Goal: Task Accomplishment & Management: Manage account settings

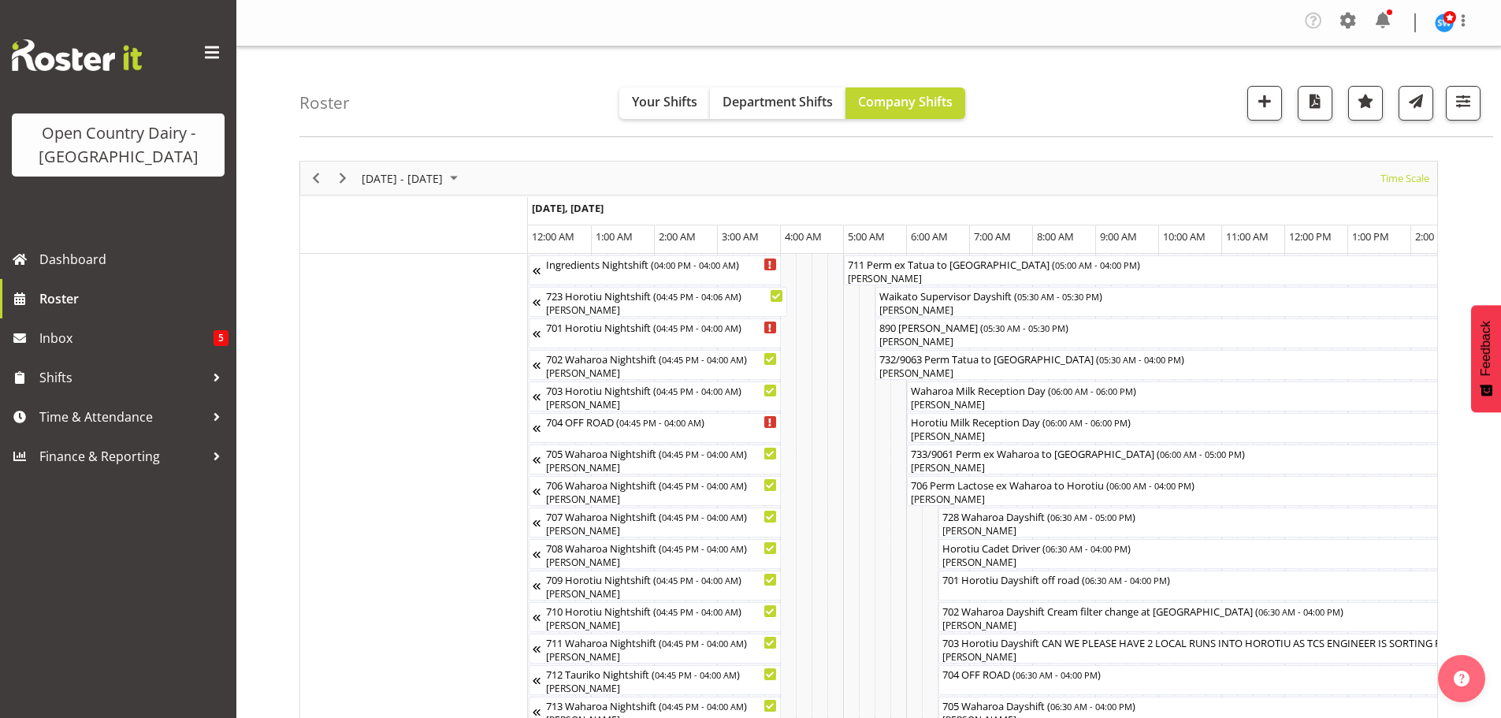
scroll to position [0, 9674]
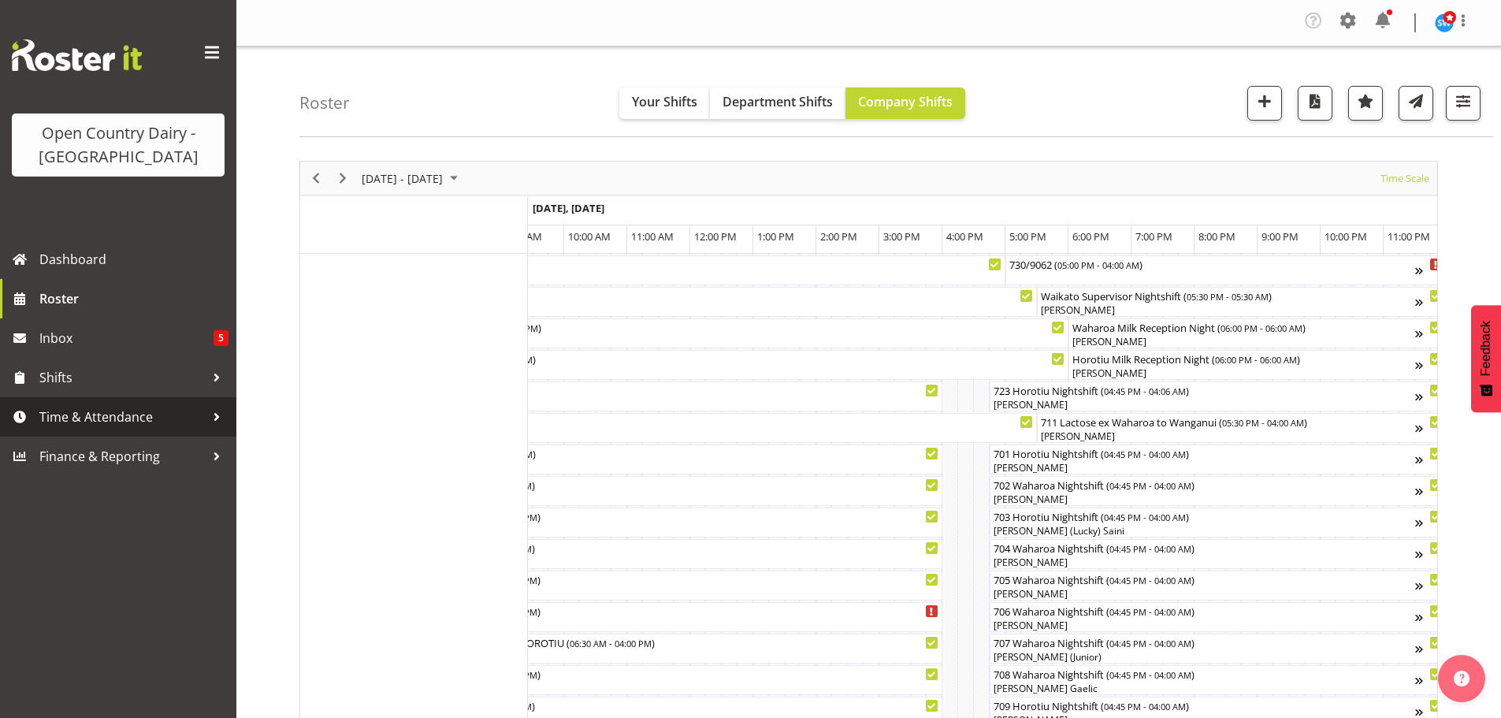
click at [117, 414] on span "Time & Attendance" at bounding box center [122, 417] width 166 height 24
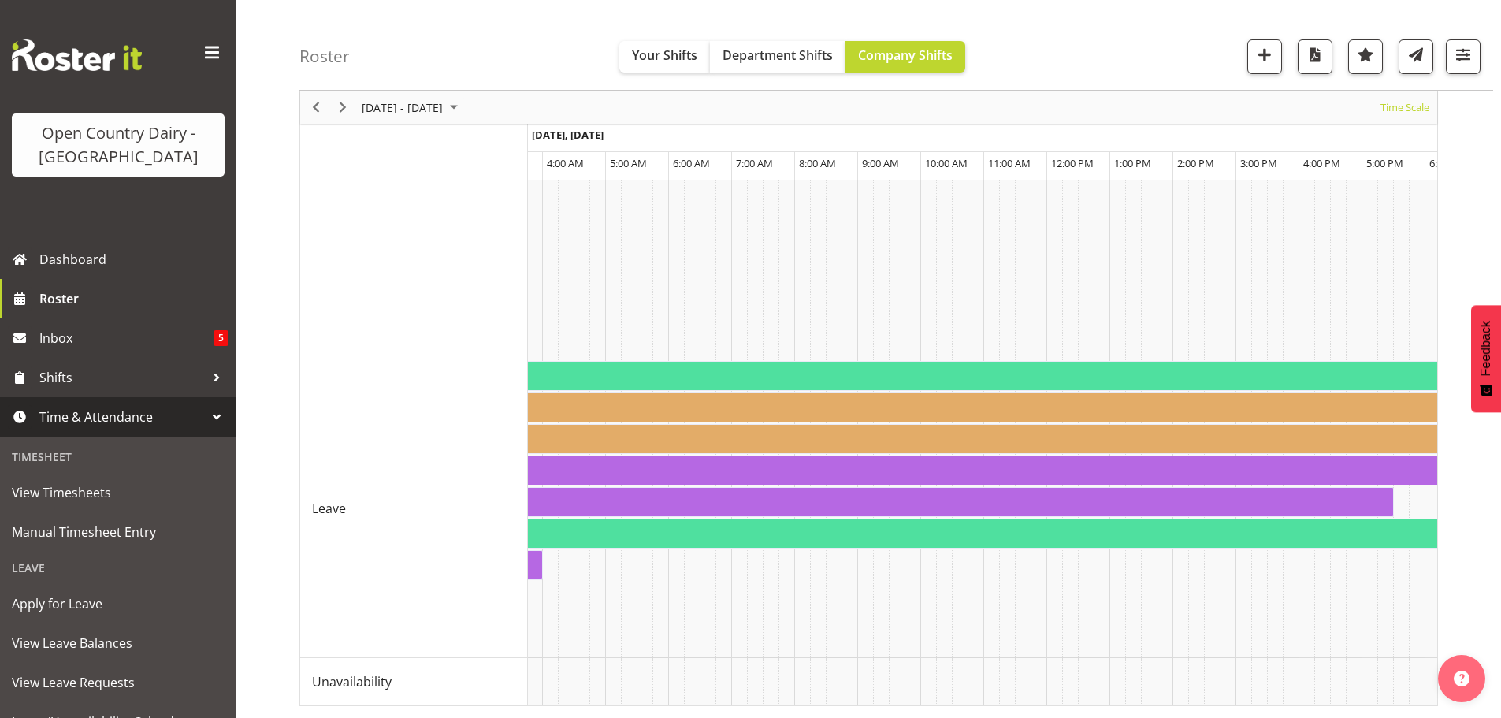
scroll to position [0, 9286]
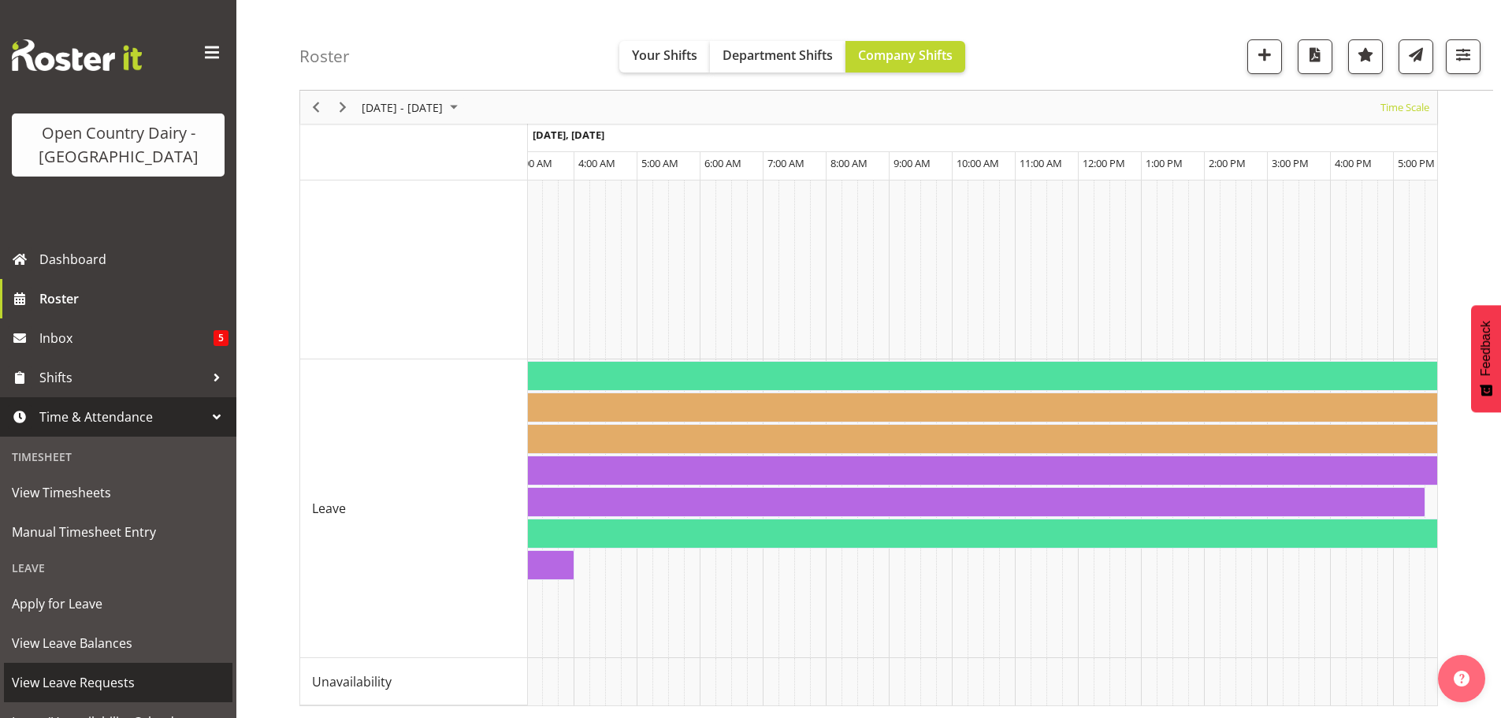
click at [90, 673] on span "View Leave Requests" at bounding box center [118, 683] width 213 height 24
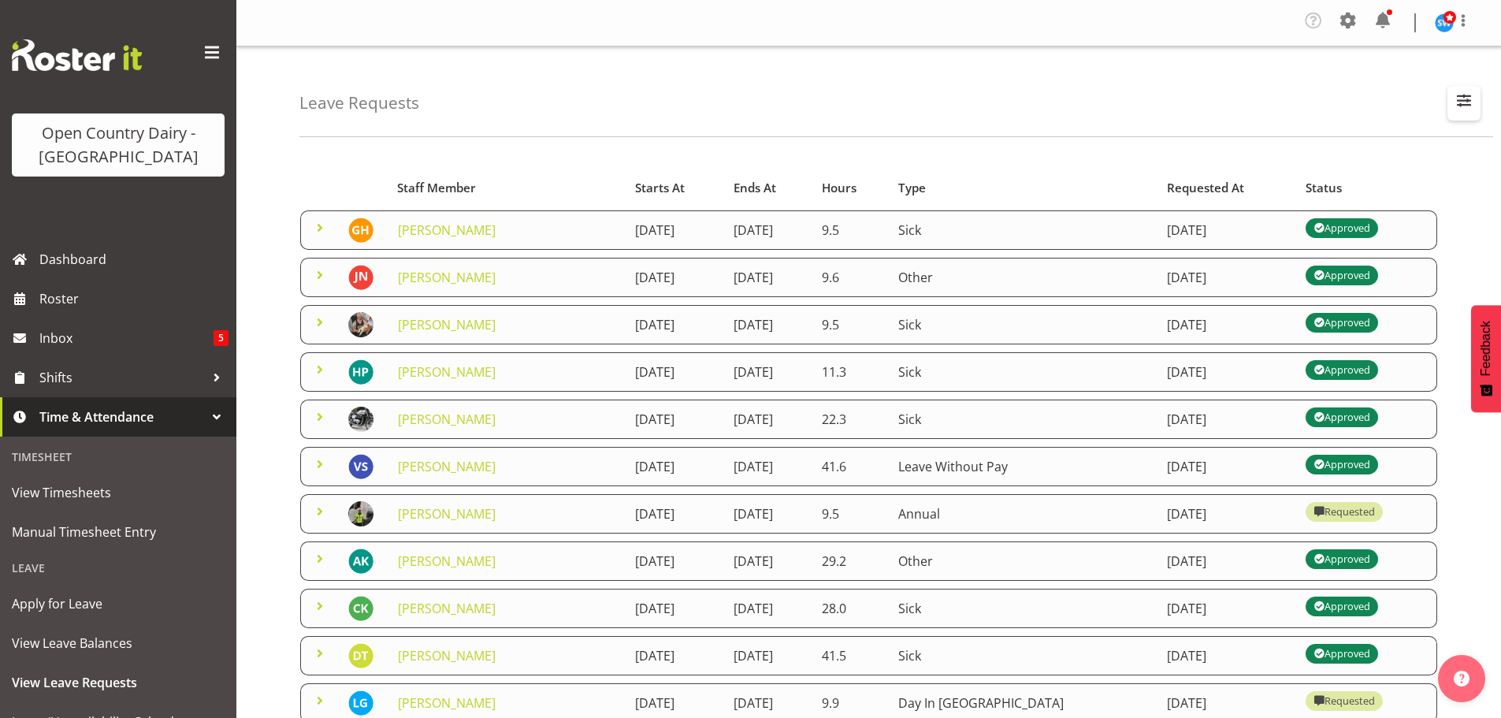
click at [1461, 96] on span "button" at bounding box center [1464, 100] width 20 height 20
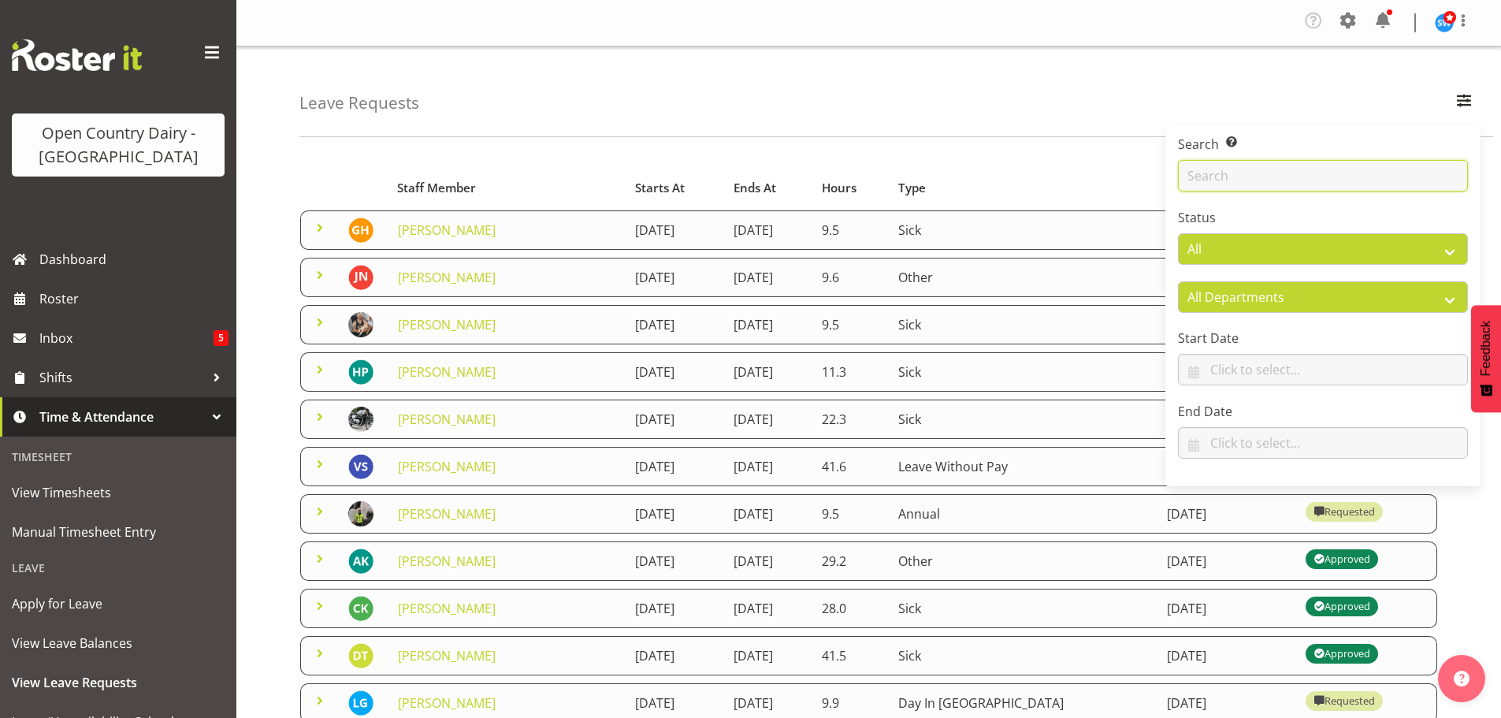
click at [1260, 174] on input "text" at bounding box center [1323, 176] width 290 height 32
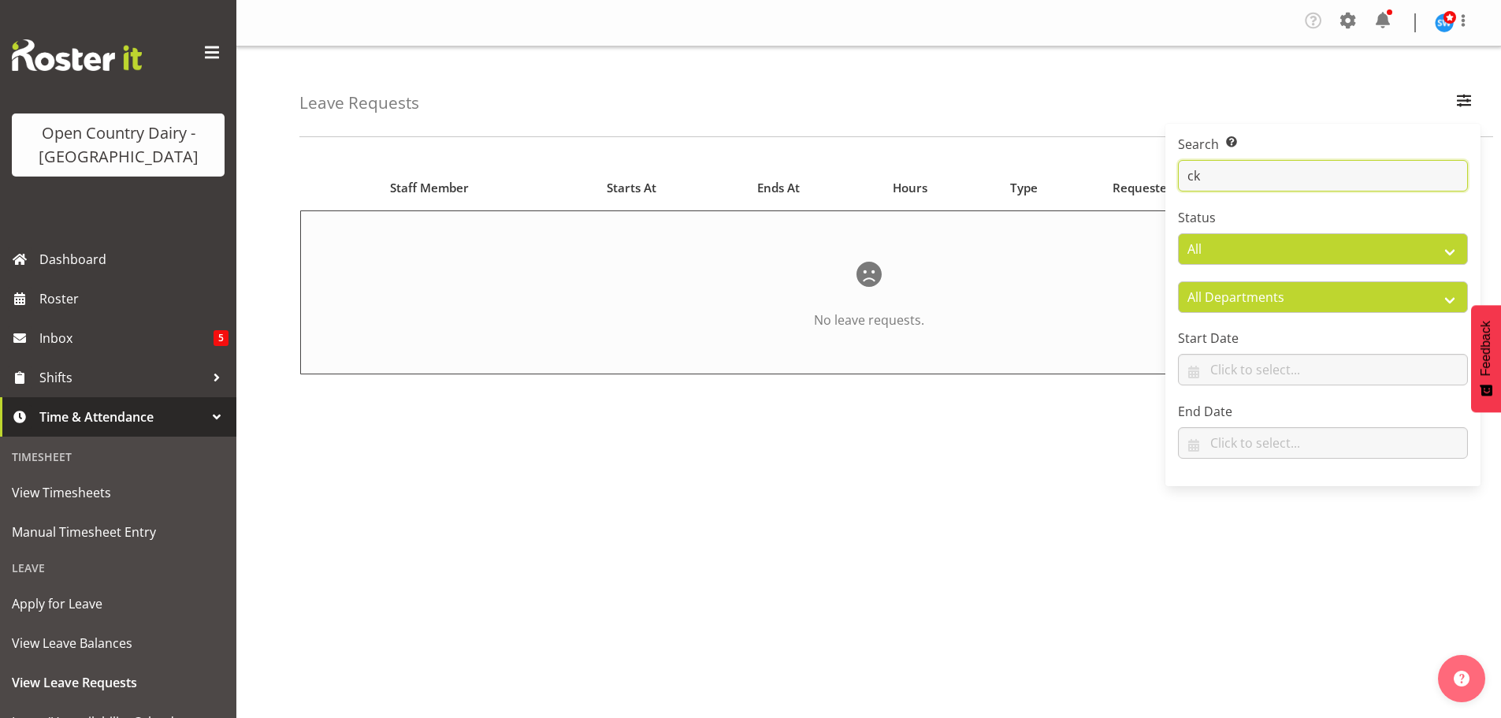
type input "c"
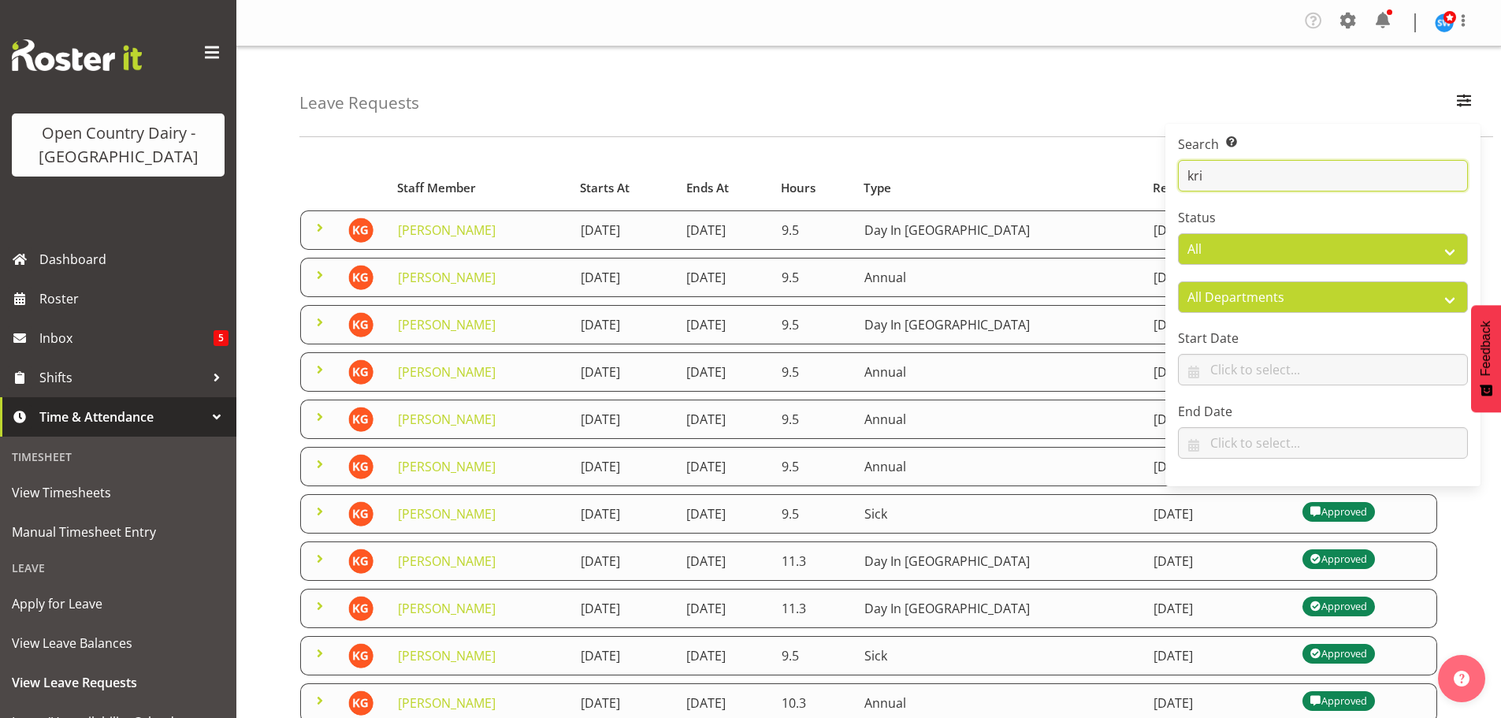
type input "kri"
click at [1139, 102] on div "Leave Requests Search Search for a particular employee kri Status All Approved …" at bounding box center [896, 91] width 1194 height 91
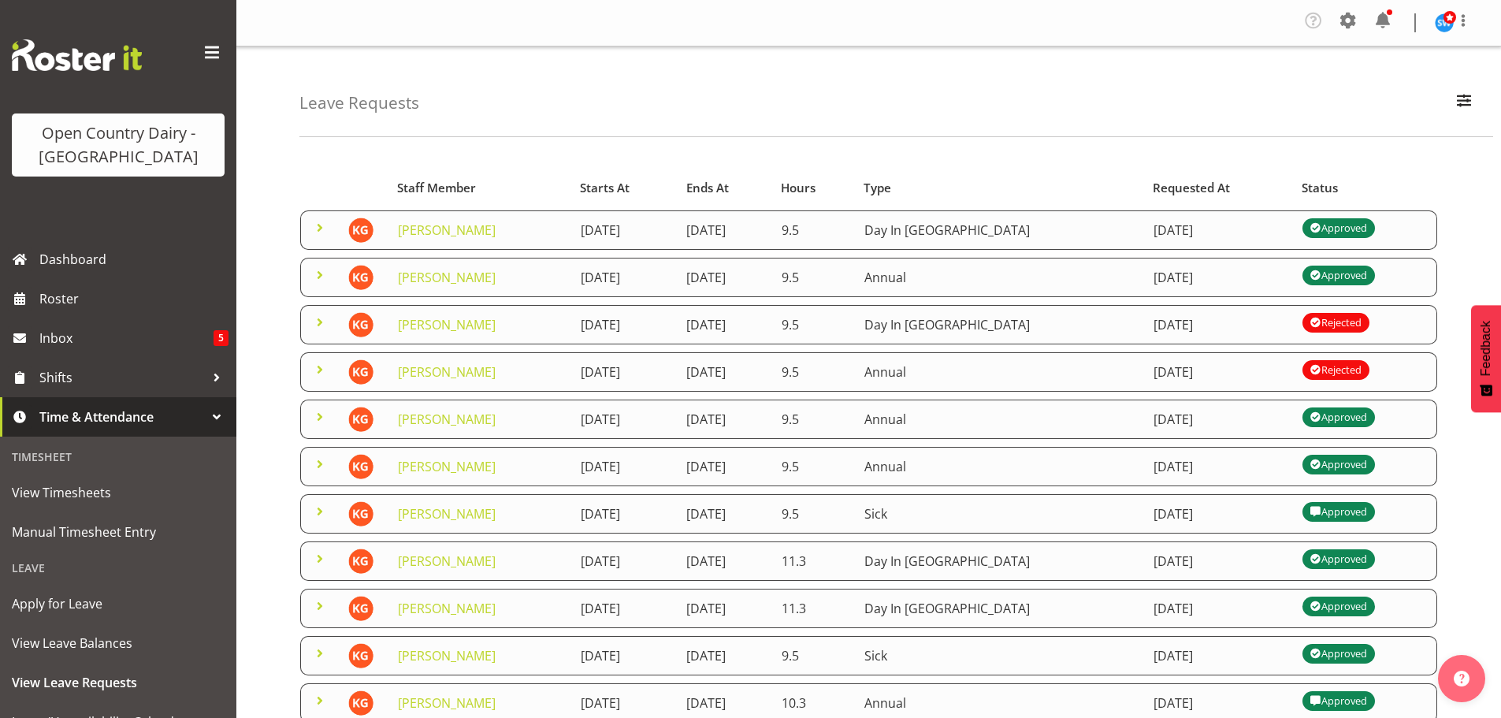
click at [316, 273] on span at bounding box center [320, 275] width 19 height 19
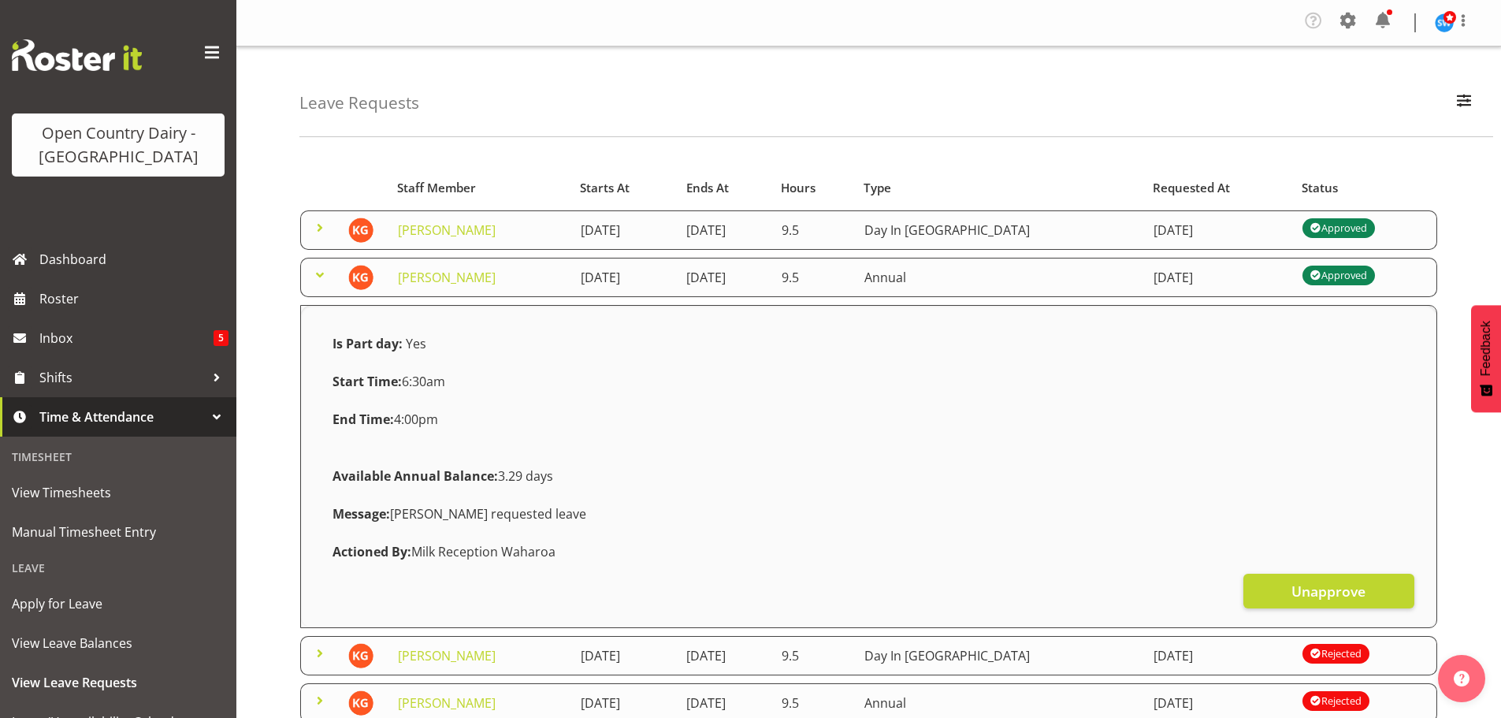
click at [322, 225] on span at bounding box center [320, 227] width 19 height 19
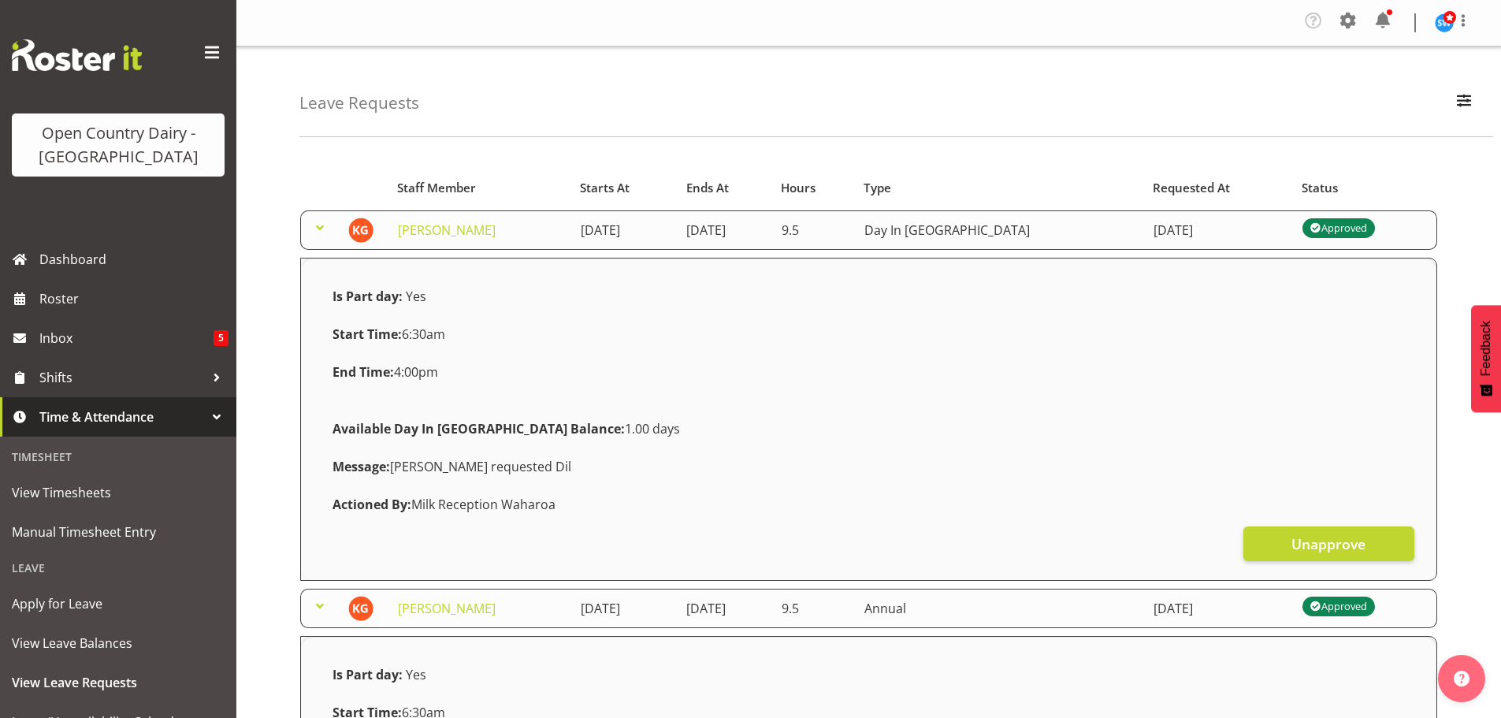
click at [322, 225] on span at bounding box center [320, 227] width 19 height 19
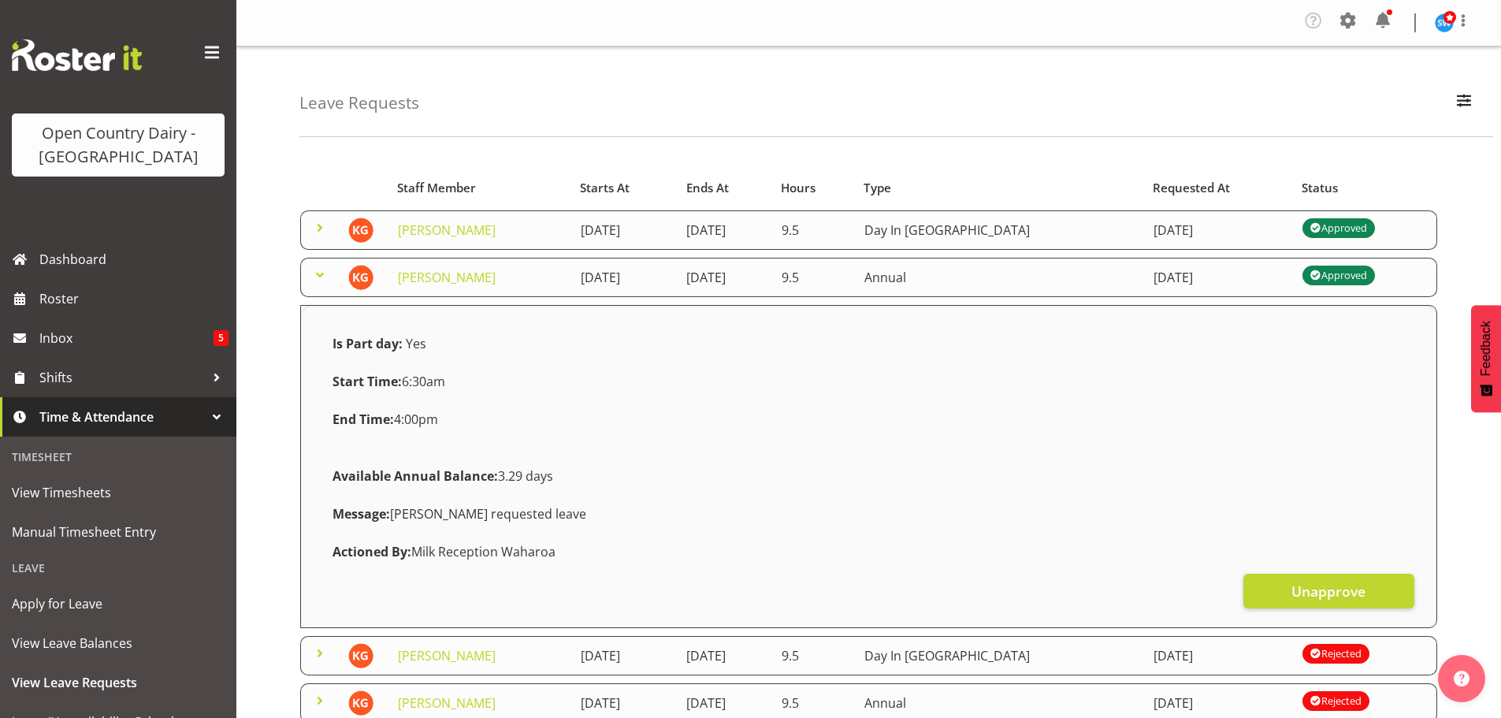
click at [318, 275] on span at bounding box center [320, 275] width 19 height 19
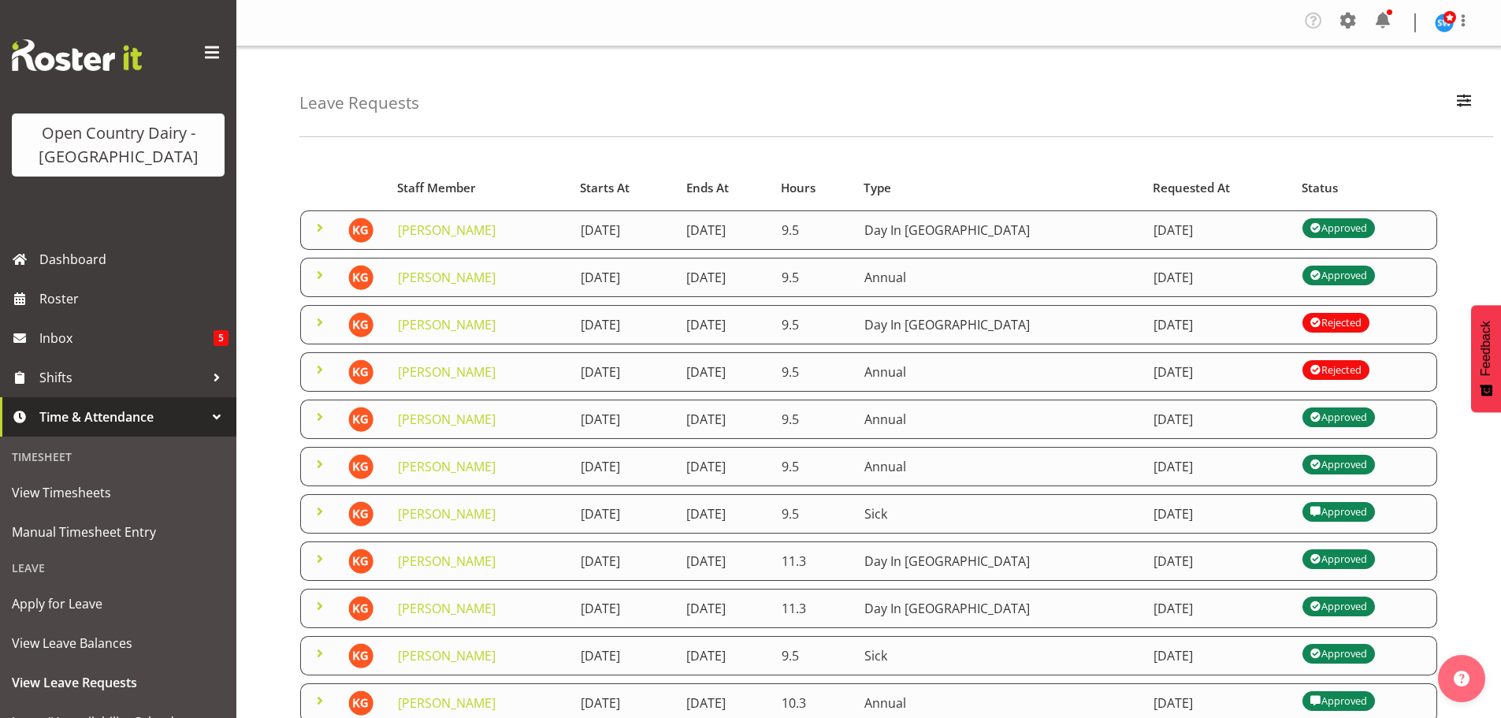
click at [322, 319] on span at bounding box center [320, 322] width 19 height 19
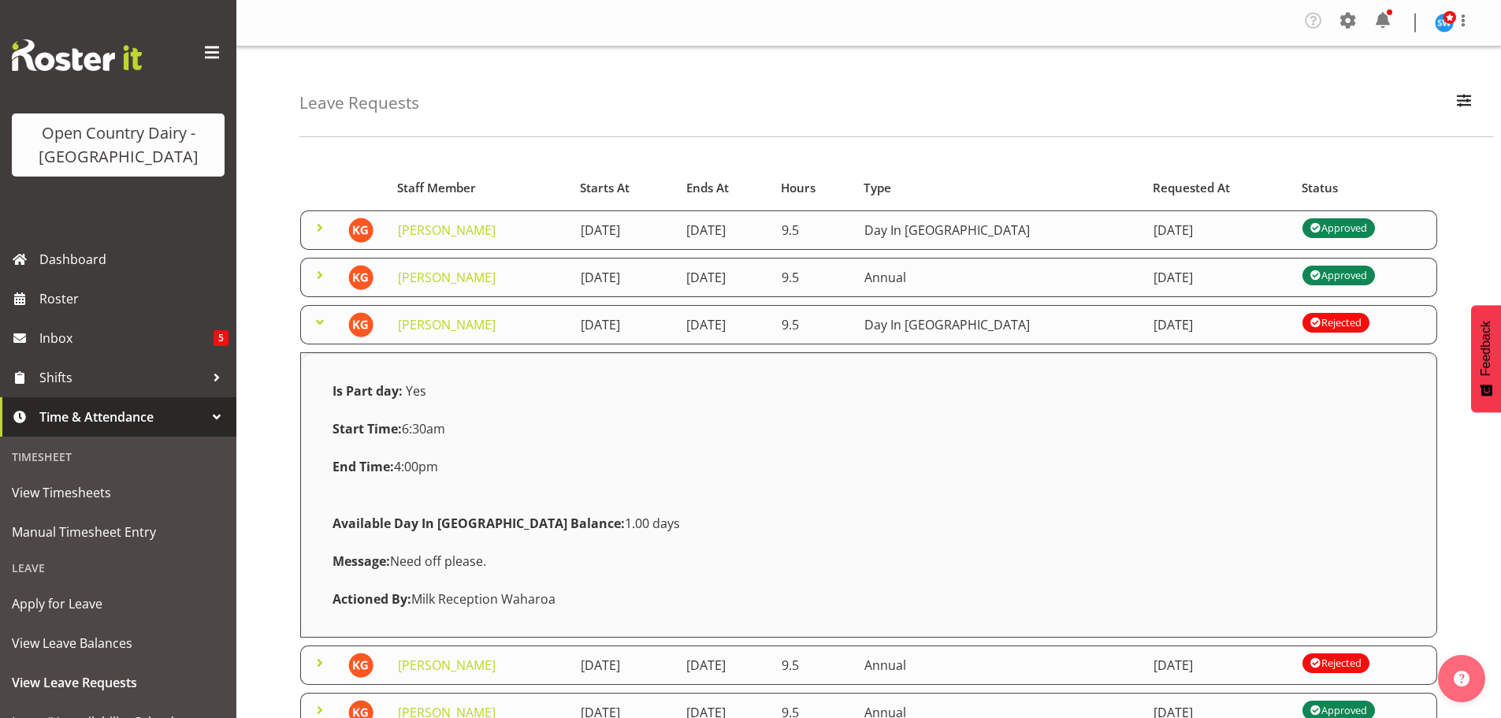
click at [322, 319] on span at bounding box center [320, 322] width 19 height 19
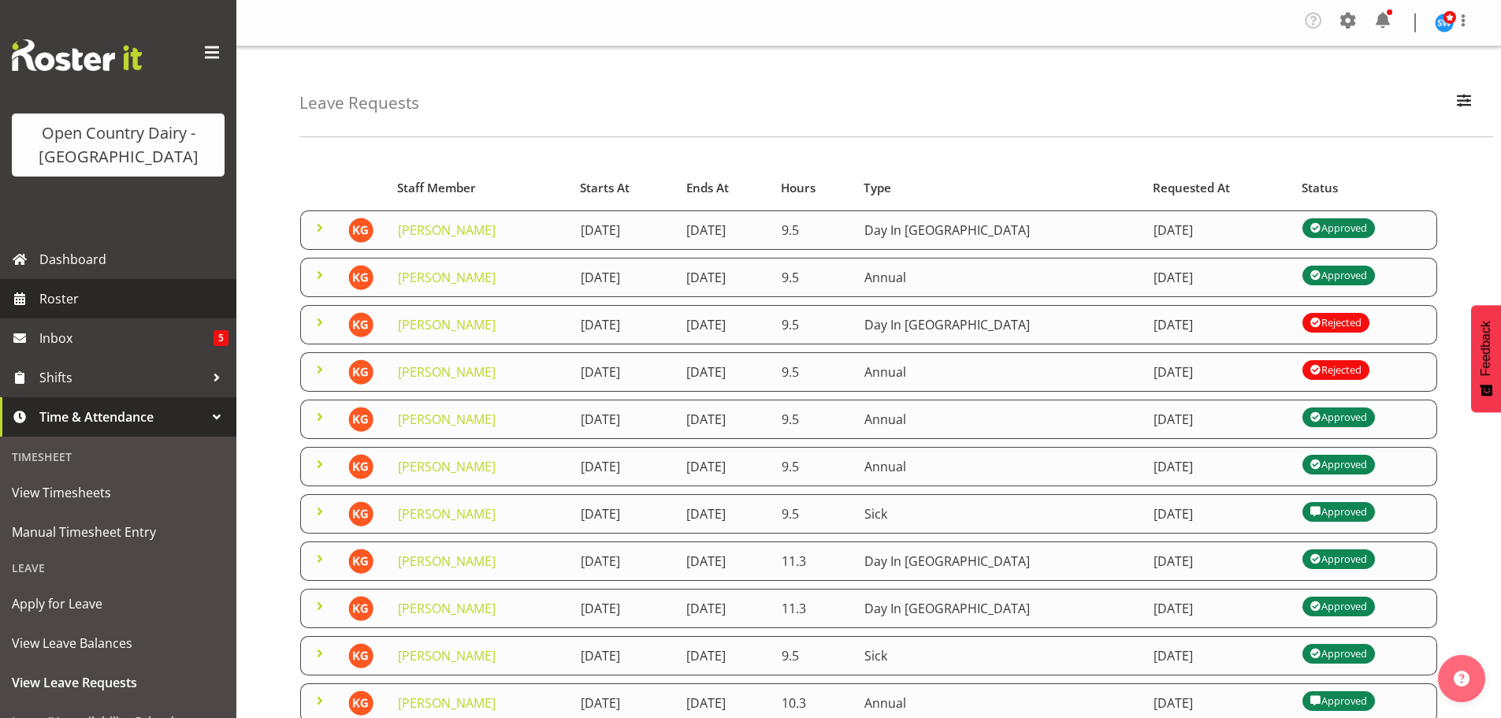
click at [57, 298] on span "Roster" at bounding box center [133, 299] width 189 height 24
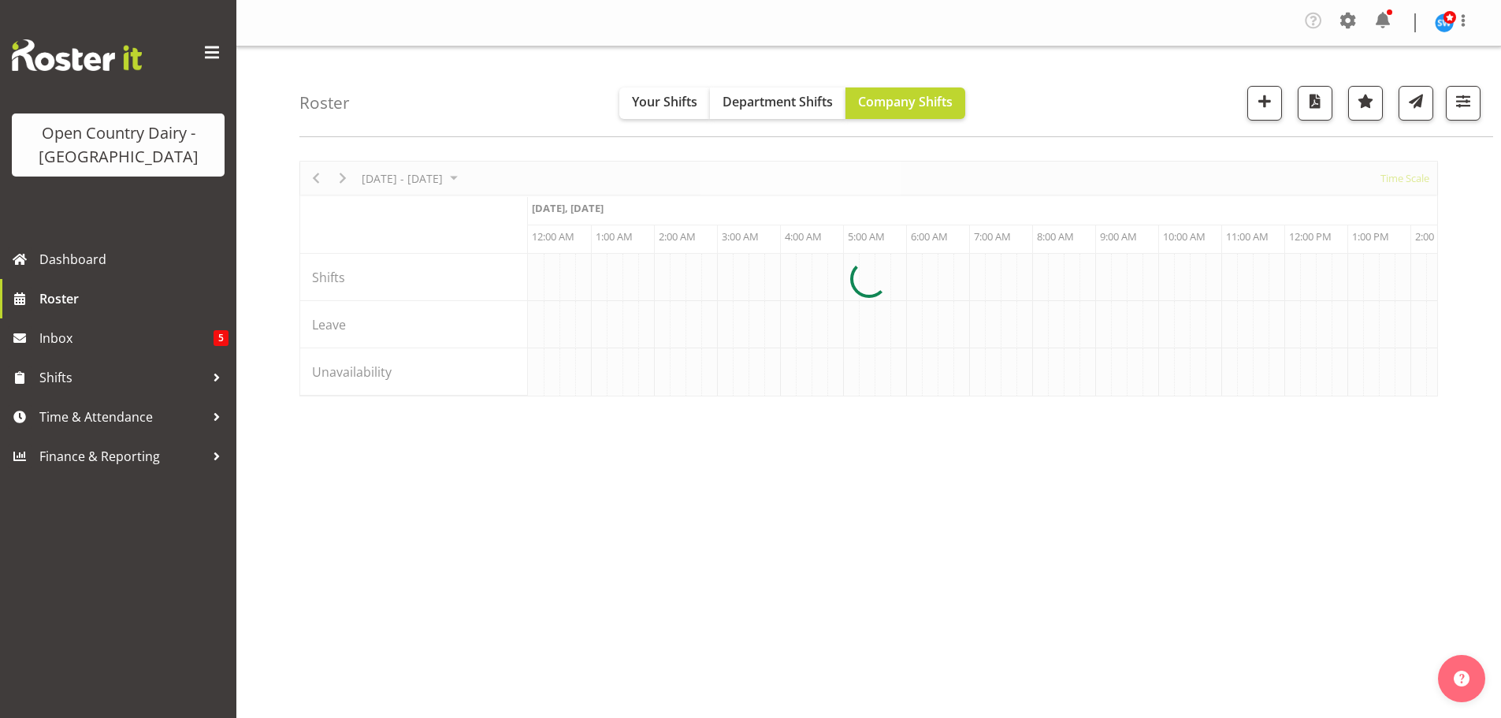
scroll to position [0, 6053]
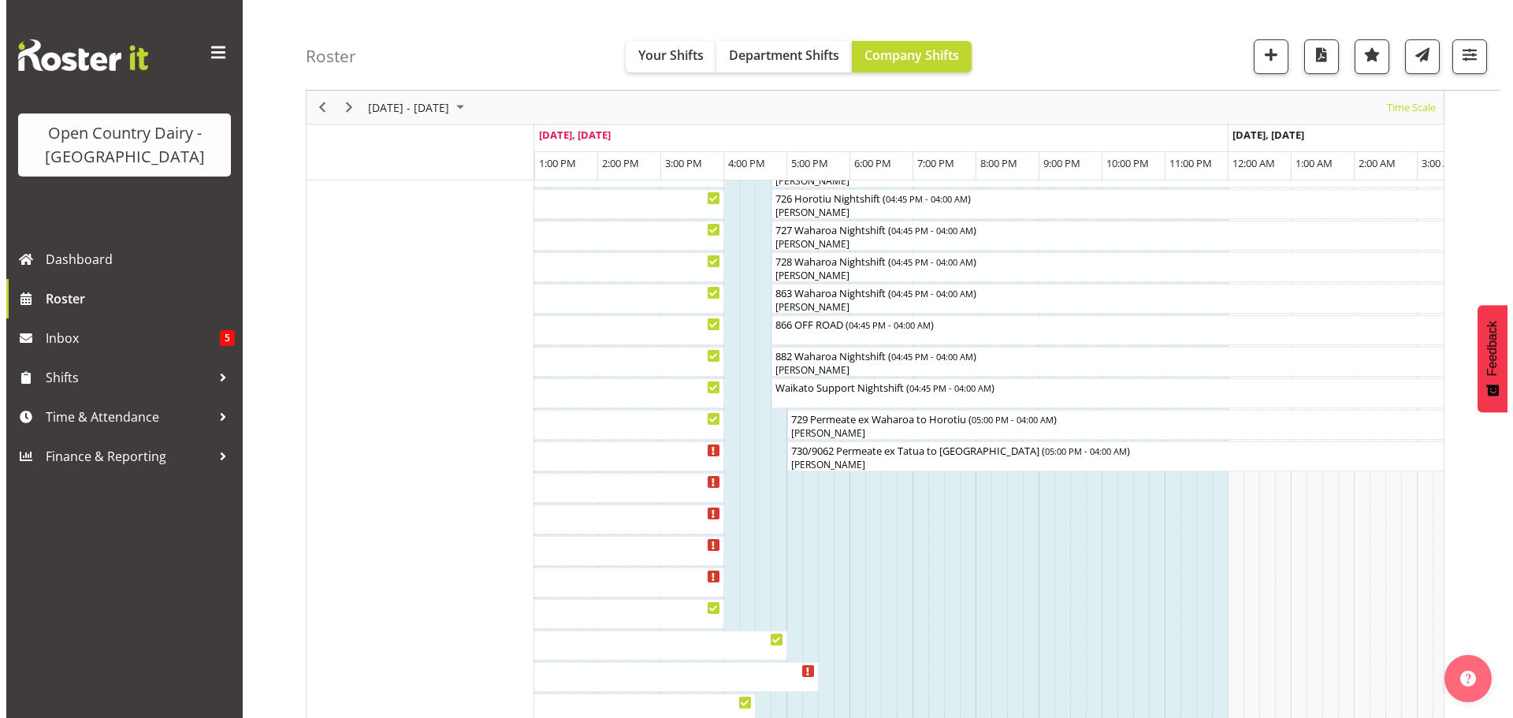
scroll to position [977, 0]
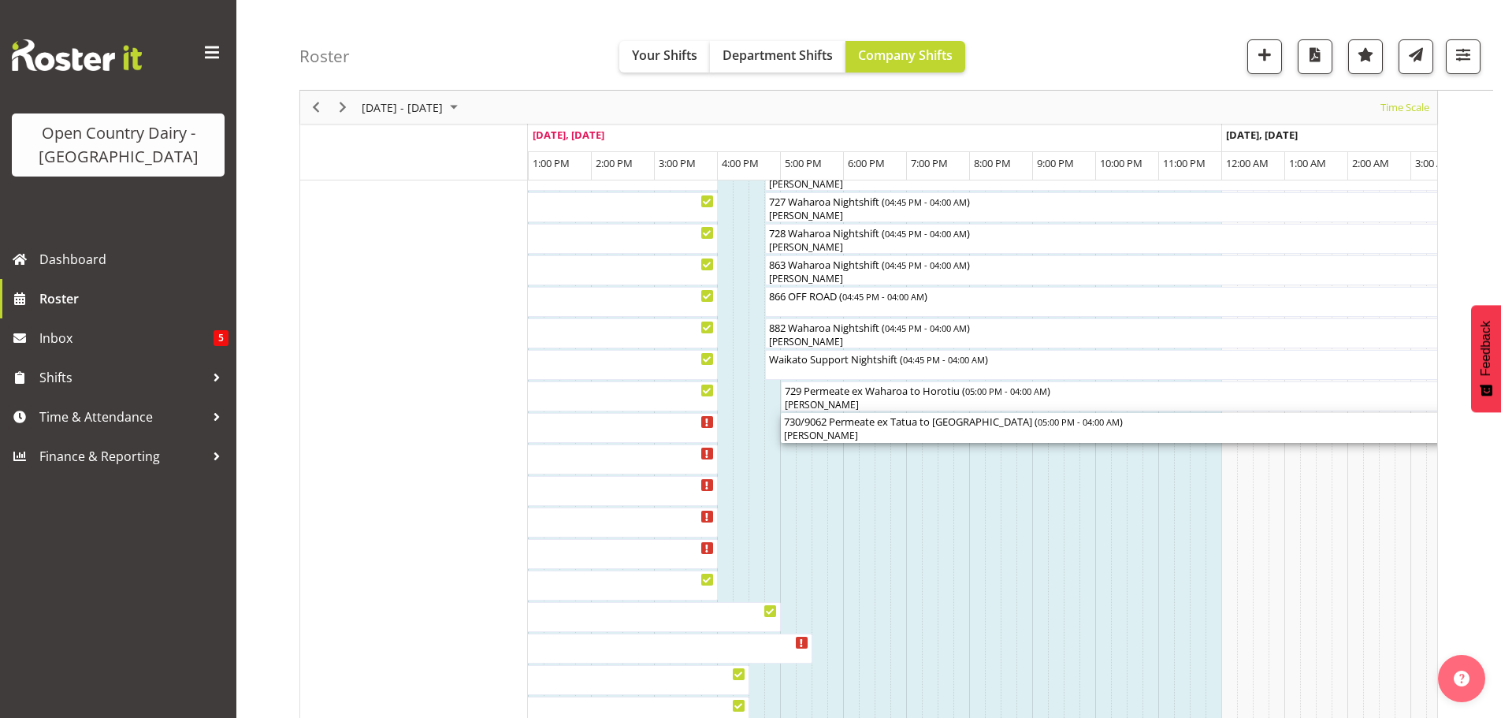
click at [898, 430] on div "[PERSON_NAME]" at bounding box center [1127, 436] width 687 height 14
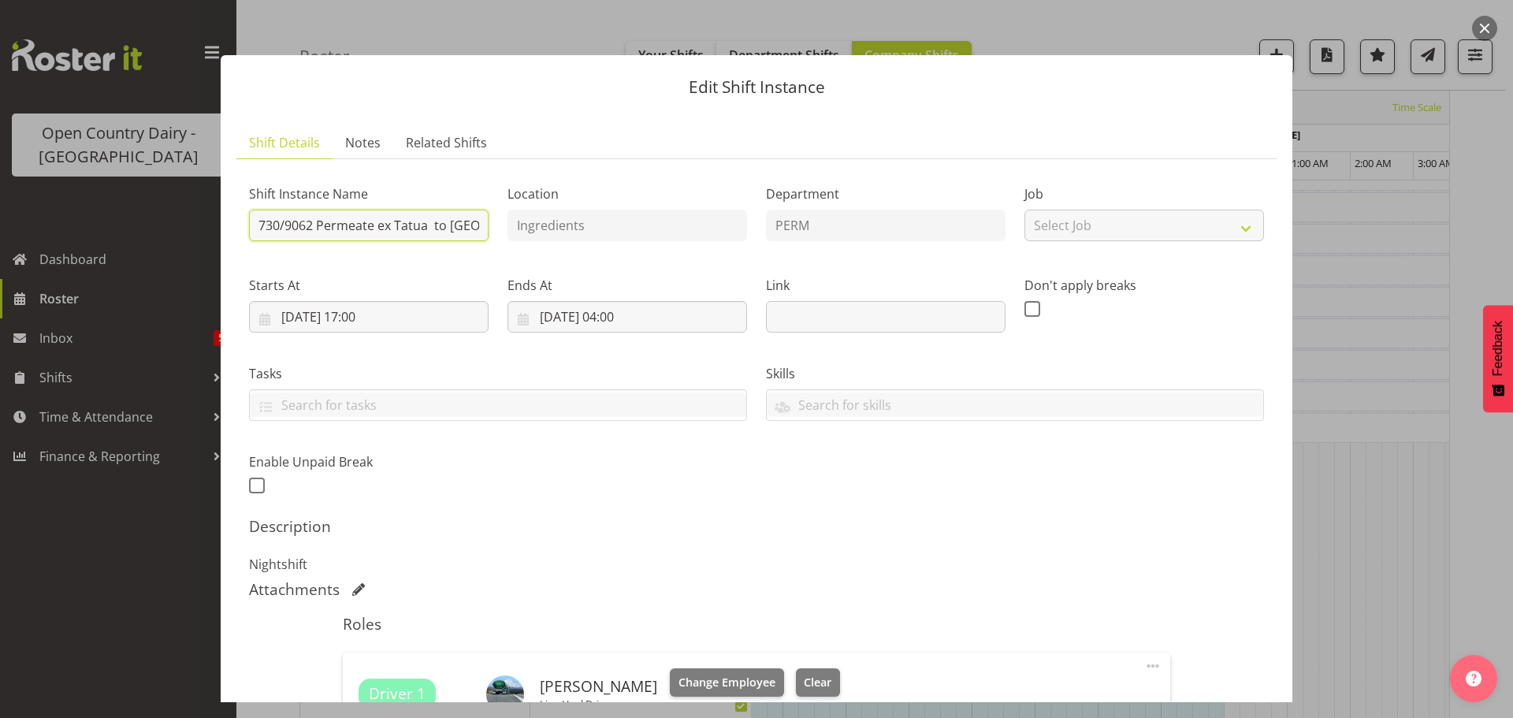
click at [446, 225] on input "730/9062 Permeate ex Tatua to Wanganui" at bounding box center [369, 226] width 240 height 32
click at [426, 225] on input "730/9062 Permeate ex Tatua to Wanganui" at bounding box center [369, 226] width 240 height 32
click at [474, 225] on input "730/9062 Empty to Wanganui to Wanganui" at bounding box center [369, 226] width 240 height 32
drag, startPoint x: 470, startPoint y: 230, endPoint x: 477, endPoint y: 214, distance: 18.0
click at [472, 229] on input "730/9062 Empty to Wanganui nganui" at bounding box center [369, 226] width 240 height 32
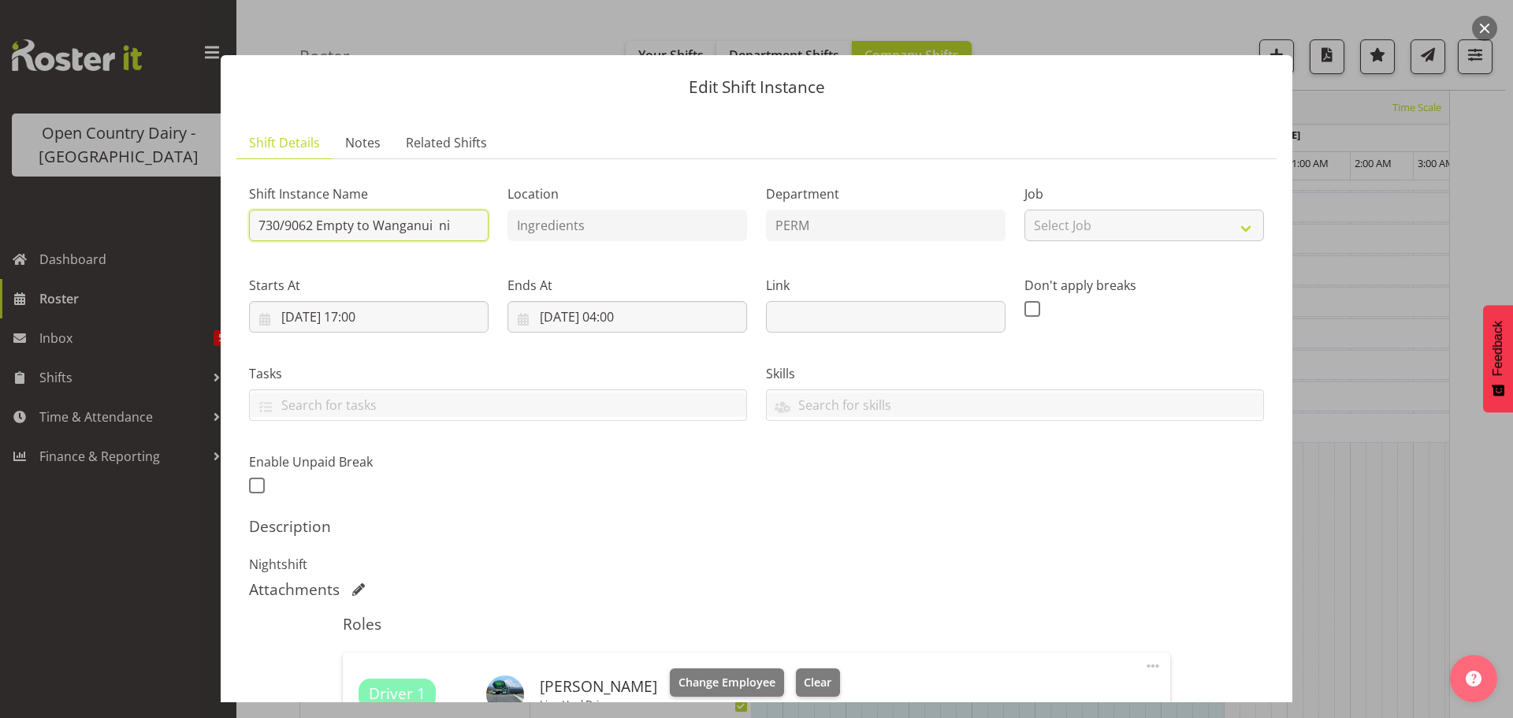
click at [452, 224] on input "730/9062 Empty to Wanganui ni" at bounding box center [369, 226] width 240 height 32
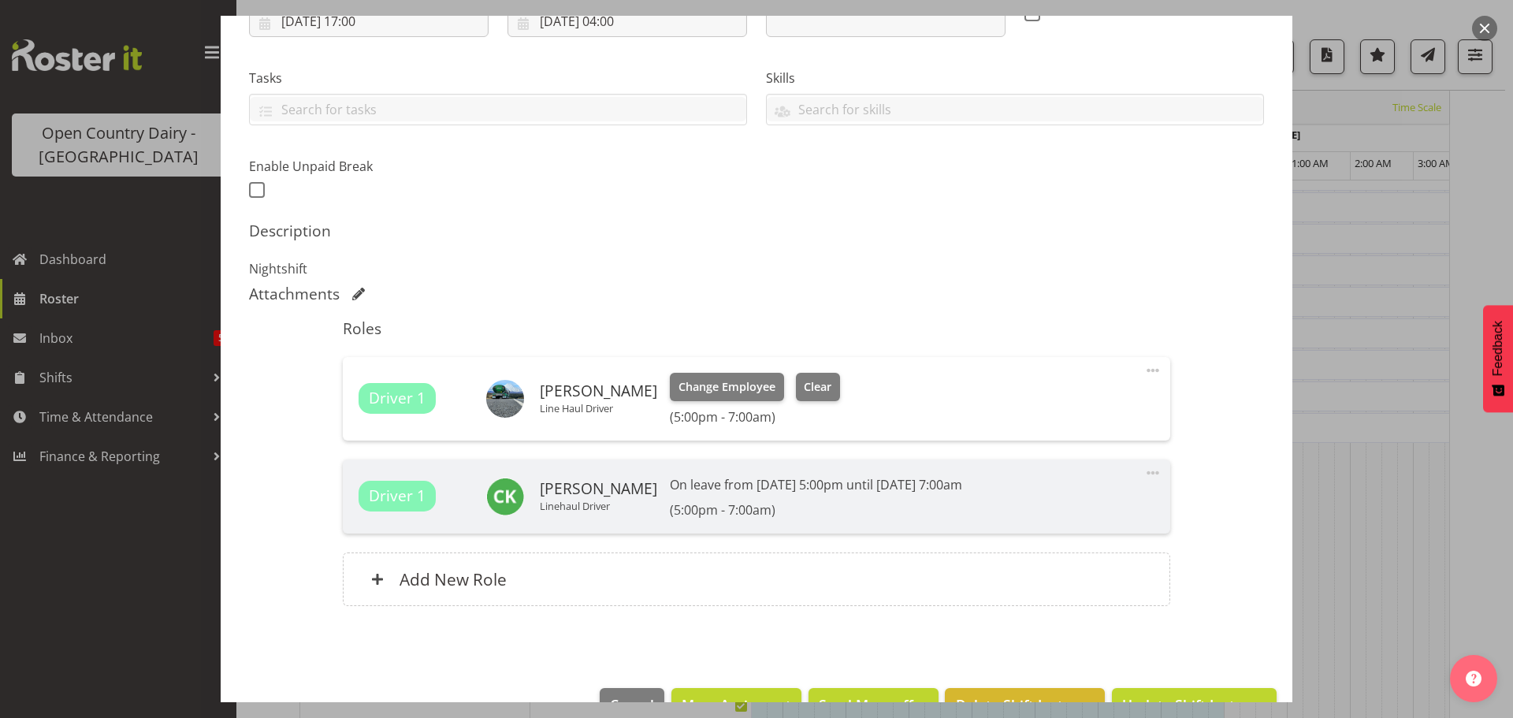
scroll to position [340, 0]
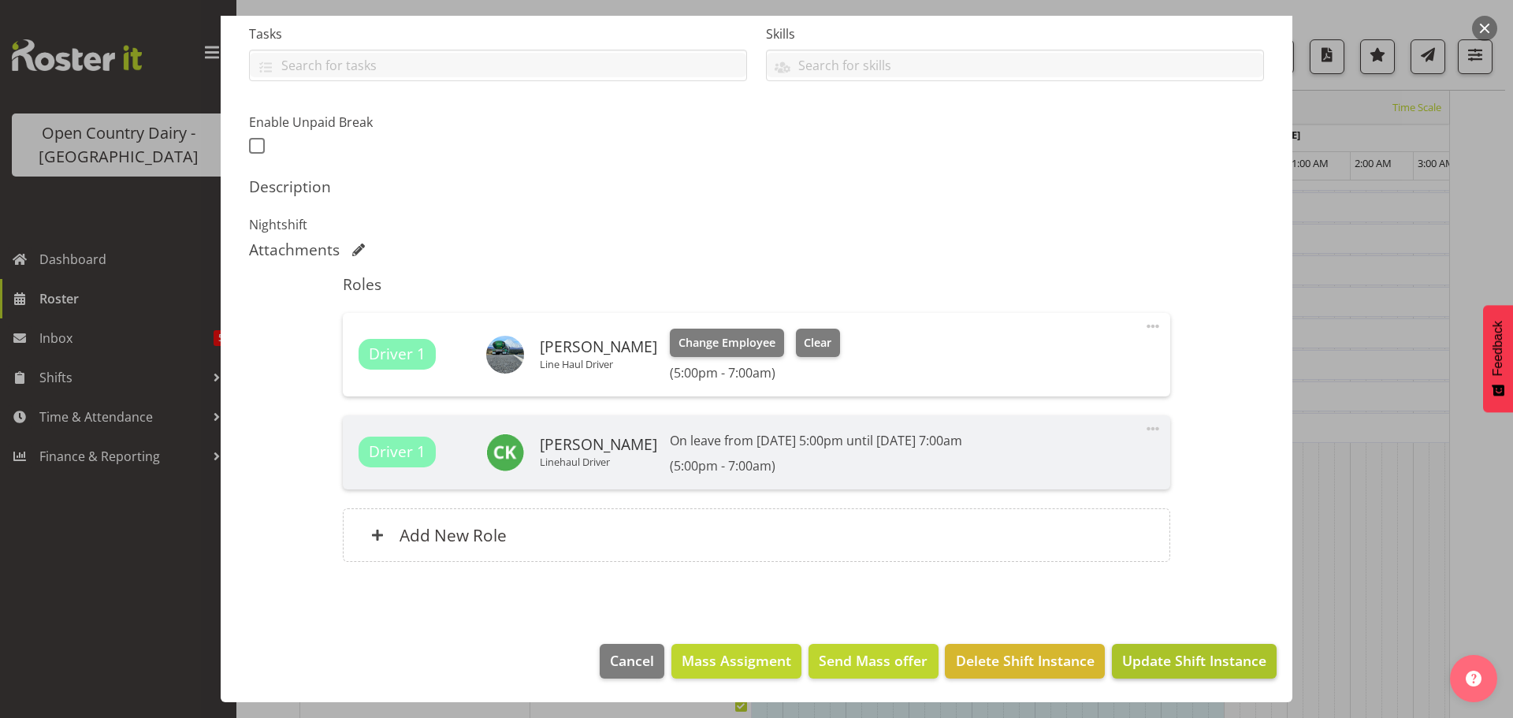
type input "730/9062 Empty to Wanganui, Milk Home"
click at [1155, 656] on span "Update Shift Instance" at bounding box center [1194, 660] width 144 height 20
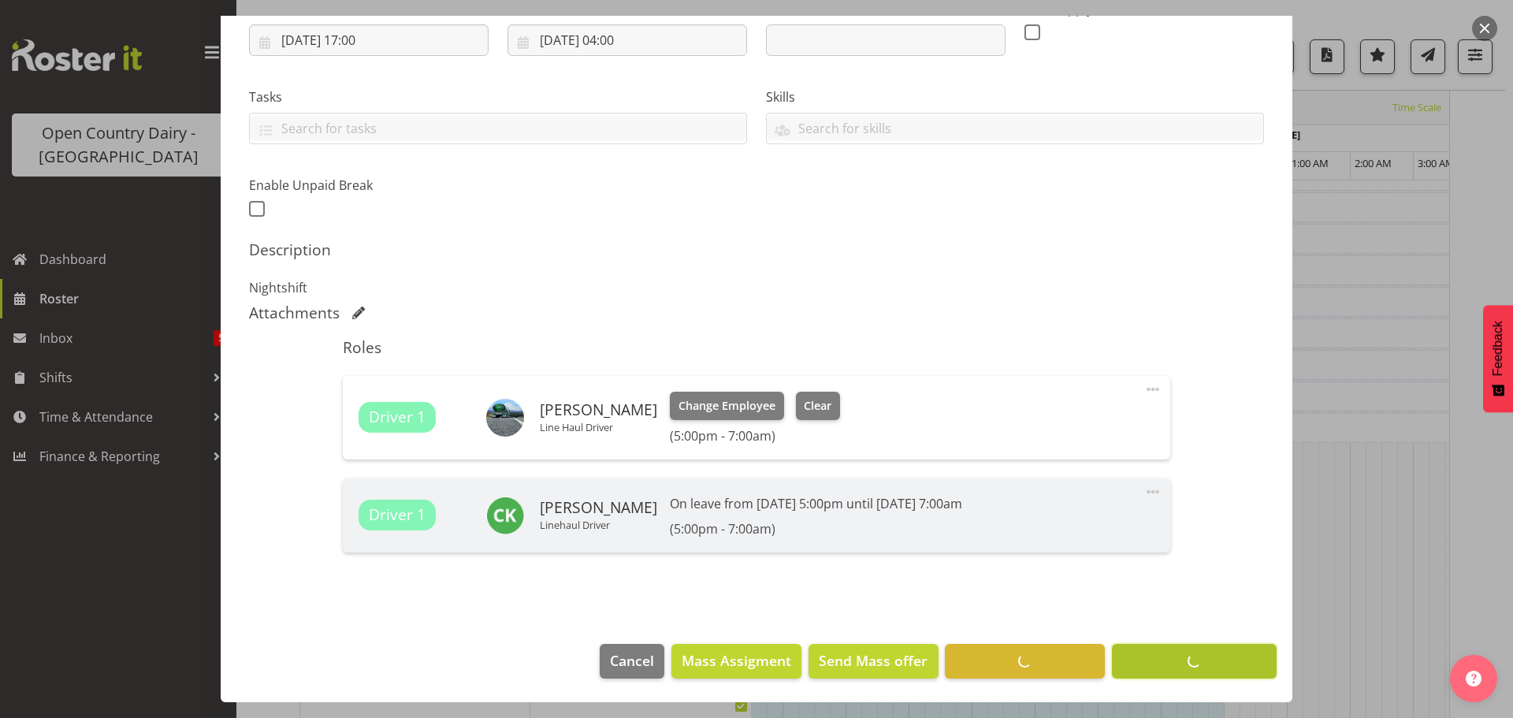
scroll to position [277, 0]
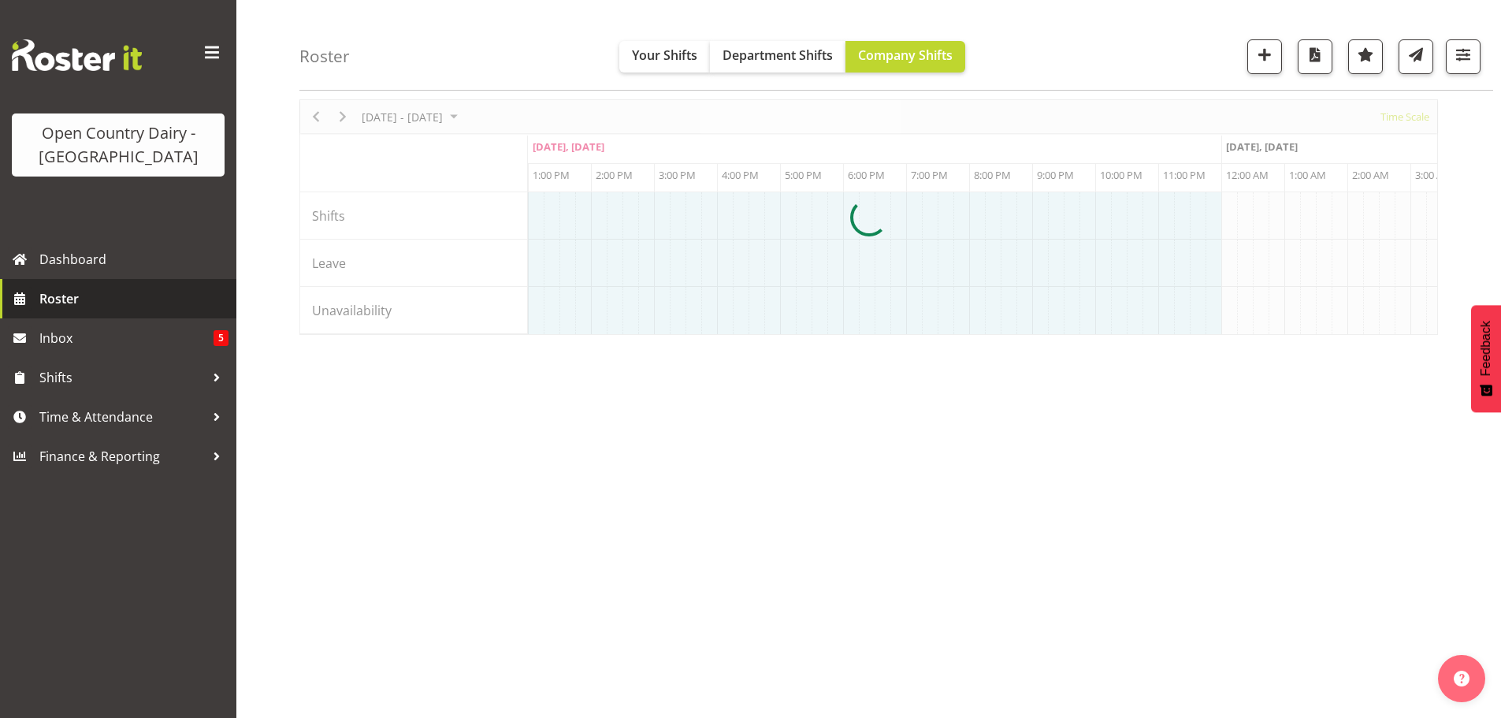
click at [102, 305] on span "Roster" at bounding box center [133, 299] width 189 height 24
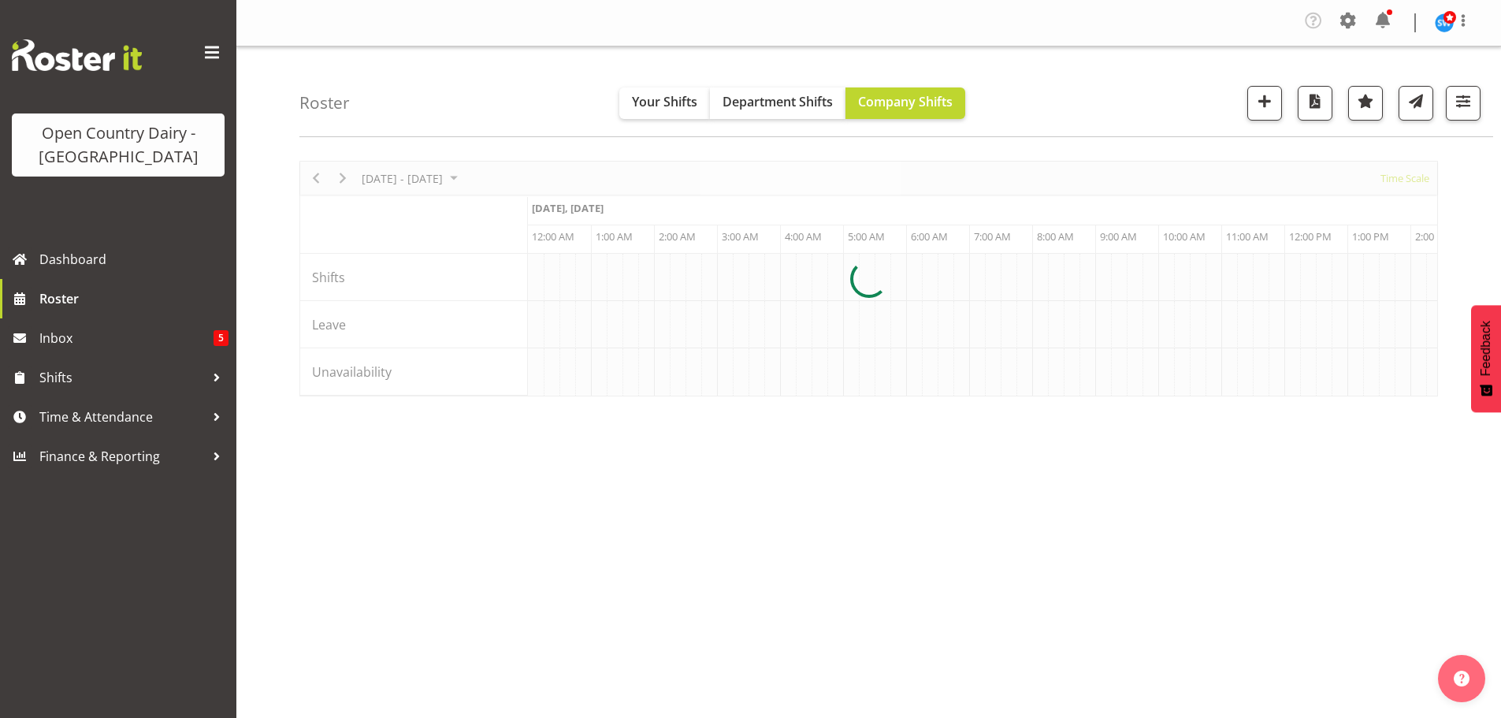
scroll to position [0, 6053]
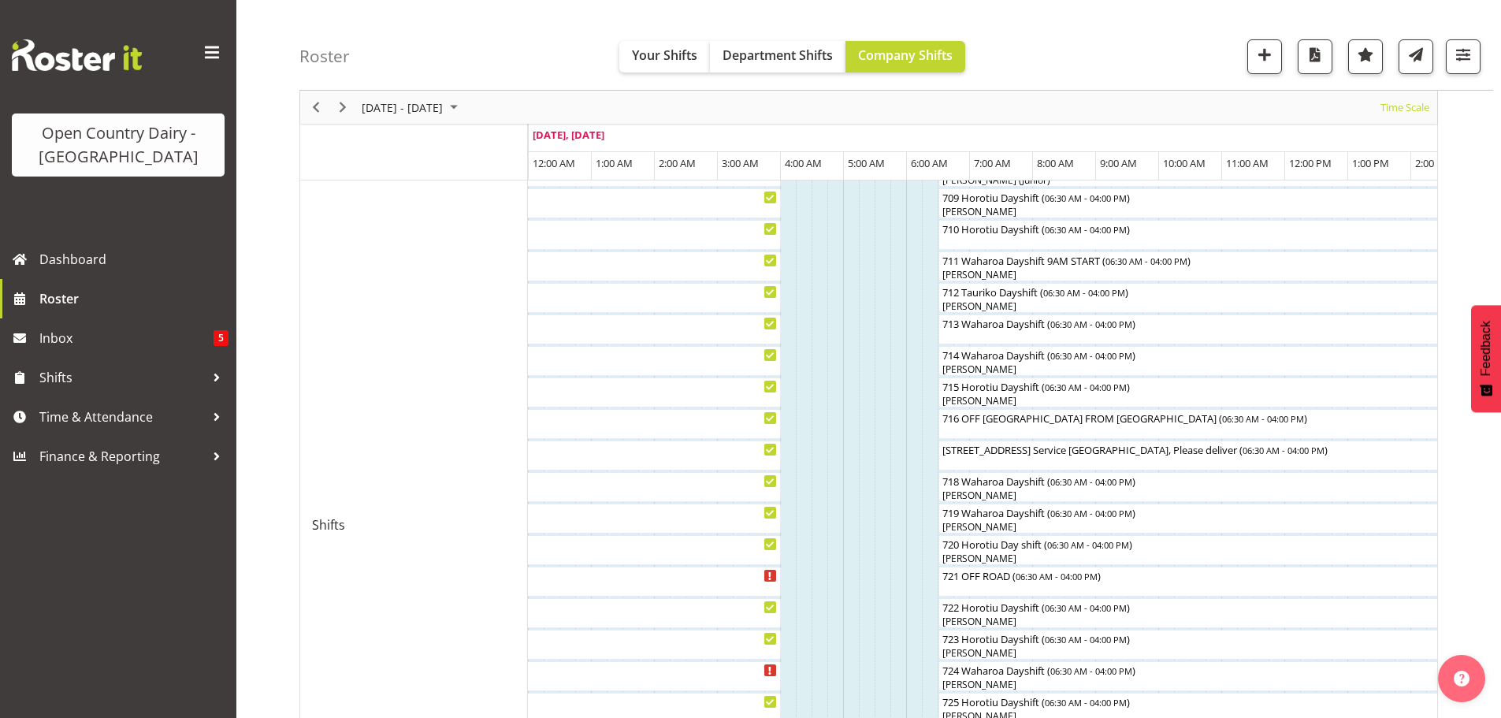
scroll to position [394, 0]
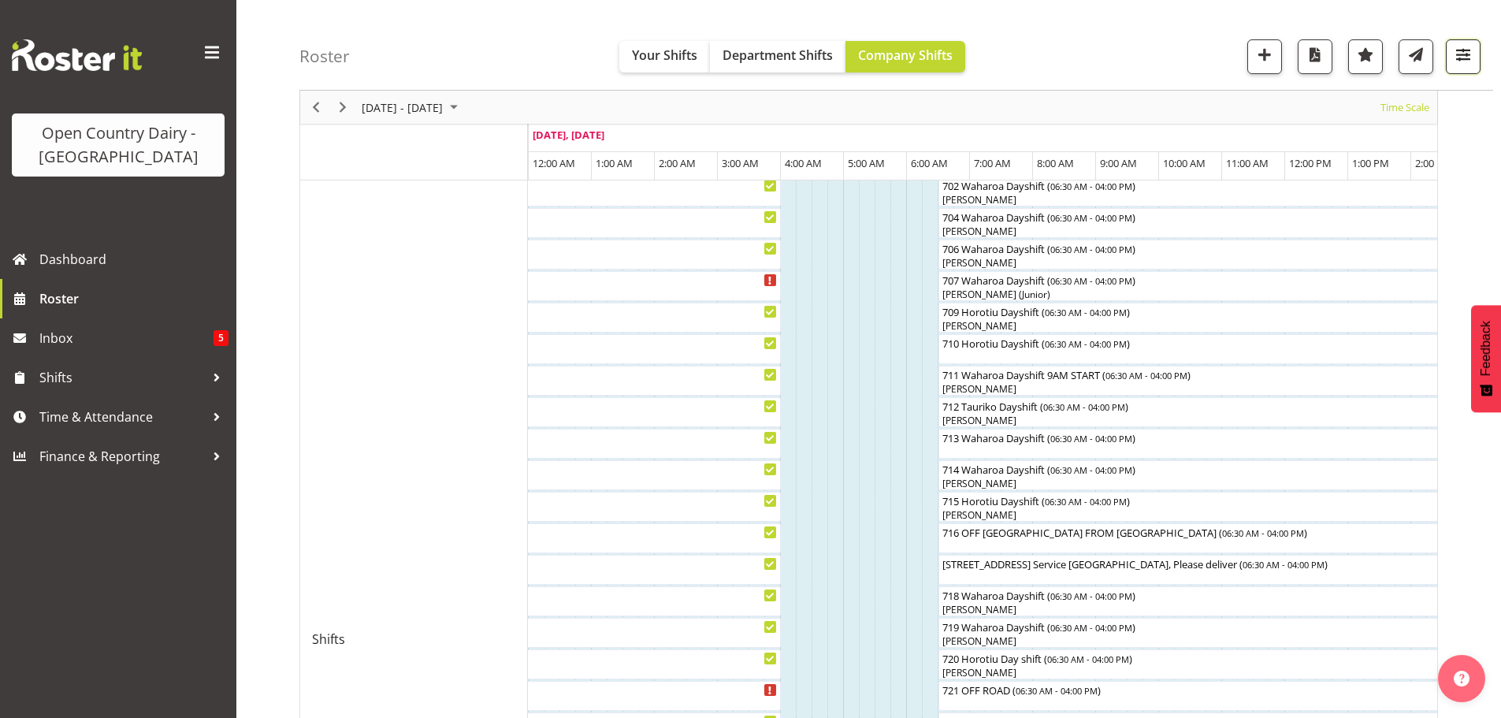
click at [1475, 54] on button "button" at bounding box center [1463, 56] width 35 height 35
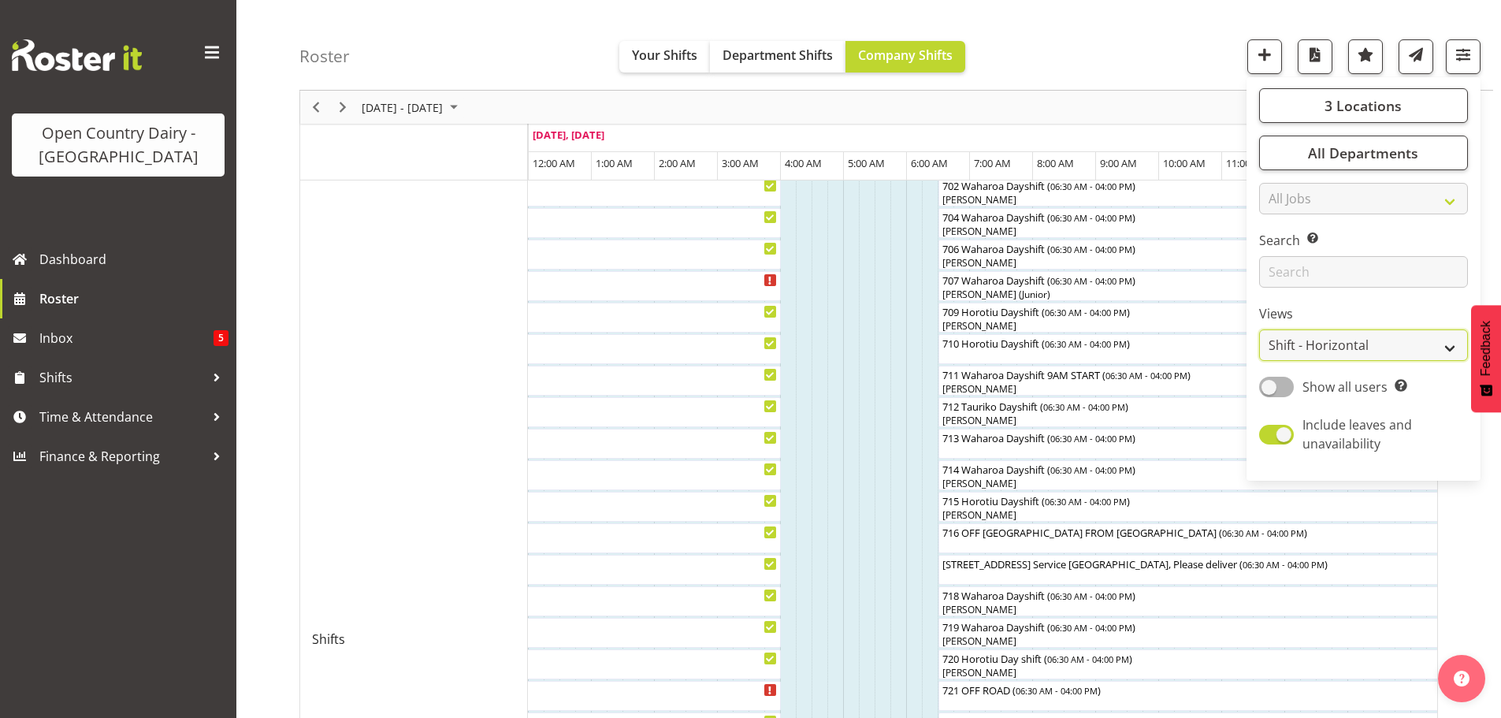
click at [1319, 342] on select "Staff Role Shift - Horizontal Shift - Vertical Staff - Location" at bounding box center [1363, 345] width 209 height 32
select select "staff"
click at [1260, 329] on select "Staff Role Shift - Horizontal Shift - Vertical Staff - Location" at bounding box center [1363, 345] width 209 height 32
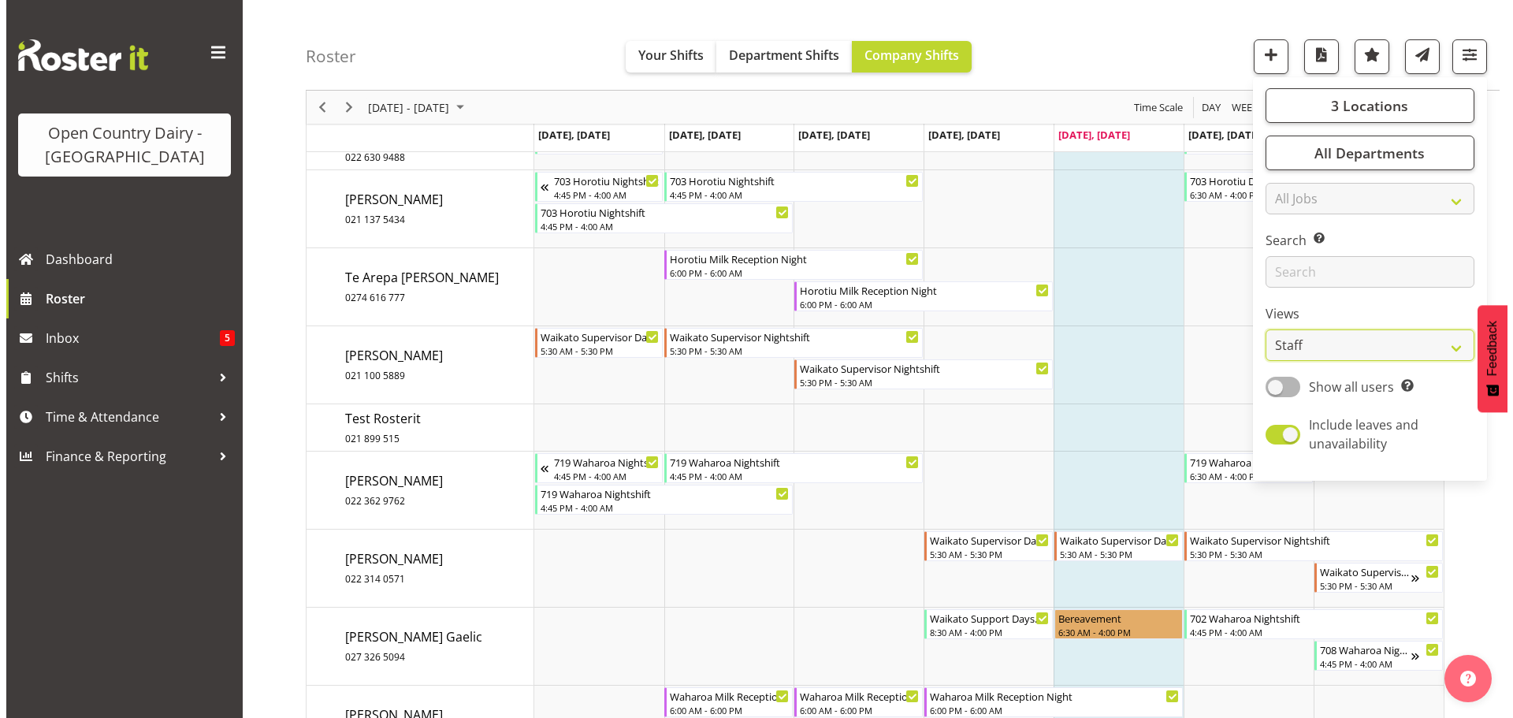
scroll to position [11065, 0]
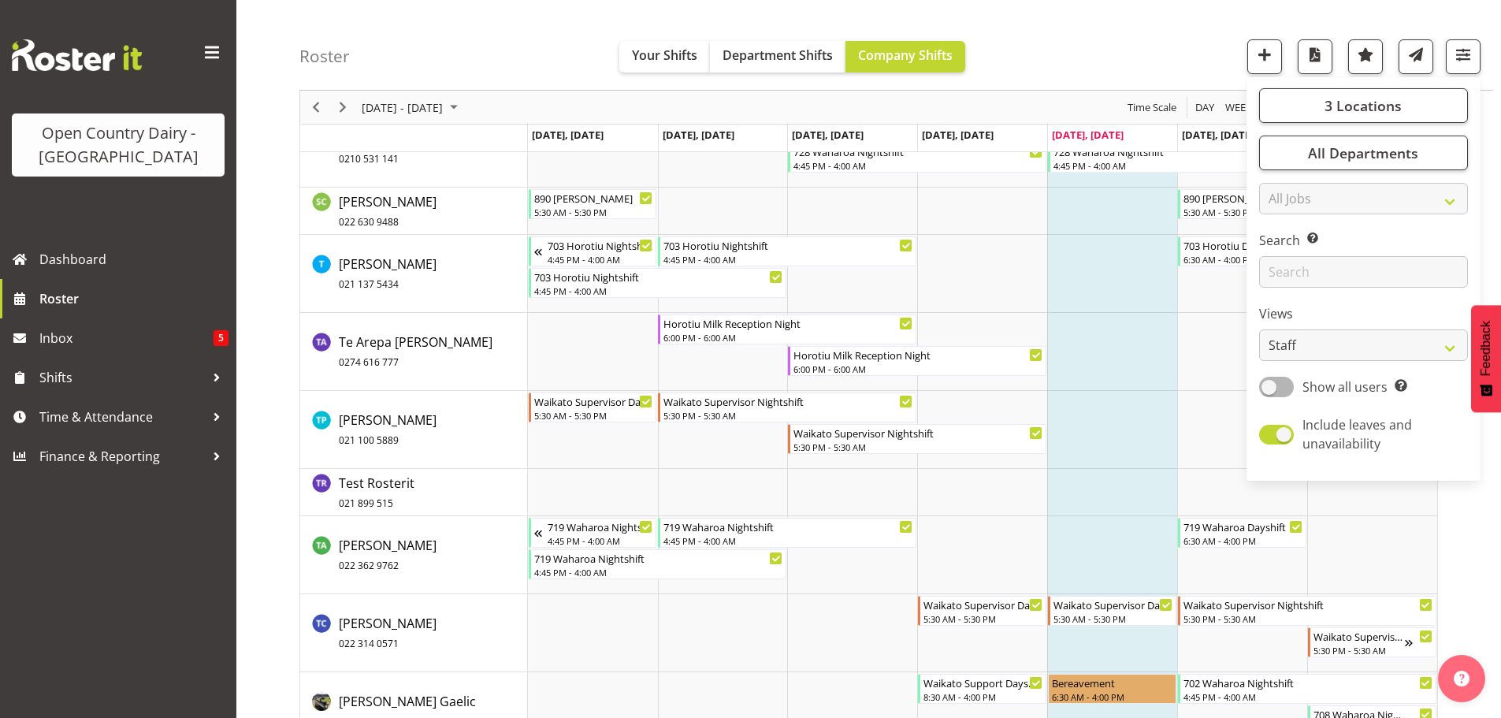
click at [1198, 14] on div "Roster Your Shifts Department Shifts Company Shifts 3 Locations Clear Ingredien…" at bounding box center [896, 45] width 1194 height 91
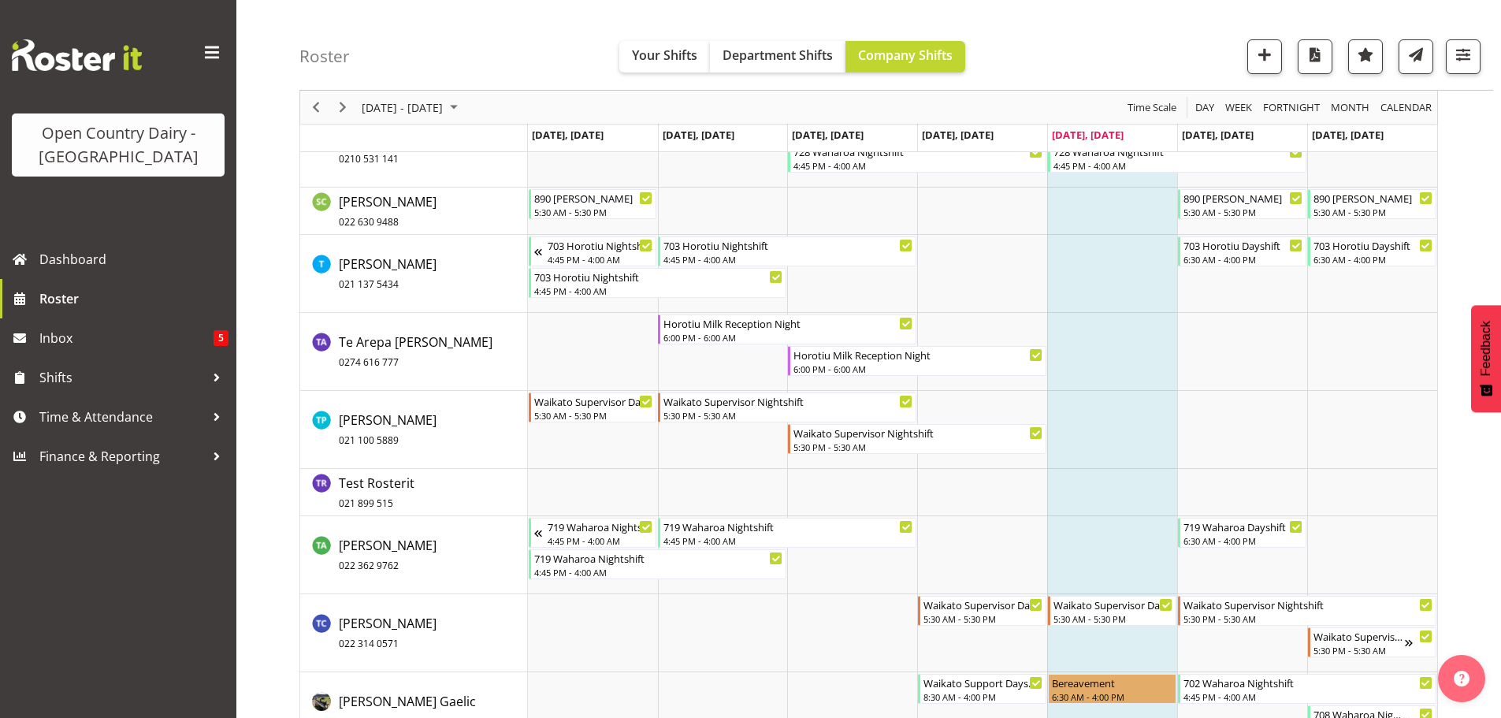
click at [1108, 347] on td "Timeline Week of August 29, 2025" at bounding box center [1112, 352] width 130 height 78
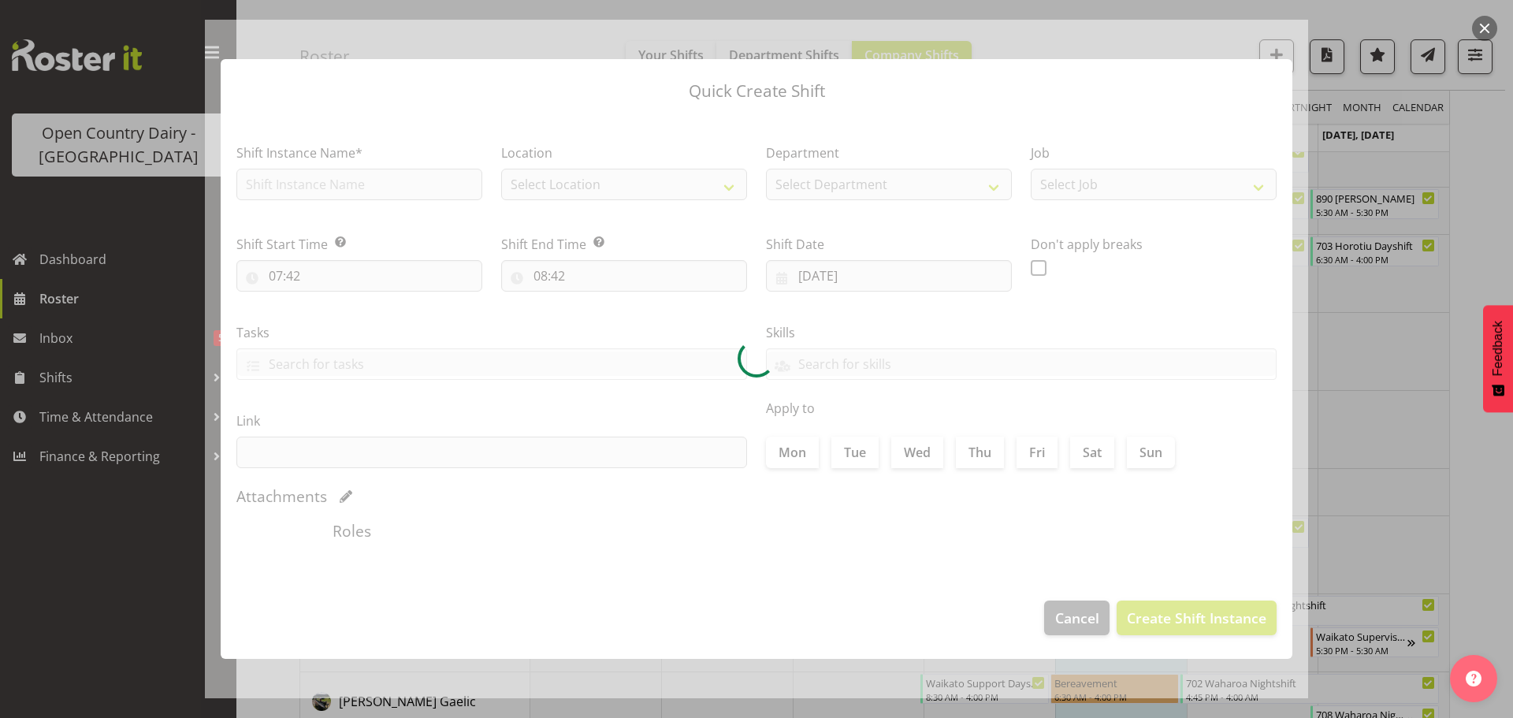
checkbox input "true"
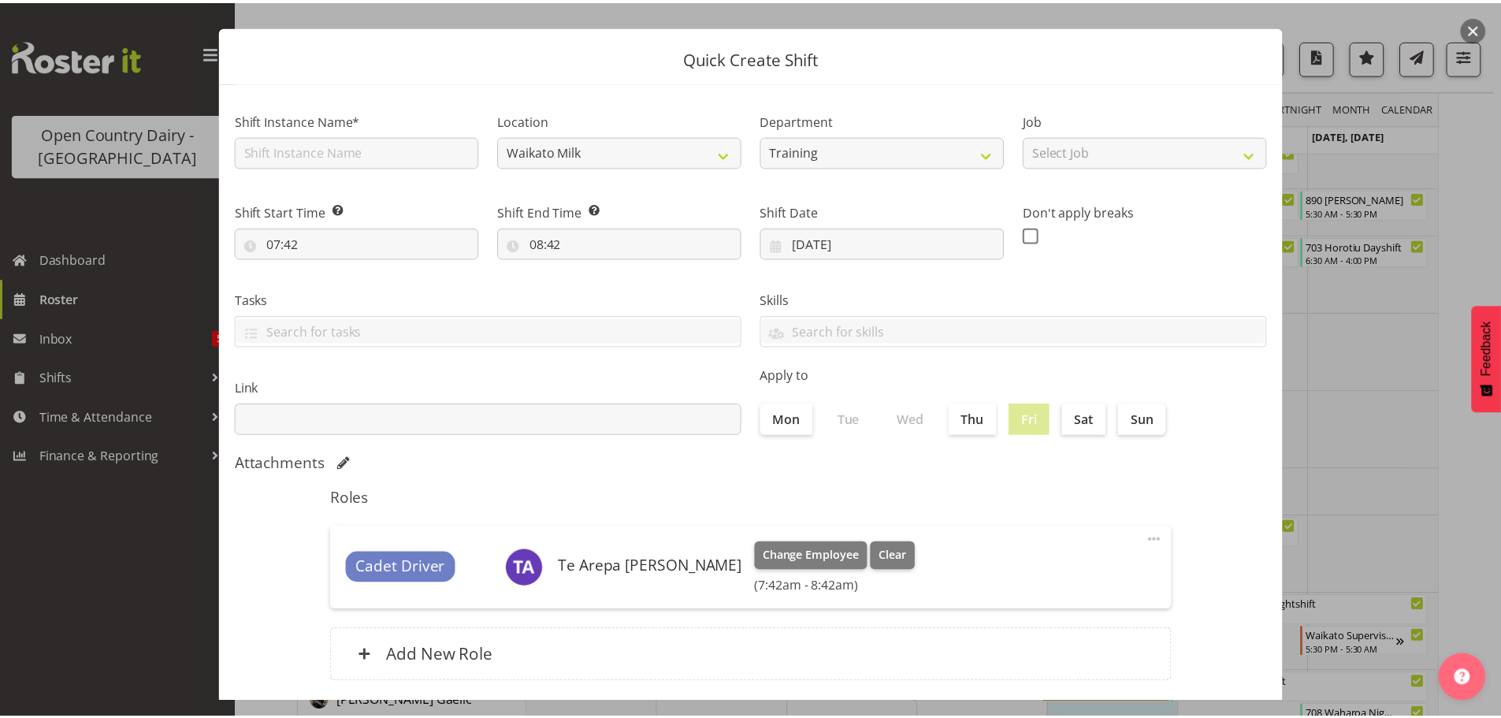
scroll to position [118, 0]
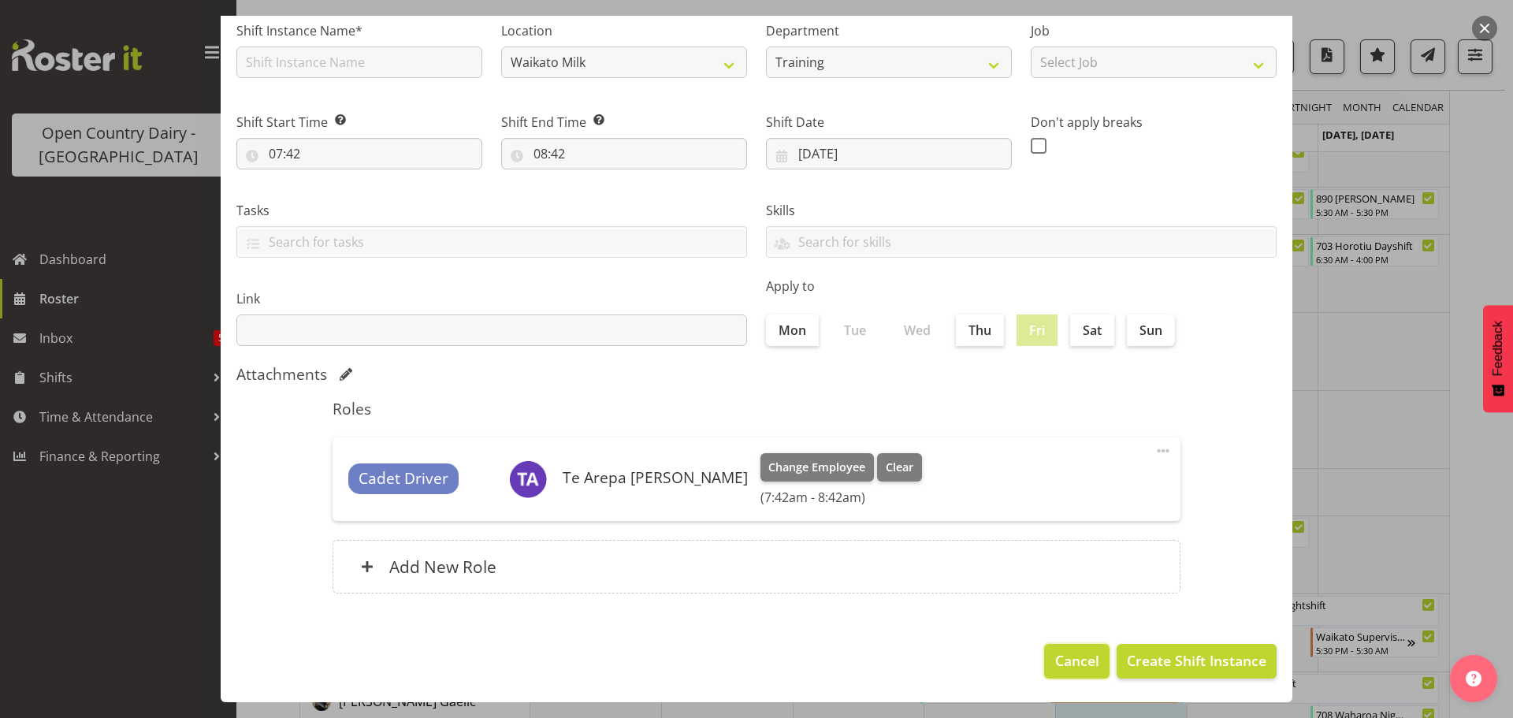
click at [1055, 654] on span "Cancel" at bounding box center [1077, 660] width 44 height 20
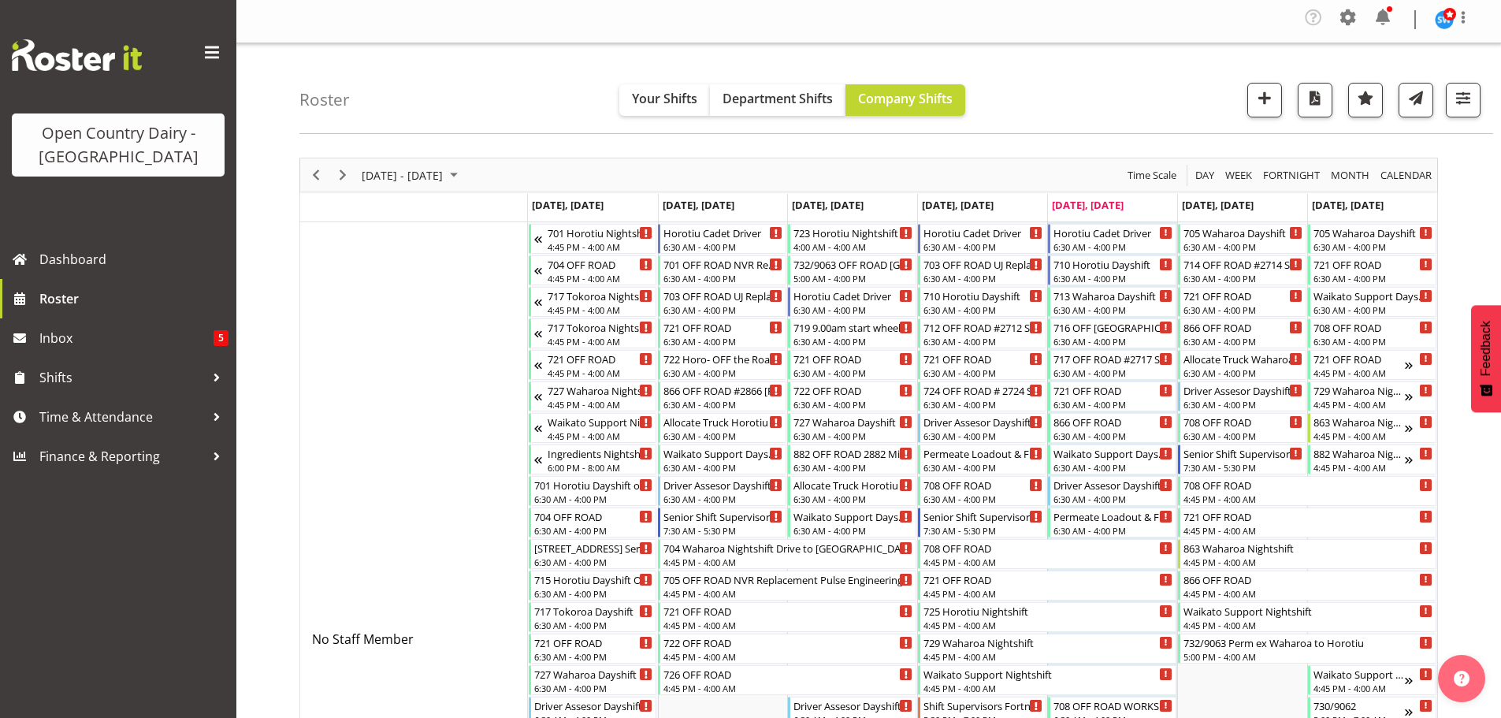
scroll to position [0, 0]
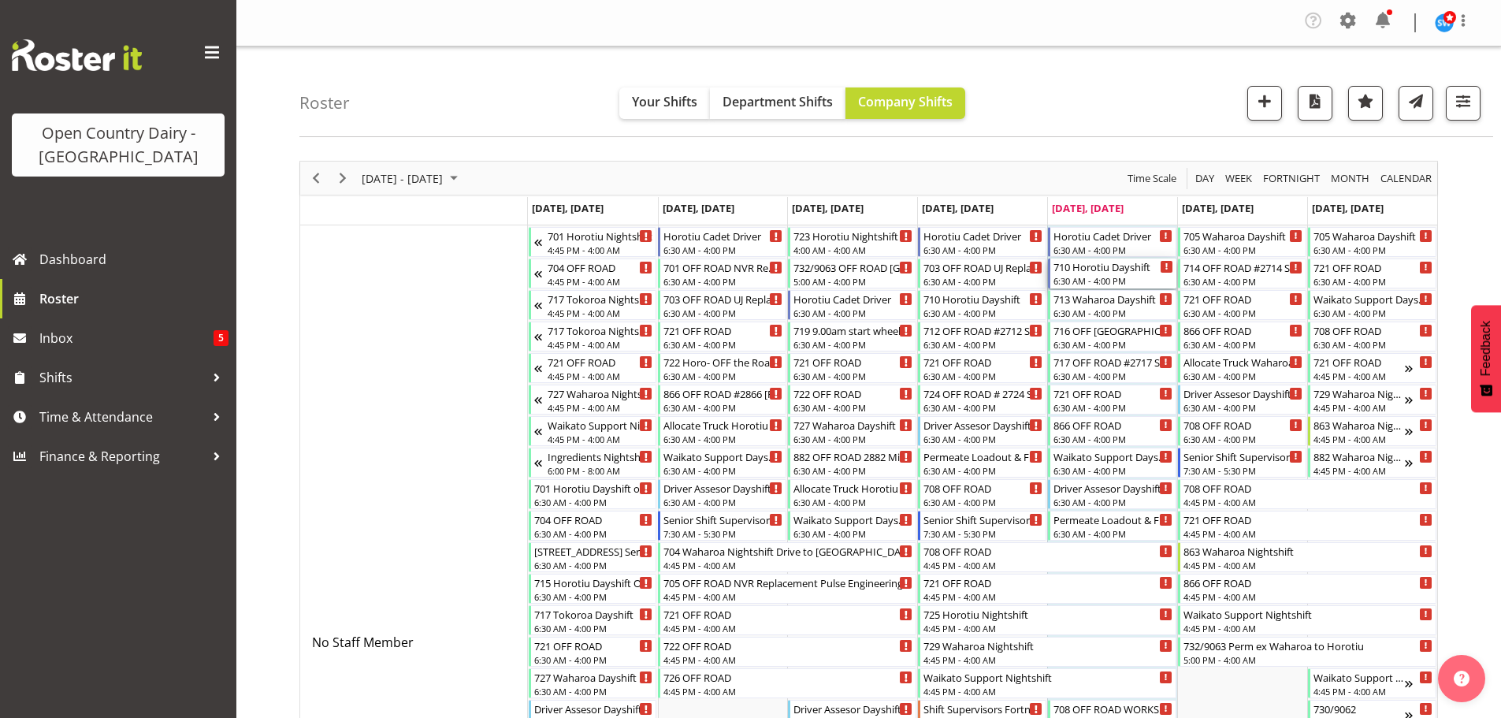
click at [1104, 274] on div "710 Horotiu Dayshift 6:30 AM - 4:00 PM" at bounding box center [1114, 274] width 120 height 30
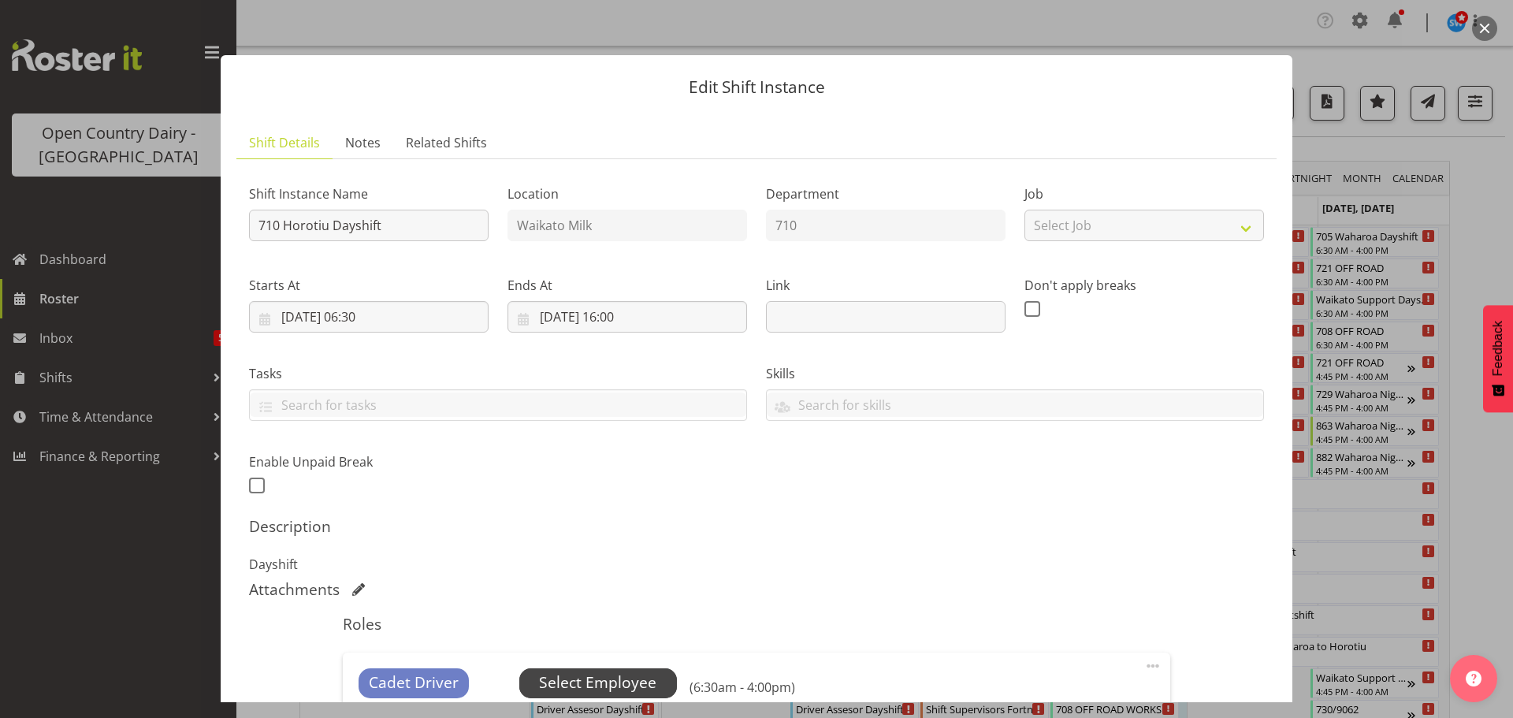
click at [594, 676] on span "Select Employee" at bounding box center [597, 682] width 117 height 23
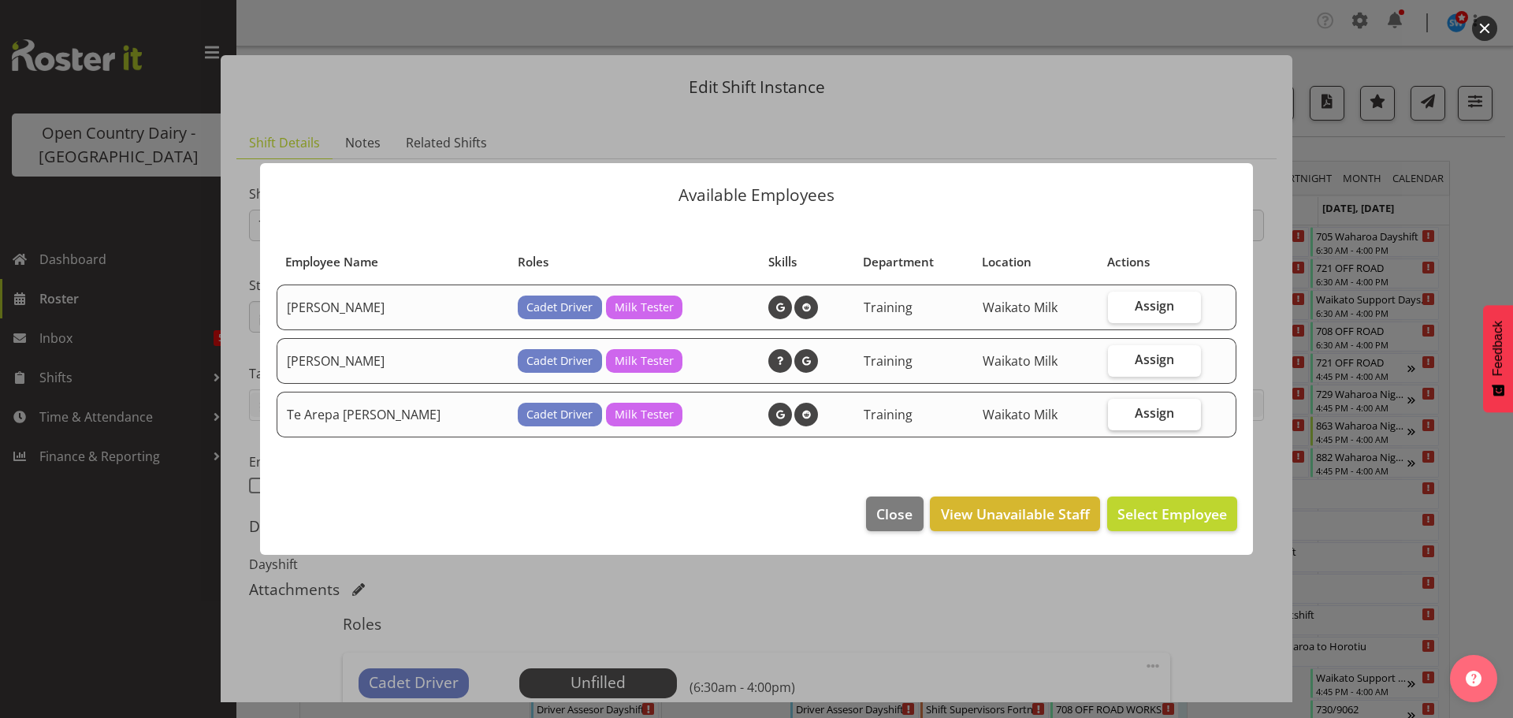
click at [1149, 408] on span "Assign" at bounding box center [1154, 413] width 39 height 16
click at [1118, 408] on input "Assign" at bounding box center [1113, 413] width 10 height 10
checkbox input "true"
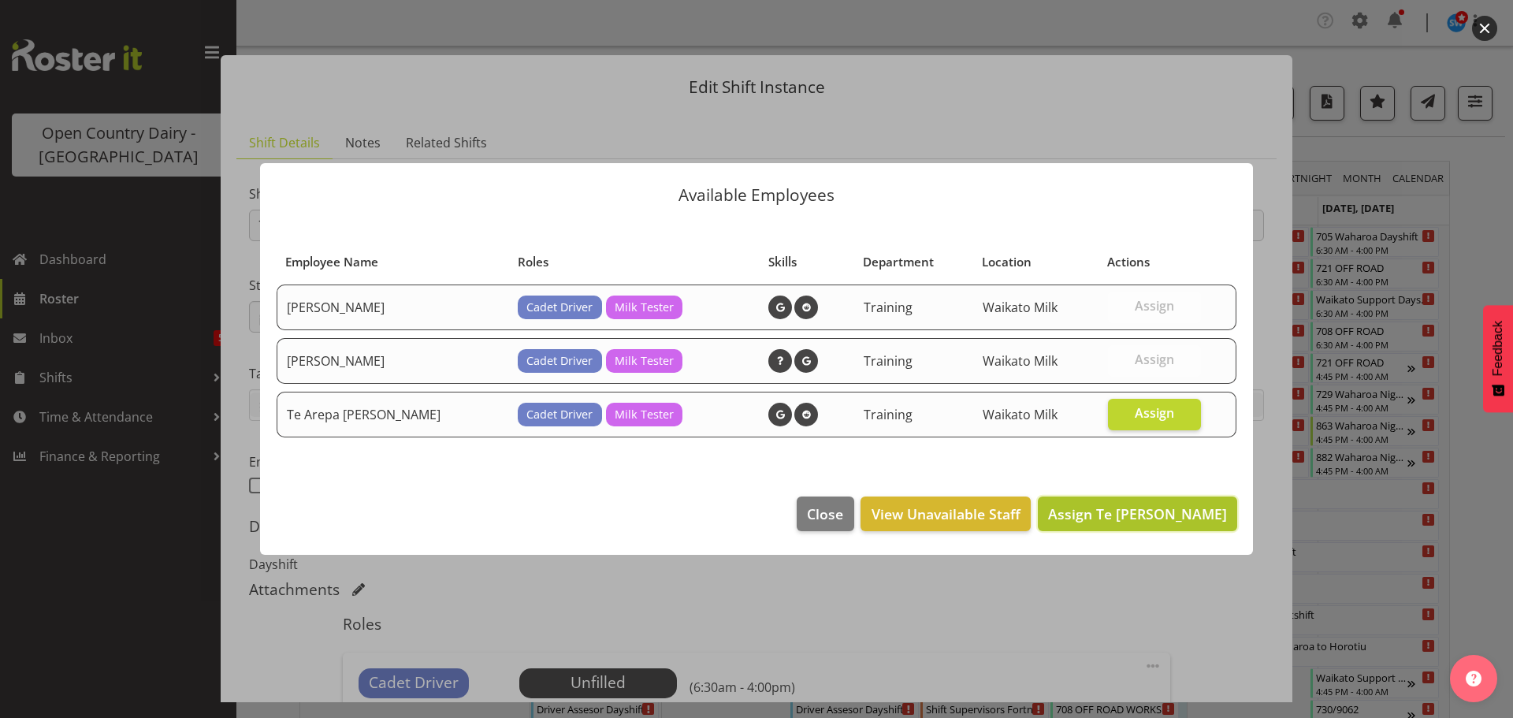
click at [1160, 510] on span "Assign Te Arepa Wano" at bounding box center [1137, 513] width 179 height 19
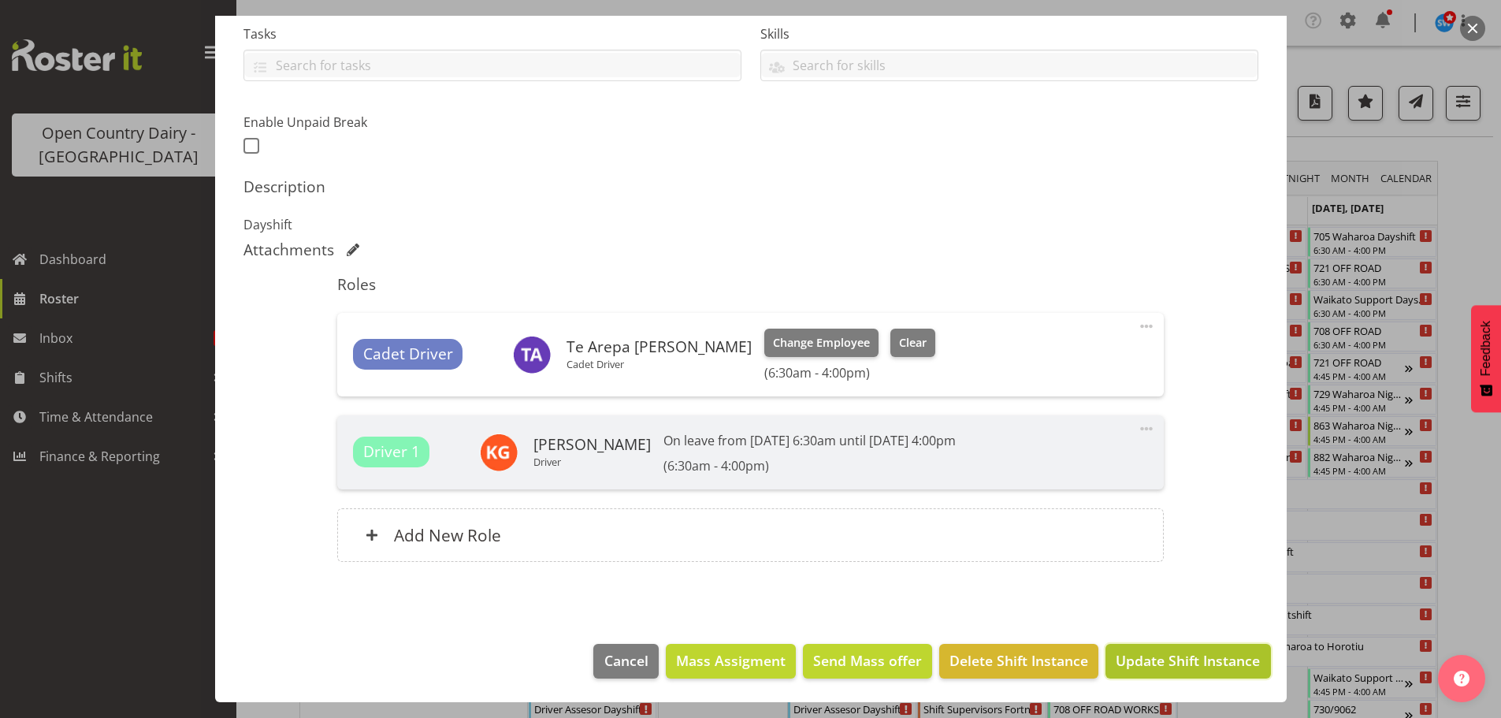
click at [1173, 656] on span "Update Shift Instance" at bounding box center [1188, 660] width 144 height 20
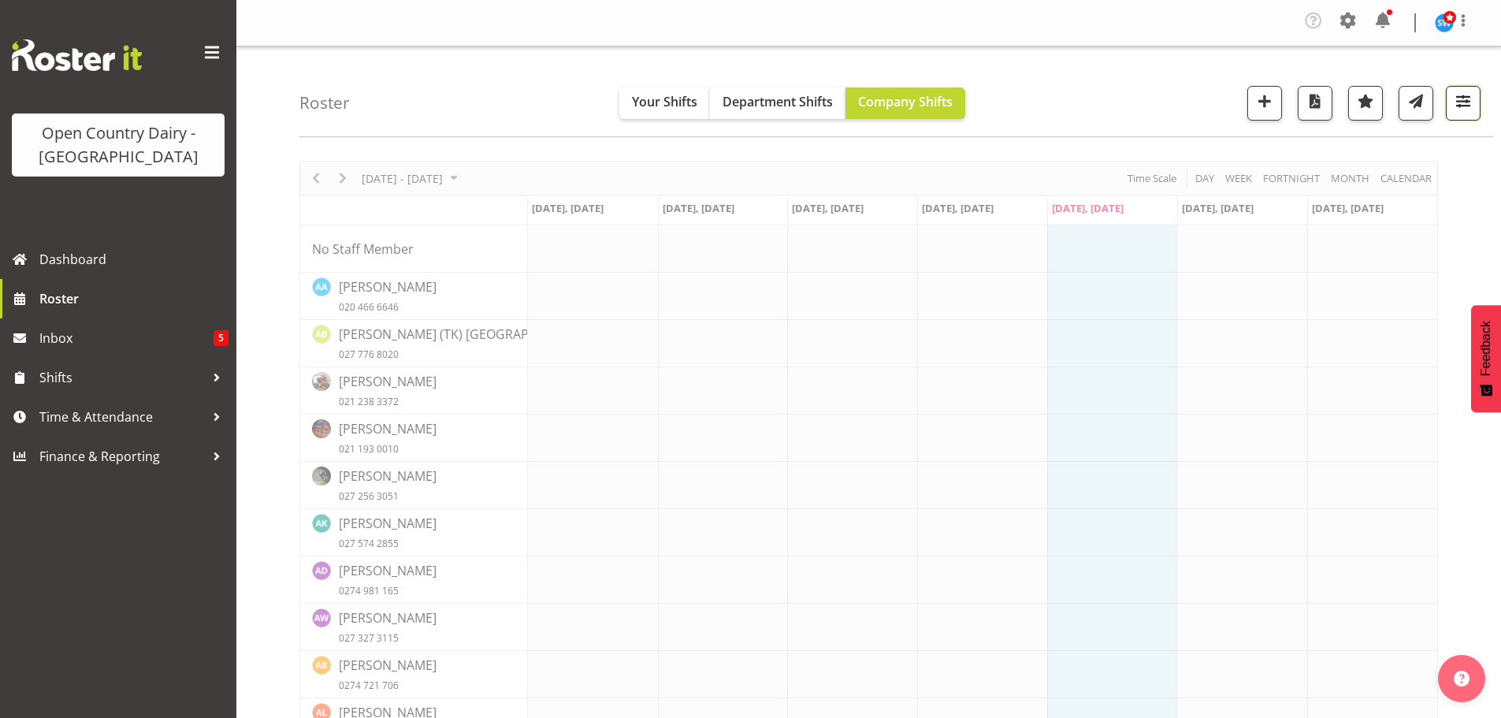
click at [1463, 103] on span "button" at bounding box center [1463, 101] width 20 height 20
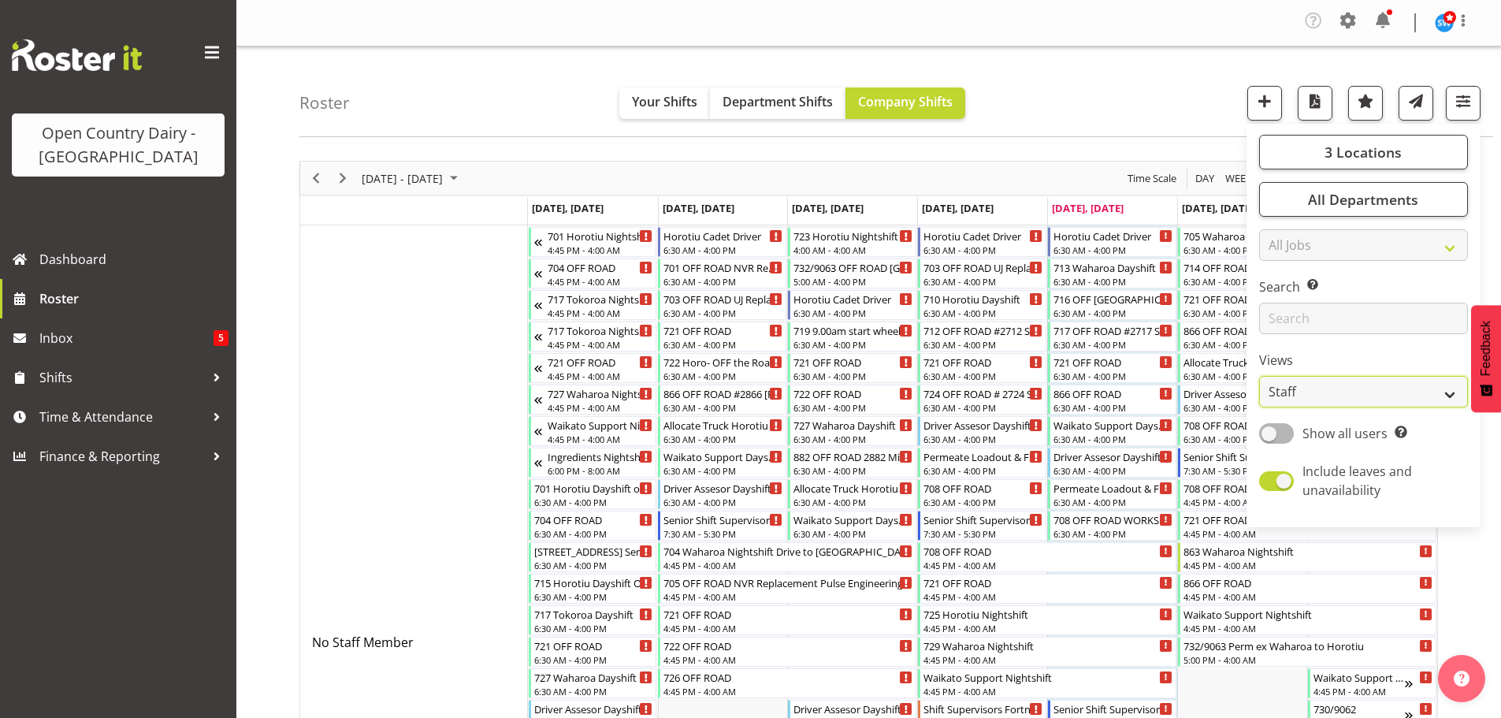
click at [1330, 392] on select "Staff Role Shift - Horizontal Shift - Vertical Staff - Location" at bounding box center [1363, 392] width 209 height 32
click at [1260, 376] on select "Staff Role Shift - Horizontal Shift - Vertical Staff - Location" at bounding box center [1363, 392] width 209 height 32
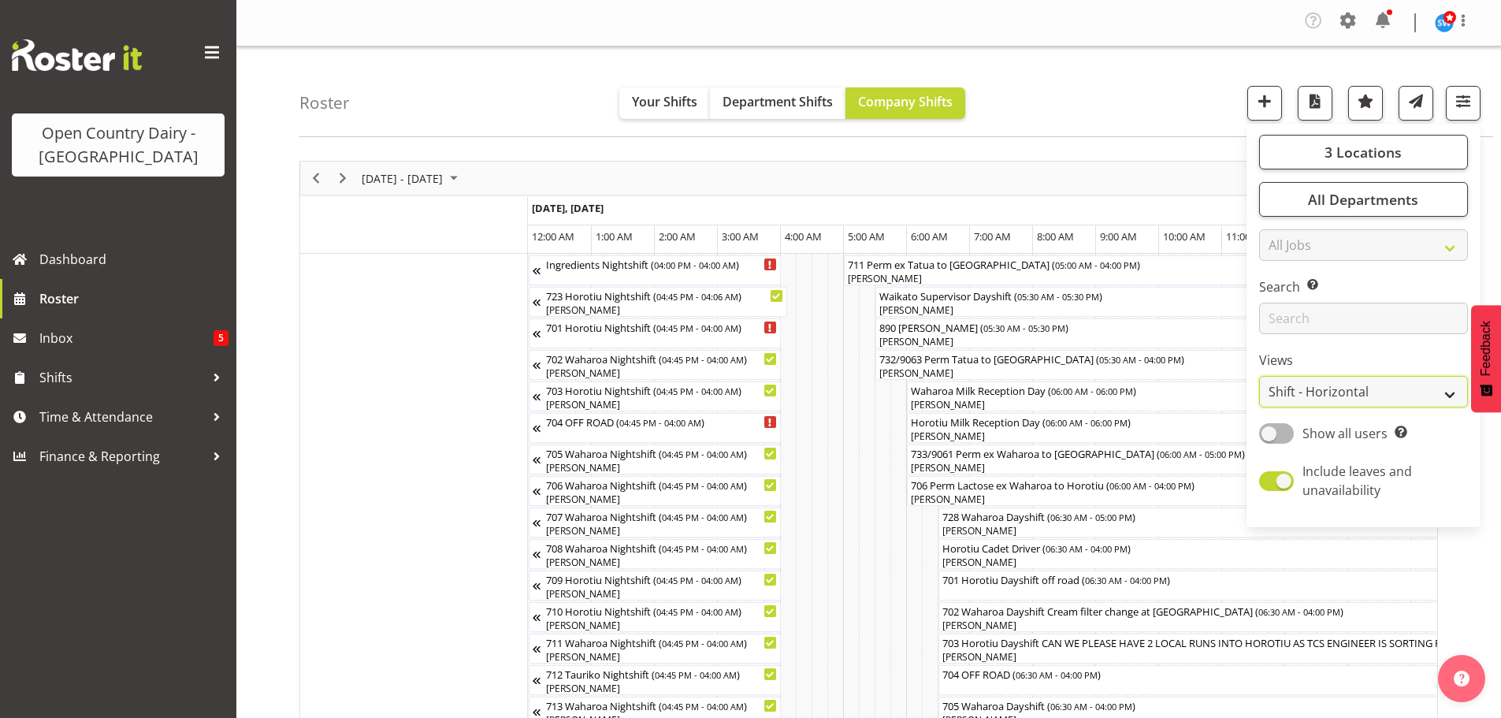
click at [1370, 390] on select "Staff Role Shift - Horizontal Shift - Vertical Staff - Location" at bounding box center [1363, 392] width 209 height 32
click at [1260, 376] on select "Staff Role Shift - Horizontal Shift - Vertical Staff - Location" at bounding box center [1363, 392] width 209 height 32
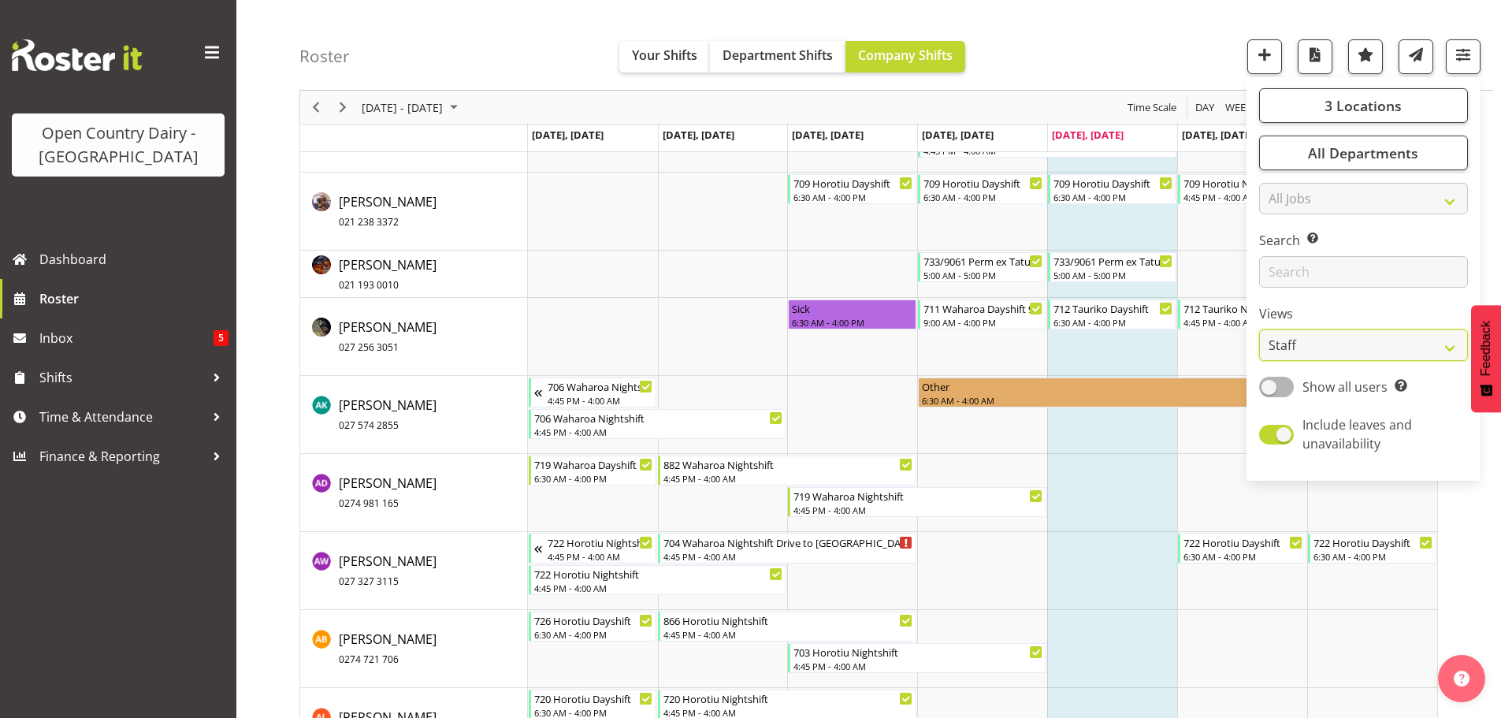
scroll to position [1025, 0]
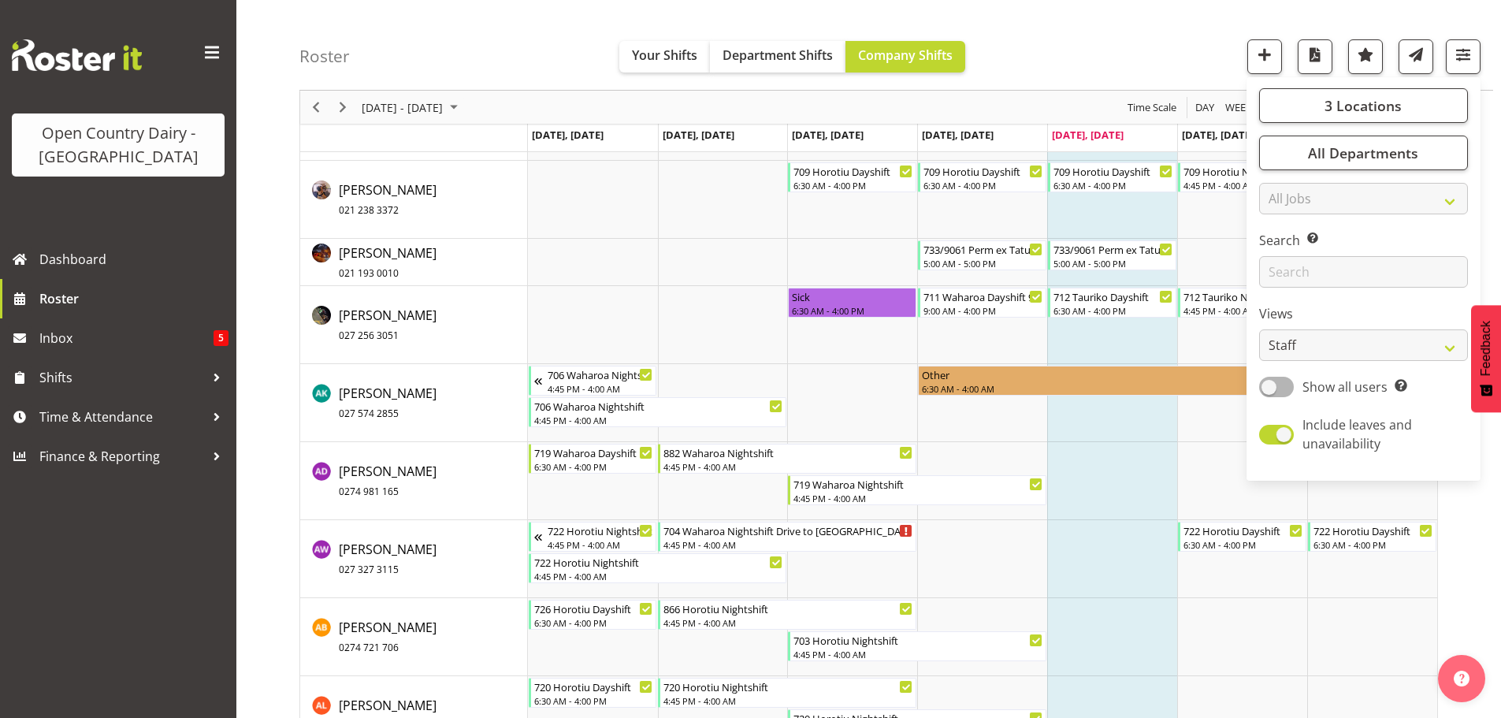
click at [1127, 46] on div "Roster Your Shifts Department Shifts Company Shifts 3 Locations Clear Ingredien…" at bounding box center [896, 45] width 1194 height 91
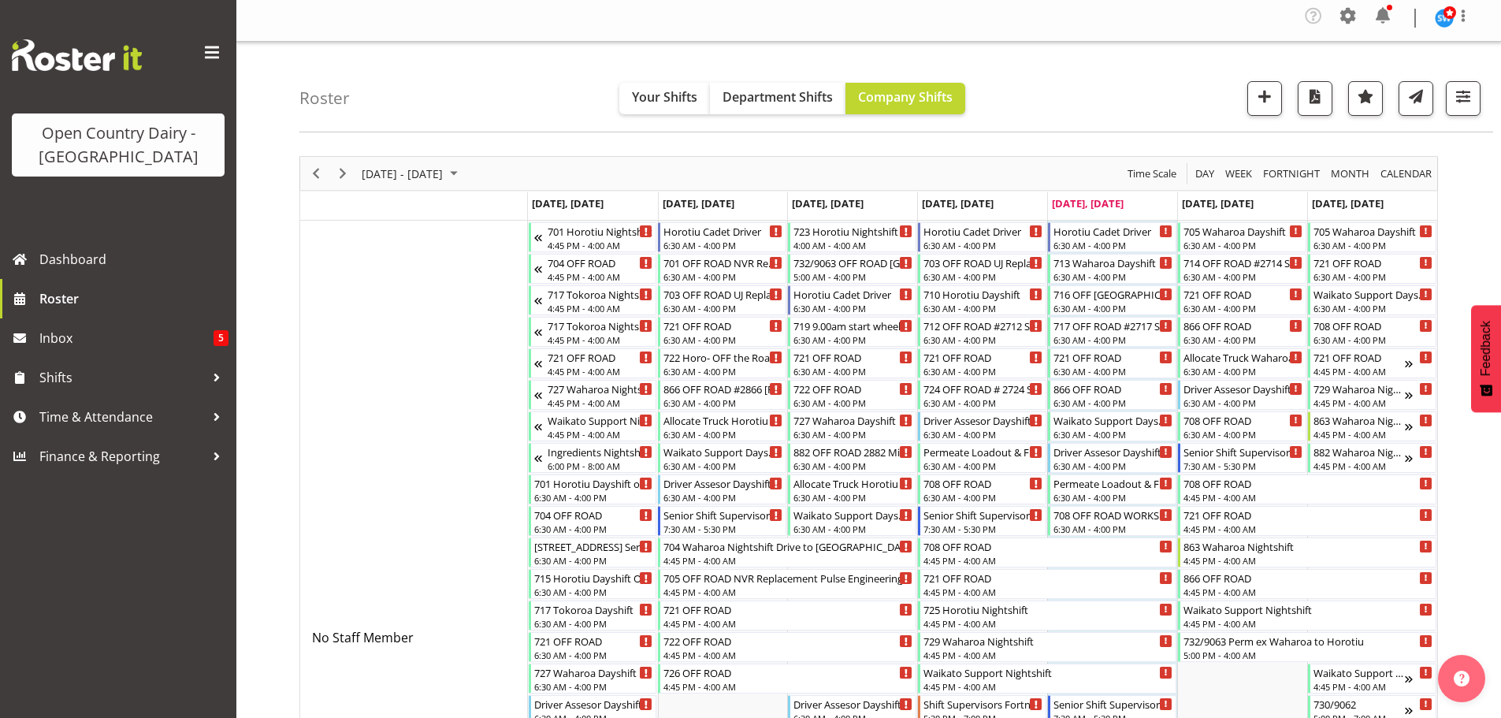
scroll to position [0, 0]
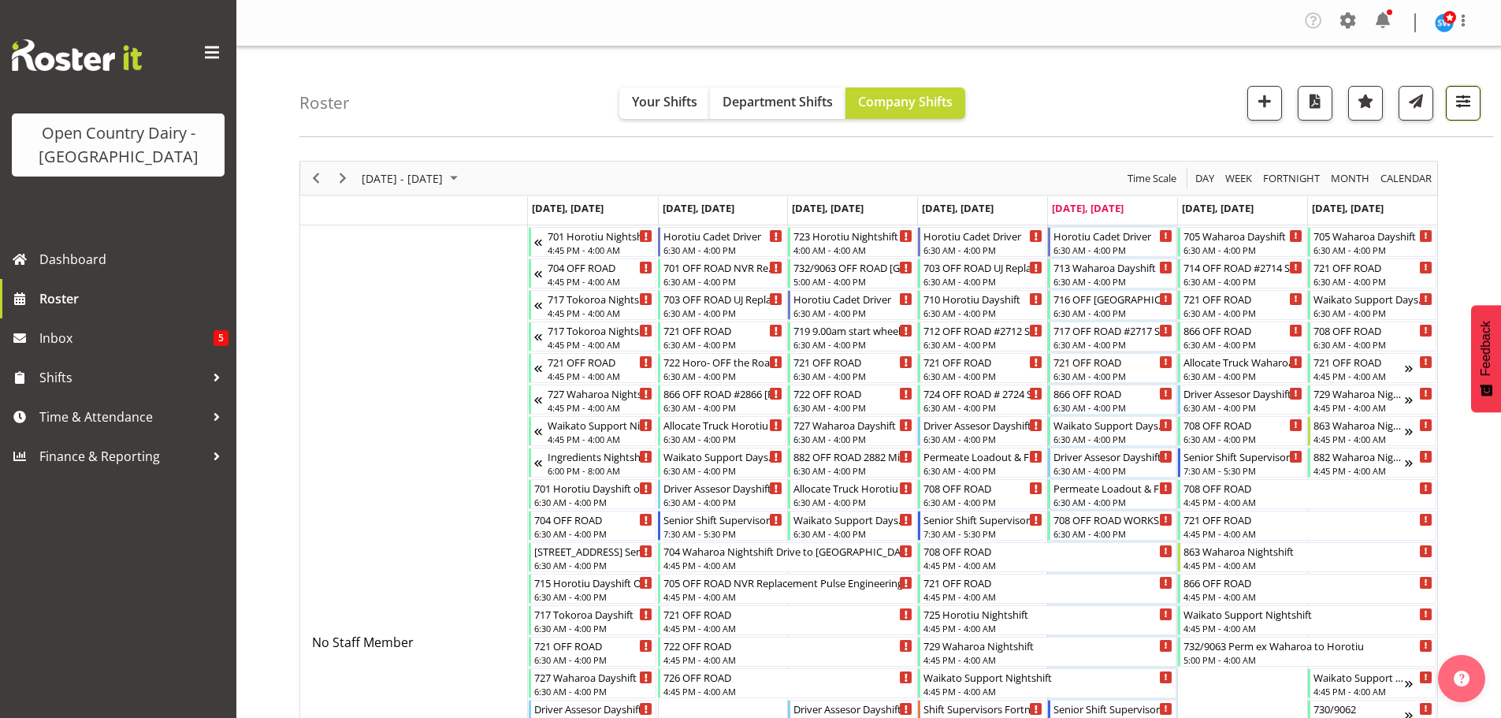
click at [1464, 95] on span "button" at bounding box center [1463, 101] width 20 height 20
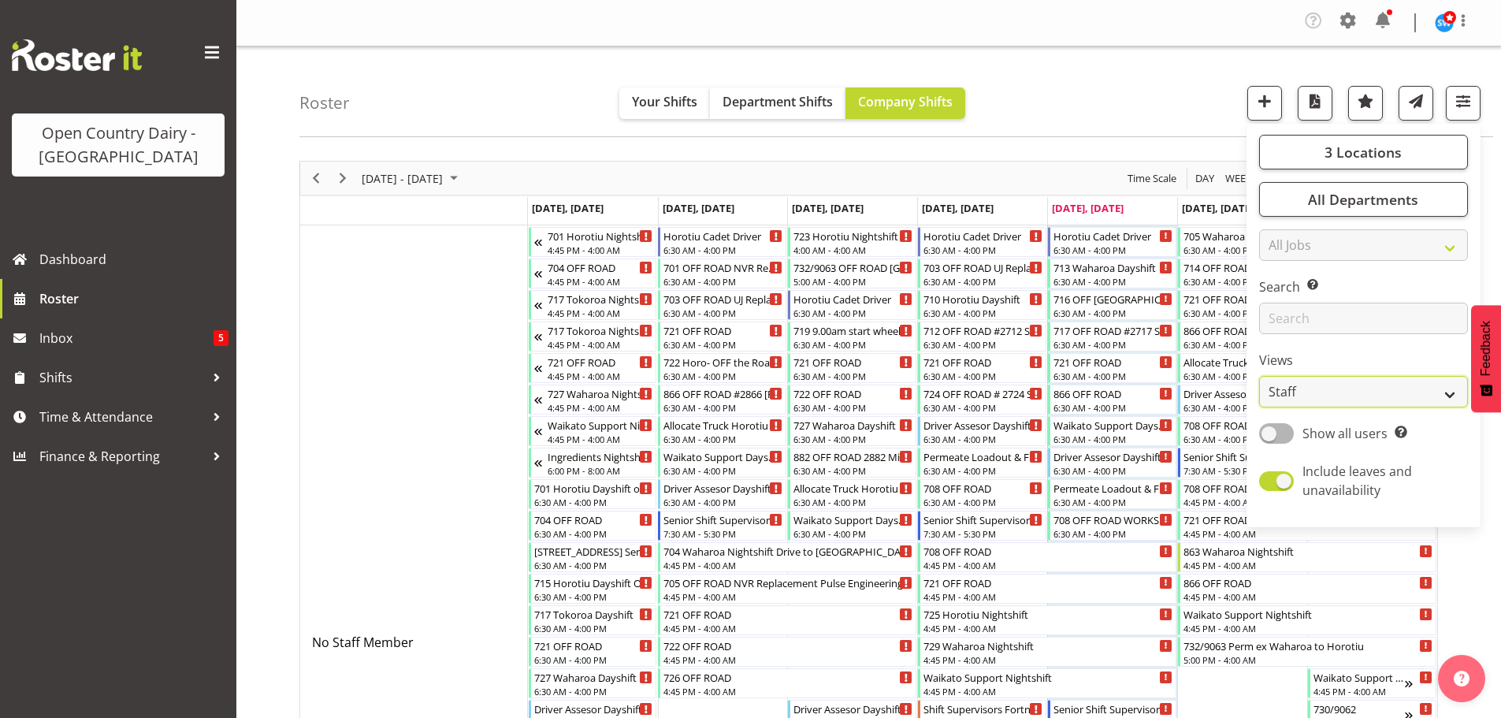
click at [1370, 398] on select "Staff Role Shift - Horizontal Shift - Vertical Staff - Location" at bounding box center [1363, 392] width 209 height 32
select select "shiftH"
click at [1260, 376] on select "Staff Role Shift - Horizontal Shift - Vertical Staff - Location" at bounding box center [1363, 392] width 209 height 32
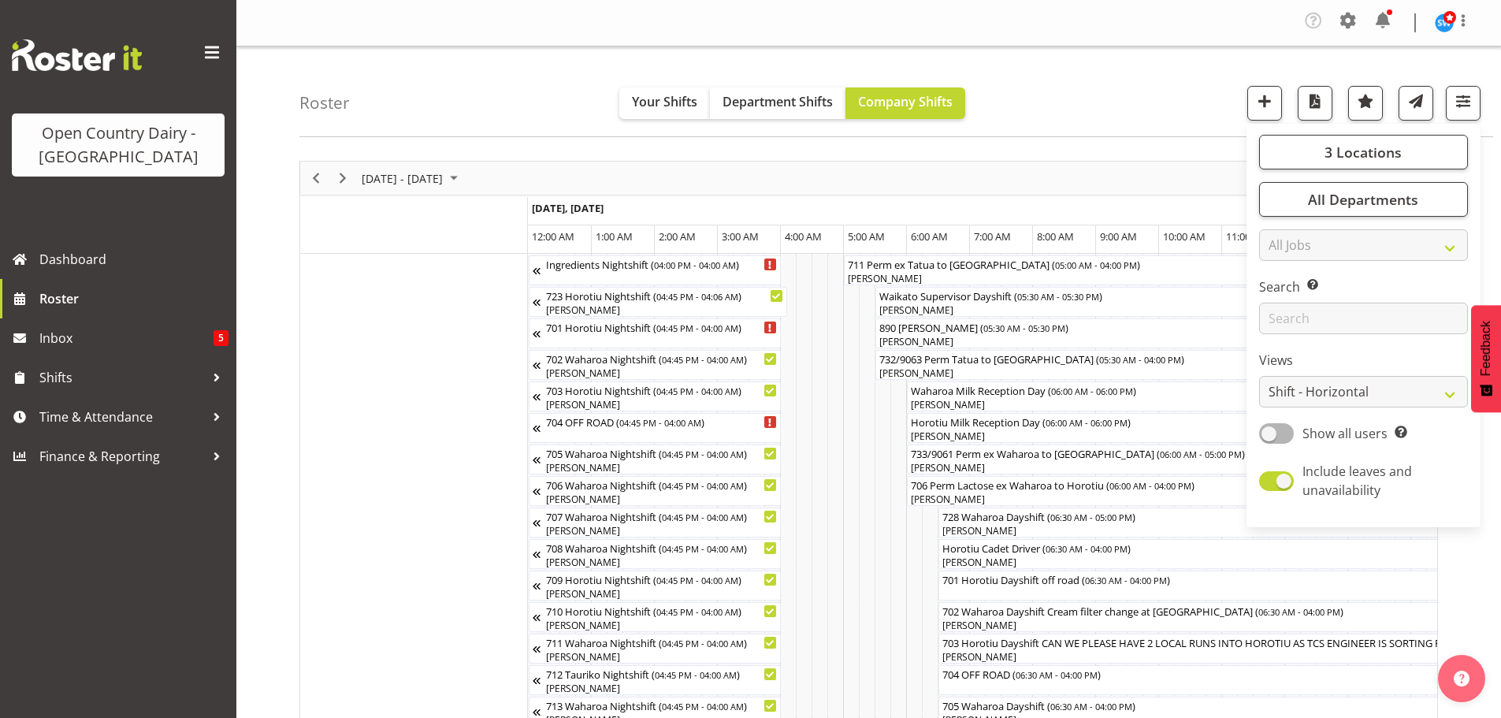
click at [1180, 102] on div "Roster Your Shifts Department Shifts Company Shifts 3 Locations Clear Ingredien…" at bounding box center [896, 91] width 1194 height 91
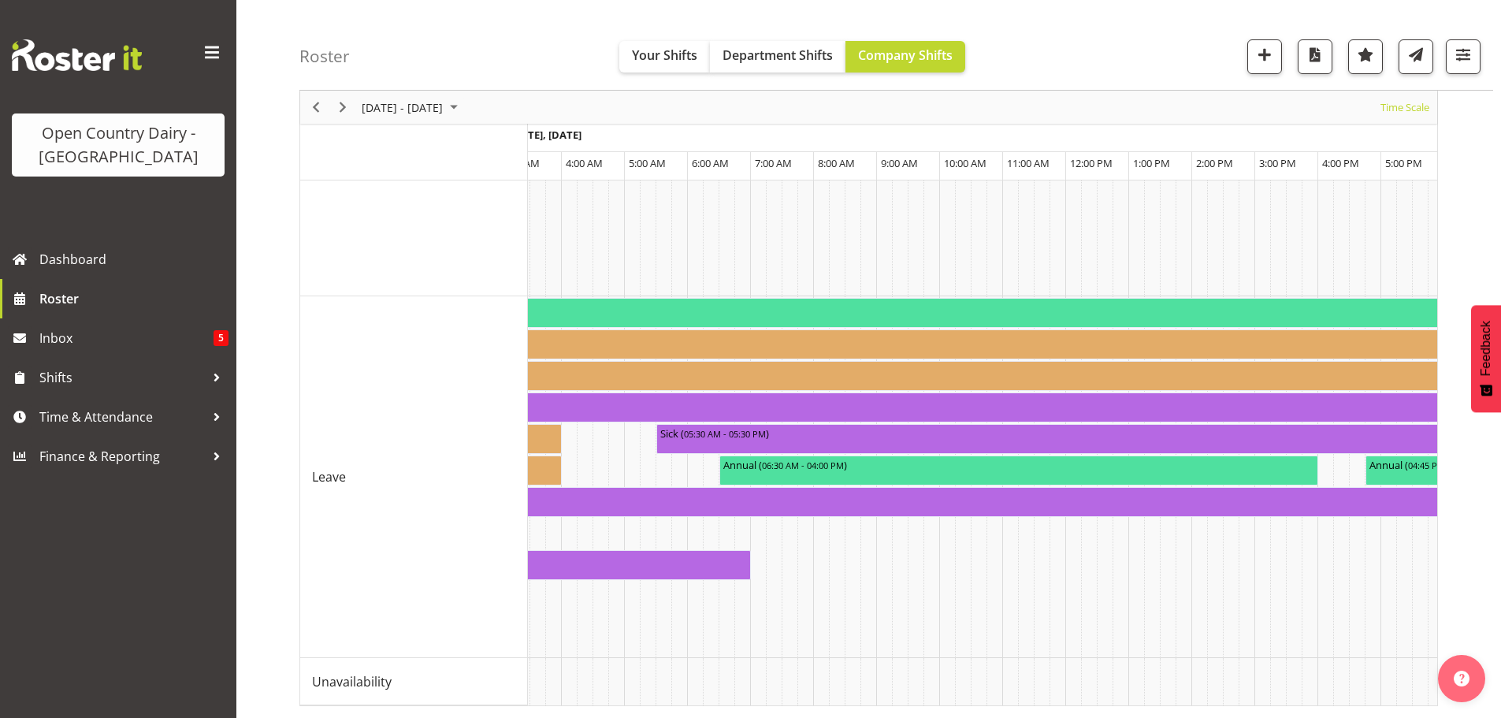
scroll to position [0, 7898]
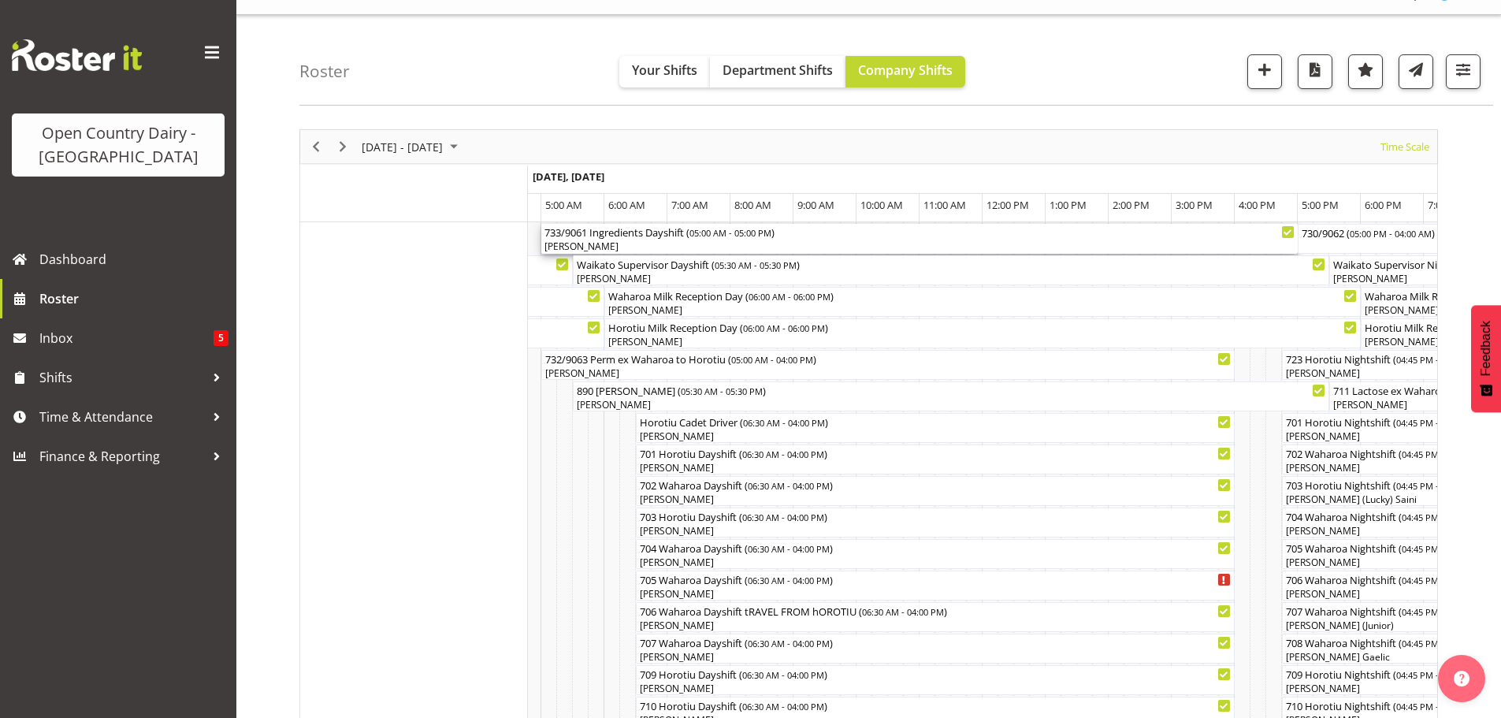
click at [646, 240] on div "[PERSON_NAME]" at bounding box center [920, 247] width 750 height 14
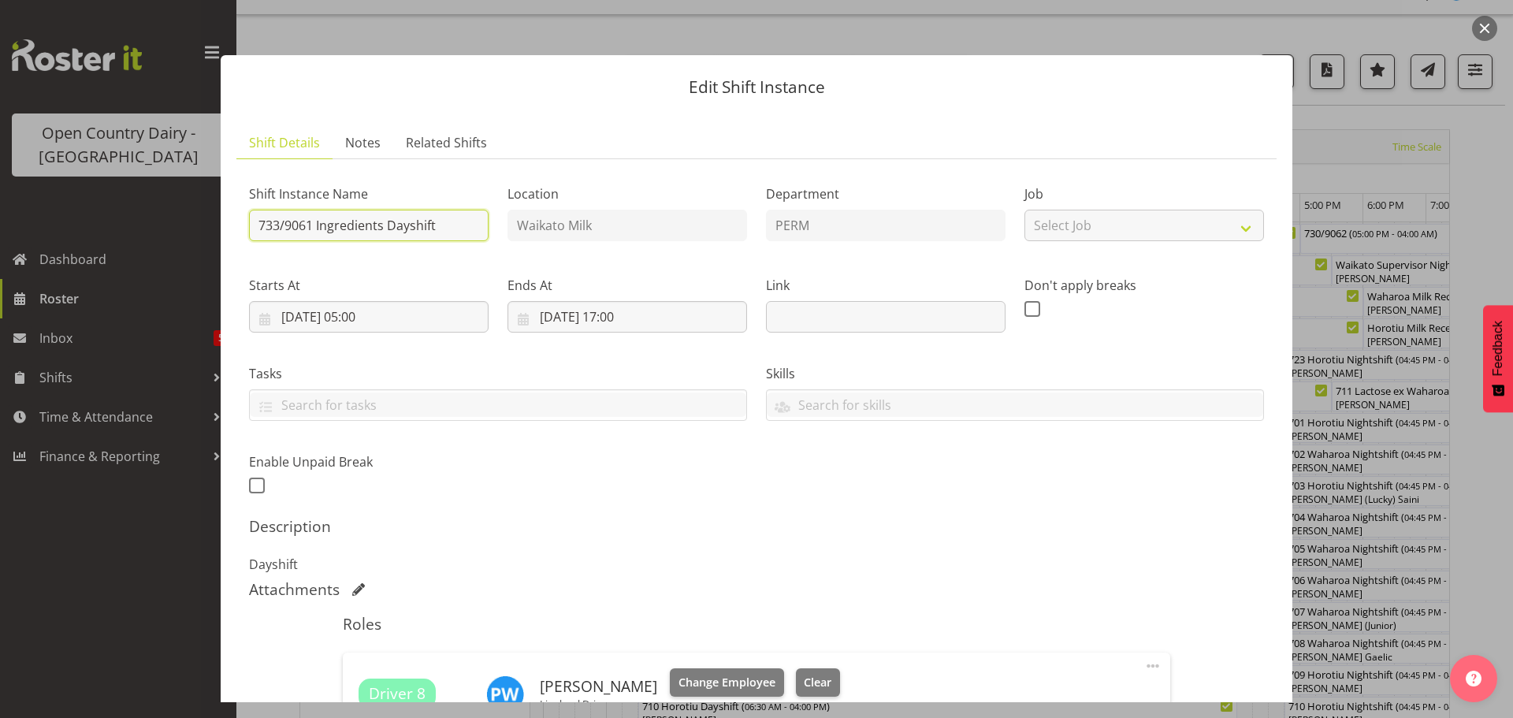
click at [458, 224] on input "733/9061 Ingredients Dayshift" at bounding box center [369, 226] width 240 height 32
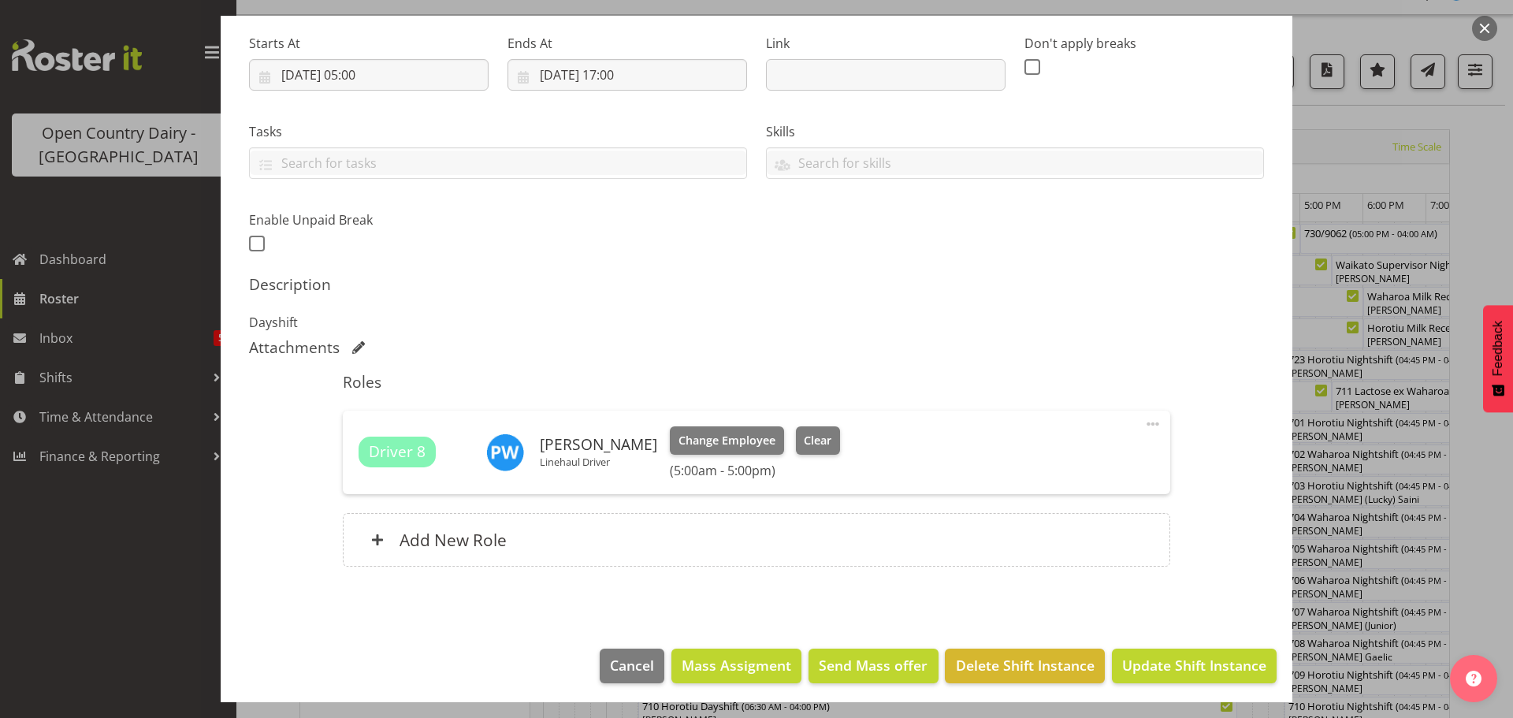
scroll to position [247, 0]
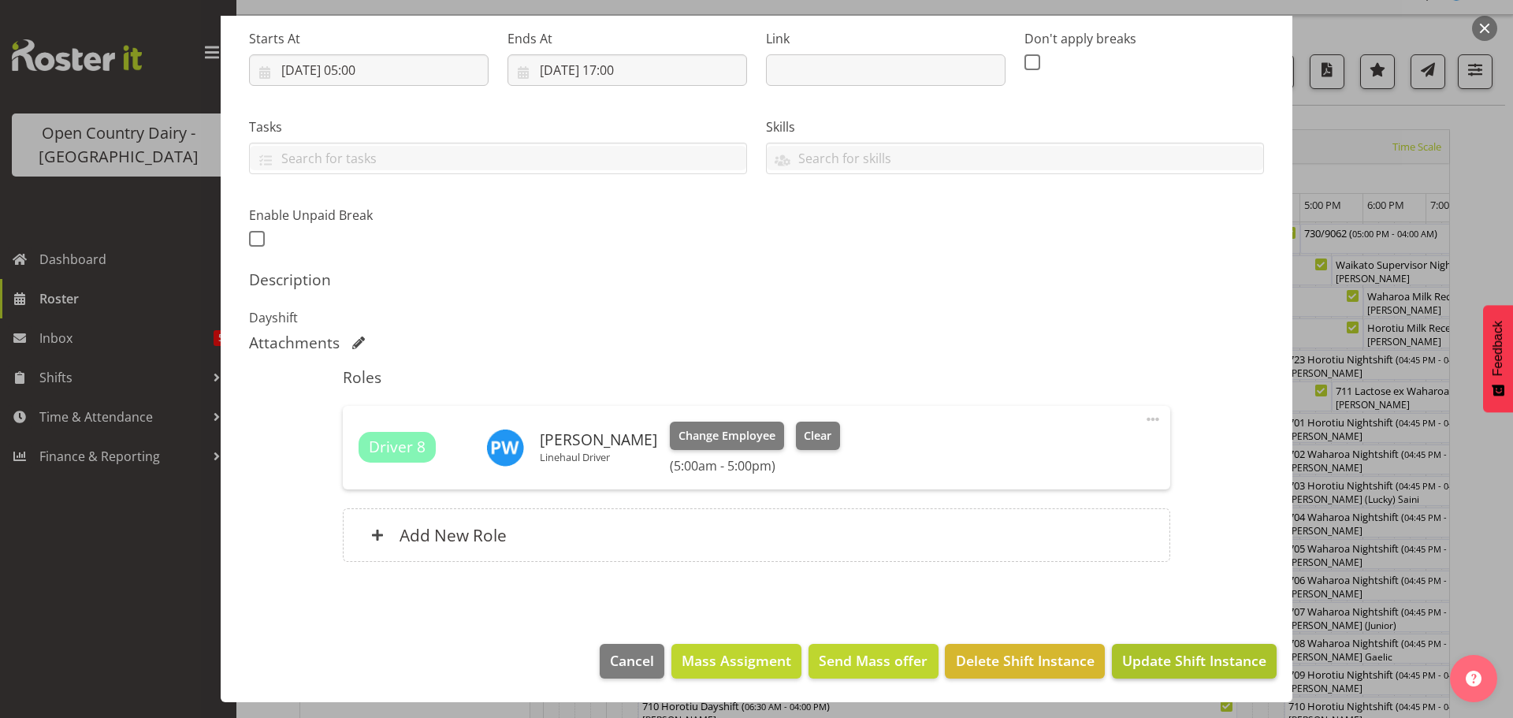
type input "733/9061 Perm ex Tatua to [GEOGRAPHIC_DATA]"
click at [1148, 662] on span "Update Shift Instance" at bounding box center [1194, 660] width 144 height 20
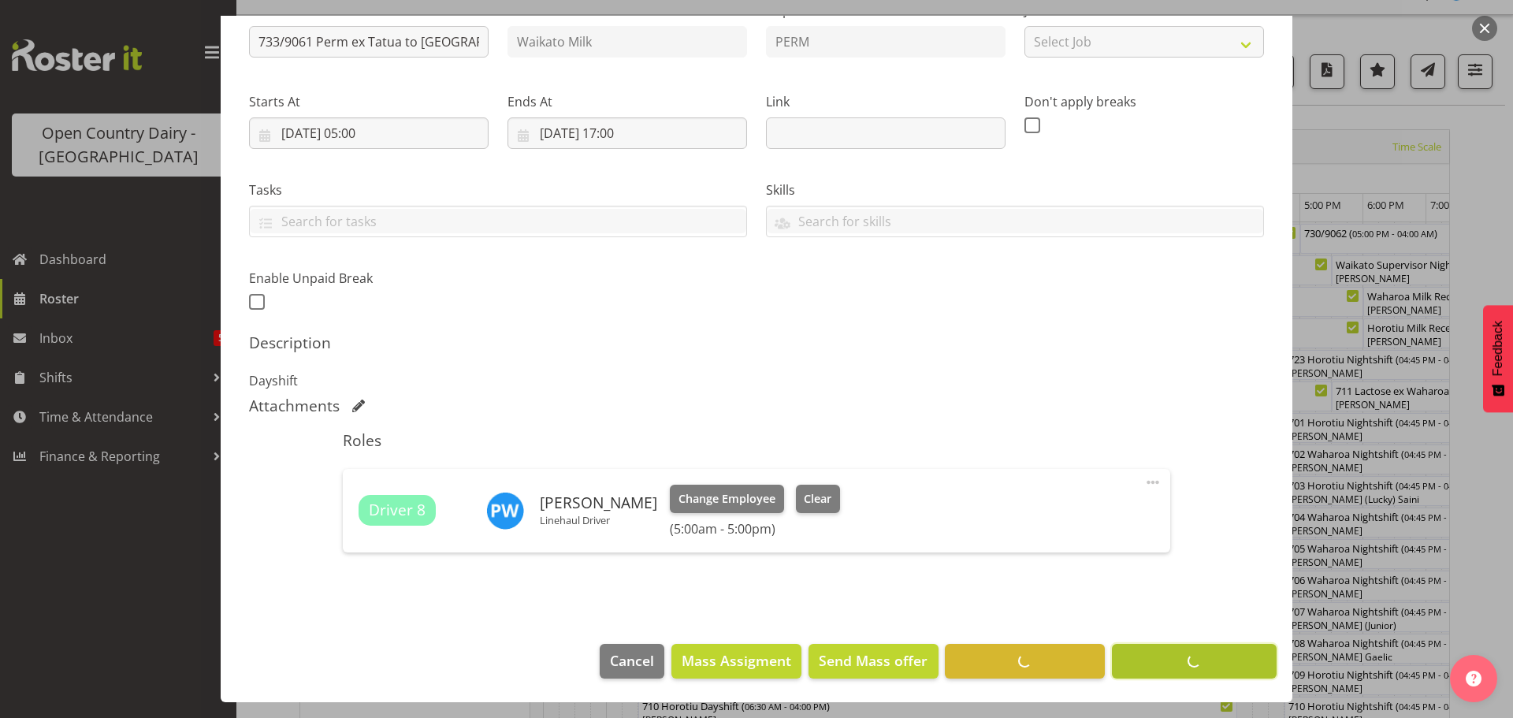
scroll to position [184, 0]
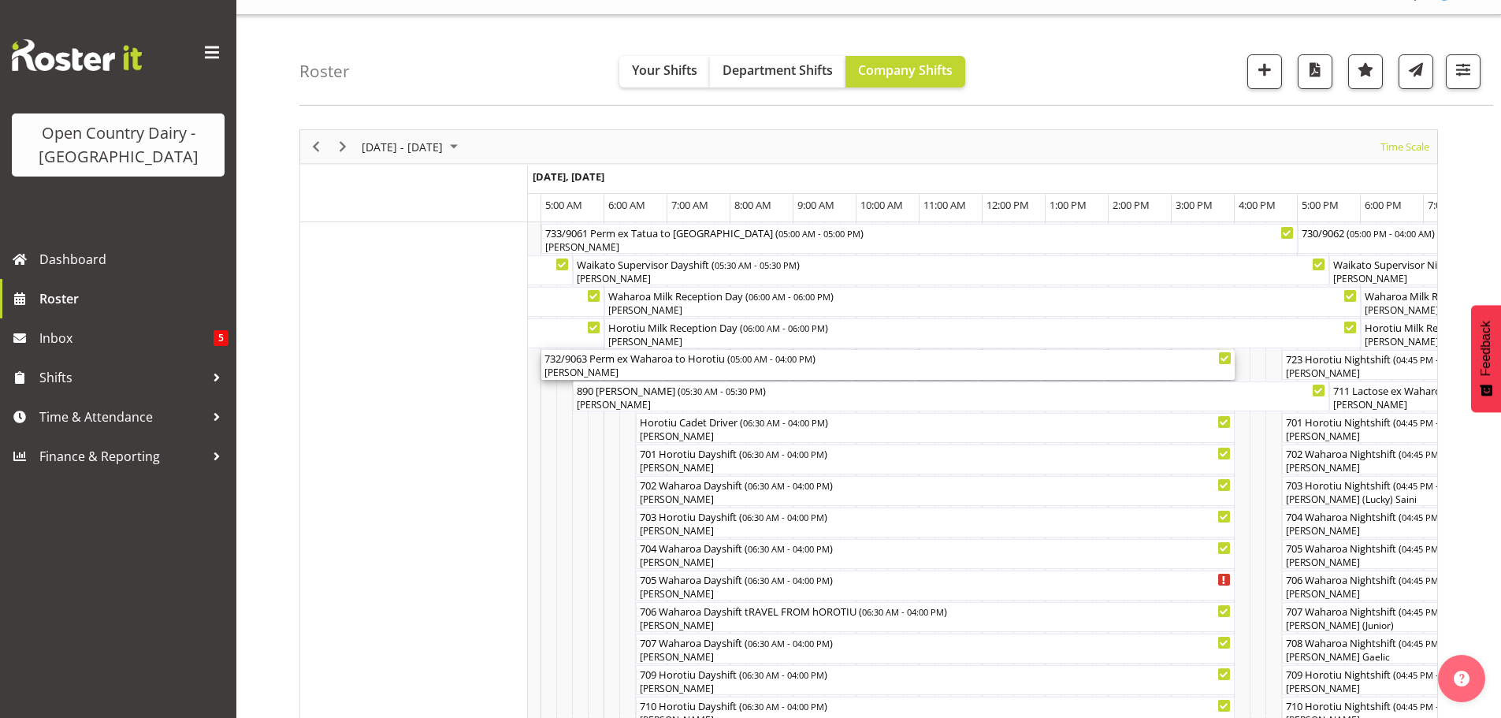
click at [607, 369] on div "[PERSON_NAME]" at bounding box center [888, 373] width 687 height 14
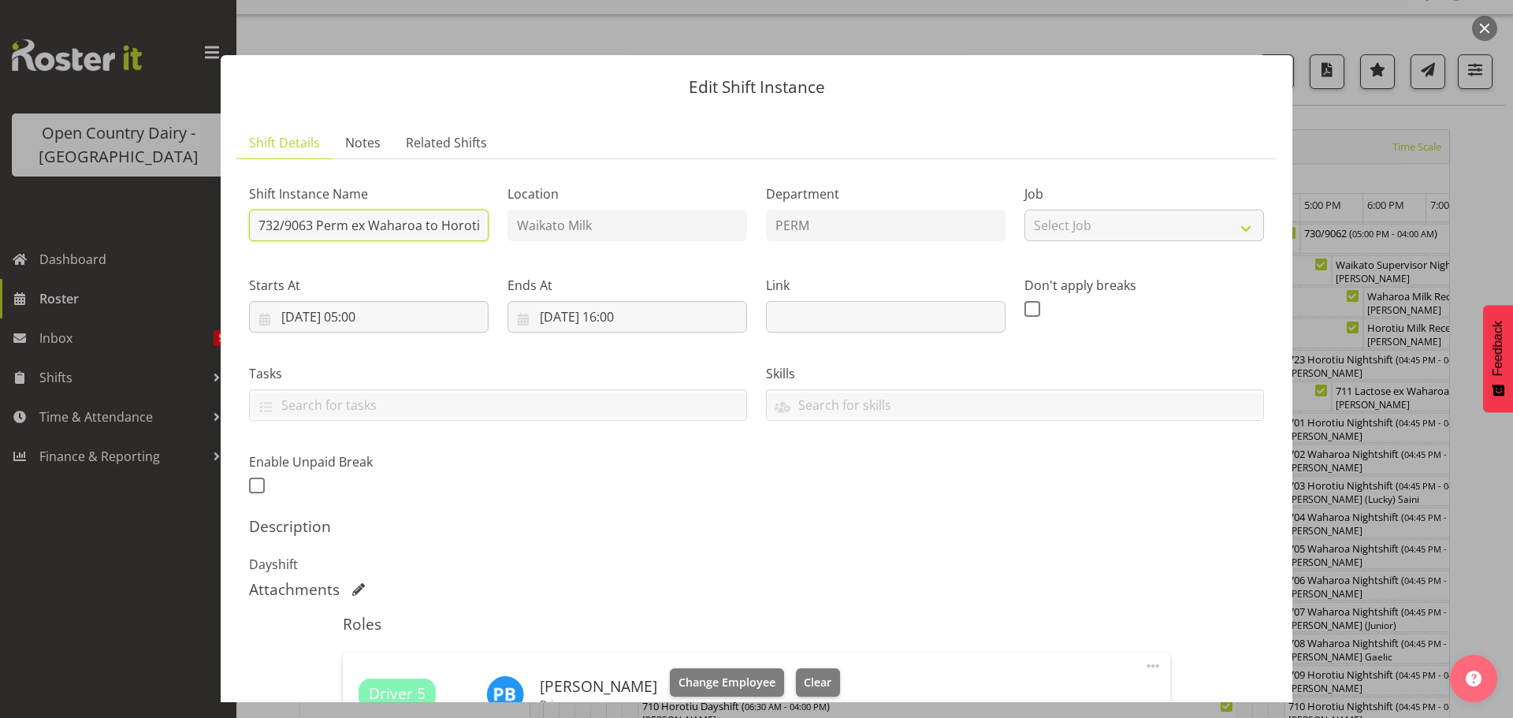
click at [313, 225] on input "732/9063 Perm ex Waharoa to Horotiu" at bounding box center [369, 226] width 240 height 32
type input "730/9062 Perm ex Waharoa to Horotiu"
click at [378, 311] on input "31/08/2025, 05:00" at bounding box center [369, 317] width 240 height 32
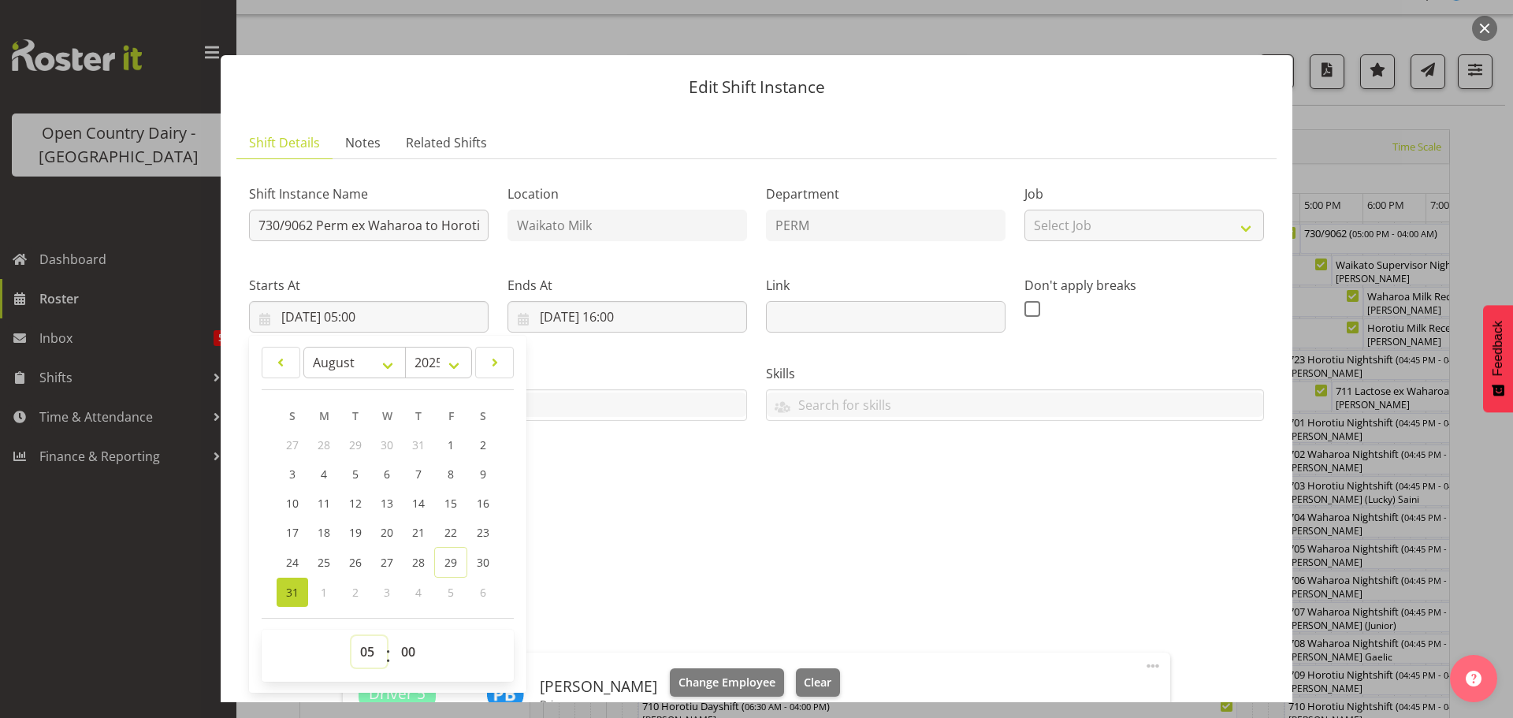
click at [361, 651] on select "00 01 02 03 04 05 06 07 08 09 10 11 12 13 14 15 16 17 18 19 20 21 22 23" at bounding box center [368, 652] width 35 height 32
select select "6"
click at [351, 636] on select "00 01 02 03 04 05 06 07 08 09 10 11 12 13 14 15 16 17 18 19 20 21 22 23" at bounding box center [368, 652] width 35 height 32
type input "31/08/2025, 06:00"
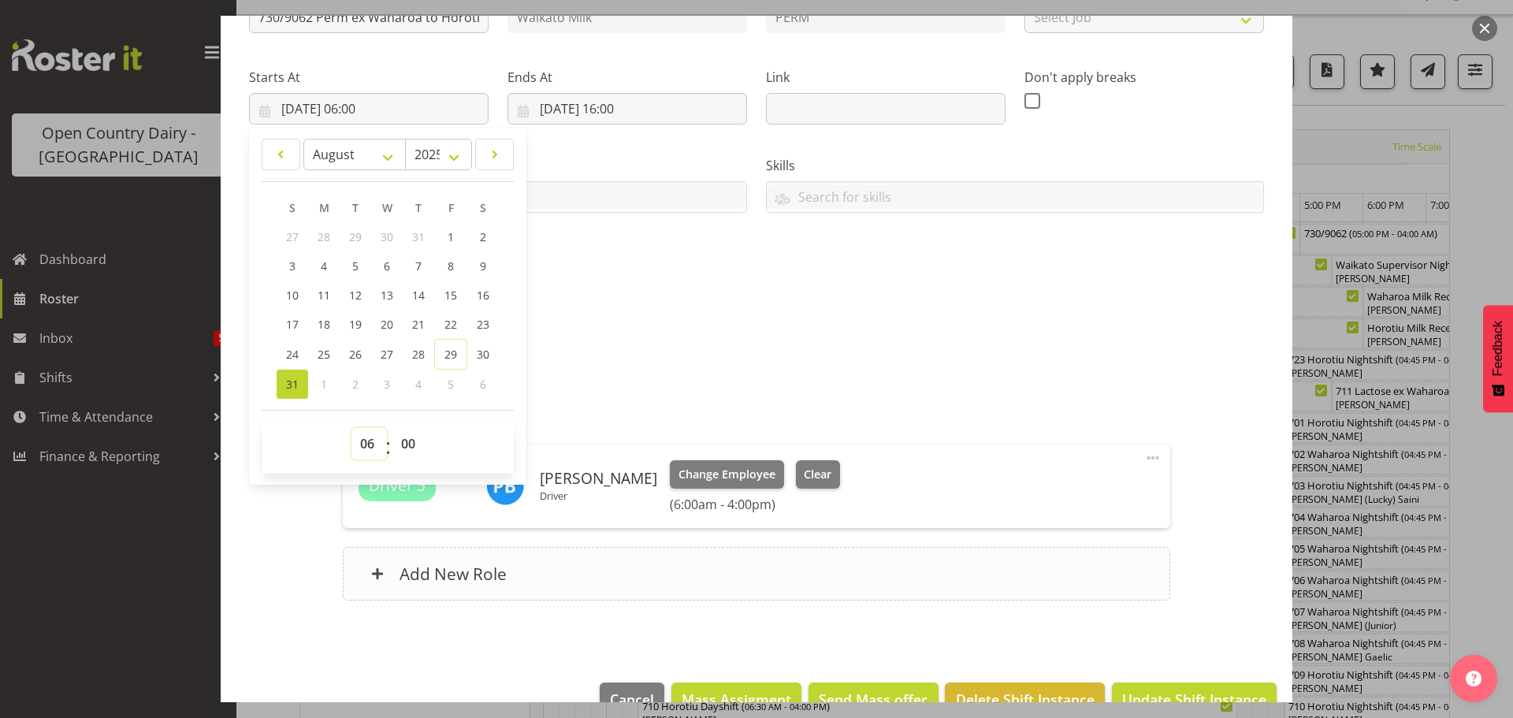
scroll to position [247, 0]
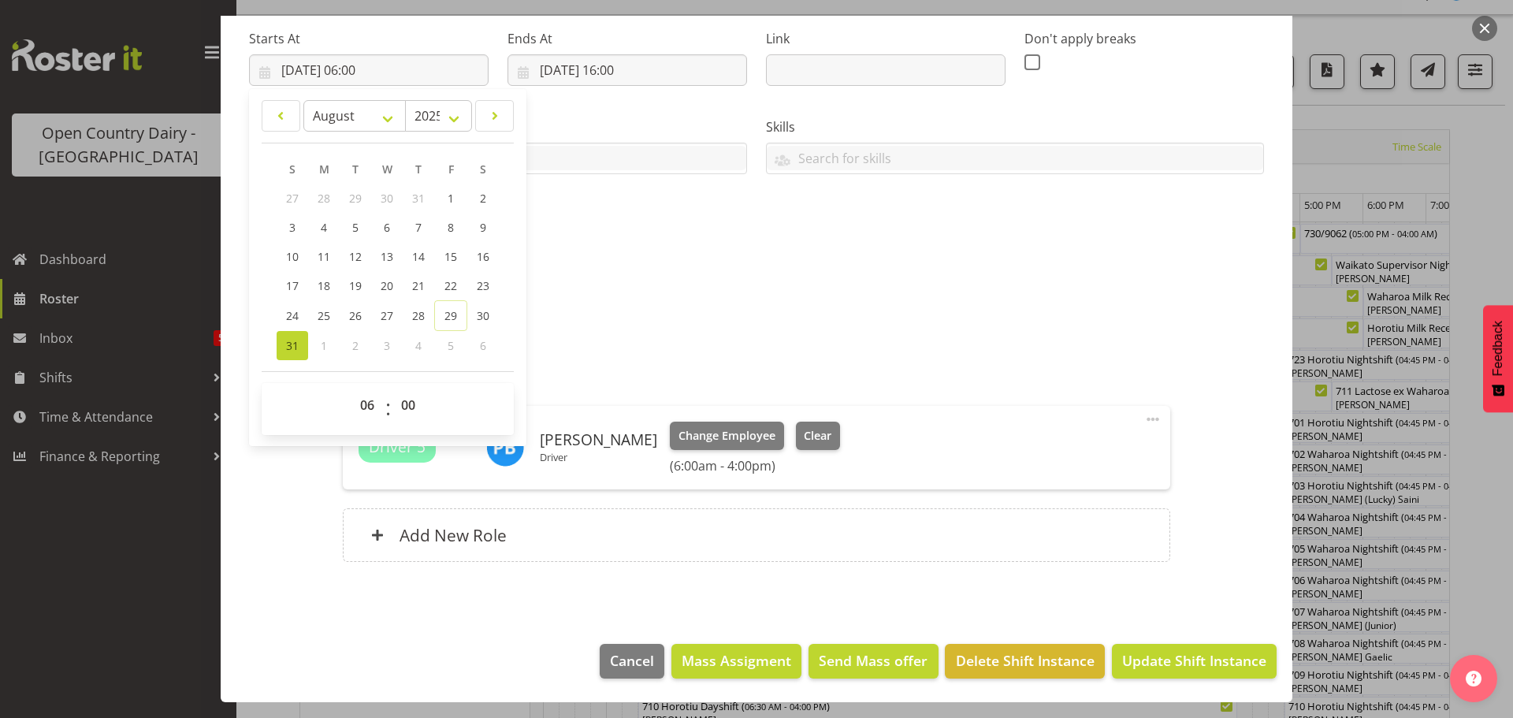
click at [1007, 361] on div "Roles Driver 5 Paul Bunyan Driver Change Employee Clear (6:00am - 4:00pm) Edit …" at bounding box center [756, 470] width 846 height 222
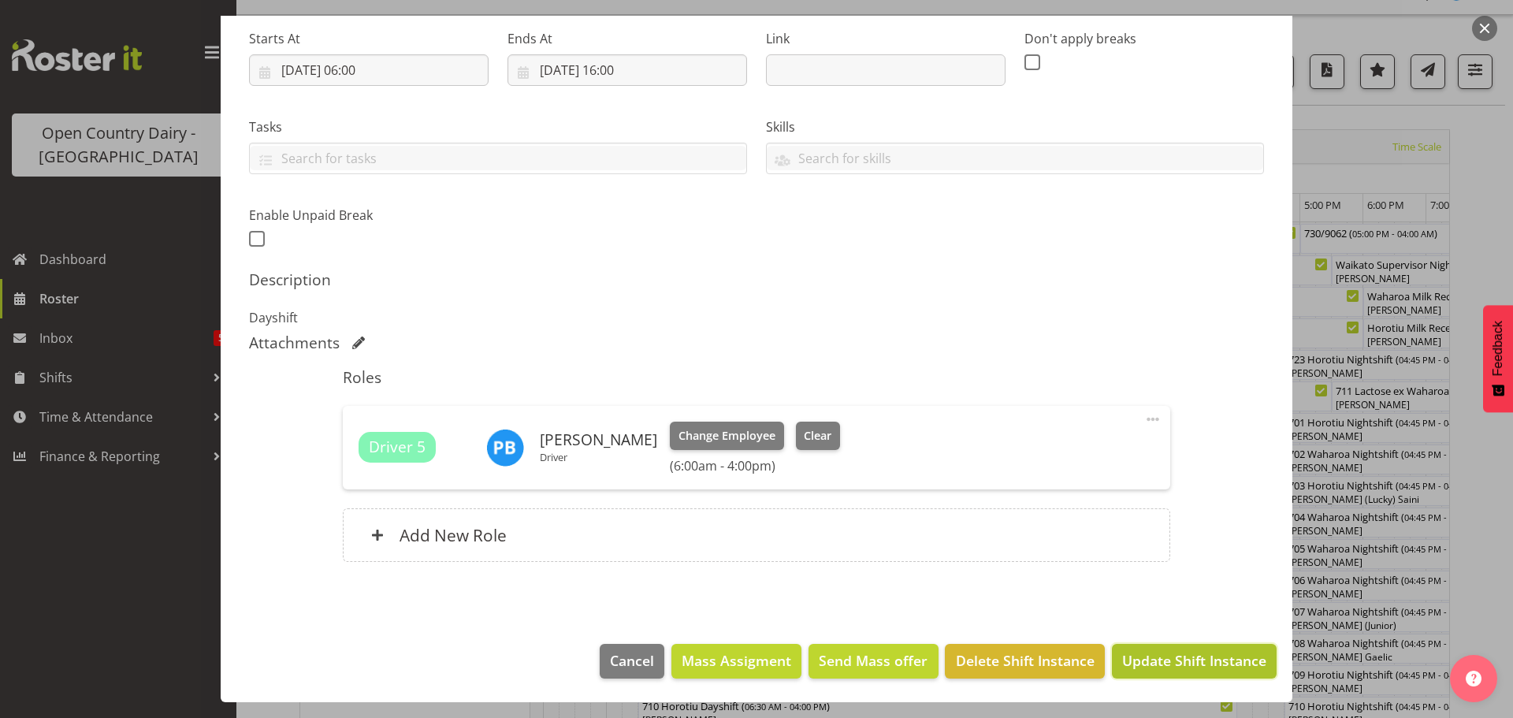
click at [1144, 660] on span "Update Shift Instance" at bounding box center [1194, 660] width 144 height 20
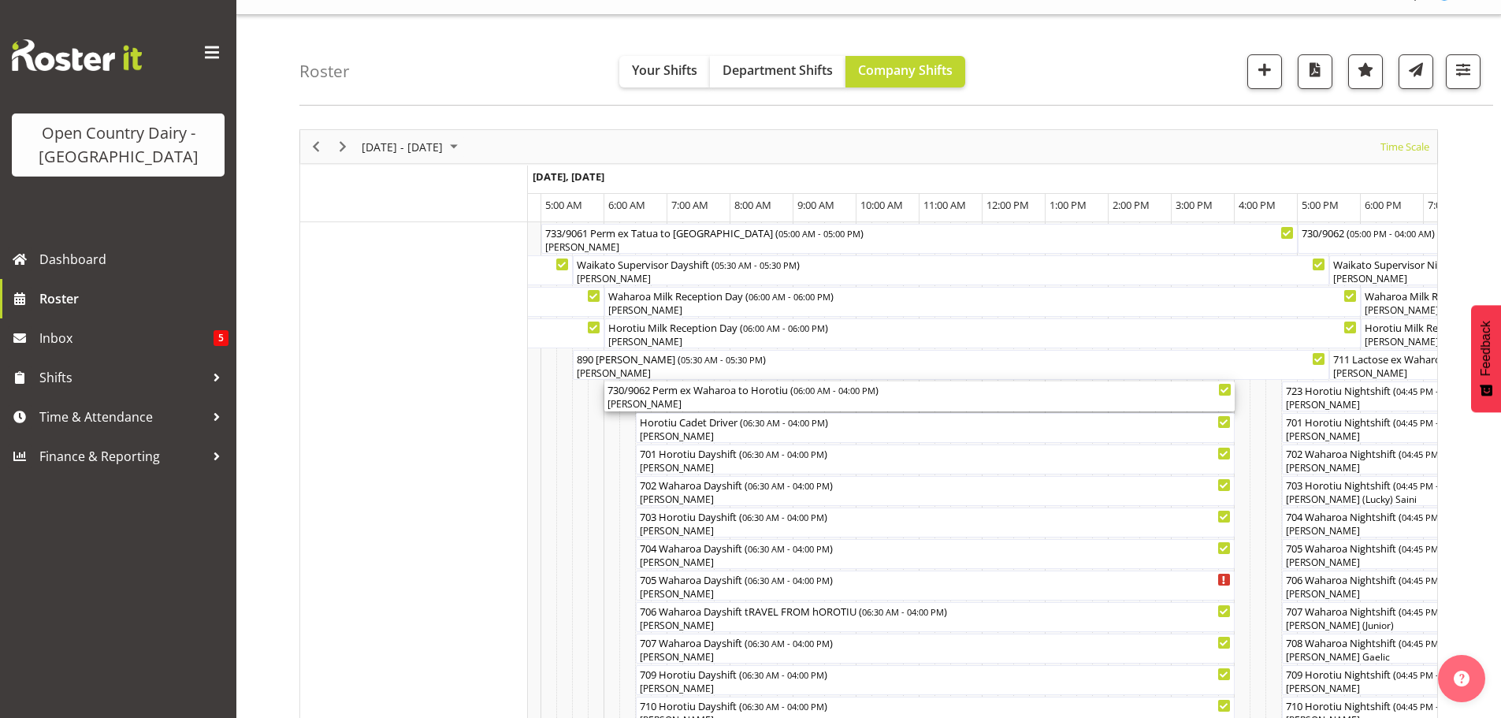
click at [697, 398] on div "[PERSON_NAME]" at bounding box center [920, 404] width 624 height 14
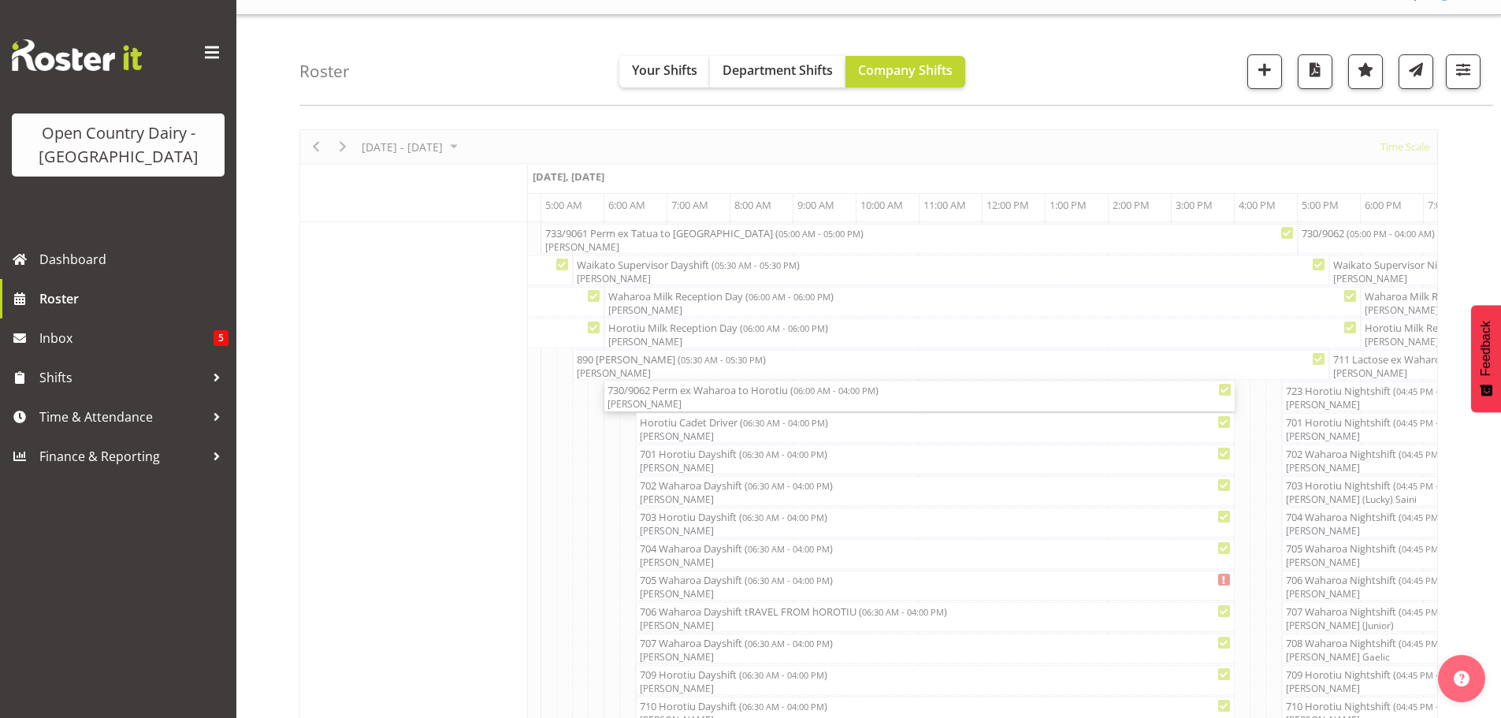
select select "7"
select select "2025"
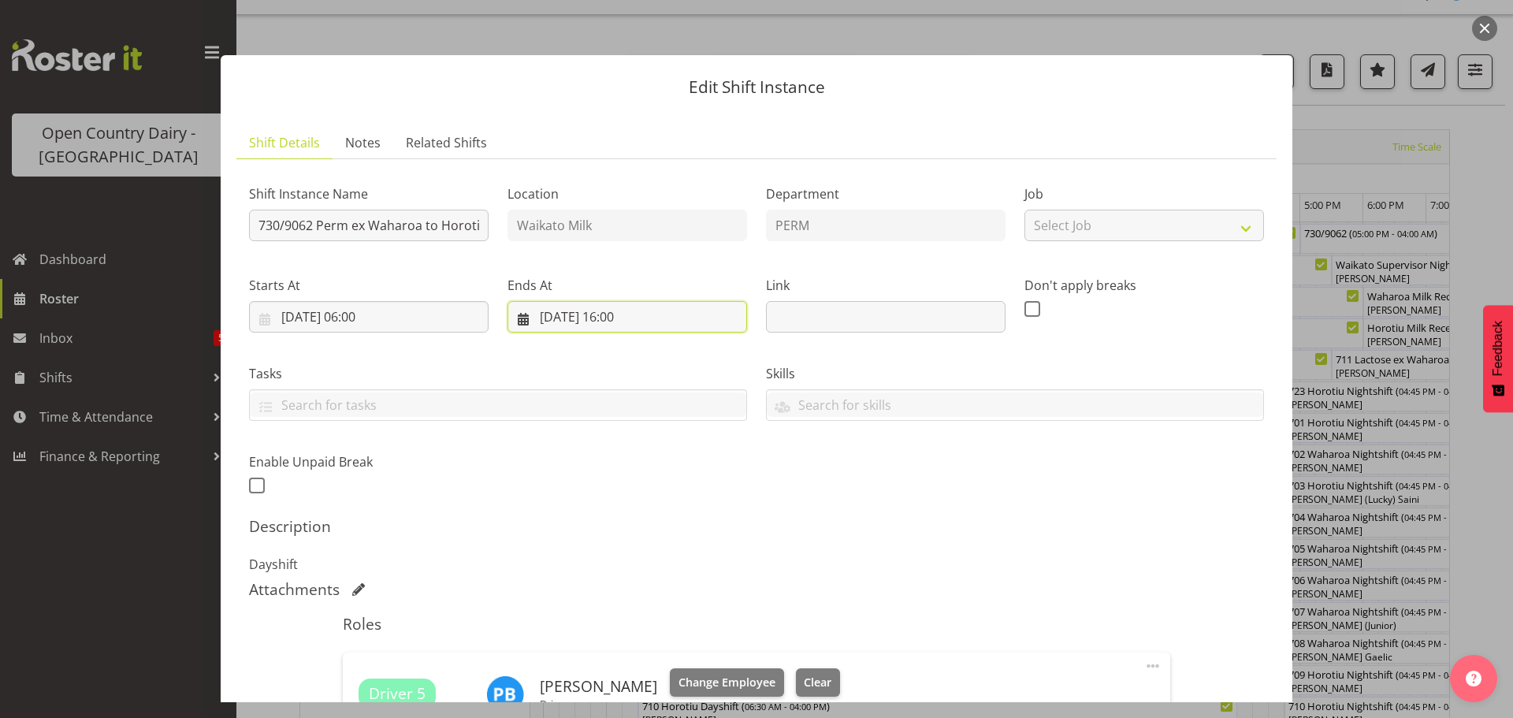
click at [630, 312] on input "[DATE] 16:00" at bounding box center [628, 317] width 240 height 32
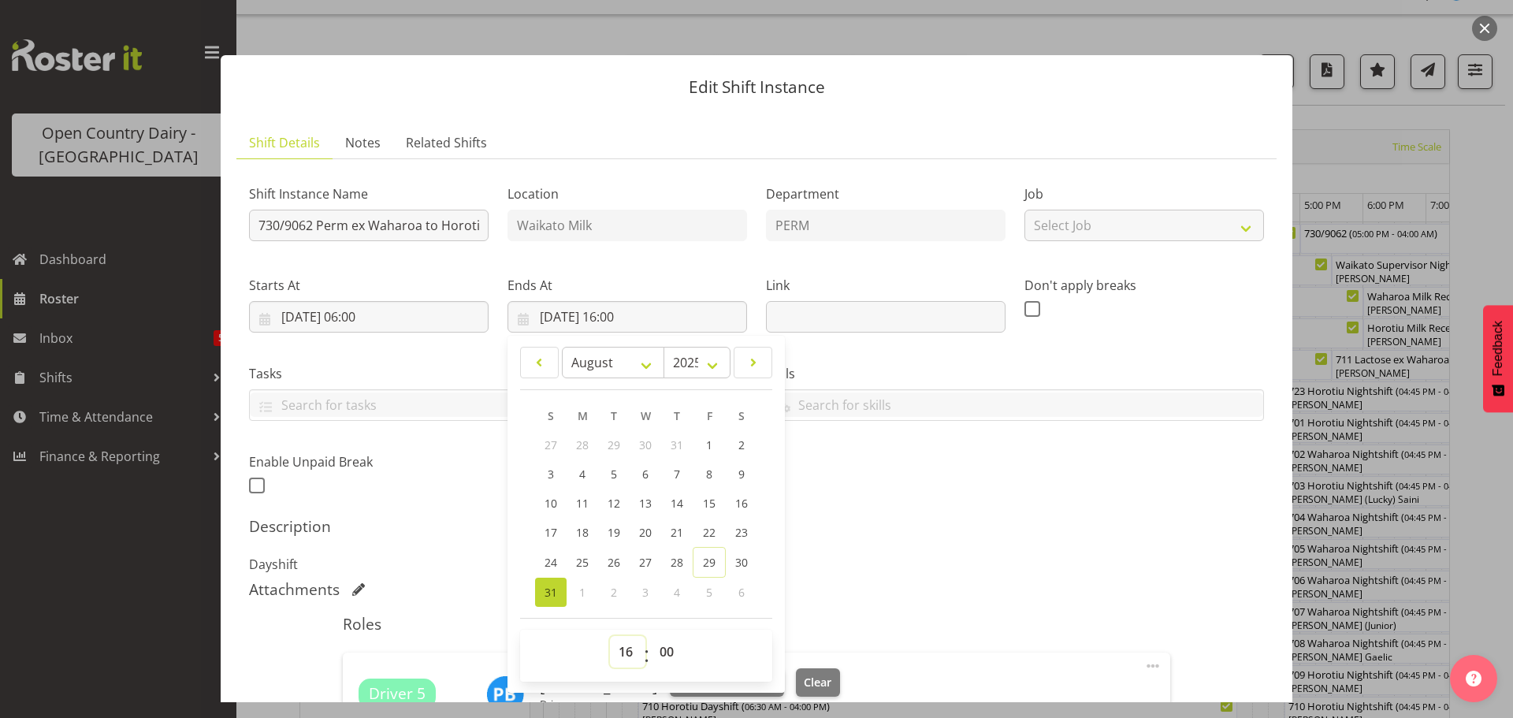
click at [623, 648] on select "00 01 02 03 04 05 06 07 08 09 10 11 12 13 14 15 16 17 18 19 20 21 22 23" at bounding box center [627, 652] width 35 height 32
select select "13"
click at [610, 636] on select "00 01 02 03 04 05 06 07 08 09 10 11 12 13 14 15 16 17 18 19 20 21 22 23" at bounding box center [627, 652] width 35 height 32
type input "31/08/2025, 13:00"
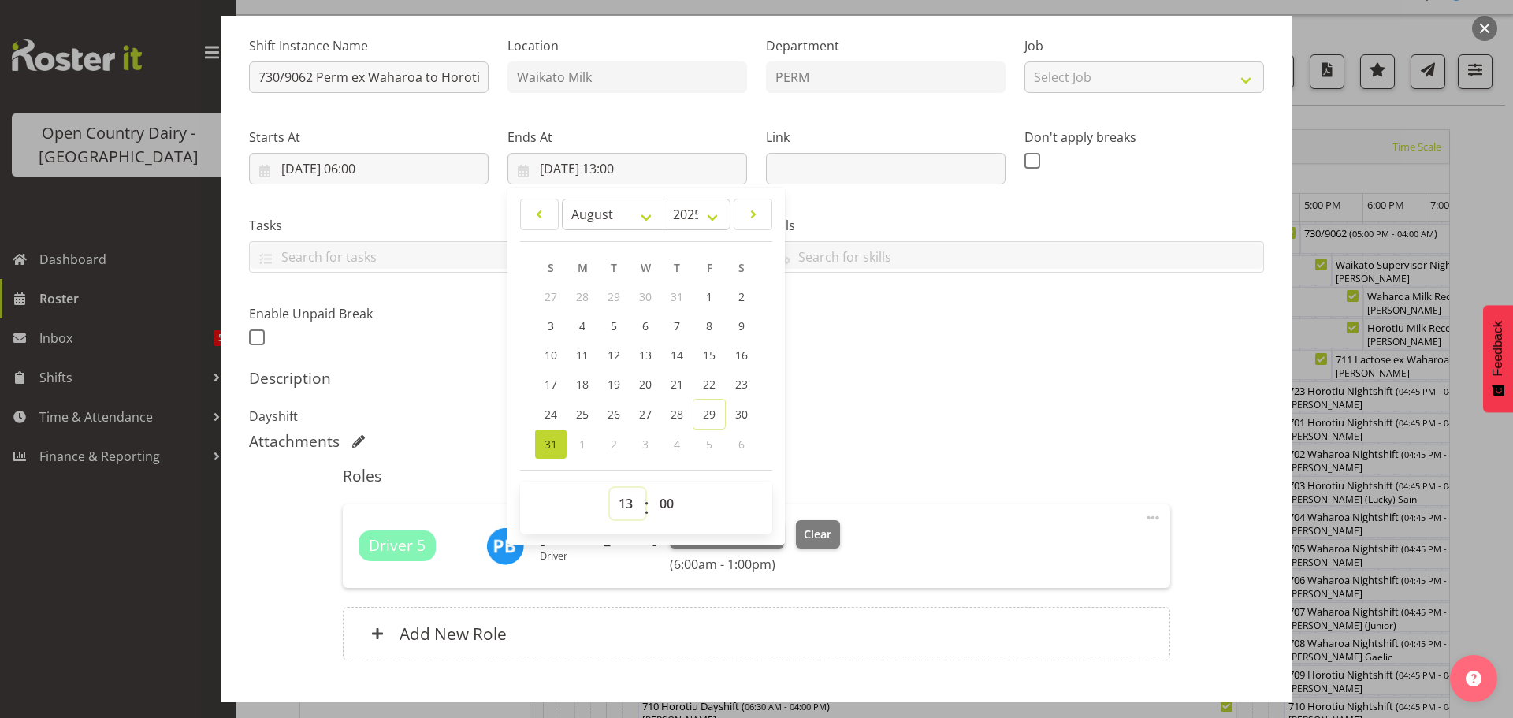
scroll to position [247, 0]
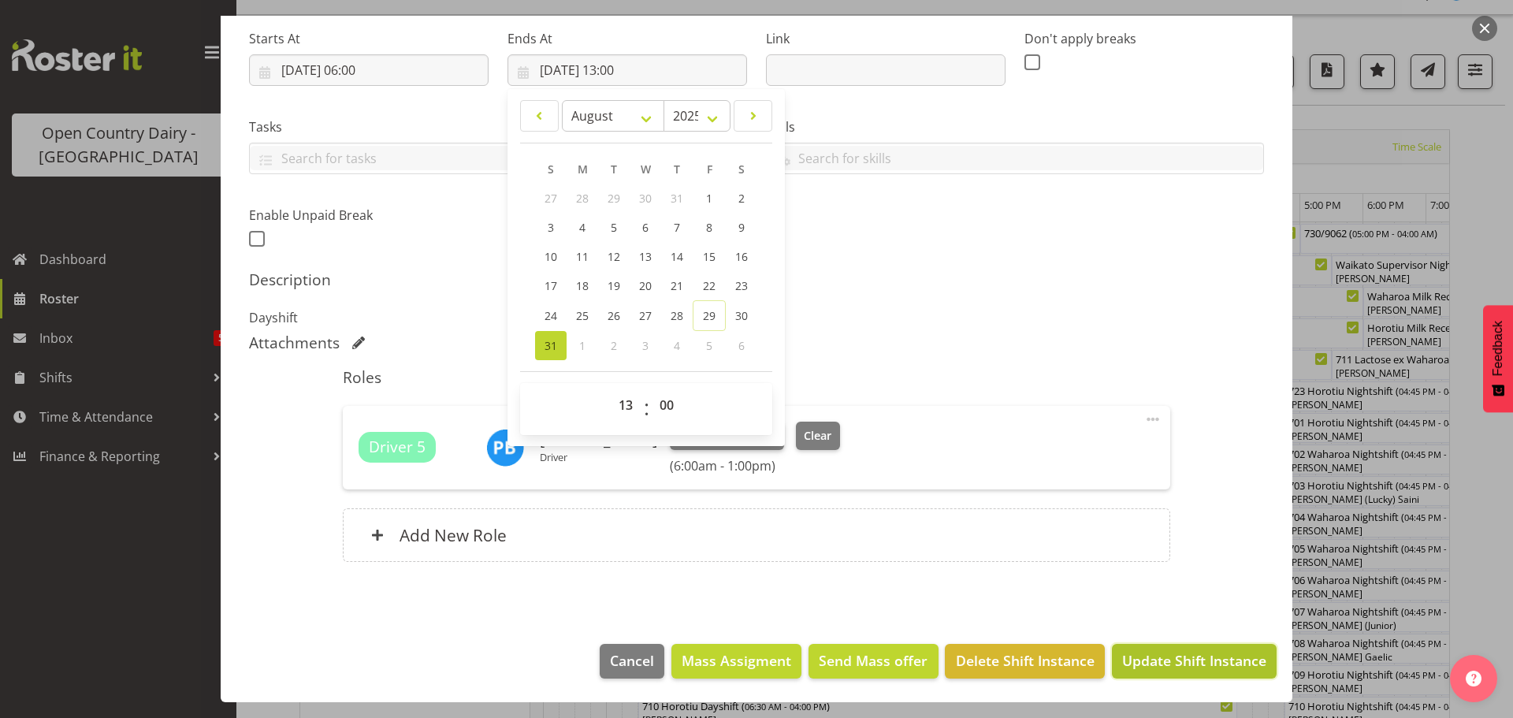
click at [1169, 659] on span "Update Shift Instance" at bounding box center [1194, 660] width 144 height 20
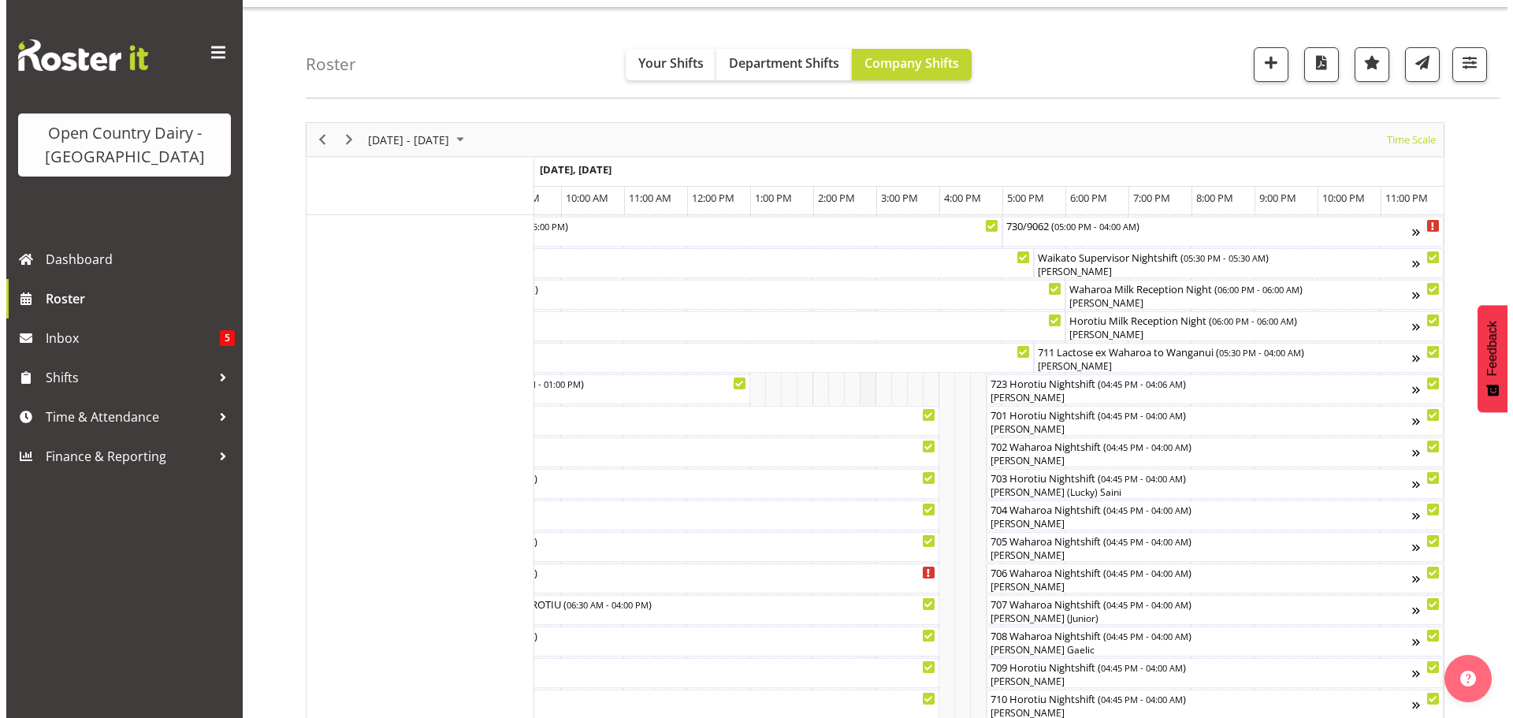
scroll to position [0, 0]
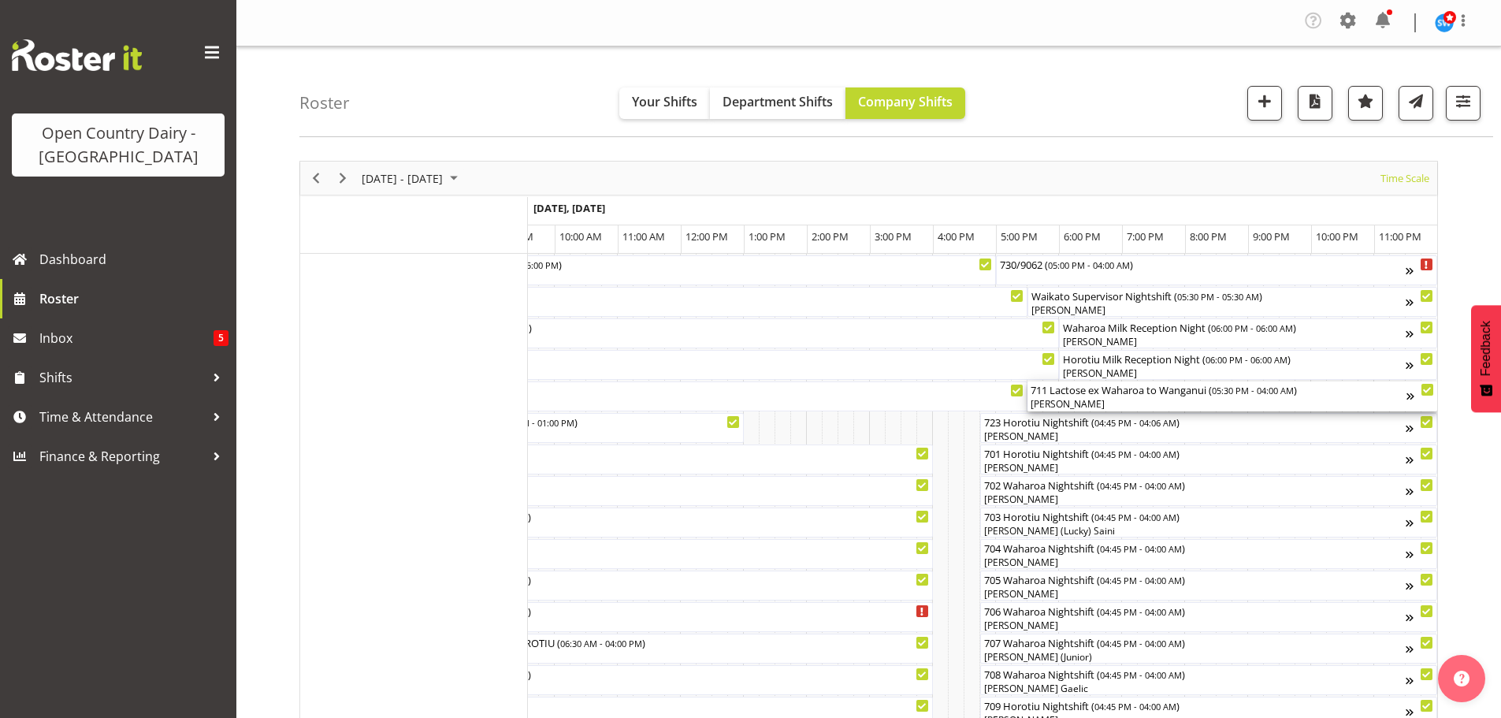
click at [1107, 399] on div "[PERSON_NAME]" at bounding box center [1219, 404] width 376 height 14
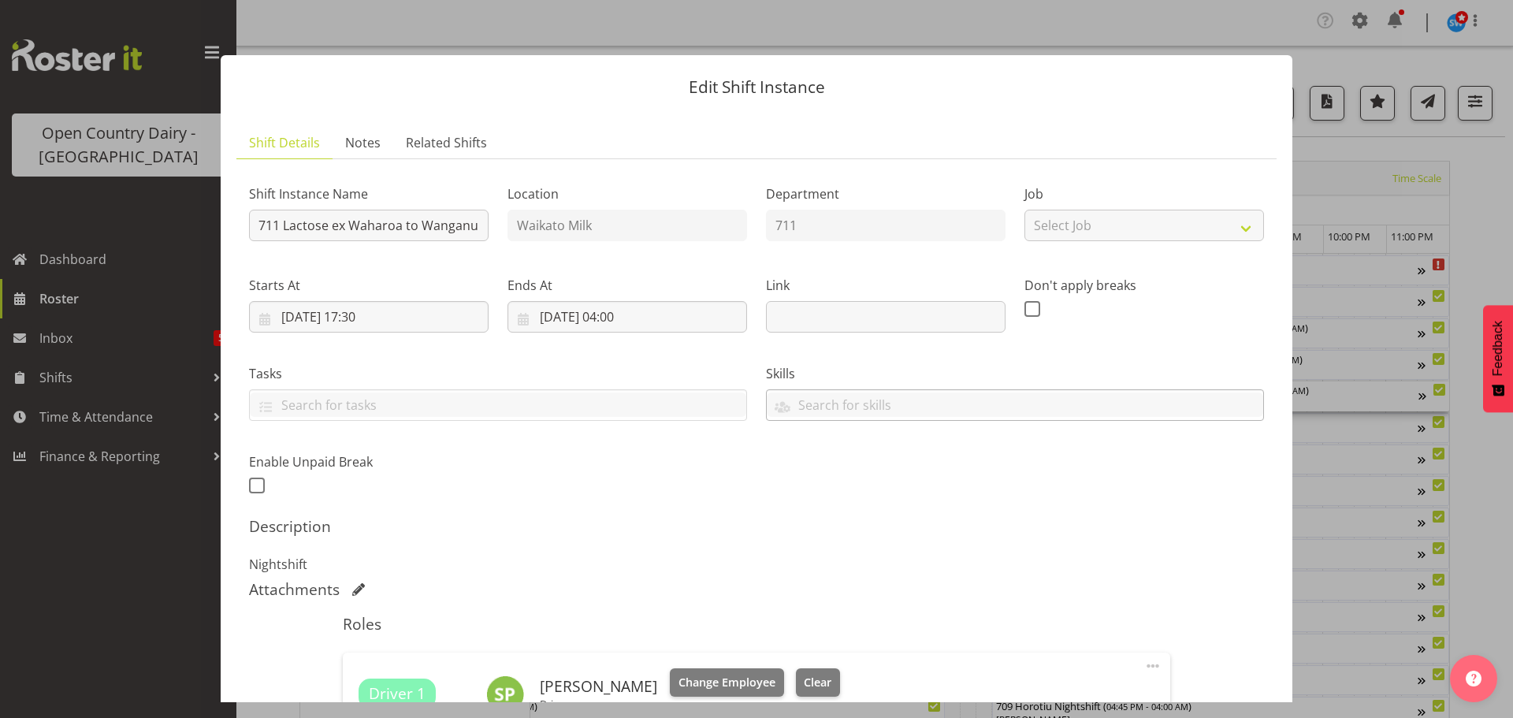
scroll to position [0, 9674]
drag, startPoint x: 401, startPoint y: 225, endPoint x: 423, endPoint y: 193, distance: 38.5
click at [402, 225] on input "711 Lactose ex Waharoa to Wanganui" at bounding box center [369, 226] width 240 height 32
type input "711 Perm ex [PERSON_NAME] to Wanganui"
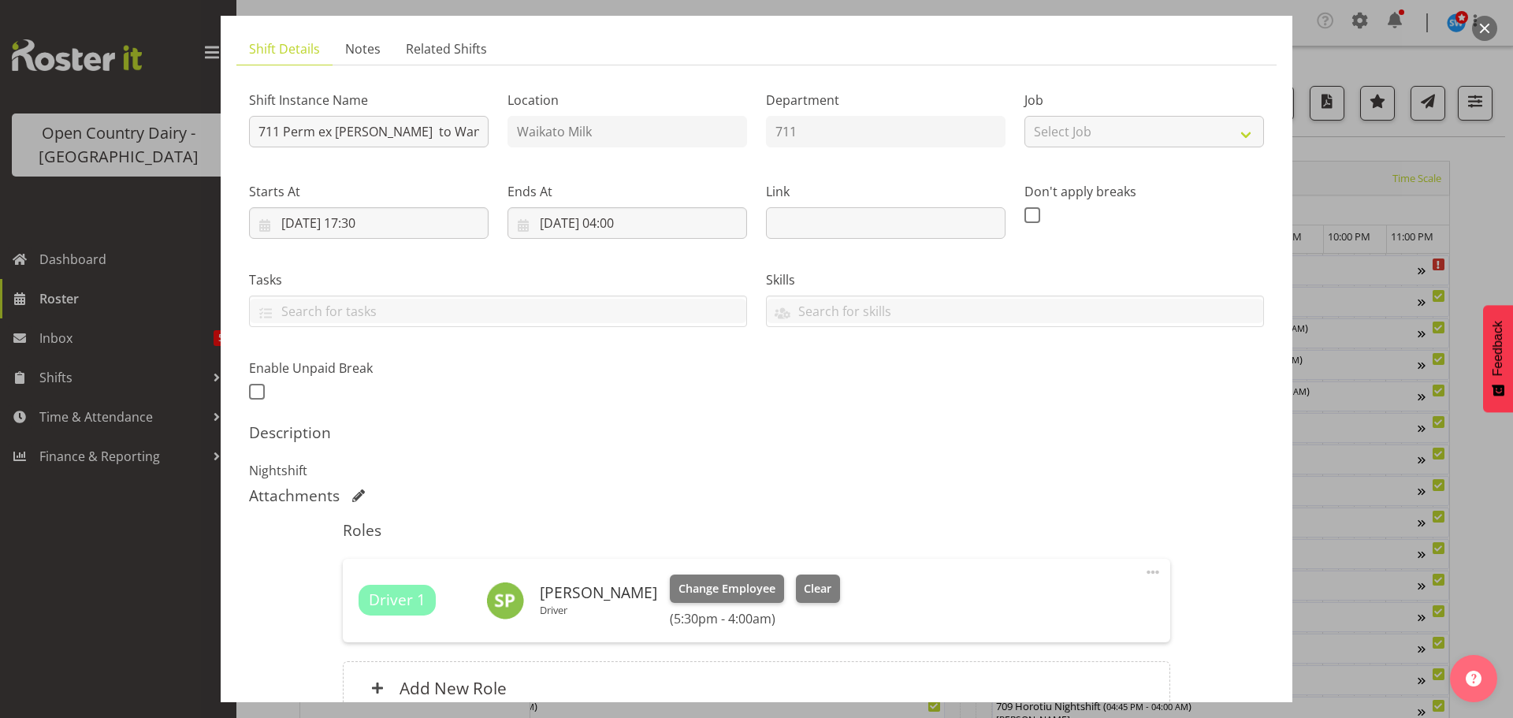
scroll to position [79, 0]
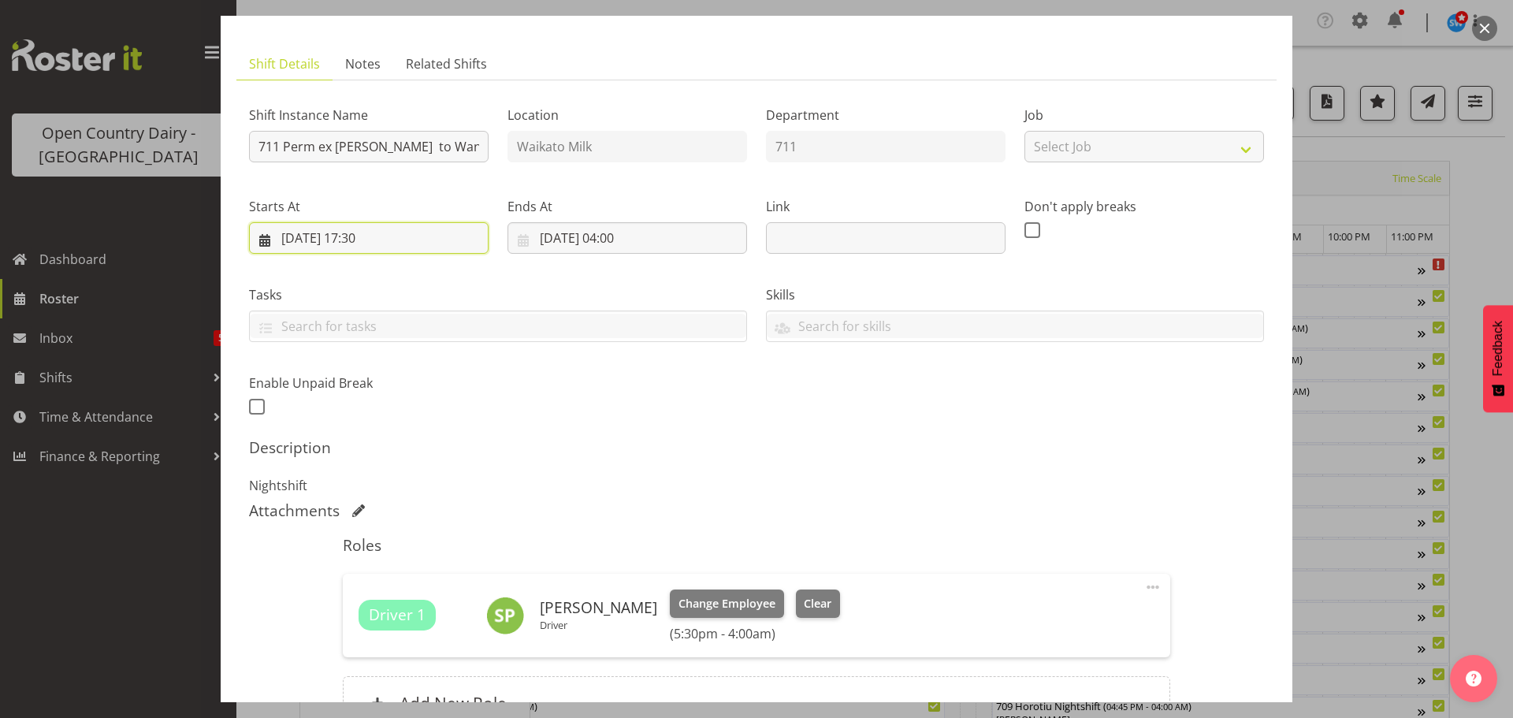
click at [400, 234] on input "31/08/2025, 17:30" at bounding box center [369, 238] width 240 height 32
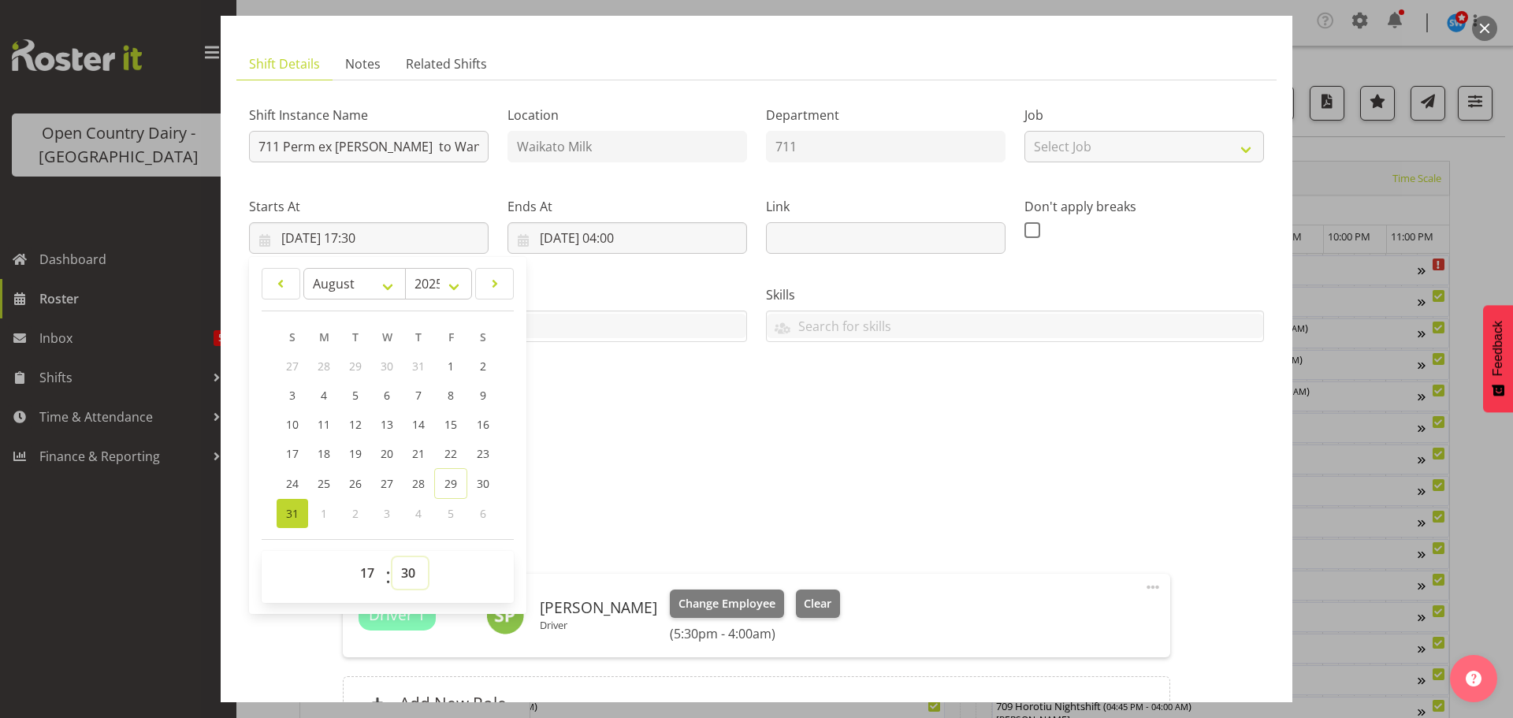
click at [405, 571] on select "00 01 02 03 04 05 06 07 08 09 10 11 12 13 14 15 16 17 18 19 20 21 22 23 24 25 2…" at bounding box center [409, 573] width 35 height 32
select select "0"
click at [392, 557] on select "00 01 02 03 04 05 06 07 08 09 10 11 12 13 14 15 16 17 18 19 20 21 22 23 24 25 2…" at bounding box center [409, 573] width 35 height 32
type input "31/08/2025, 17:00"
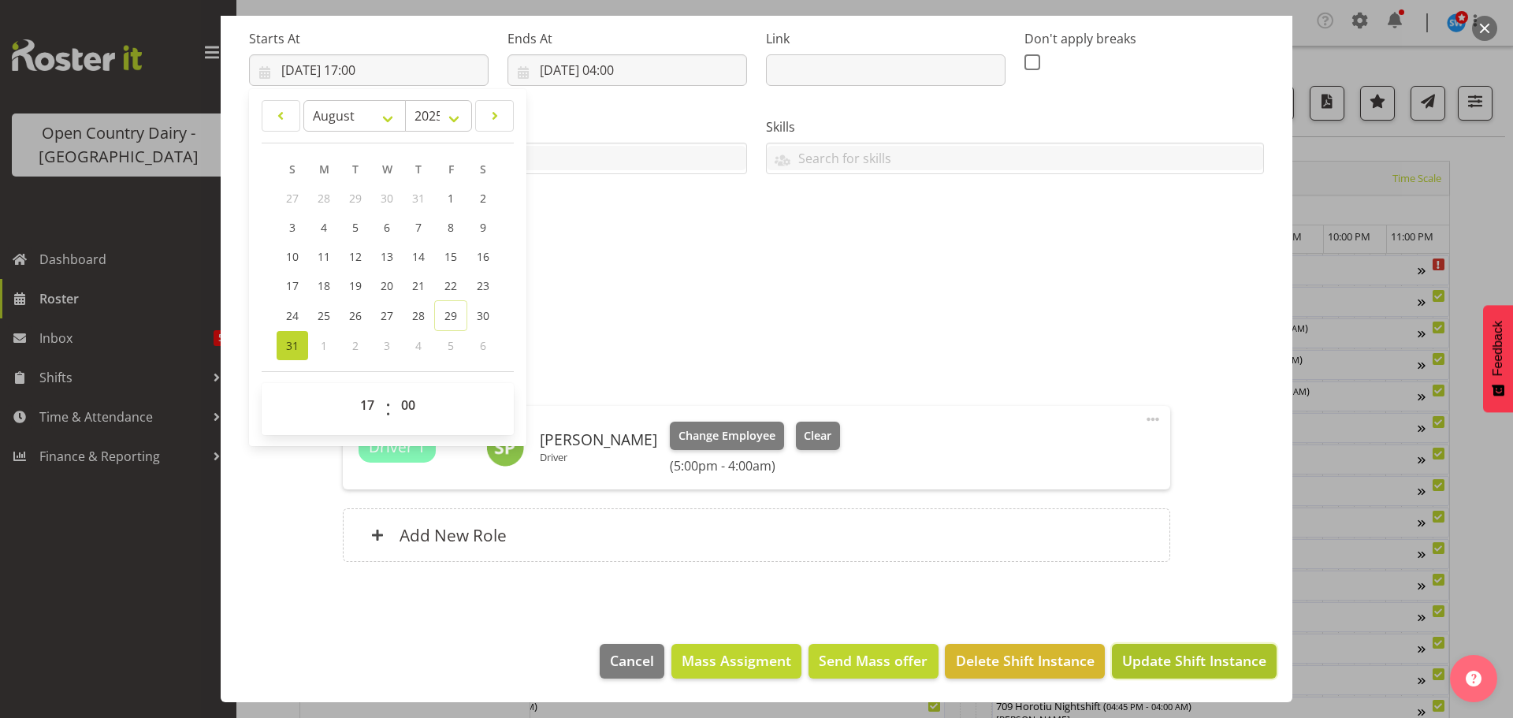
click at [1159, 653] on span "Update Shift Instance" at bounding box center [1194, 660] width 144 height 20
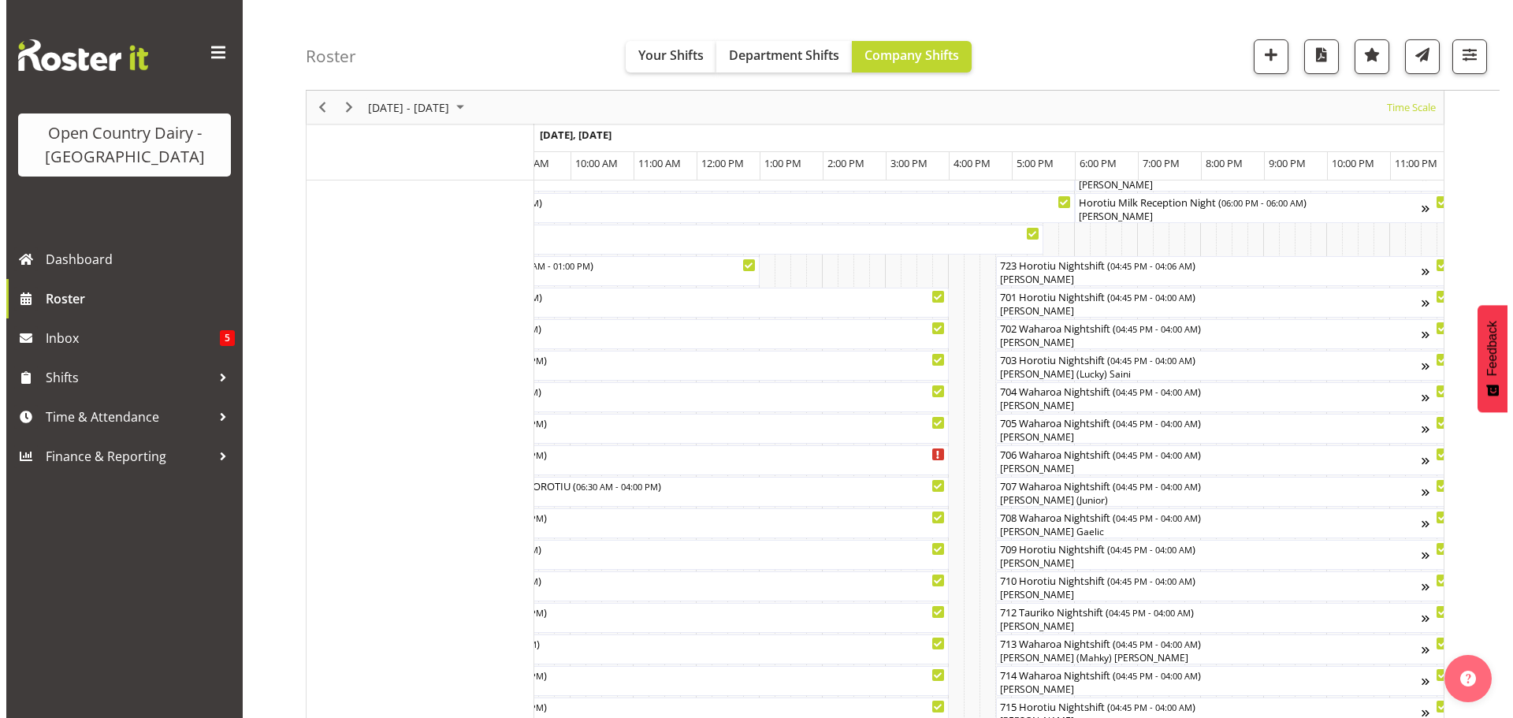
scroll to position [158, 0]
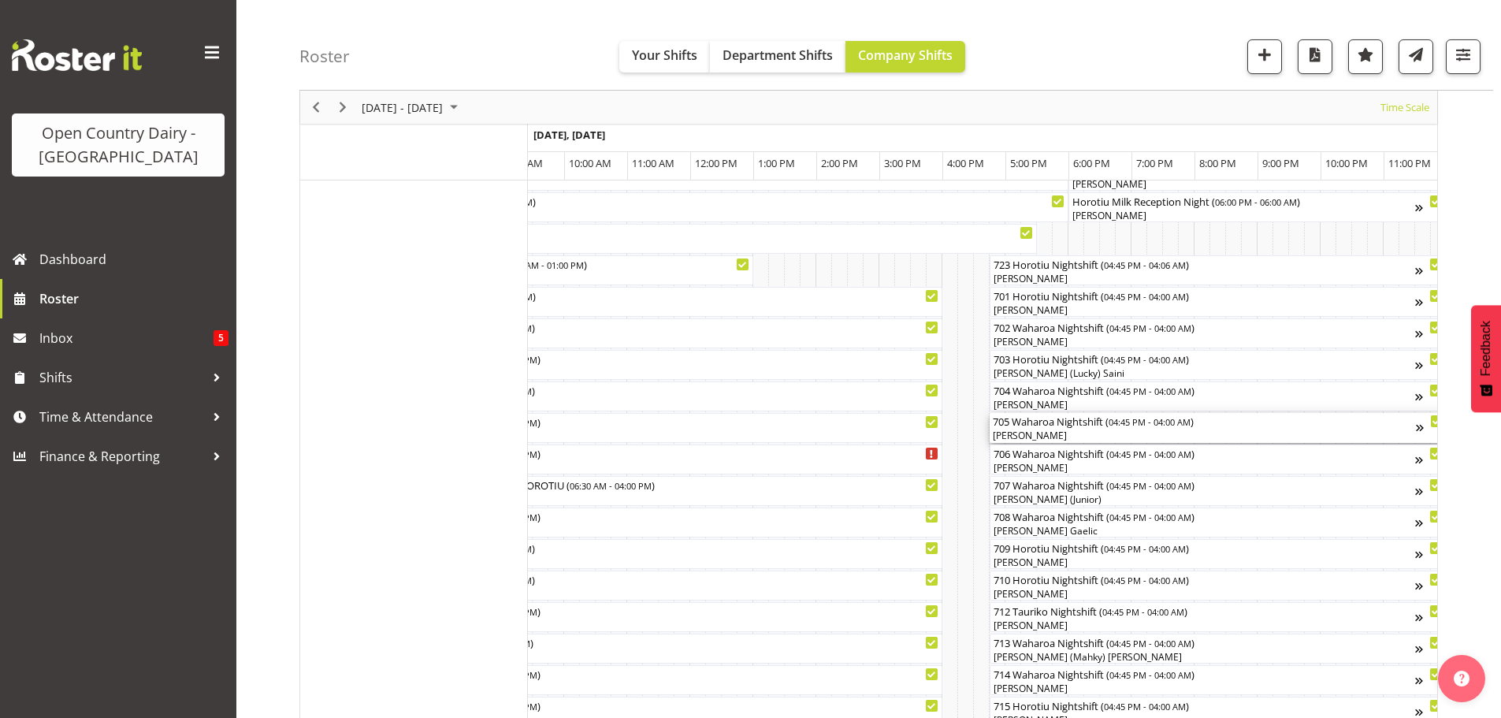
click at [1068, 435] on div "[PERSON_NAME]" at bounding box center [1204, 436] width 423 height 14
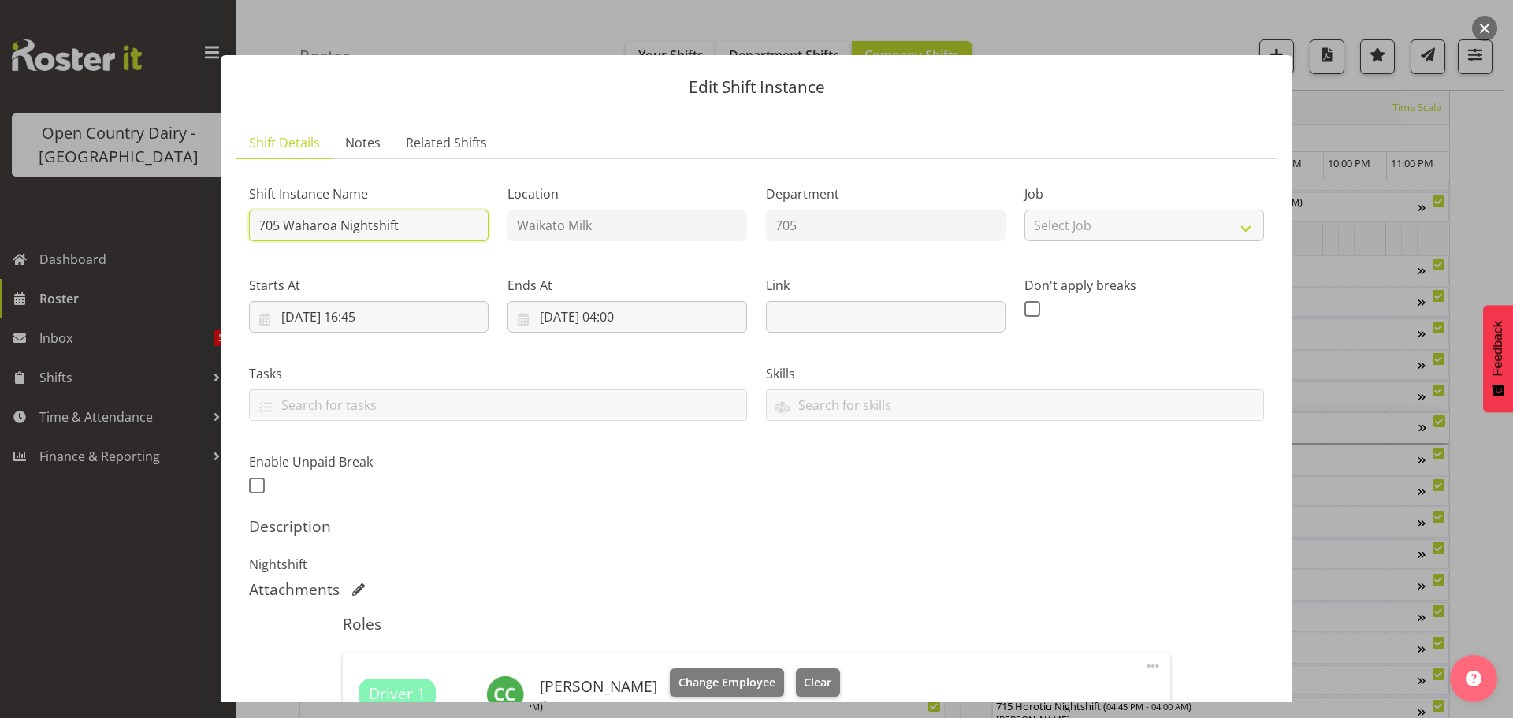
click at [406, 226] on input "705 Waharoa Nightshift" at bounding box center [369, 226] width 240 height 32
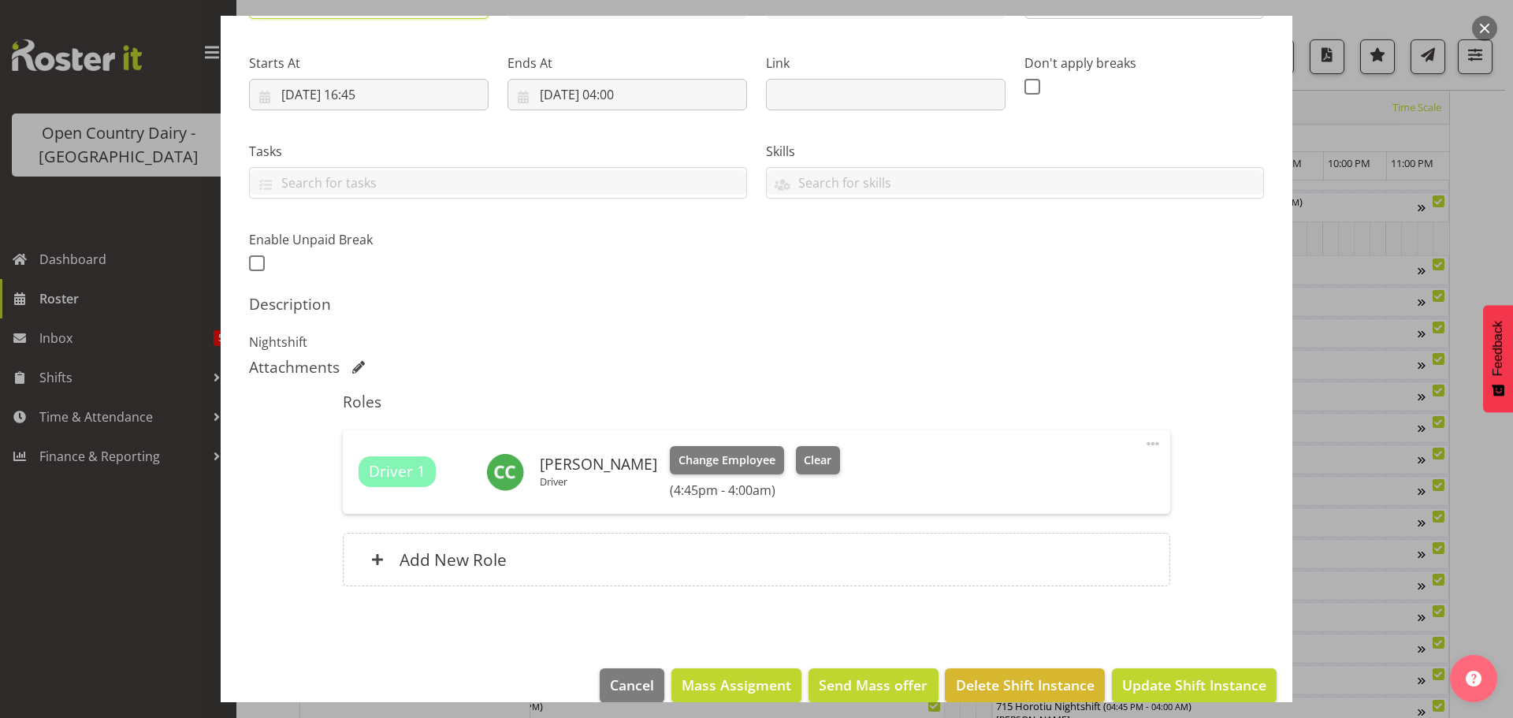
scroll to position [236, 0]
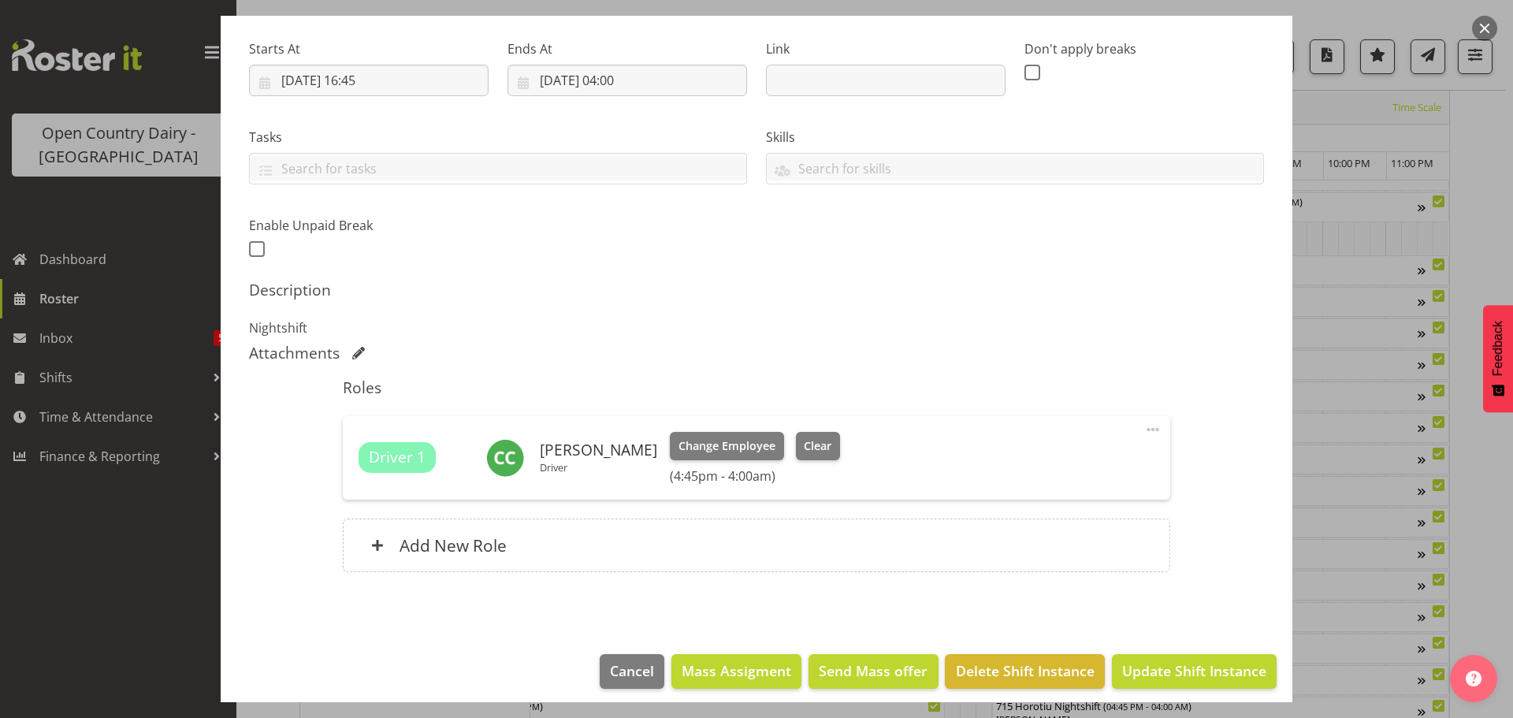
type input "705 Perm ex Waharoa to Horotiu"
click at [1163, 669] on span "Update Shift Instance" at bounding box center [1194, 670] width 144 height 20
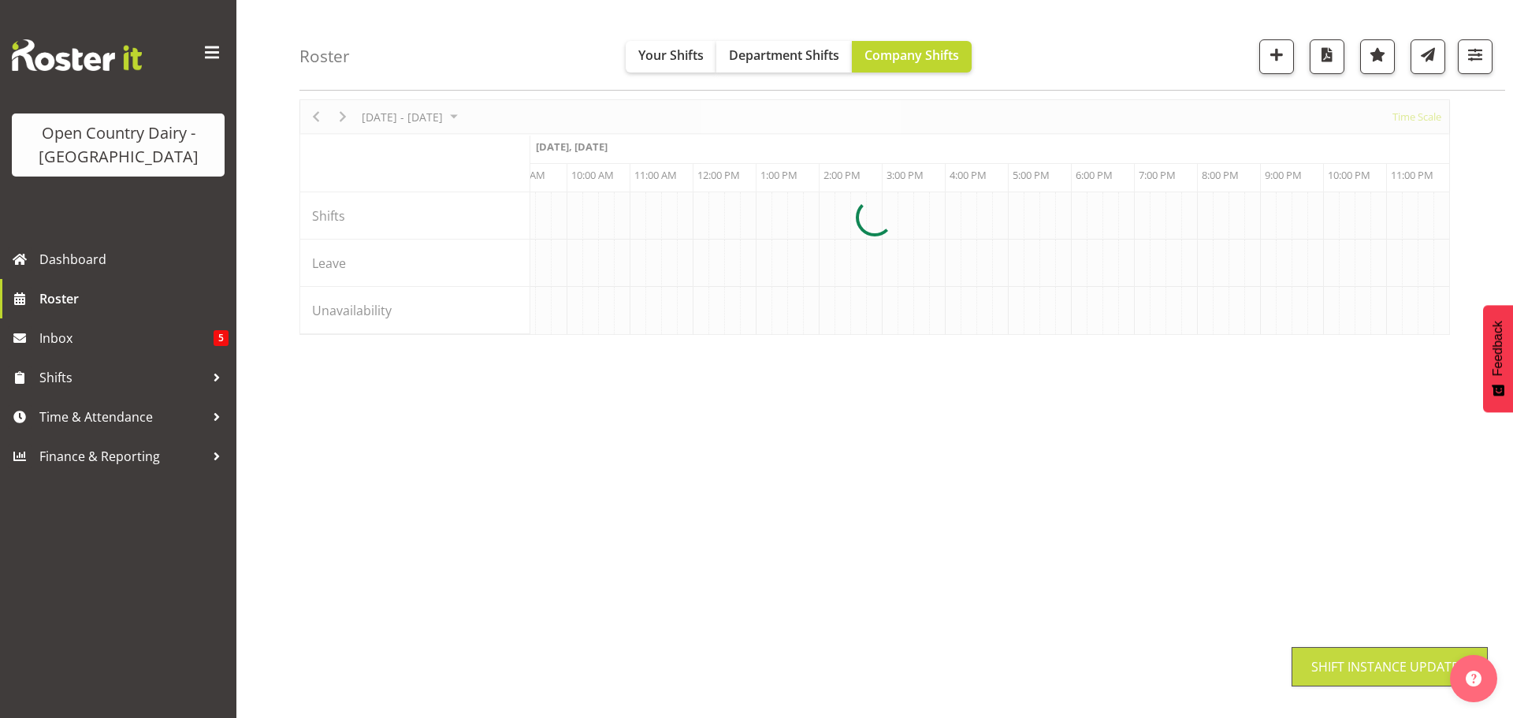
scroll to position [61, 0]
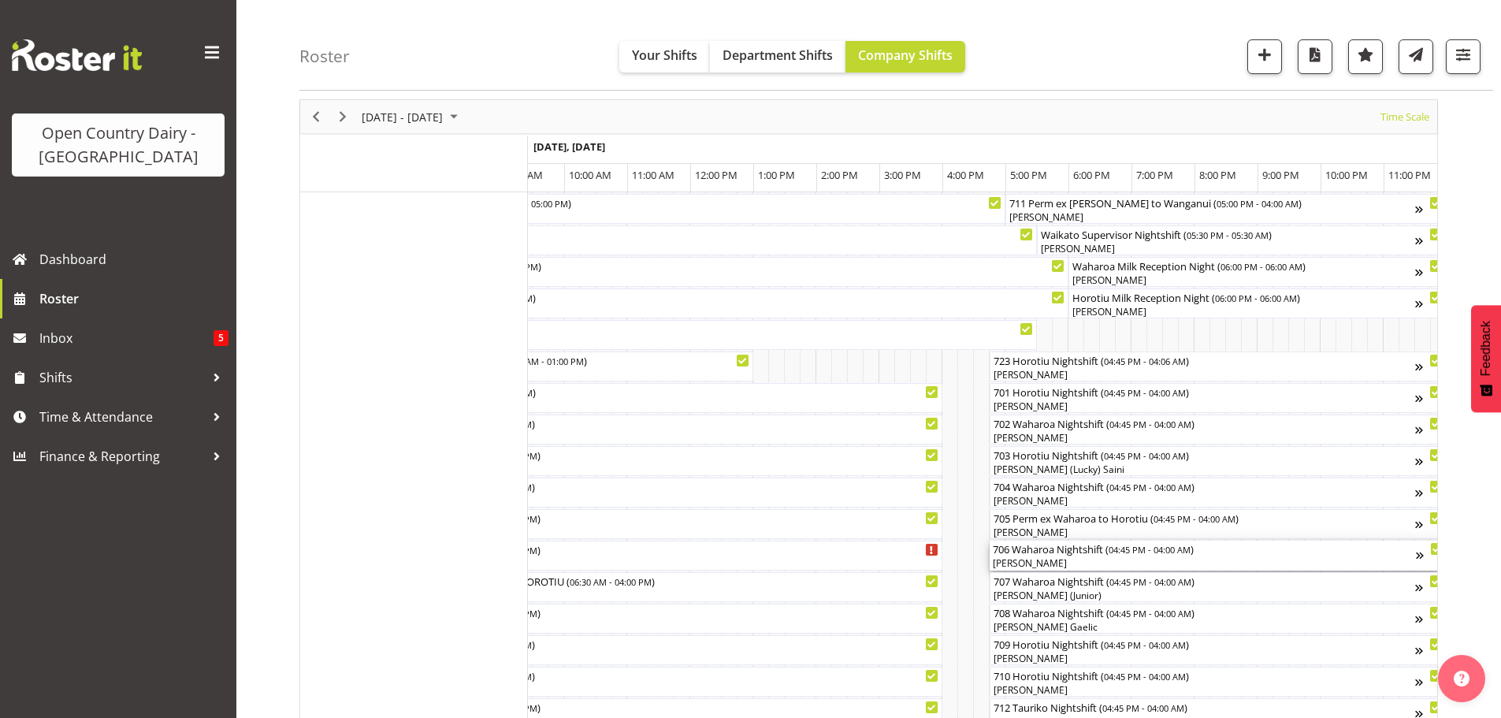
click at [1073, 564] on div "[PERSON_NAME]" at bounding box center [1204, 563] width 423 height 14
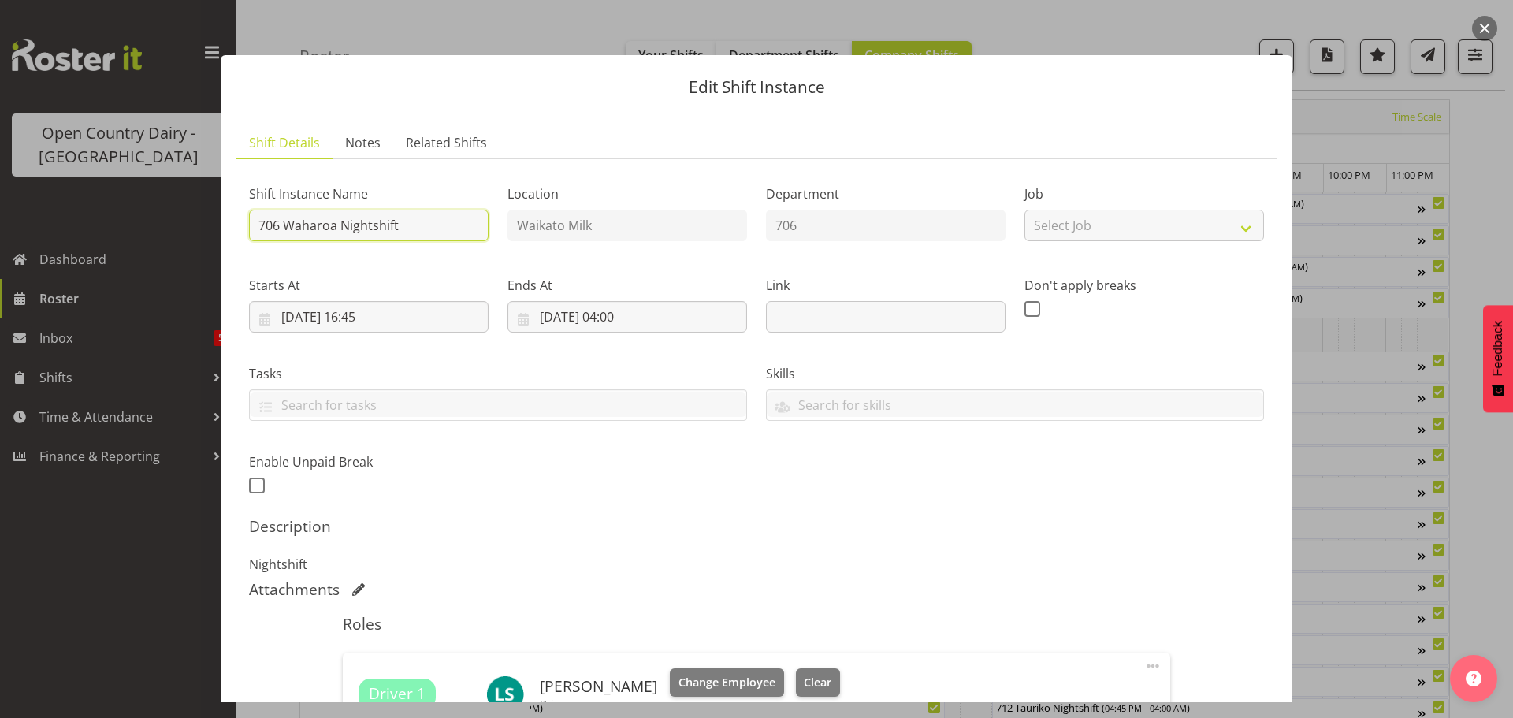
click at [411, 222] on input "706 Waharoa Nightshift" at bounding box center [369, 226] width 240 height 32
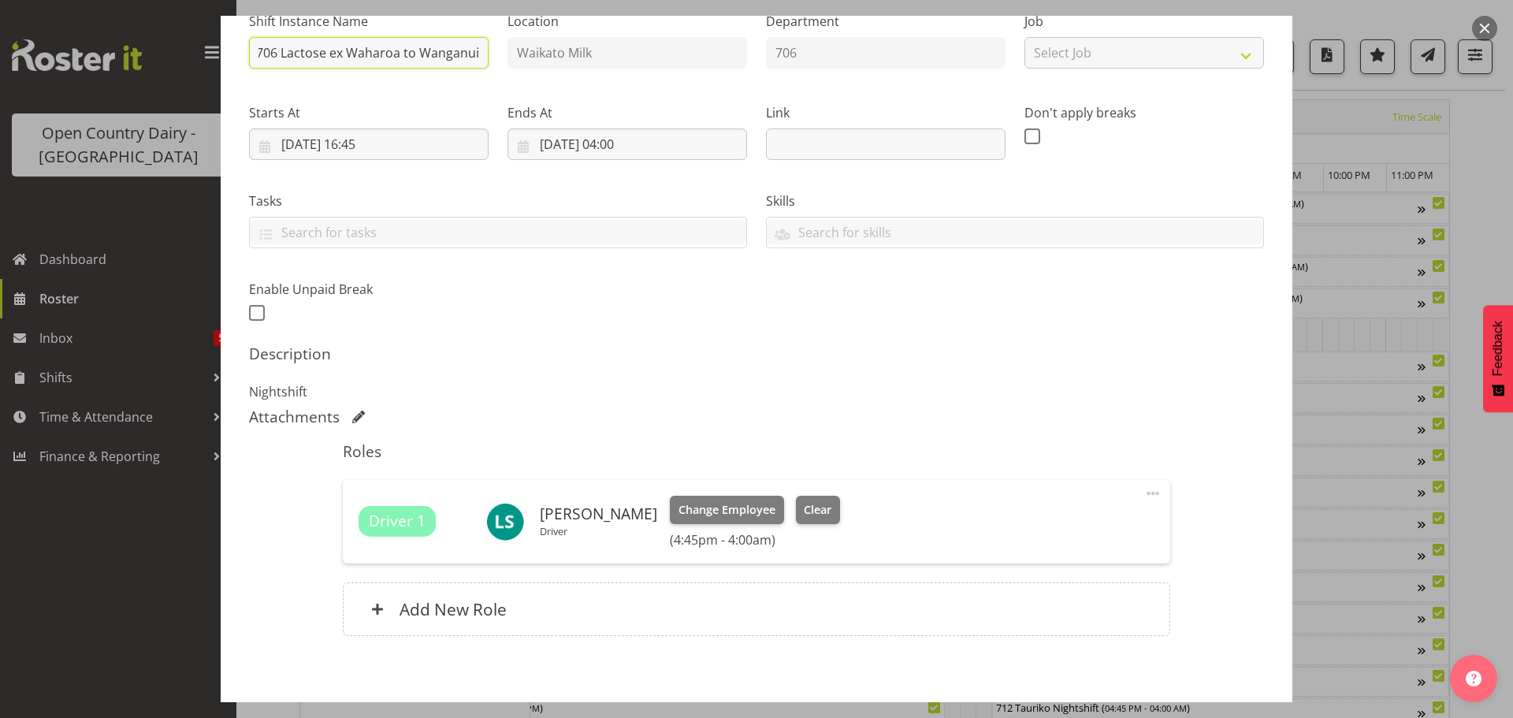
scroll to position [247, 0]
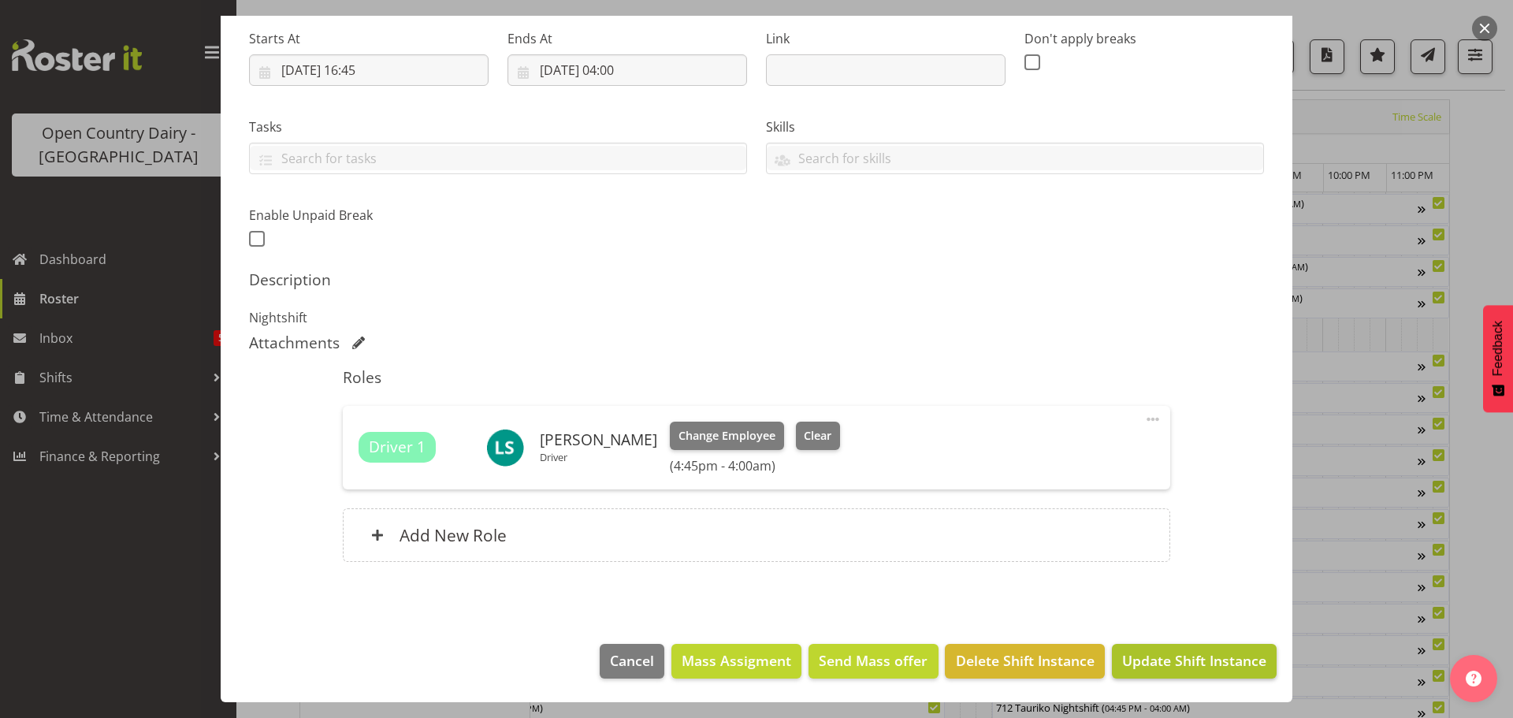
type input "706 Lactose ex Waharoa to Wanganui"
click at [1162, 663] on span "Update Shift Instance" at bounding box center [1194, 660] width 144 height 20
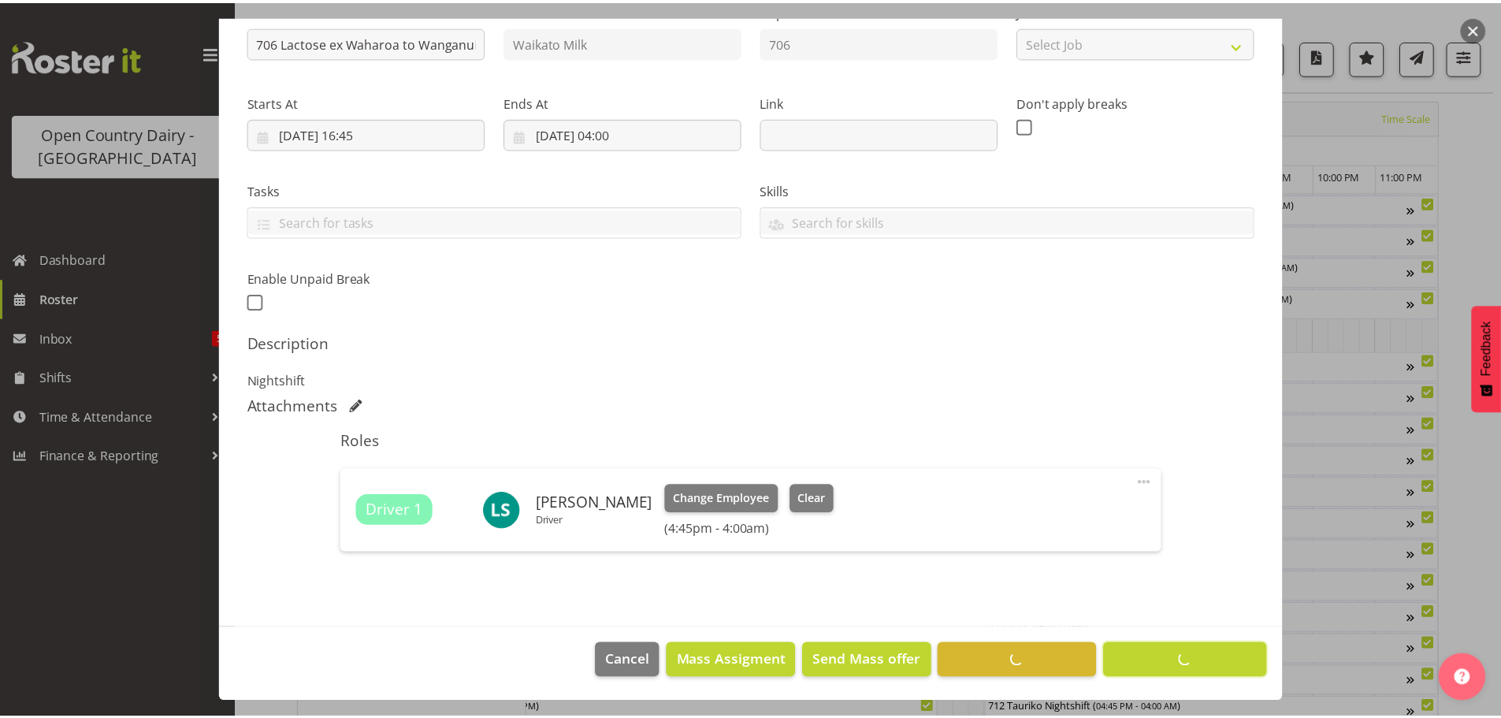
scroll to position [184, 0]
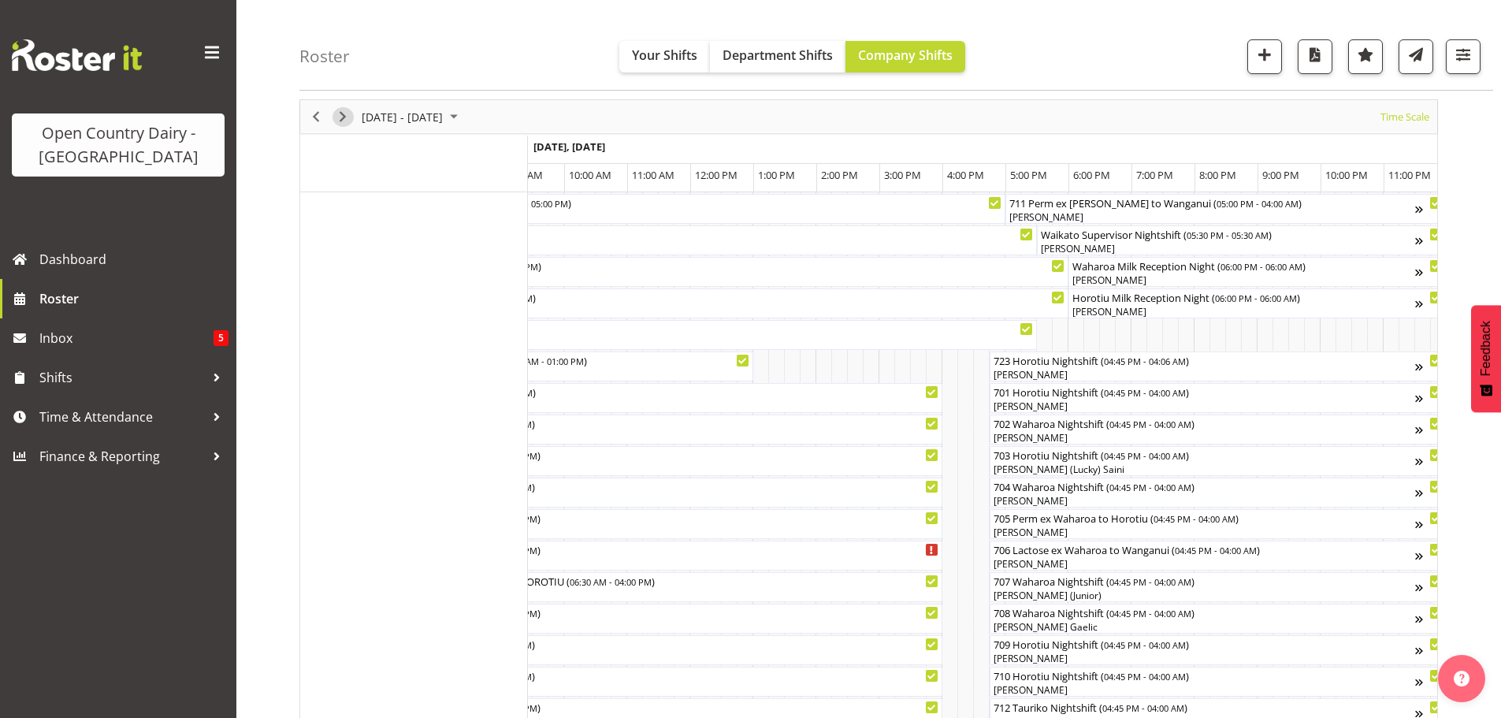
click at [342, 114] on span "Next" at bounding box center [342, 117] width 19 height 20
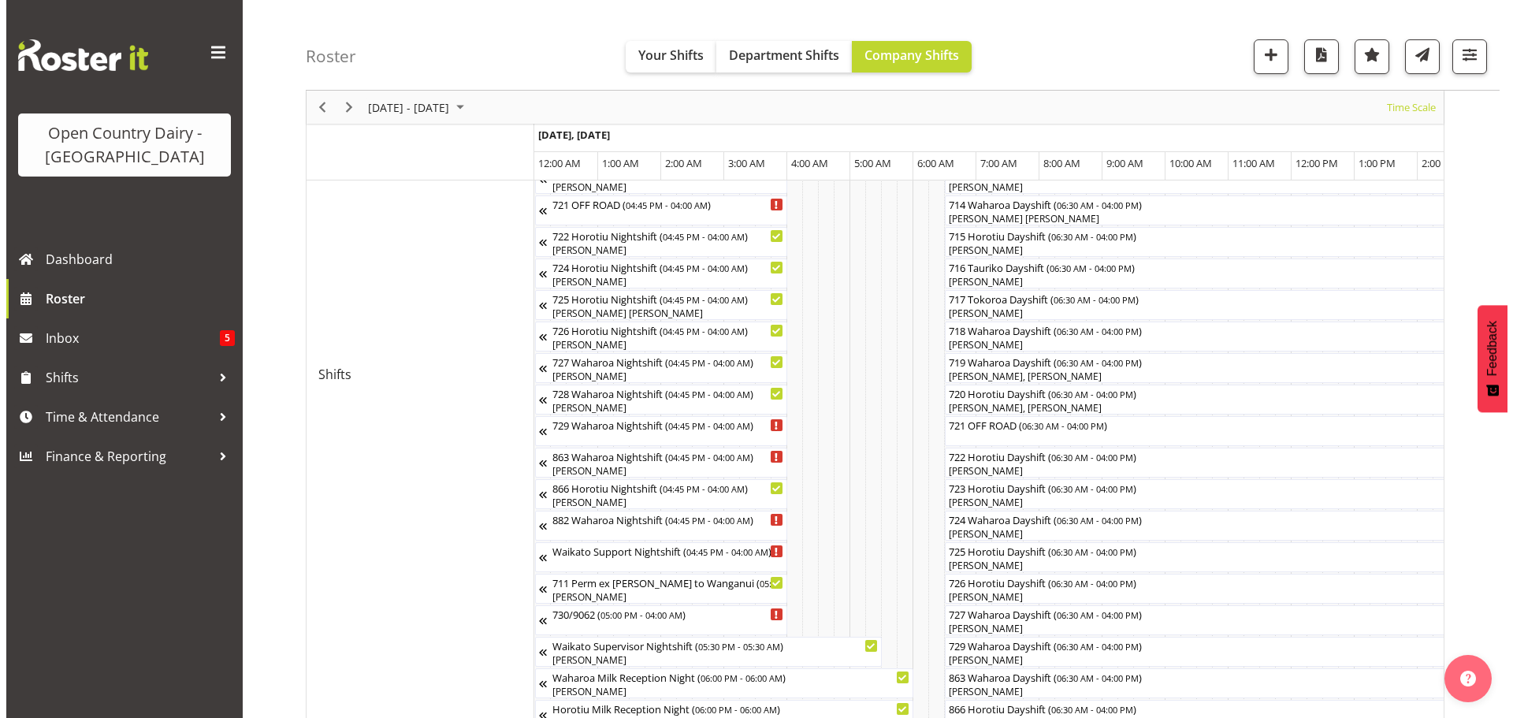
scroll to position [692, 0]
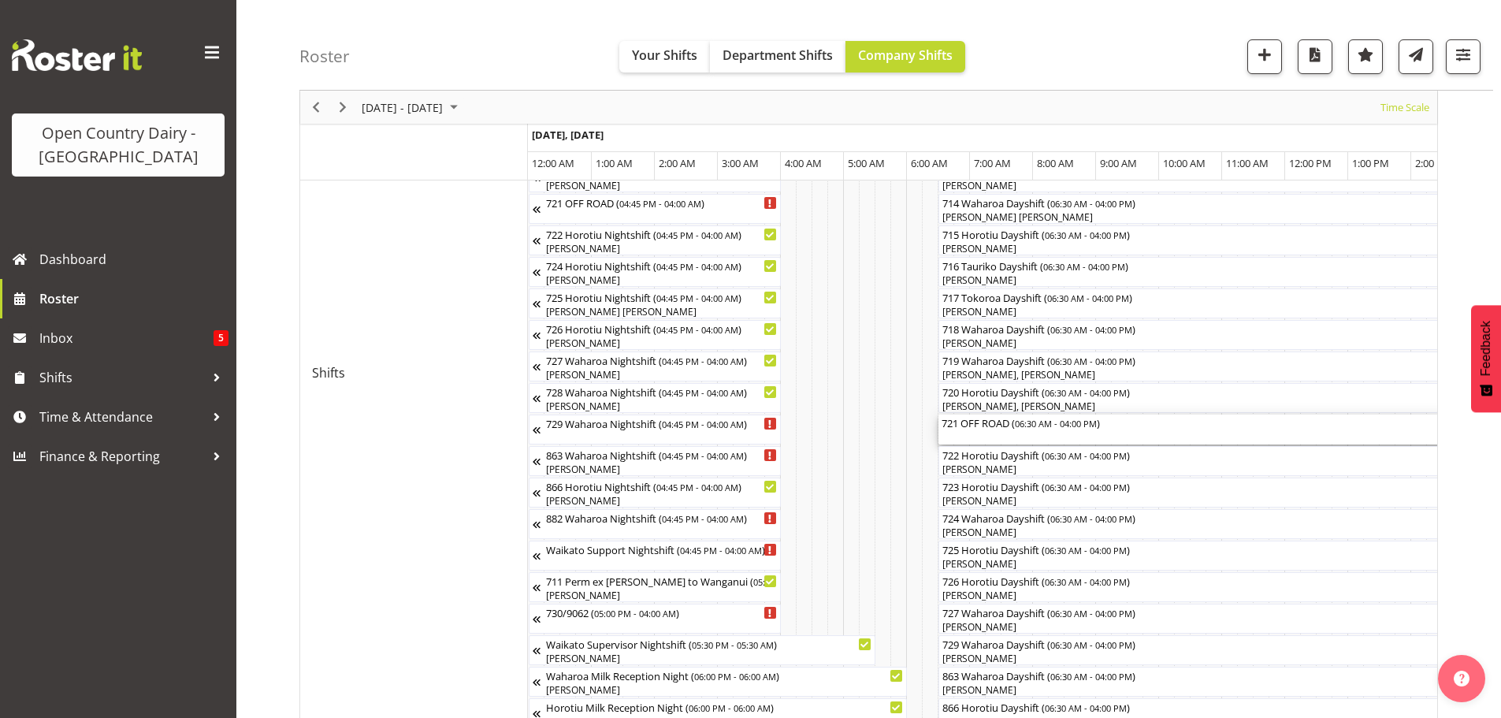
click at [1032, 431] on div "721 OFF ROAD ( 06:30 AM - 04:00 PM )" at bounding box center [1238, 430] width 593 height 30
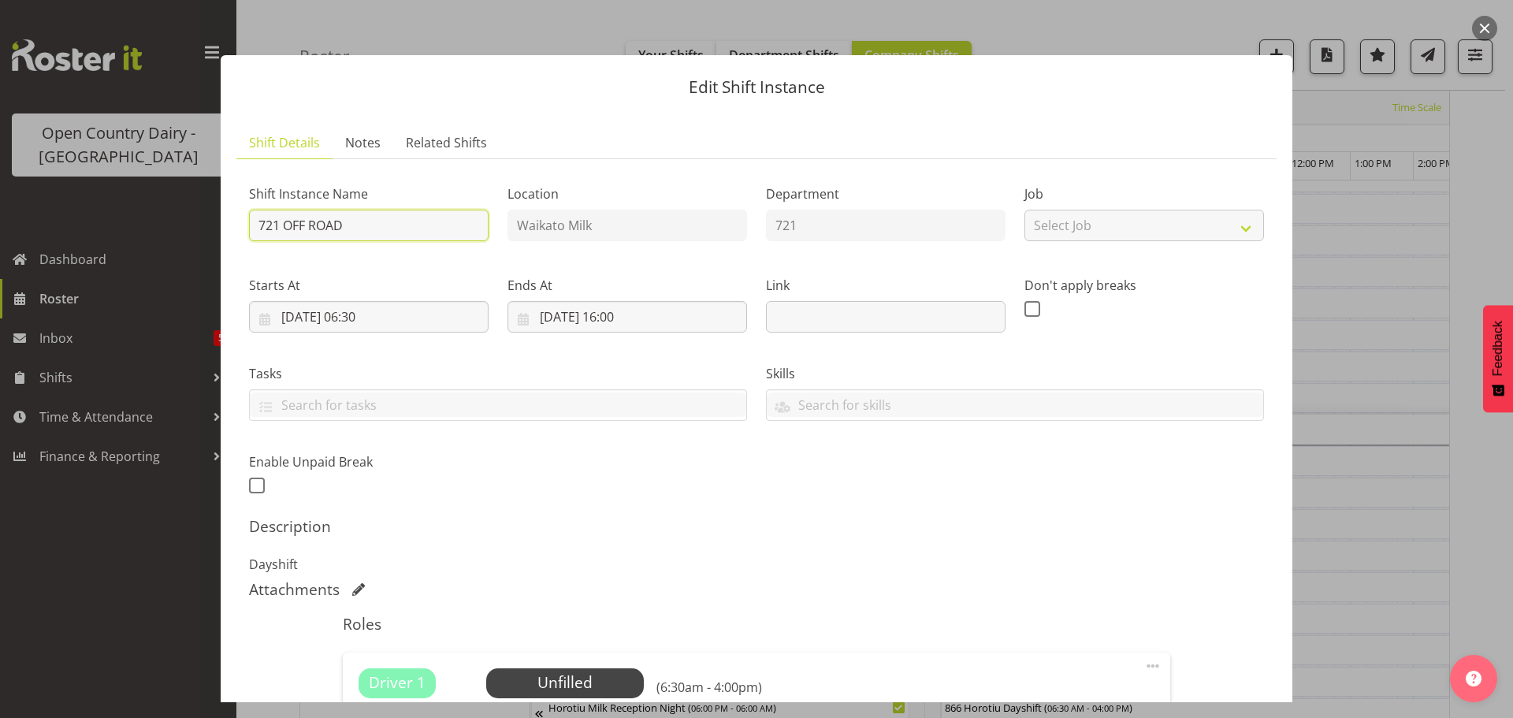
click at [377, 230] on input "721 OFF ROAD" at bounding box center [369, 226] width 240 height 32
type input "7"
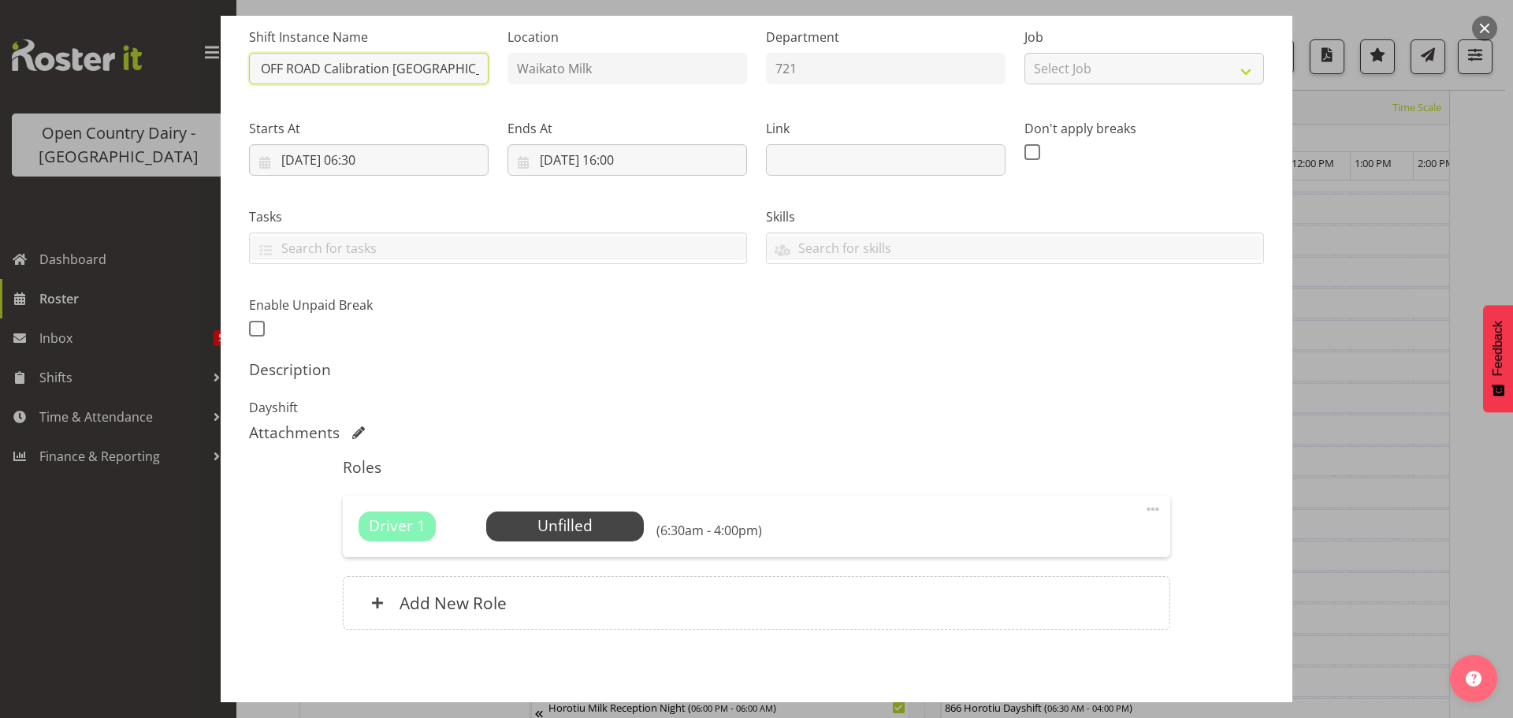
scroll to position [225, 0]
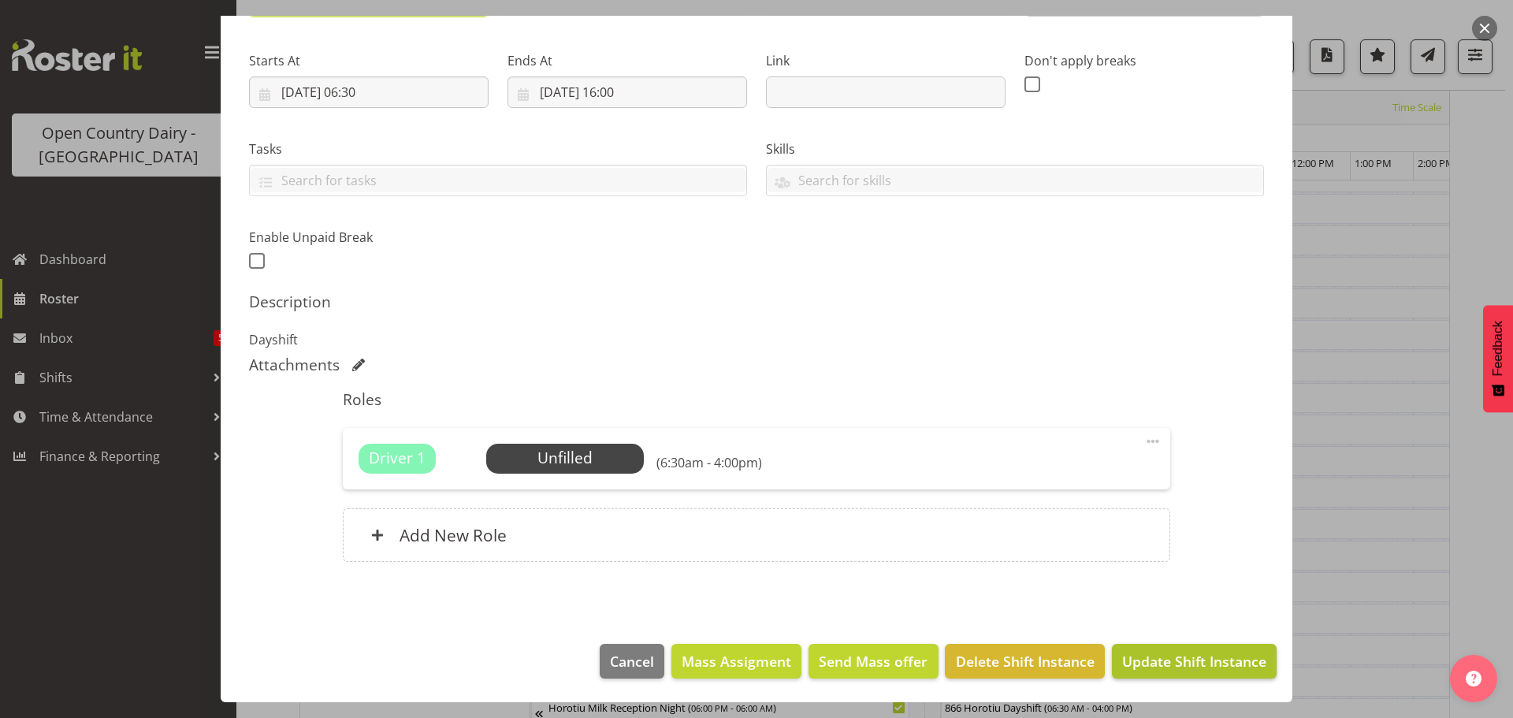
type input "721 OFF ROAD Calibration Waharoa Yard"
click at [1162, 661] on span "Update Shift Instance" at bounding box center [1194, 661] width 144 height 20
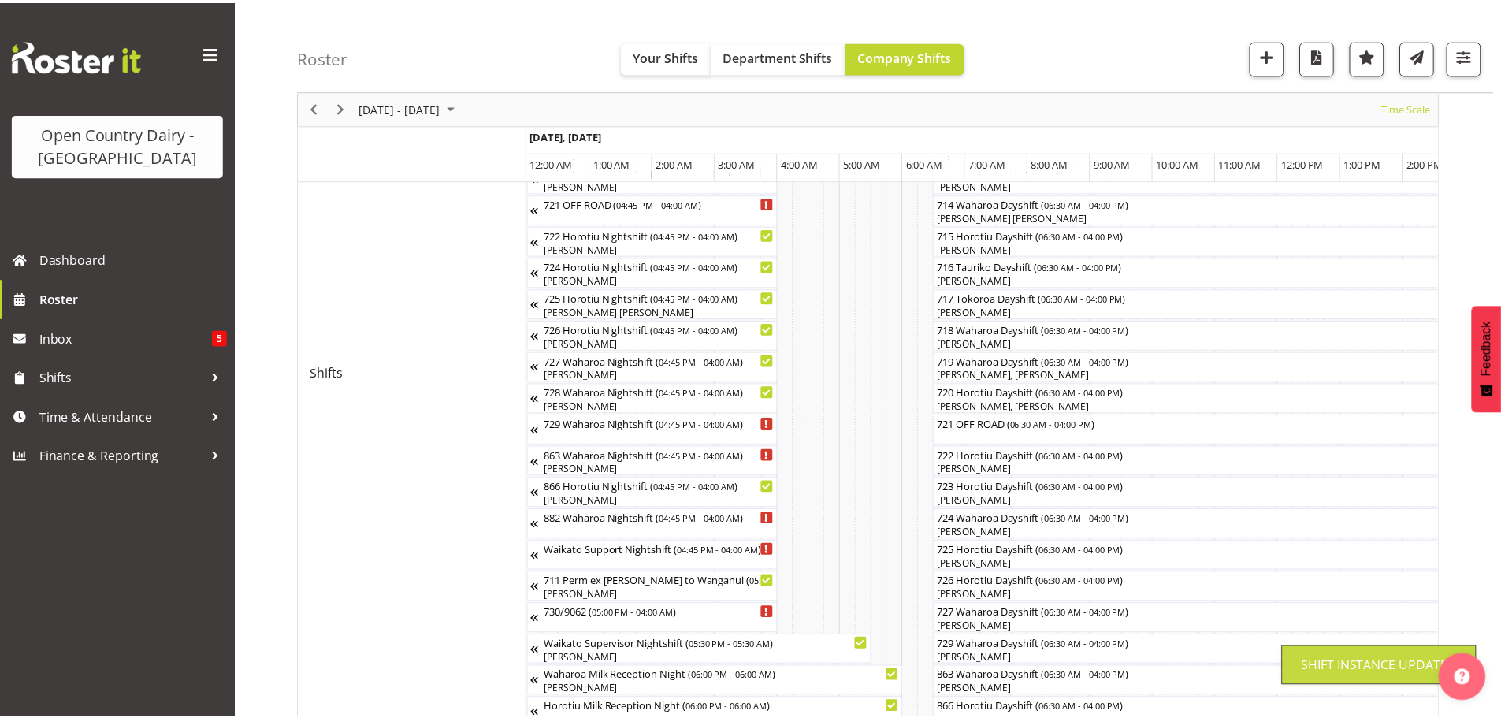
scroll to position [61, 0]
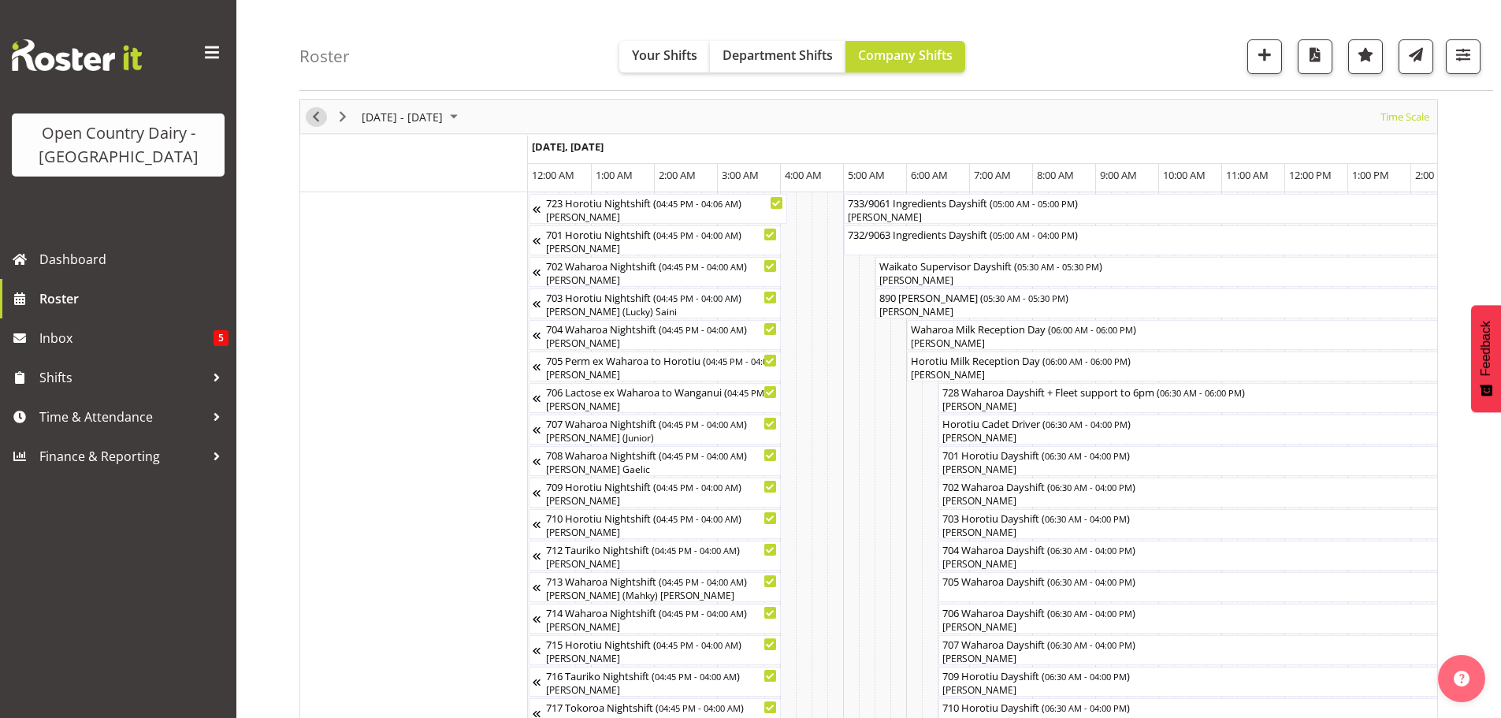
click at [312, 118] on span "Previous" at bounding box center [316, 117] width 19 height 20
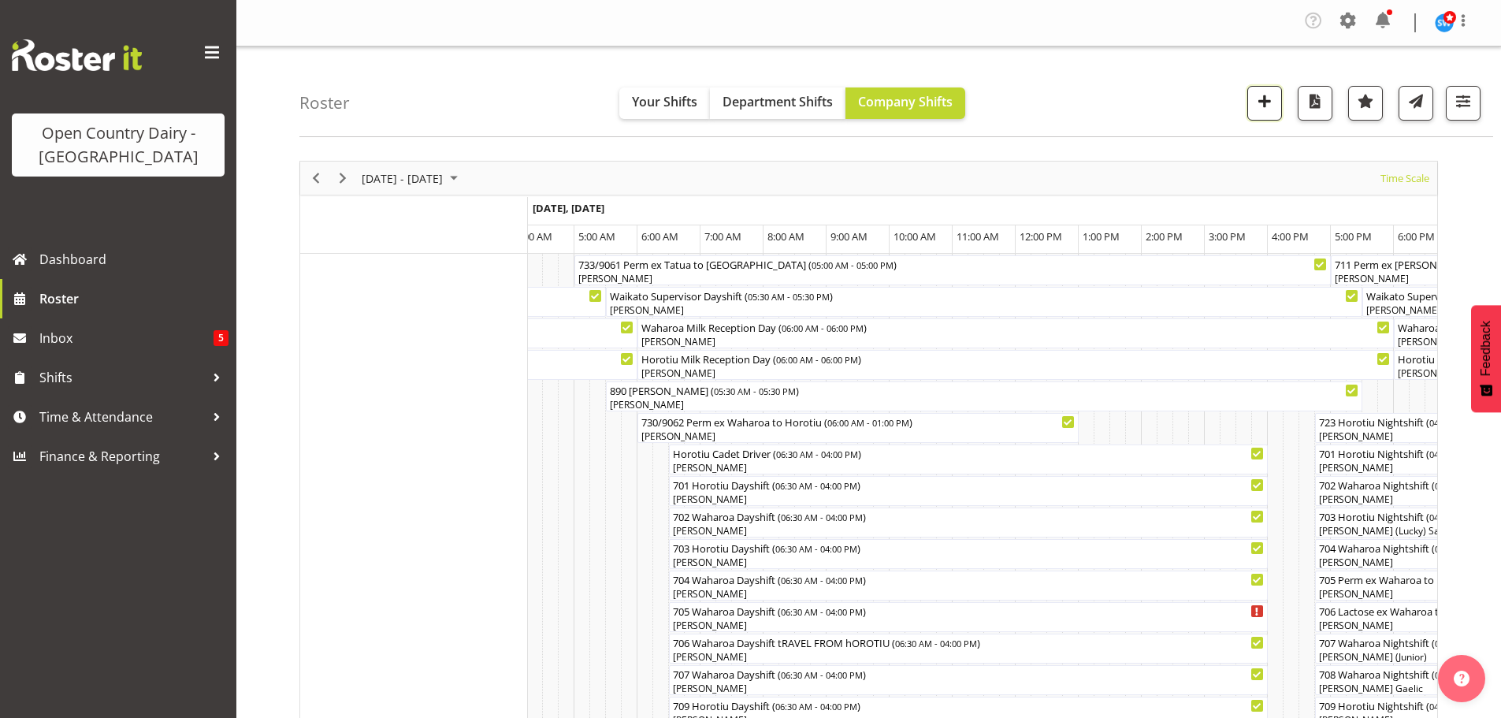
click at [1263, 98] on span "button" at bounding box center [1265, 101] width 20 height 20
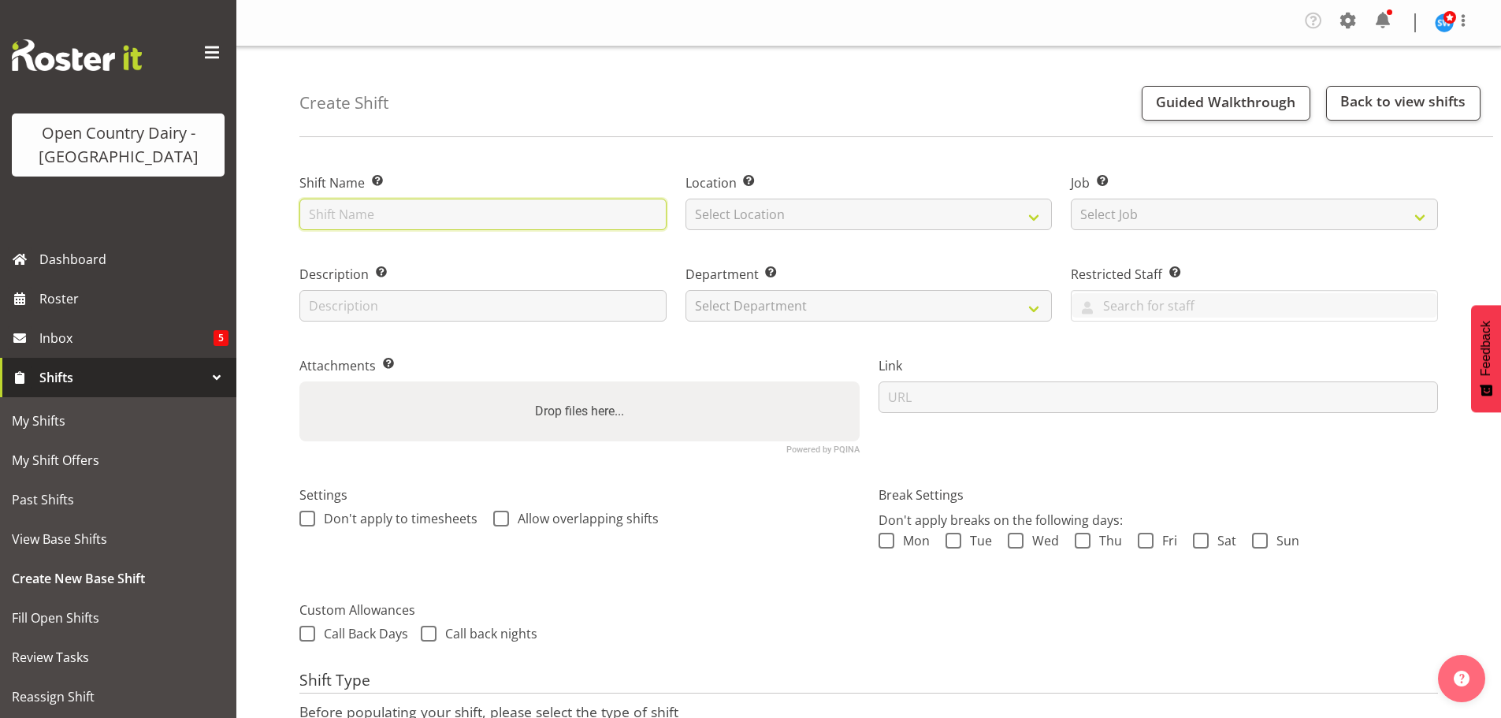
click at [472, 222] on input "text" at bounding box center [482, 215] width 367 height 32
type input "730/9062 Cream to Motueka"
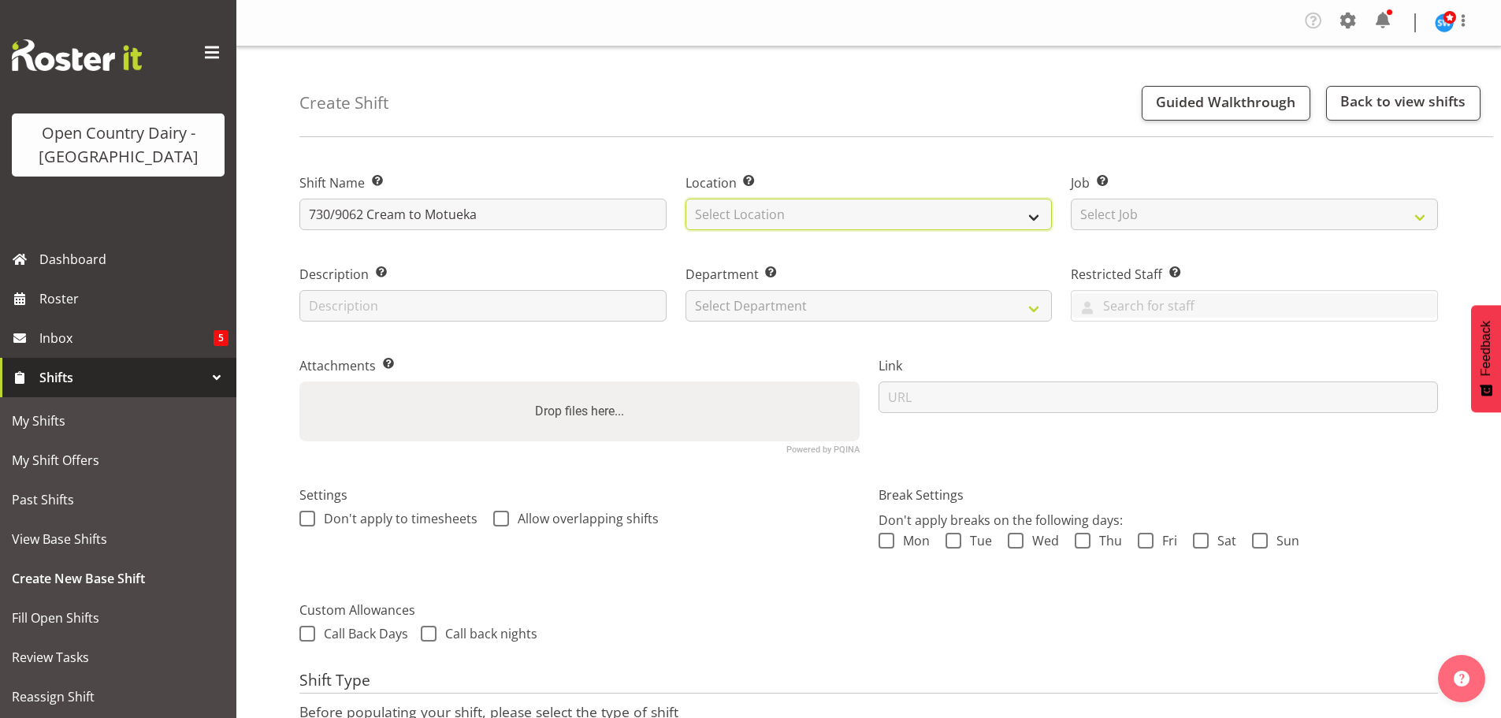
click at [932, 215] on select "Select Location Ingredients Waharoa Office [GEOGRAPHIC_DATA] Milk [GEOGRAPHIC_D…" at bounding box center [869, 215] width 367 height 32
select select "1166"
click at [686, 199] on select "Select Location Ingredients Waharoa Office [GEOGRAPHIC_DATA] Milk [GEOGRAPHIC_D…" at bounding box center [869, 215] width 367 height 32
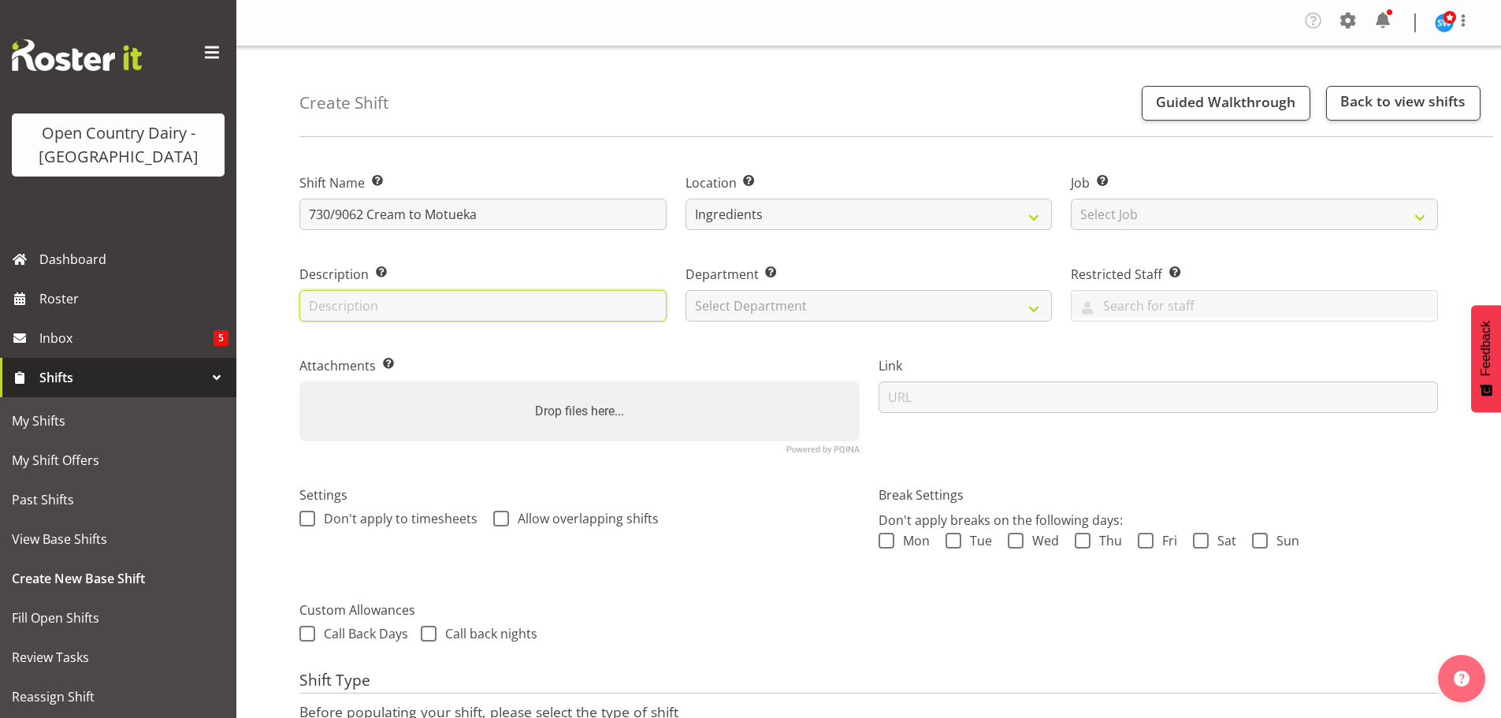
click at [537, 314] on input "text" at bounding box center [482, 306] width 367 height 32
type input "Dayshift"
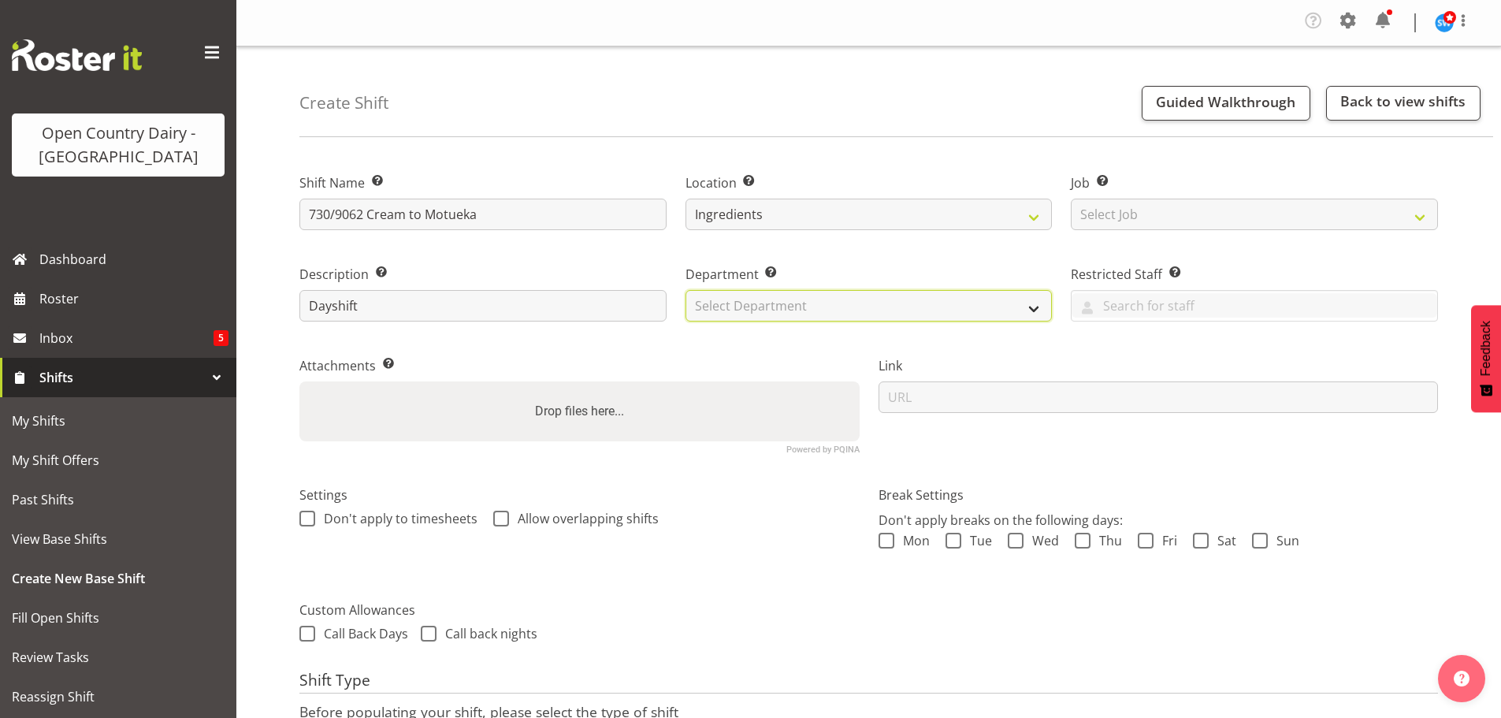
click at [842, 311] on select "Select Department 701 702 703 704 705 706 707 708 709 710 711 712 713 714 715 7…" at bounding box center [869, 306] width 367 height 32
select select "802"
click at [686, 290] on select "Select Department 701 702 703 704 705 706 707 708 709 710 711 712 713 714 715 7…" at bounding box center [869, 306] width 367 height 32
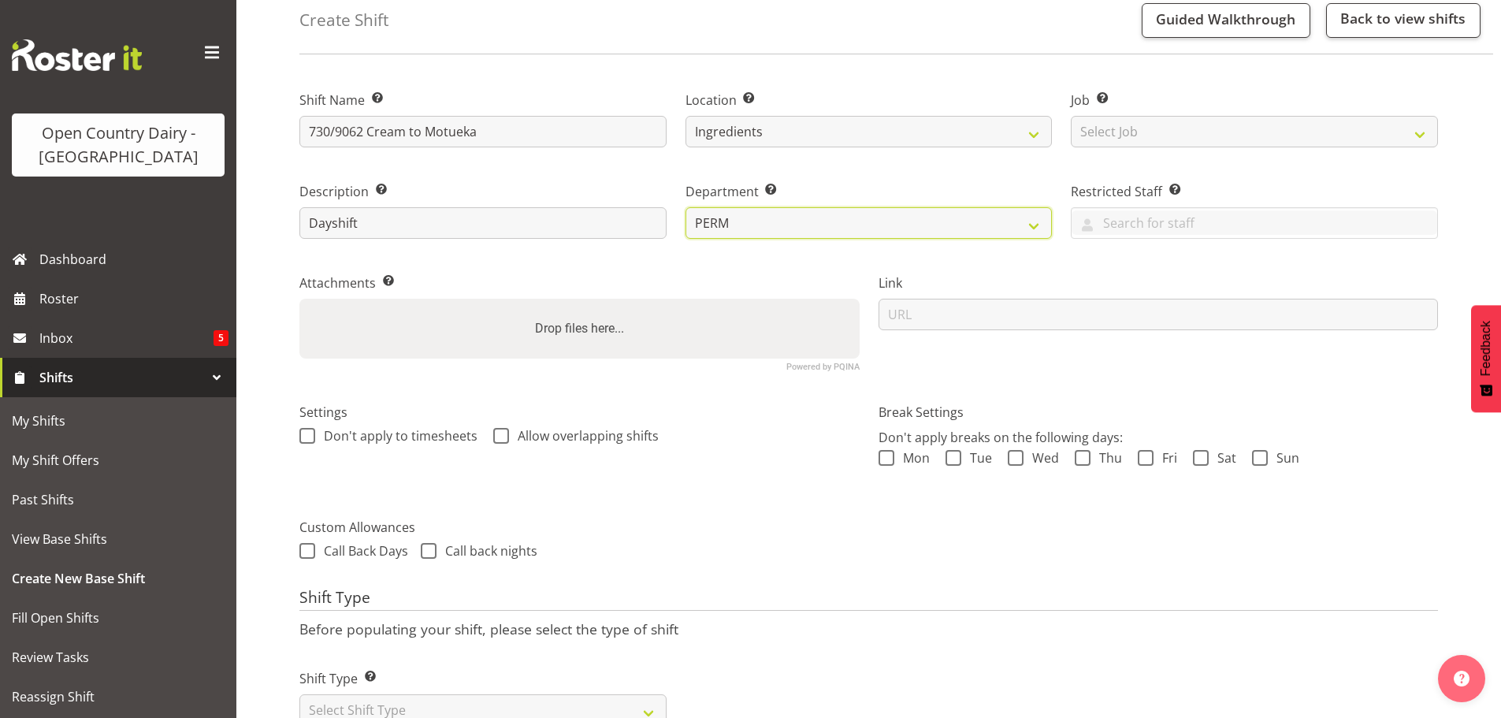
scroll to position [139, 0]
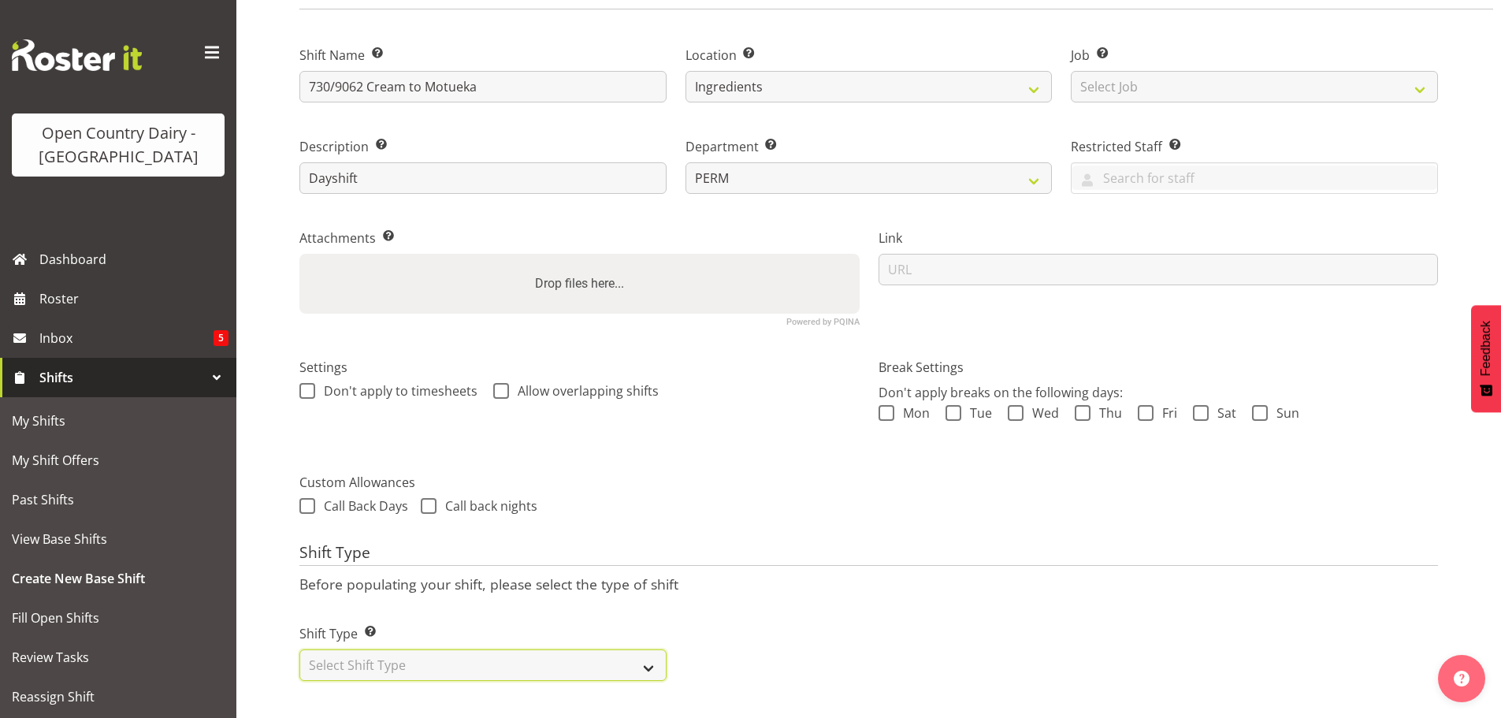
click at [384, 653] on select "Select Shift Type One Off Shift Recurring Shift Rotating Shift" at bounding box center [482, 665] width 367 height 32
select select "one_off"
click at [299, 649] on select "Select Shift Type One Off Shift Recurring Shift Rotating Shift" at bounding box center [482, 665] width 367 height 32
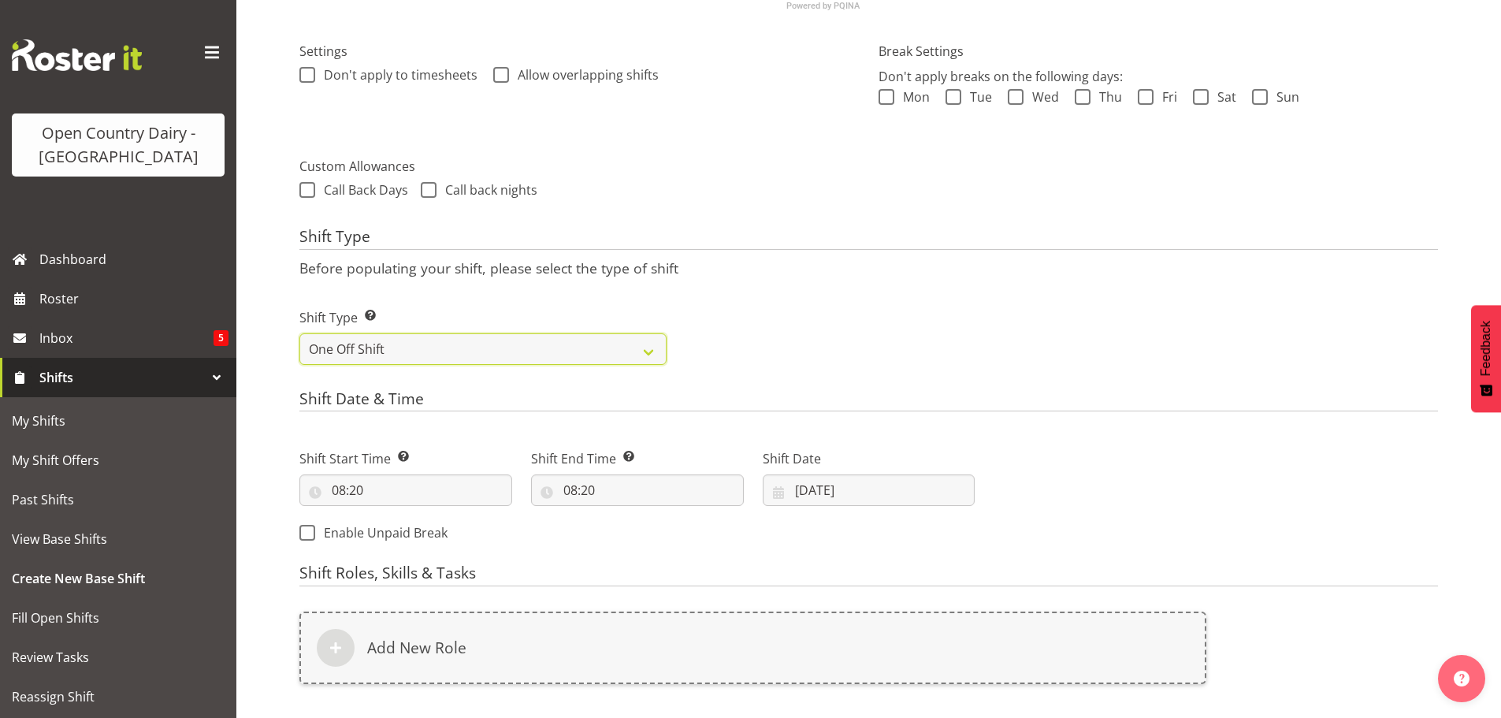
scroll to position [455, 0]
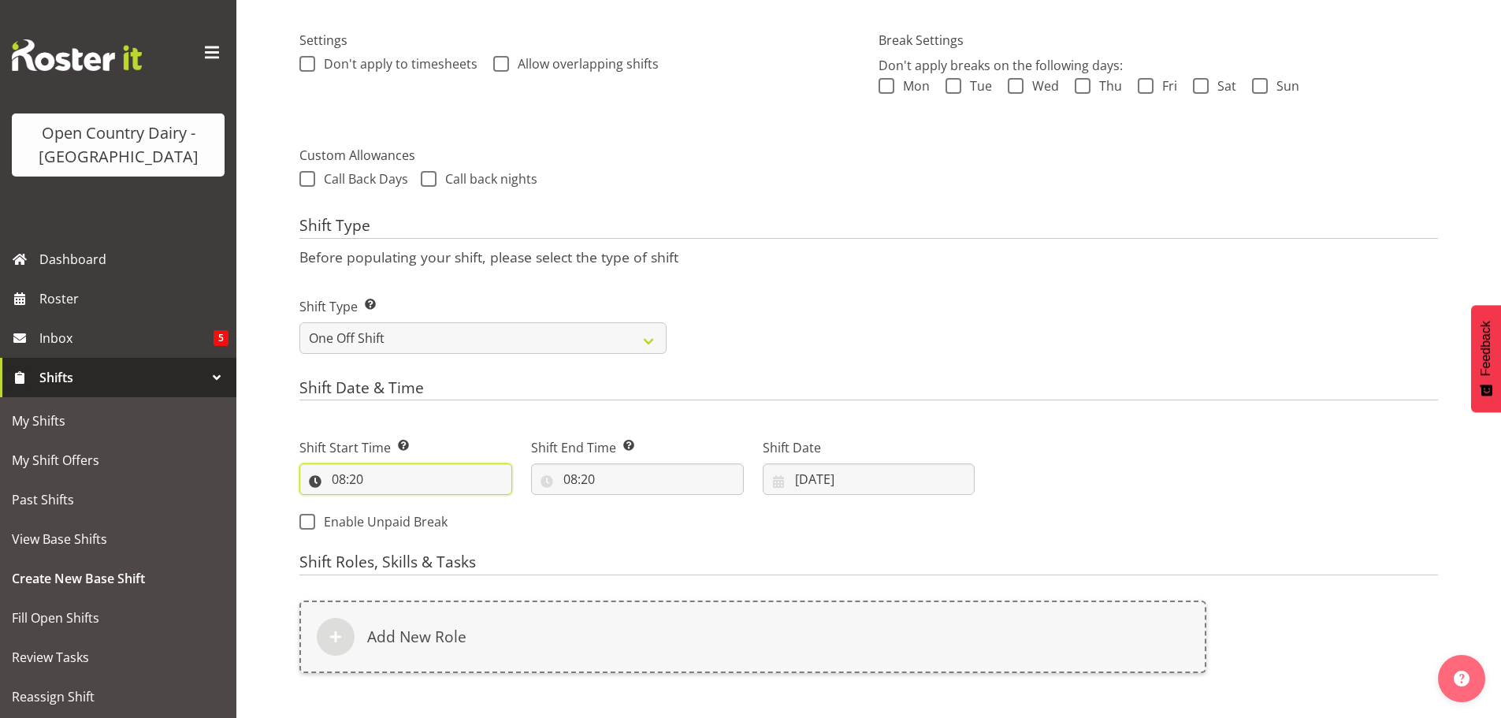
click at [347, 479] on input "08:20" at bounding box center [405, 479] width 213 height 32
click at [406, 522] on select "00 01 02 03 04 05 06 07 08 09 10 11 12 13 14 15 16 17 18 19 20 21 22 23" at bounding box center [406, 520] width 35 height 32
select select "14"
click at [389, 504] on select "00 01 02 03 04 05 06 07 08 09 10 11 12 13 14 15 16 17 18 19 20 21 22 23" at bounding box center [406, 520] width 35 height 32
type input "14:20"
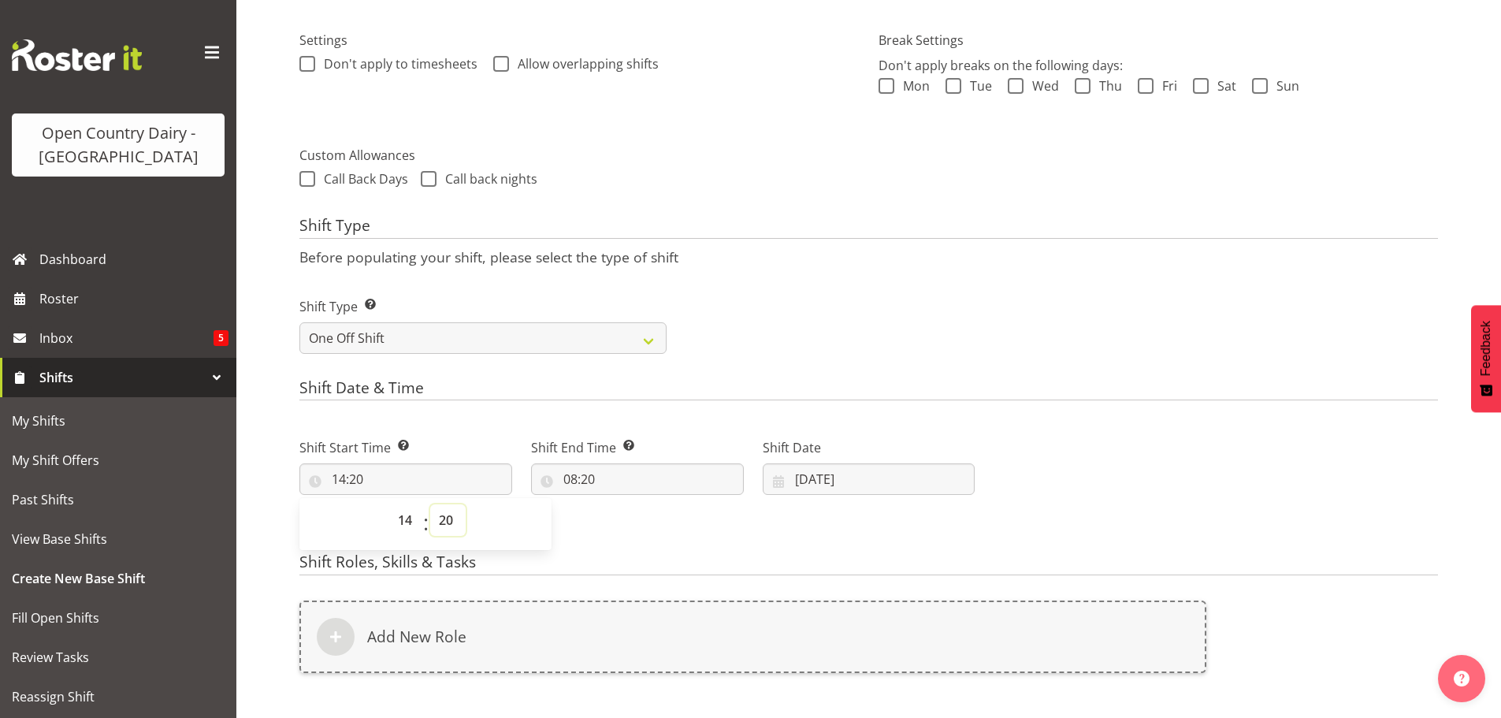
click at [449, 515] on select "00 01 02 03 04 05 06 07 08 09 10 11 12 13 14 15 16 17 18 19 20 21 22 23 24 25 2…" at bounding box center [447, 520] width 35 height 32
select select "0"
click at [430, 504] on select "00 01 02 03 04 05 06 07 08 09 10 11 12 13 14 15 16 17 18 19 20 21 22 23 24 25 2…" at bounding box center [447, 520] width 35 height 32
type input "14:00"
click at [609, 476] on input "08:20" at bounding box center [637, 479] width 213 height 32
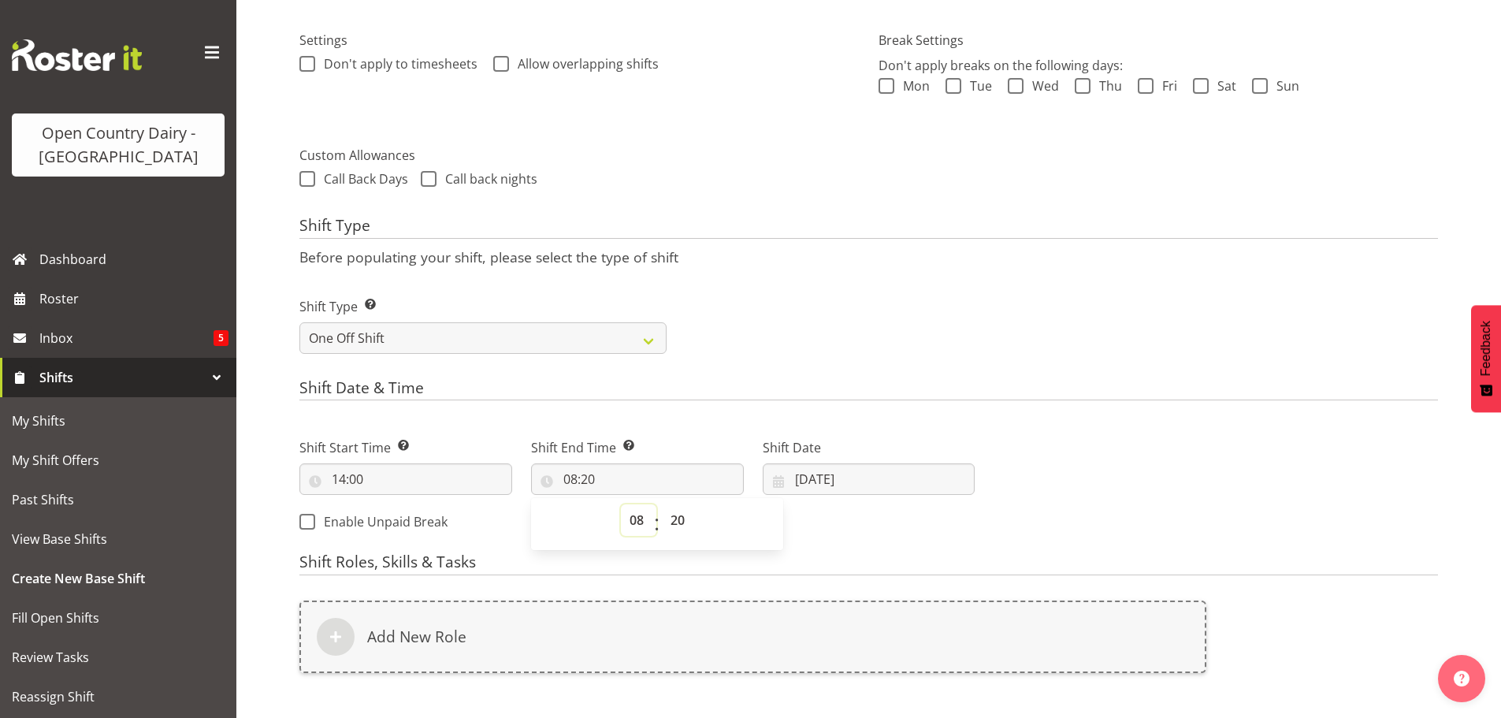
click at [638, 525] on select "00 01 02 03 04 05 06 07 08 09 10 11 12 13 14 15 16 17 18 19 20 21 22 23" at bounding box center [638, 520] width 35 height 32
select select "4"
click at [621, 504] on select "00 01 02 03 04 05 06 07 08 09 10 11 12 13 14 15 16 17 18 19 20 21 22 23" at bounding box center [638, 520] width 35 height 32
type input "04:20"
click at [678, 523] on select "00 01 02 03 04 05 06 07 08 09 10 11 12 13 14 15 16 17 18 19 20 21 22 23 24 25 2…" at bounding box center [679, 520] width 35 height 32
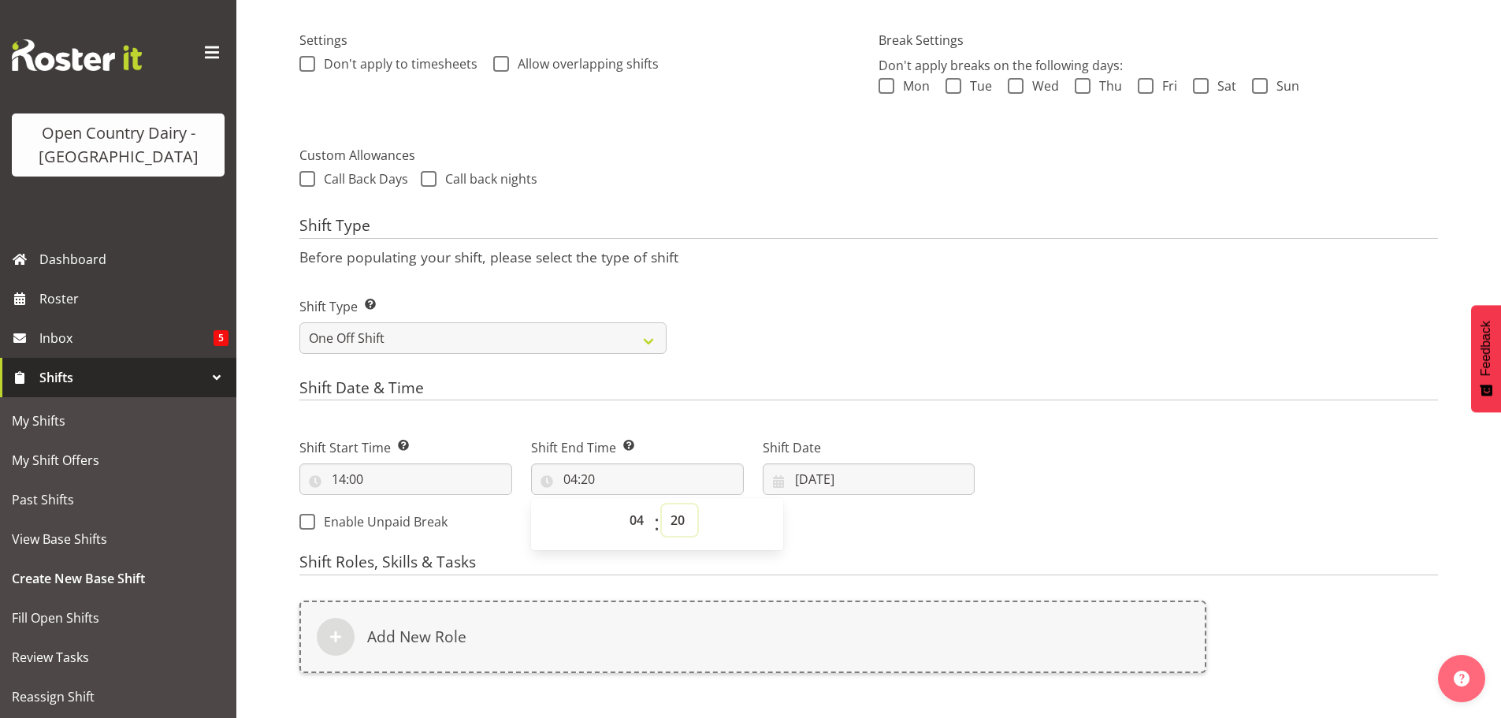
select select "0"
click at [662, 504] on select "00 01 02 03 04 05 06 07 08 09 10 11 12 13 14 15 16 17 18 19 20 21 22 23 24 25 2…" at bounding box center [679, 520] width 35 height 32
type input "04:00"
click at [847, 476] on input "[DATE]" at bounding box center [869, 479] width 213 height 32
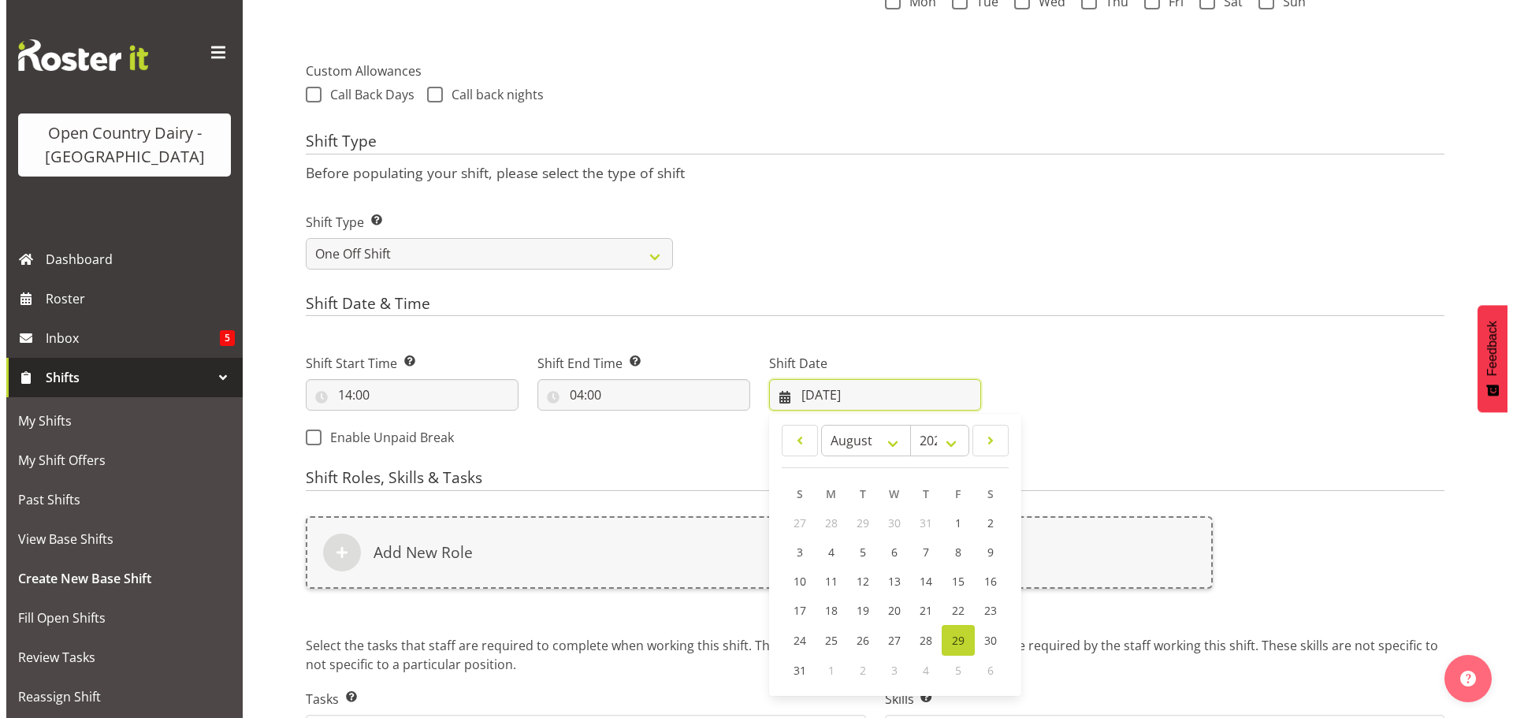
scroll to position [645, 0]
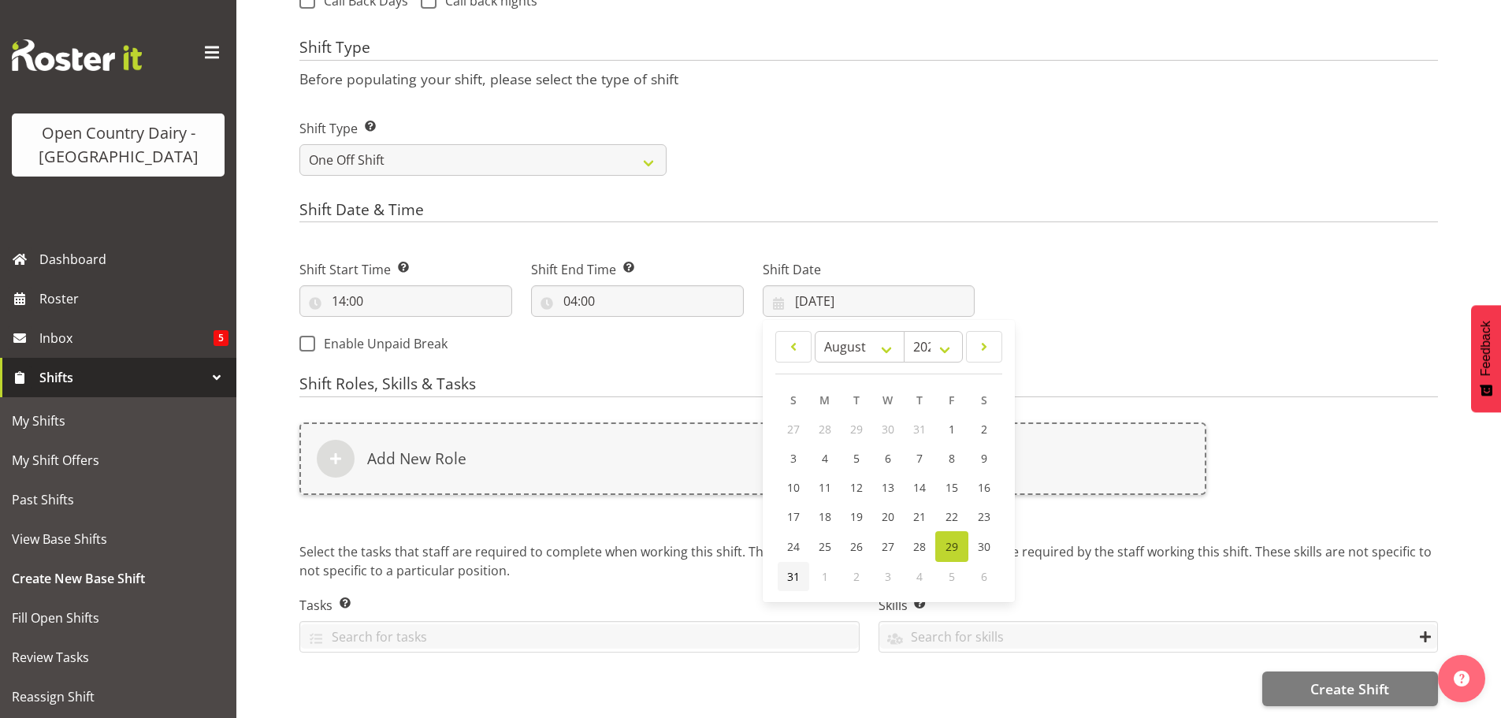
click at [789, 569] on span "31" at bounding box center [793, 576] width 13 height 15
type input "[DATE]"
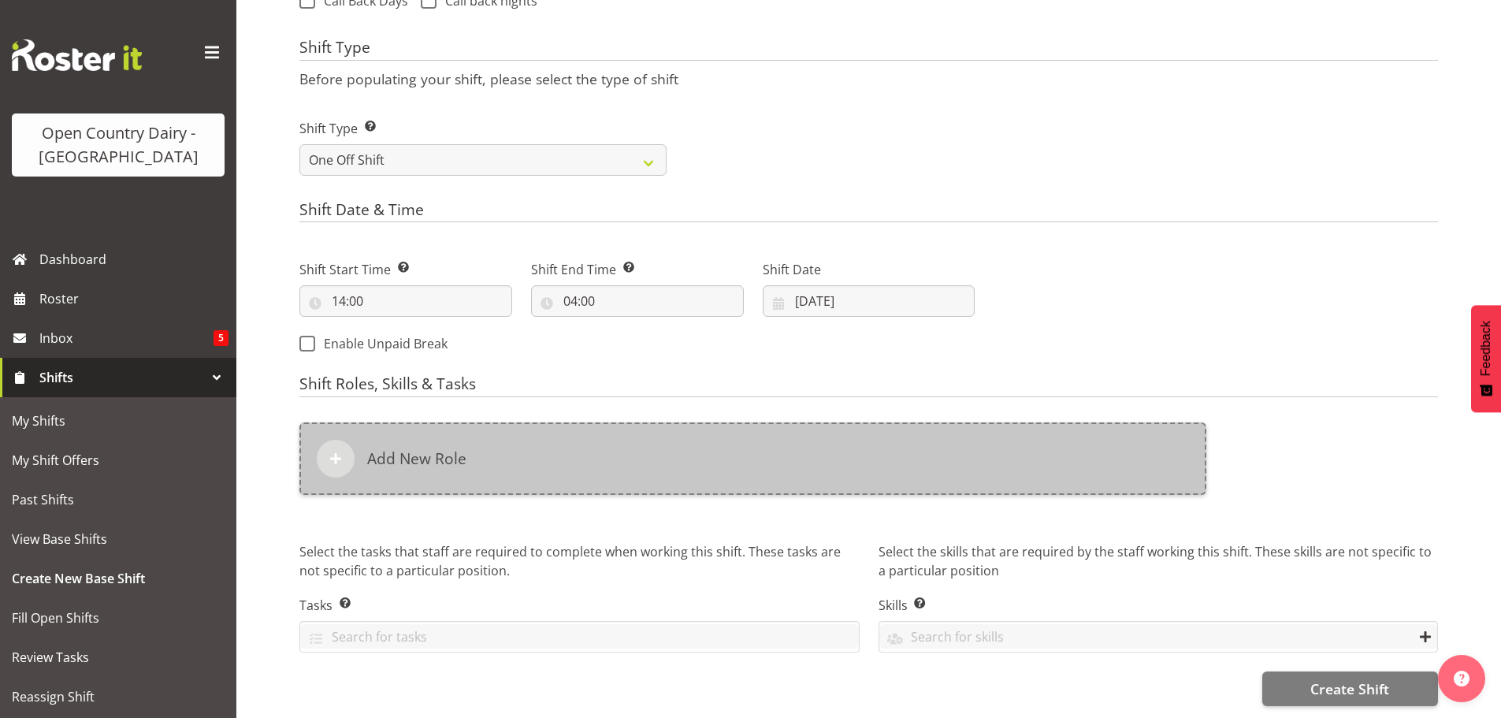
click at [392, 449] on h6 "Add New Role" at bounding box center [416, 458] width 99 height 19
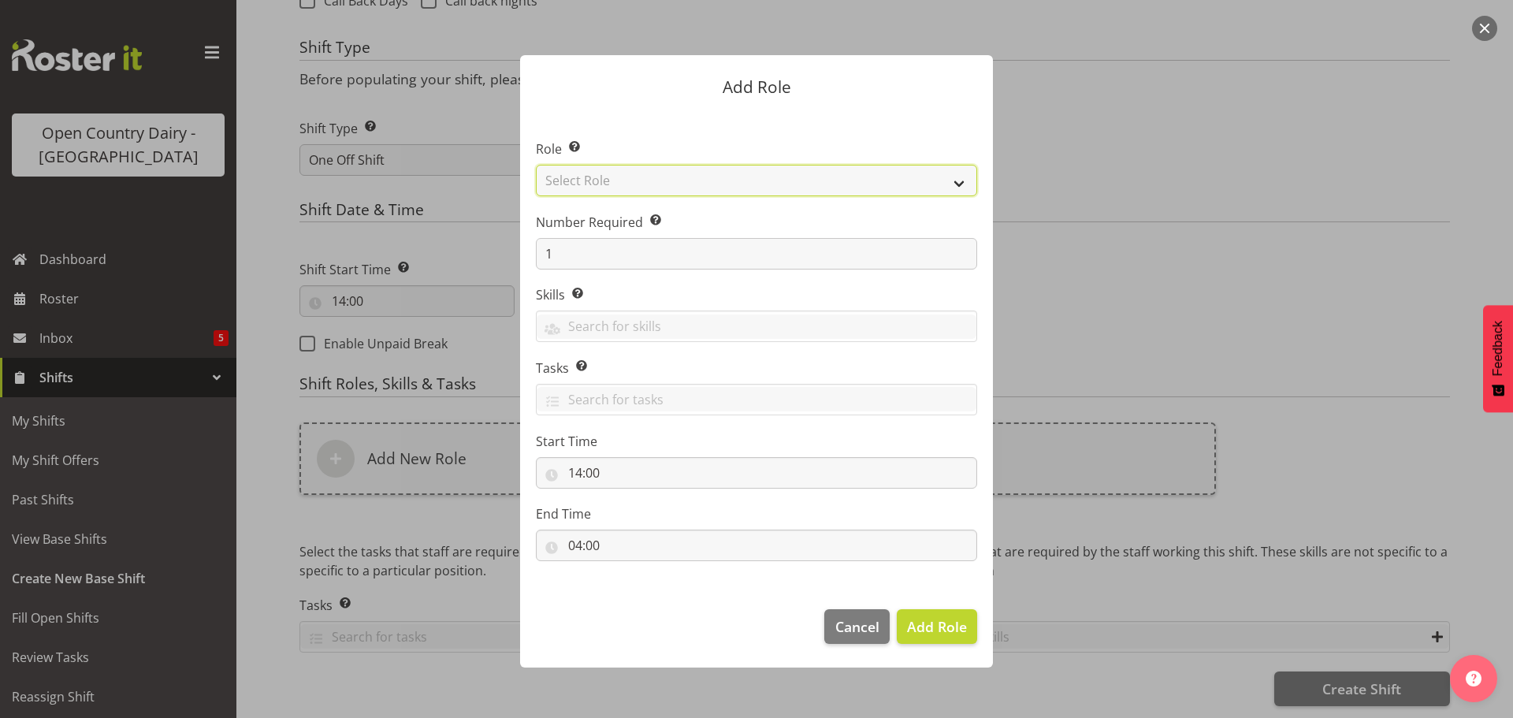
click at [794, 180] on select "Select Role Cadet Driver Crew Leader Driver Driver Buddy Driver Assessor Dayshi…" at bounding box center [756, 181] width 441 height 32
select select "1166"
click at [536, 165] on select "Select Role Cadet Driver Crew Leader Driver Driver Buddy Driver Assessor Dayshi…" at bounding box center [756, 181] width 441 height 32
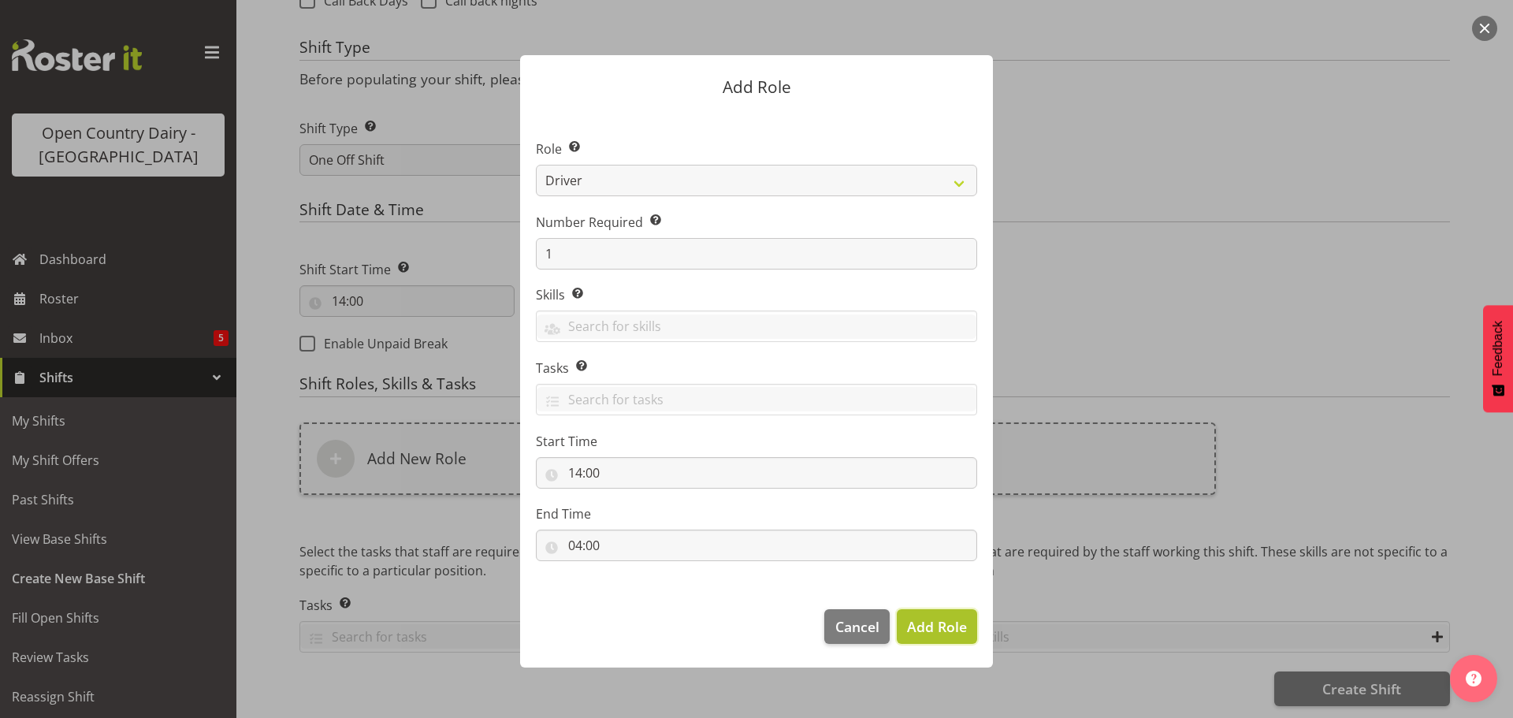
click at [934, 629] on span "Add Role" at bounding box center [937, 626] width 60 height 19
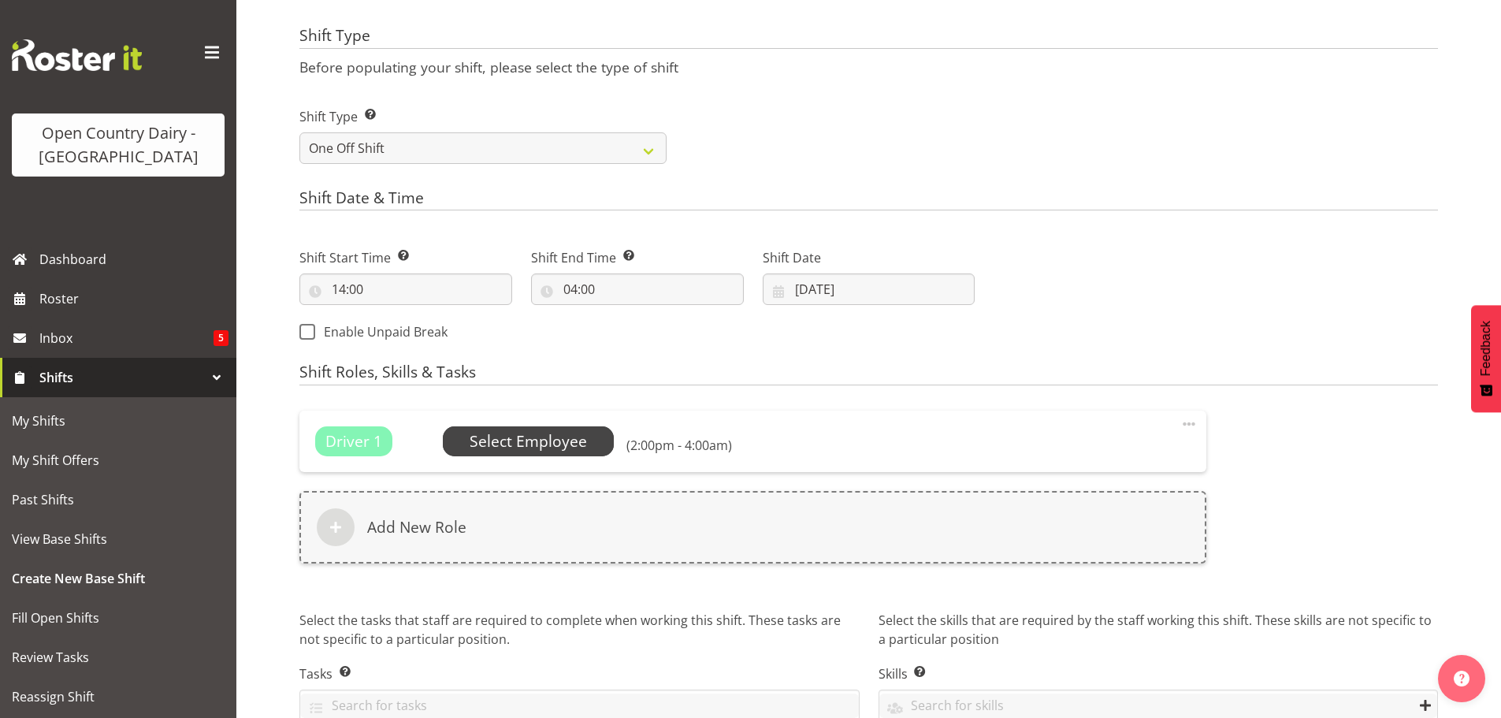
click at [527, 438] on span "Select Employee" at bounding box center [528, 441] width 117 height 23
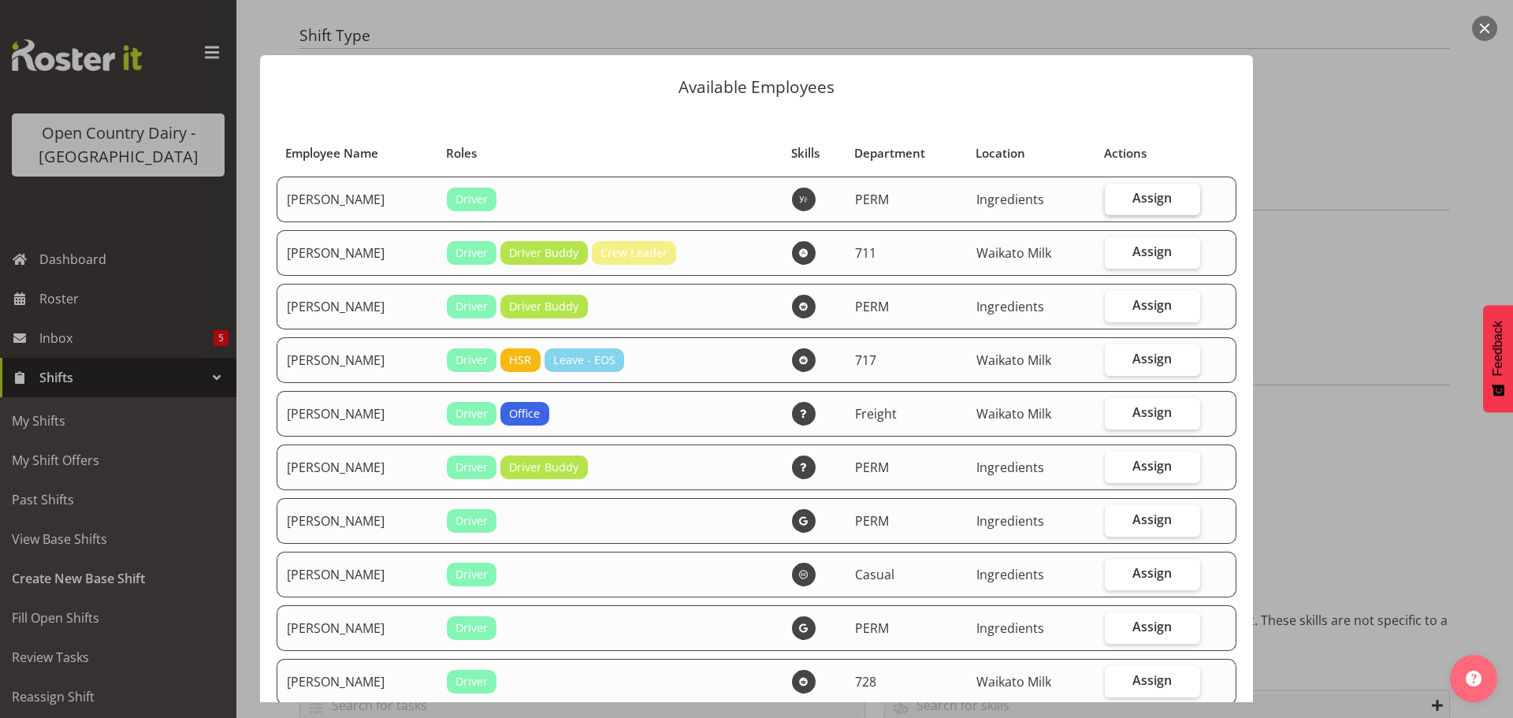
click at [1133, 195] on span "Assign" at bounding box center [1152, 198] width 39 height 16
click at [1115, 195] on input "Assign" at bounding box center [1110, 198] width 10 height 10
checkbox input "true"
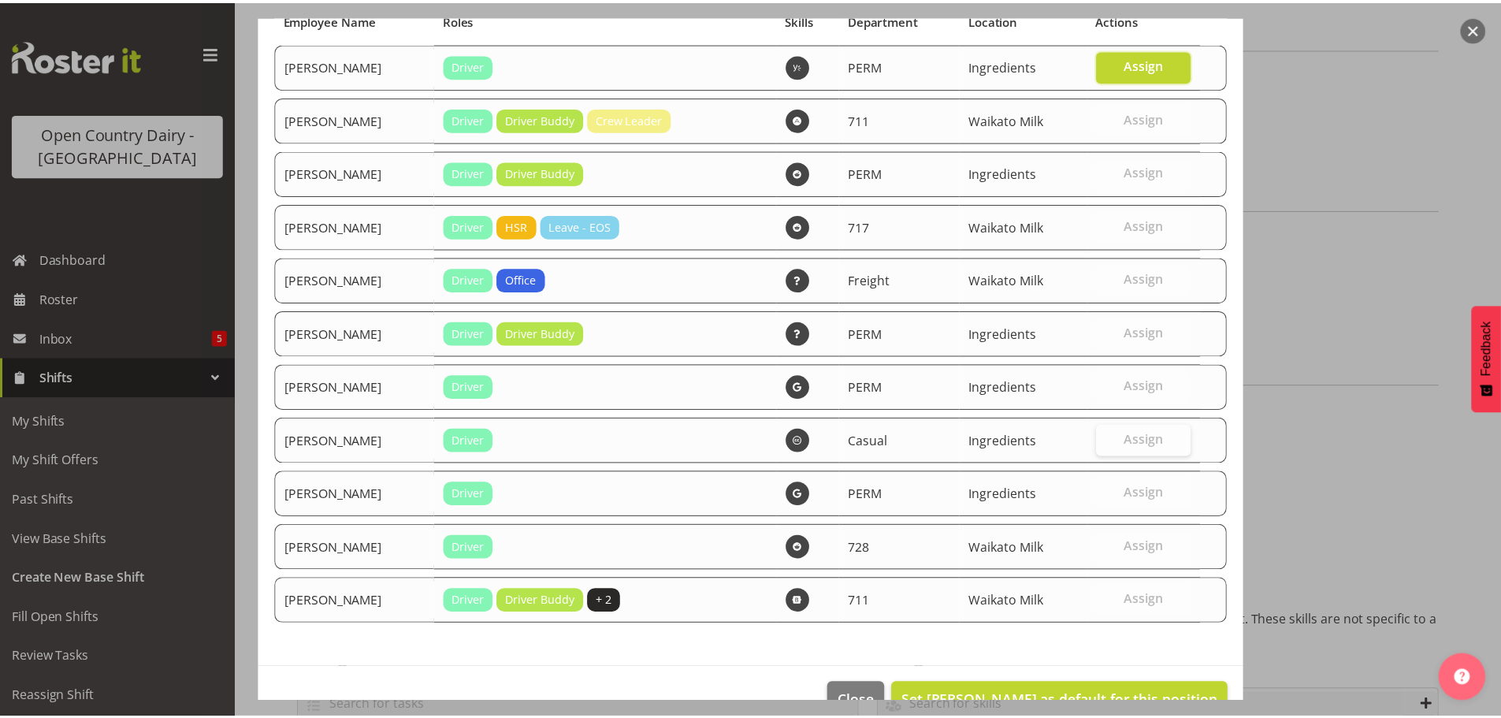
scroll to position [173, 0]
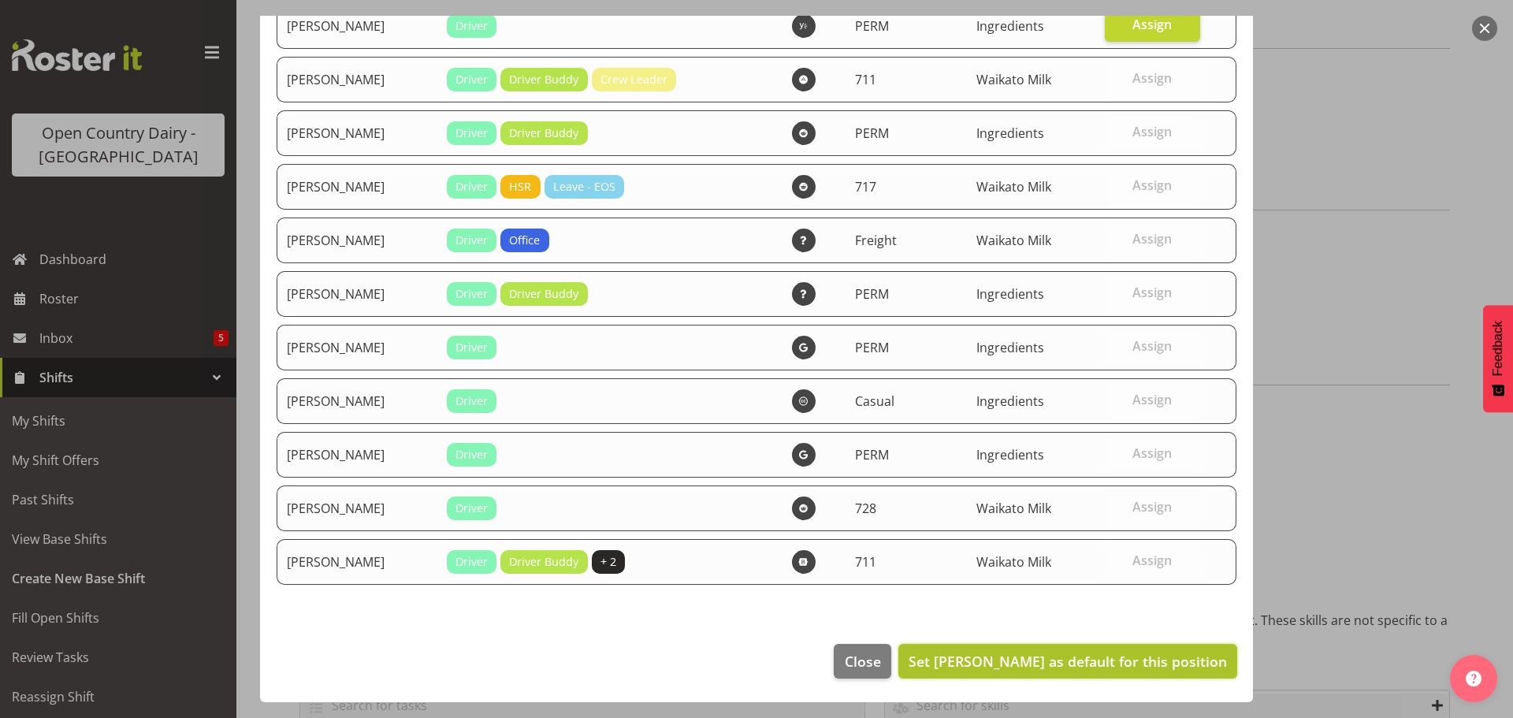
click at [1117, 661] on span "Set [PERSON_NAME] as default for this position" at bounding box center [1068, 661] width 318 height 19
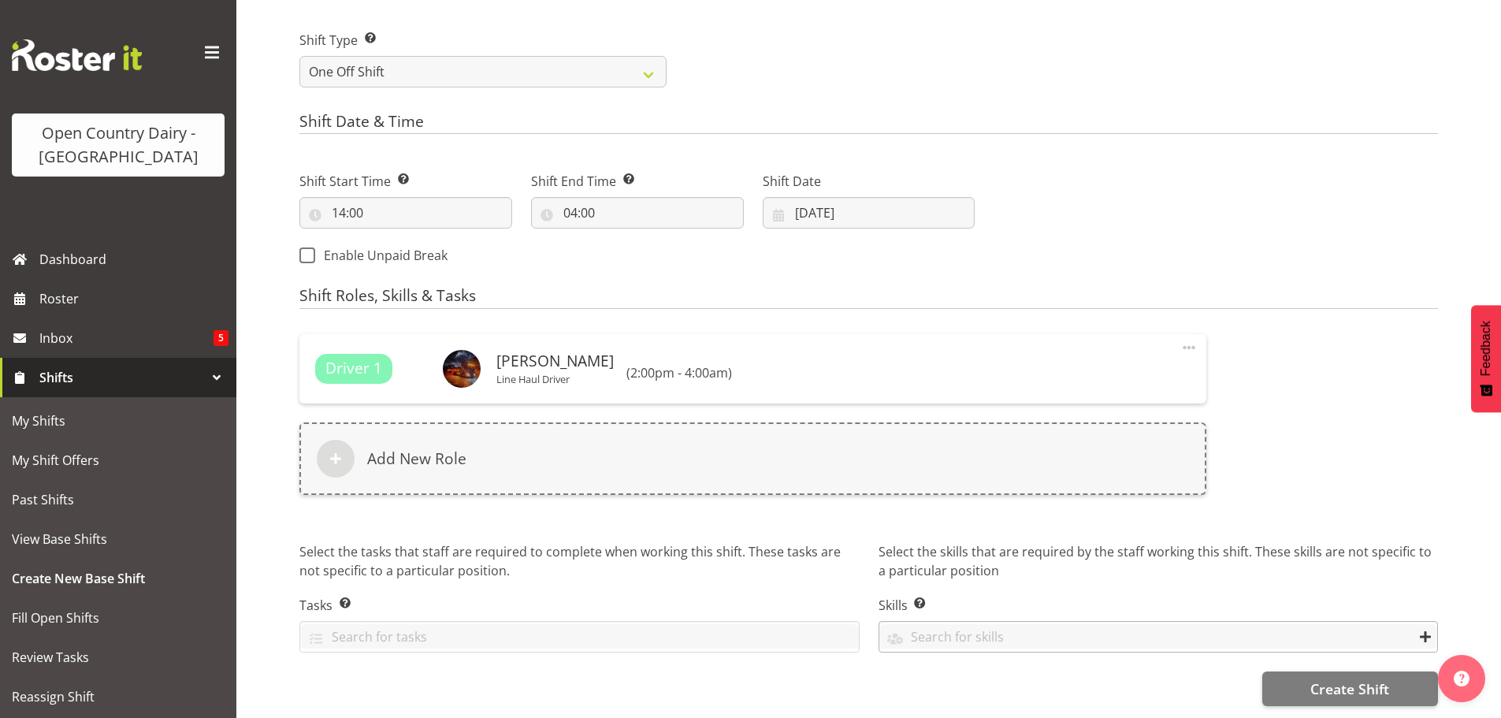
scroll to position [733, 0]
click at [1320, 679] on span "Create Shift" at bounding box center [1350, 689] width 79 height 20
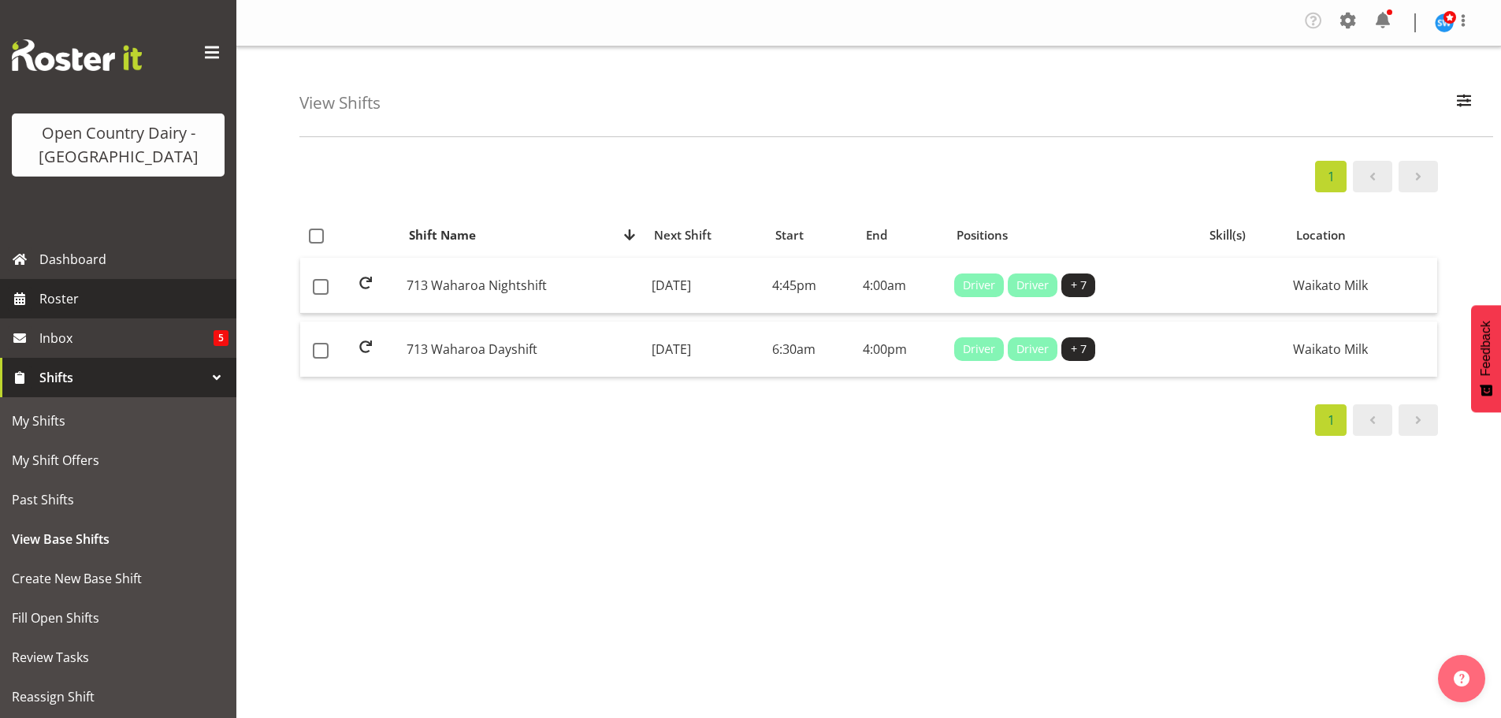
click at [65, 295] on span "Roster" at bounding box center [133, 299] width 189 height 24
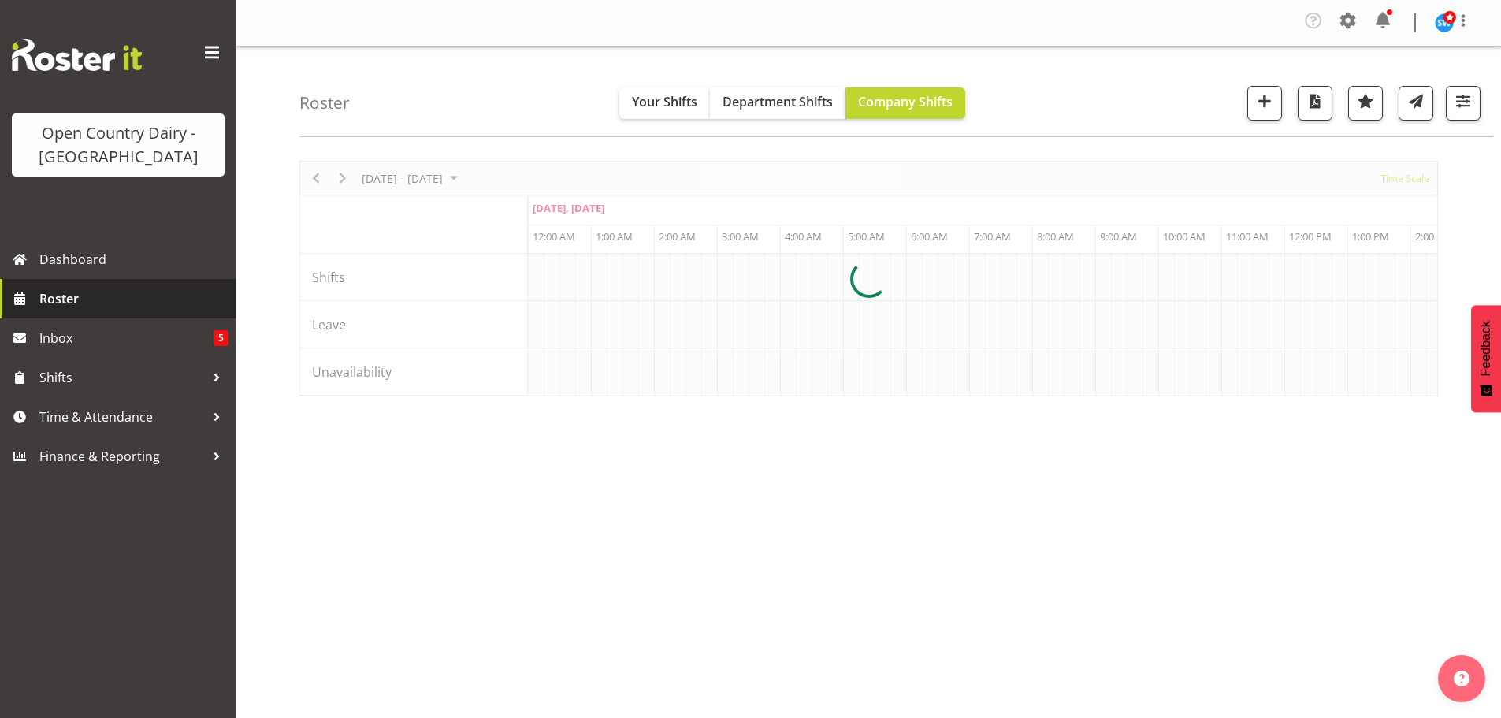
scroll to position [0, 6053]
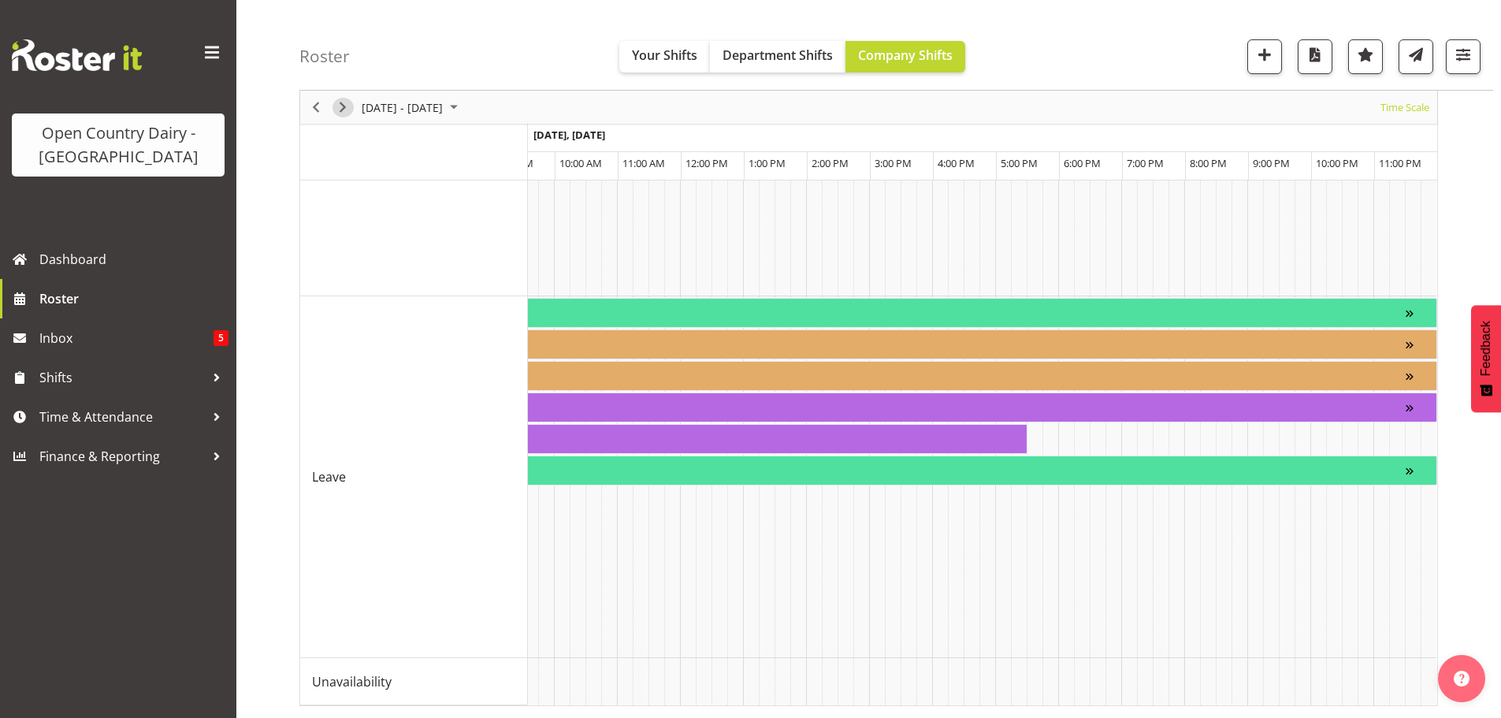
click at [340, 106] on span "Next" at bounding box center [342, 108] width 19 height 20
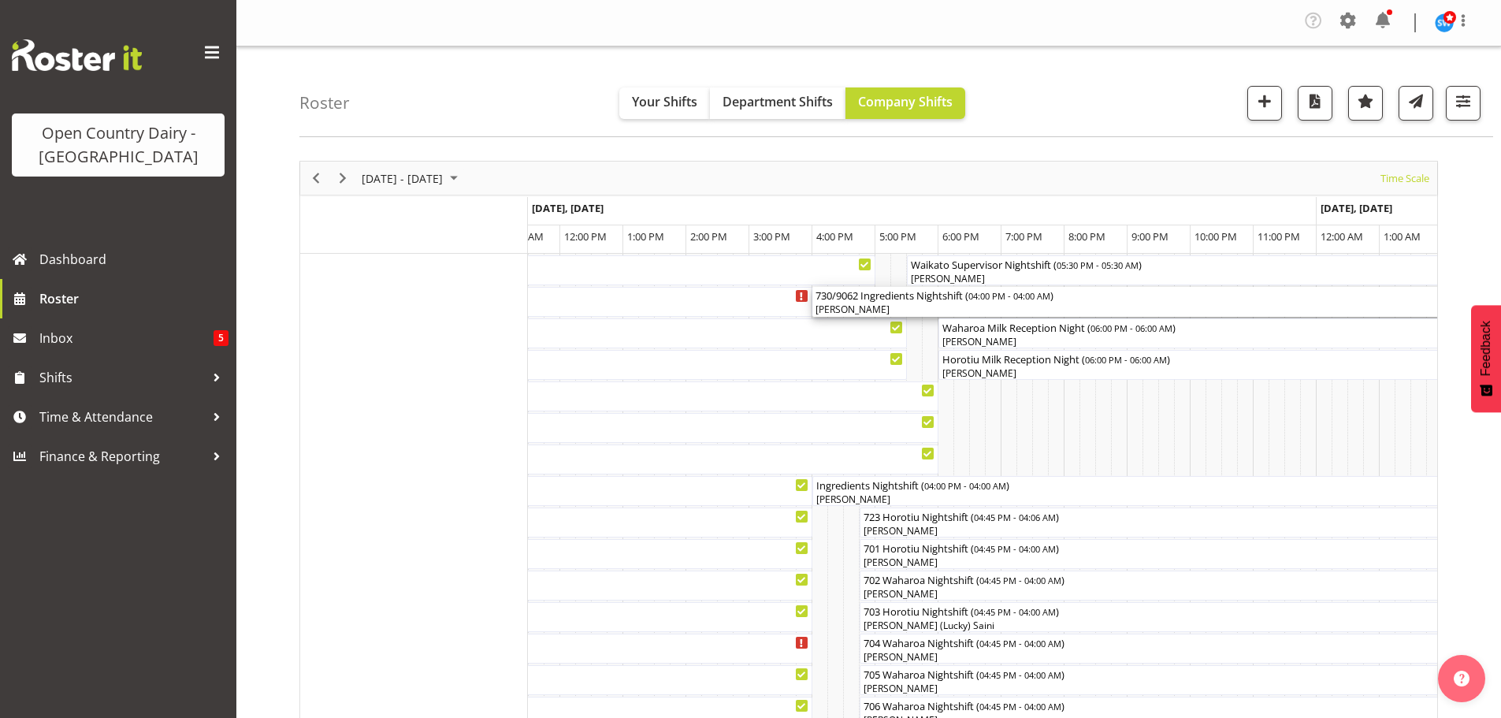
click at [886, 304] on div "[PERSON_NAME]" at bounding box center [1191, 310] width 750 height 14
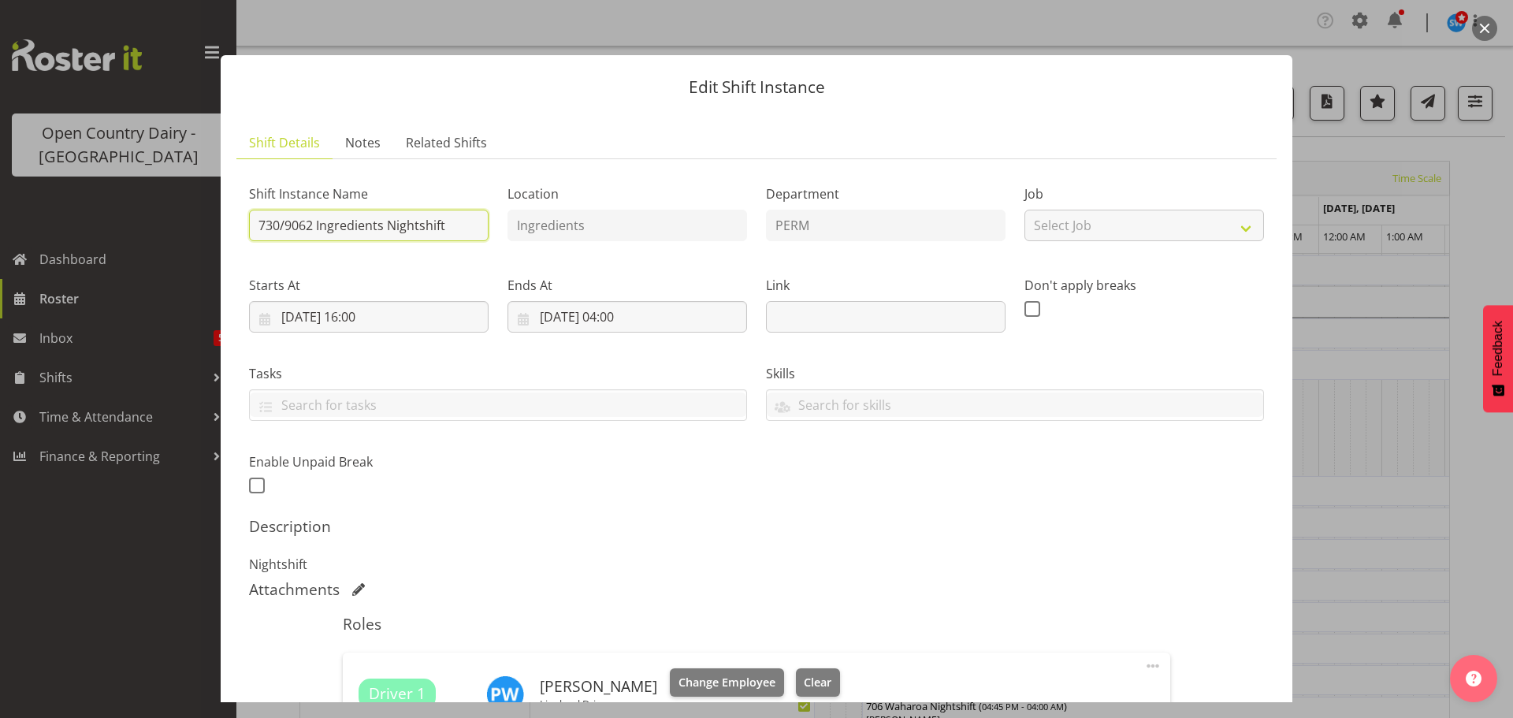
click at [459, 223] on input "730/9062 Ingredients Nightshift" at bounding box center [369, 226] width 240 height 32
type input "730/9062 Cream Motueka"
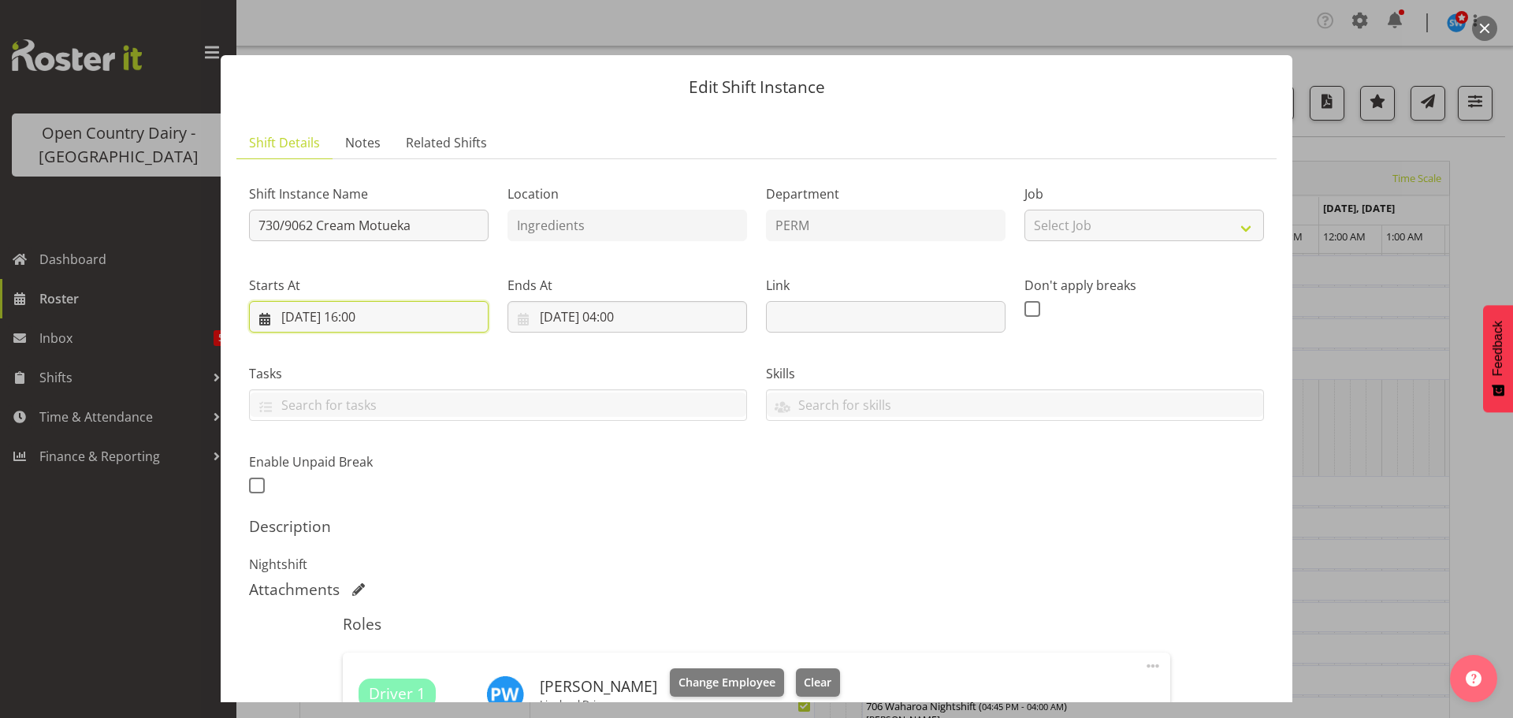
click at [366, 315] on input "[DATE] 16:00" at bounding box center [369, 317] width 240 height 32
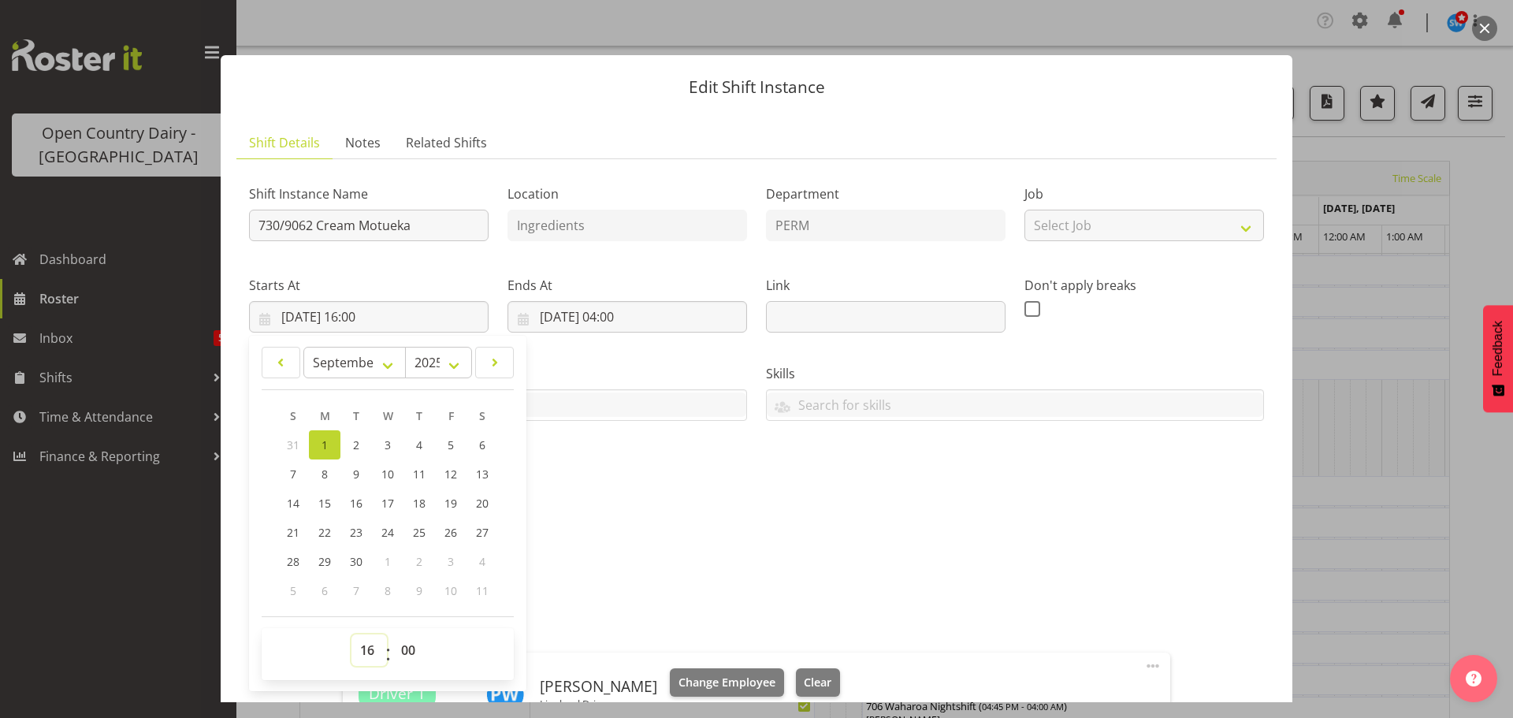
click at [364, 648] on select "00 01 02 03 04 05 06 07 08 09 10 11 12 13 14 15 16 17 18 19 20 21 22 23" at bounding box center [368, 650] width 35 height 32
select select "18"
click at [351, 634] on select "00 01 02 03 04 05 06 07 08 09 10 11 12 13 14 15 16 17 18 19 20 21 22 23" at bounding box center [368, 650] width 35 height 32
type input "[DATE] 18:00"
click at [620, 314] on input "[DATE] 04:00" at bounding box center [628, 317] width 240 height 32
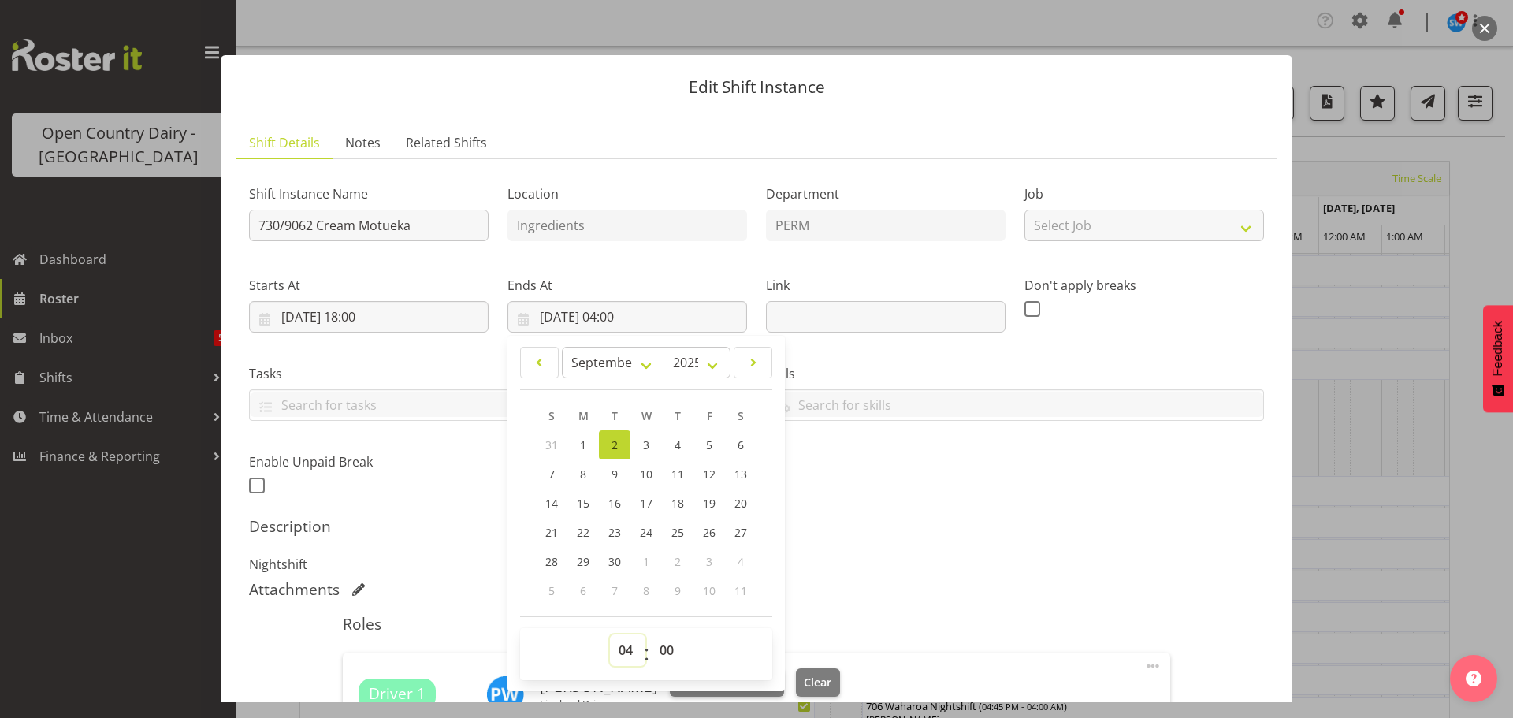
click at [623, 645] on select "00 01 02 03 04 05 06 07 08 09 10 11 12 13 14 15 16 17 18 19 20 21 22 23" at bounding box center [627, 650] width 35 height 32
select select "8"
click at [610, 634] on select "00 01 02 03 04 05 06 07 08 09 10 11 12 13 14 15 16 17 18 19 20 21 22 23" at bounding box center [627, 650] width 35 height 32
type input "[DATE] 08:00"
click at [951, 513] on div "Shift Instance Name 730/9062 Cream Motueka Location Ingredients Department PERM…" at bounding box center [756, 500] width 1015 height 656
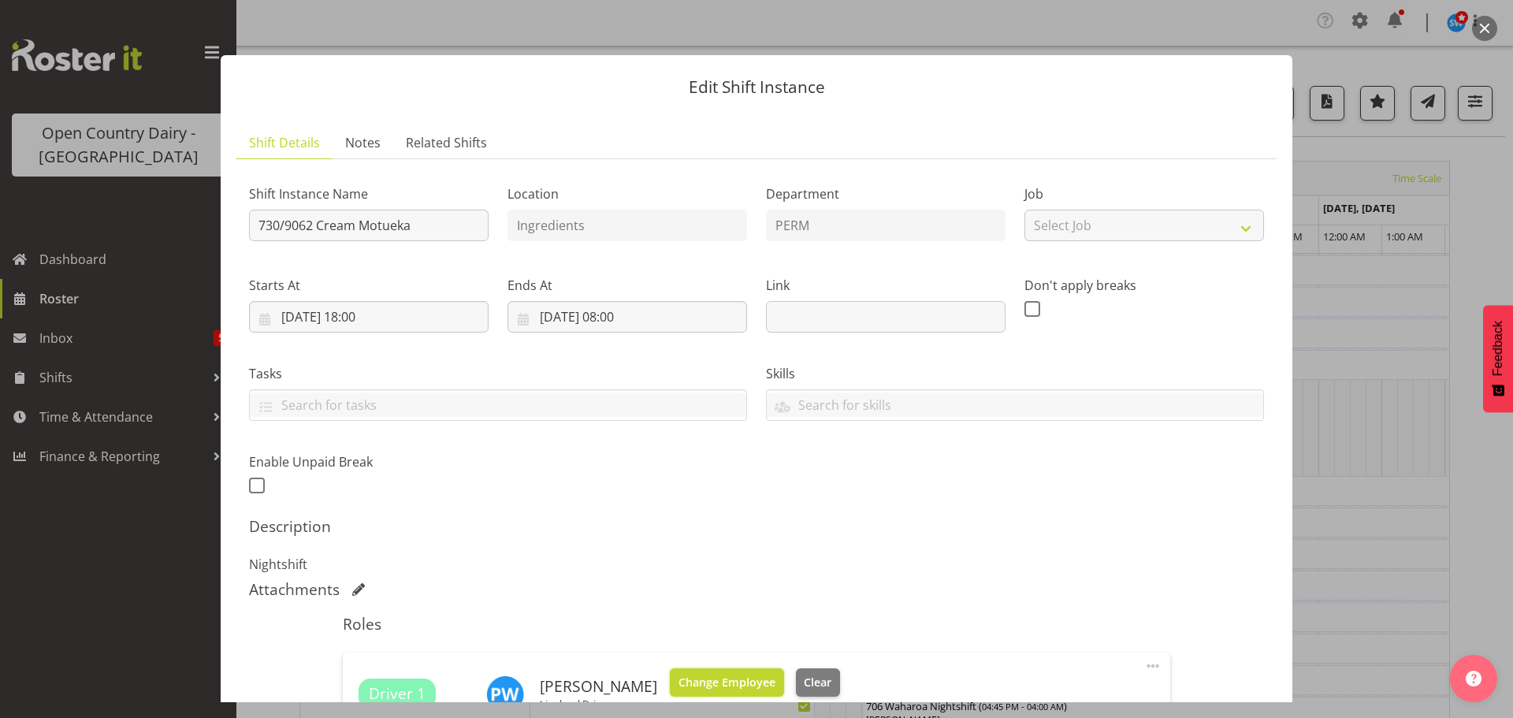
click at [720, 680] on span "Change Employee" at bounding box center [727, 682] width 97 height 17
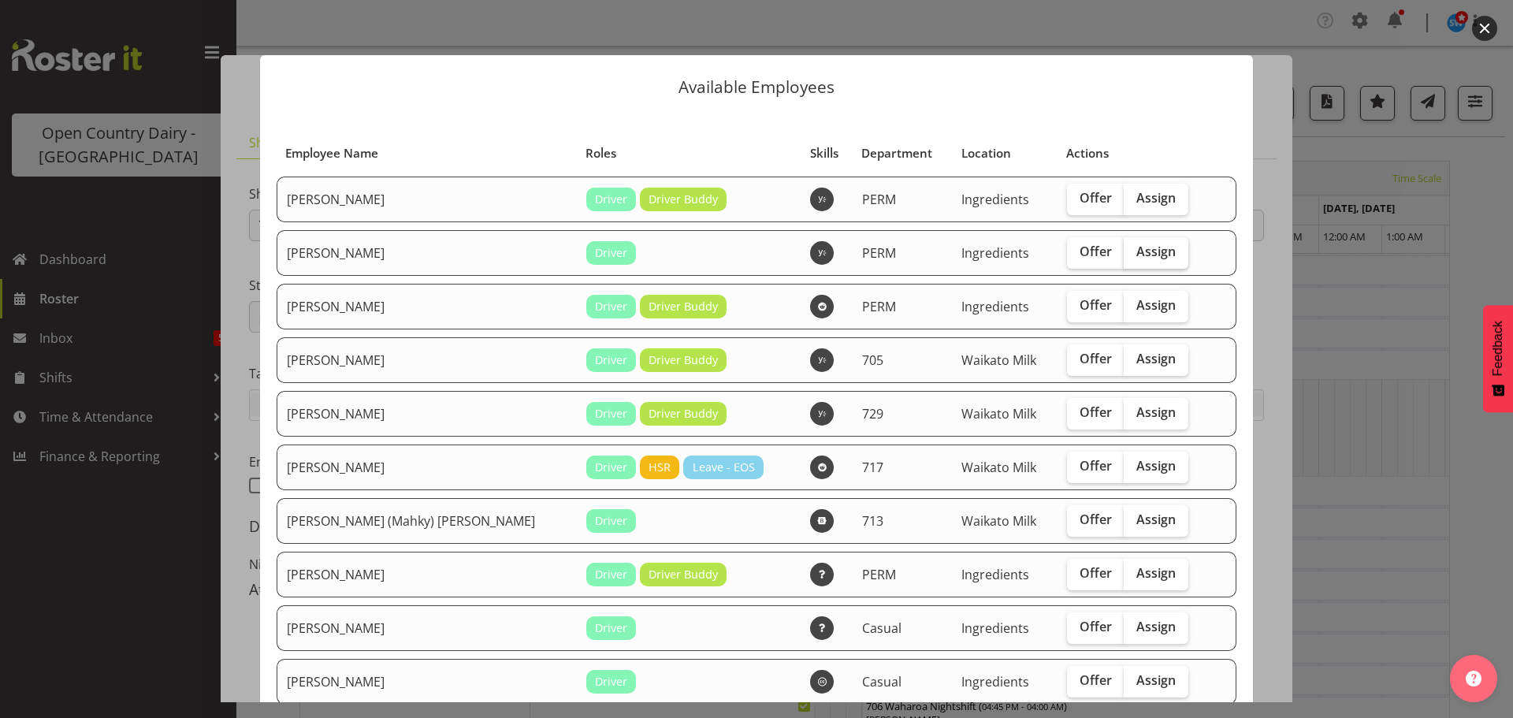
click at [1136, 249] on span "Assign" at bounding box center [1155, 252] width 39 height 16
click at [1133, 249] on input "Assign" at bounding box center [1129, 252] width 10 height 10
checkbox input "true"
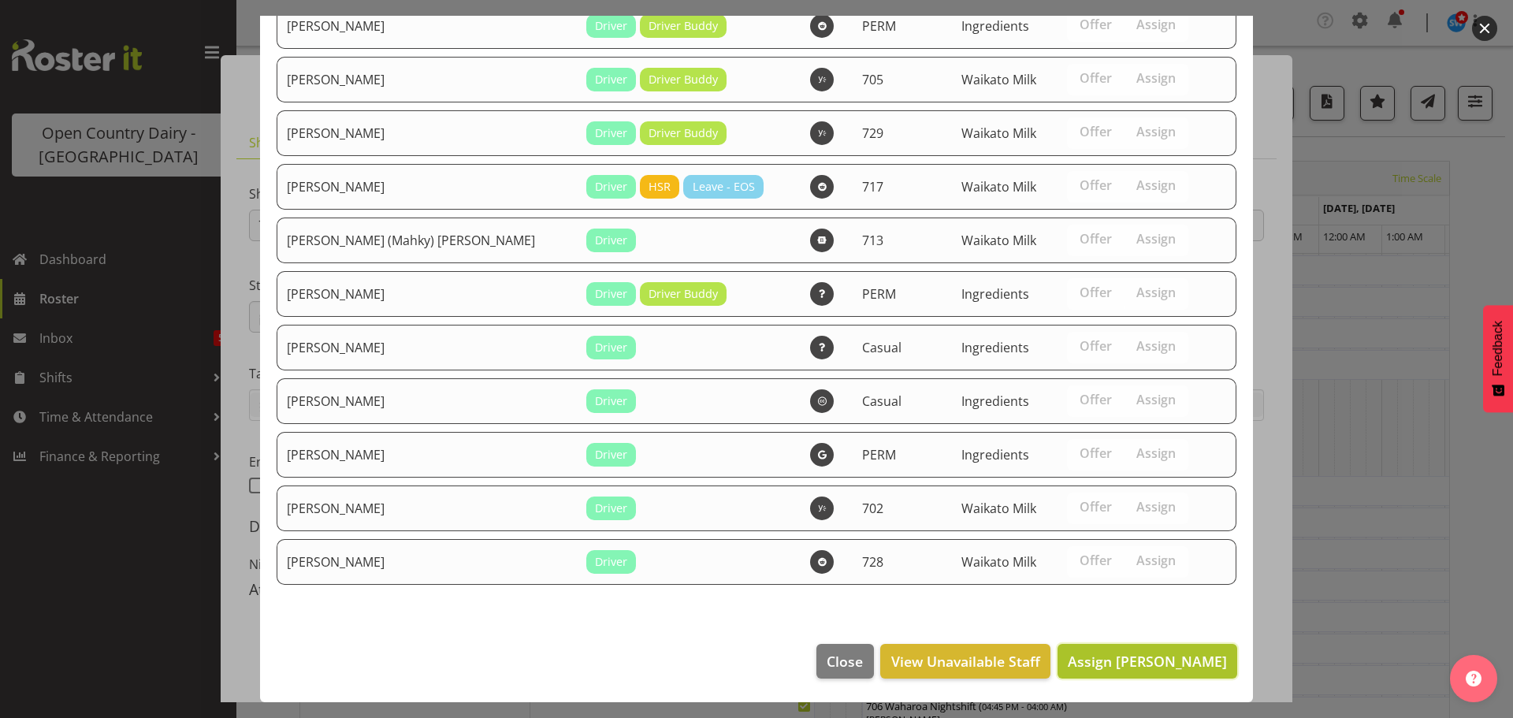
click at [1125, 660] on span "Assign [PERSON_NAME]" at bounding box center [1147, 661] width 159 height 19
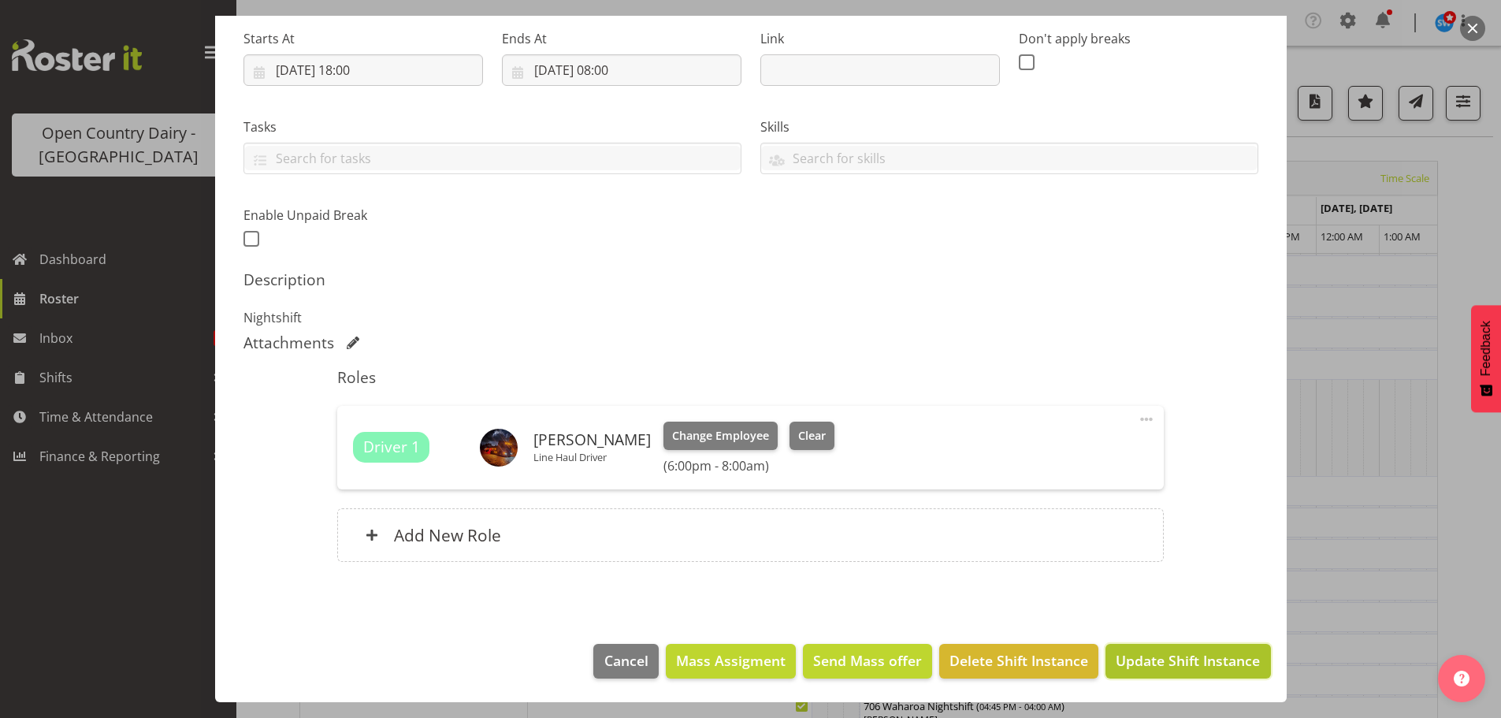
click at [1200, 663] on span "Update Shift Instance" at bounding box center [1188, 660] width 144 height 20
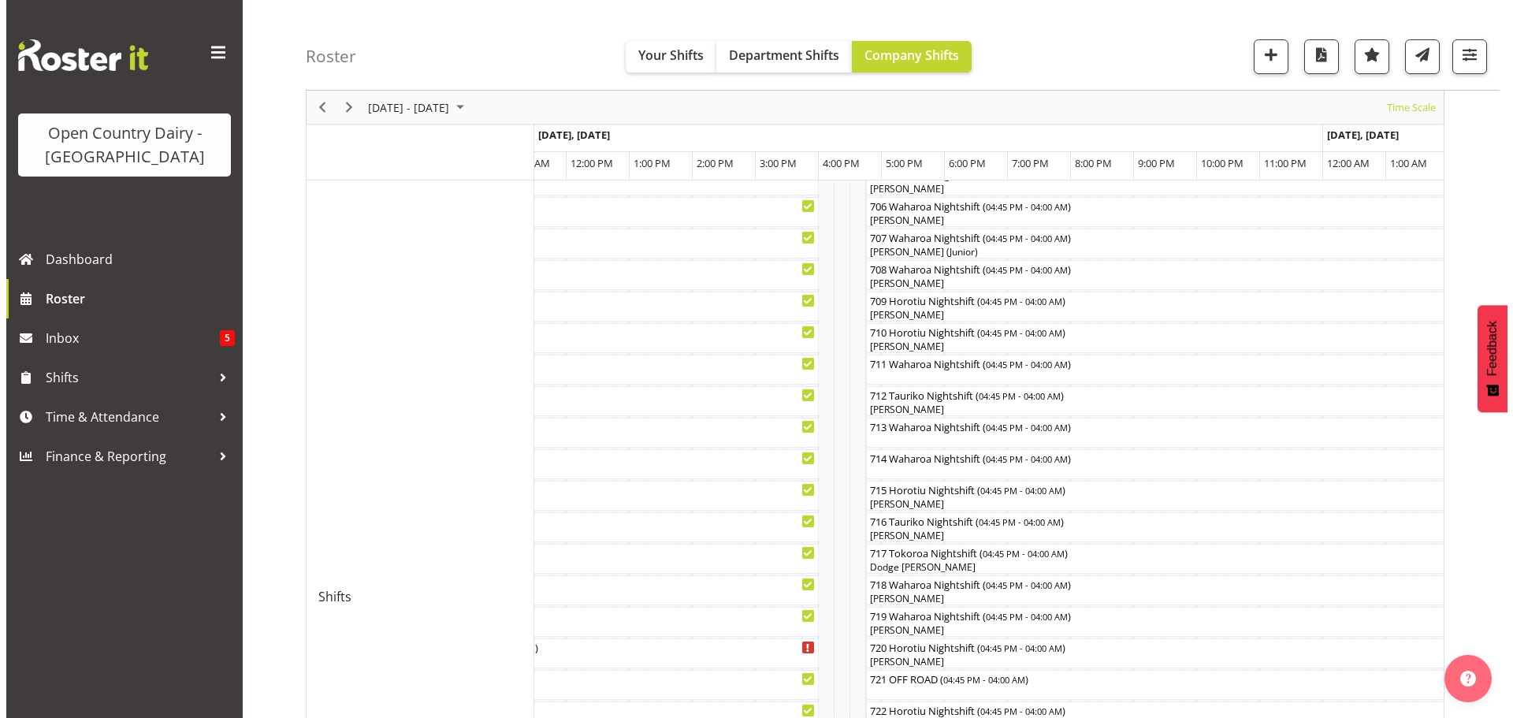
scroll to position [473, 0]
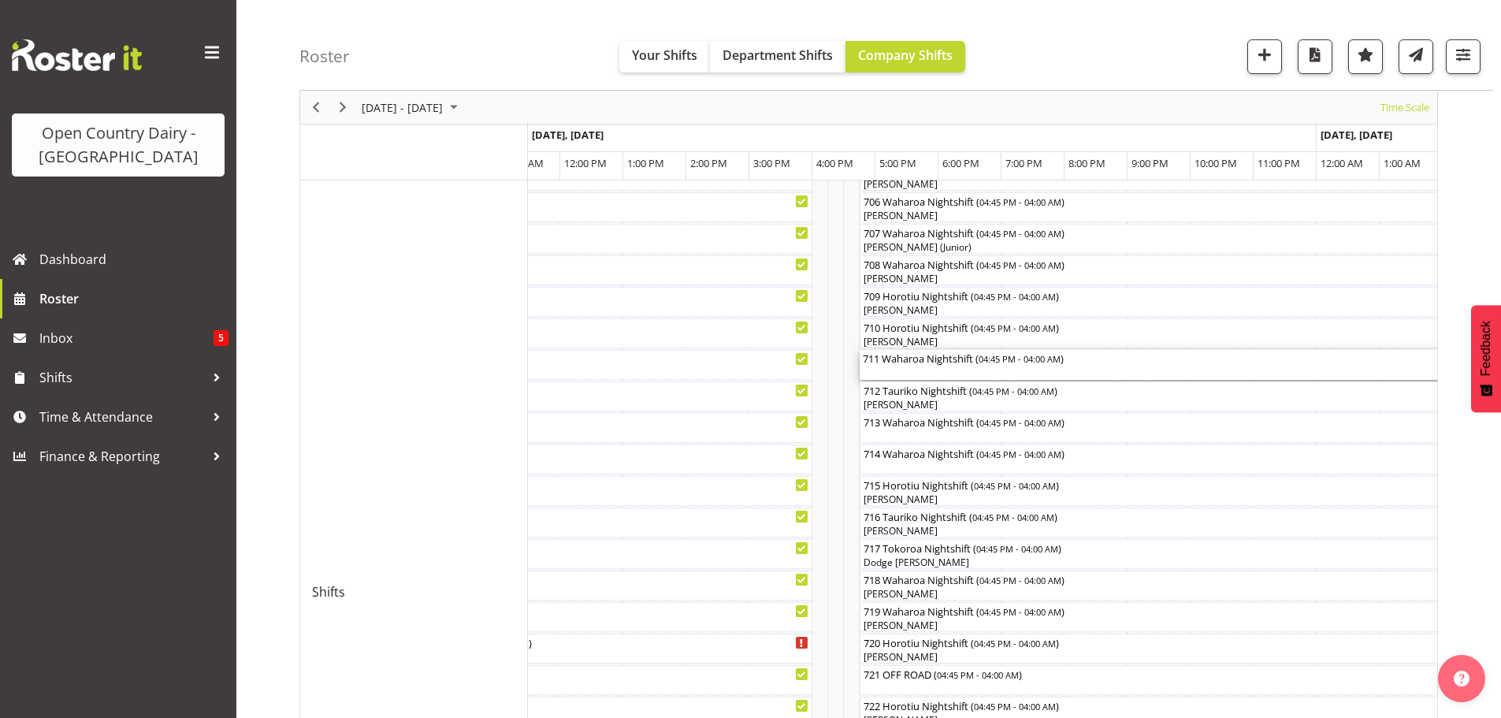
click at [930, 368] on div "711 Waharoa Nightshift ( 04:45 PM - 04:00 AM )" at bounding box center [1214, 365] width 703 height 30
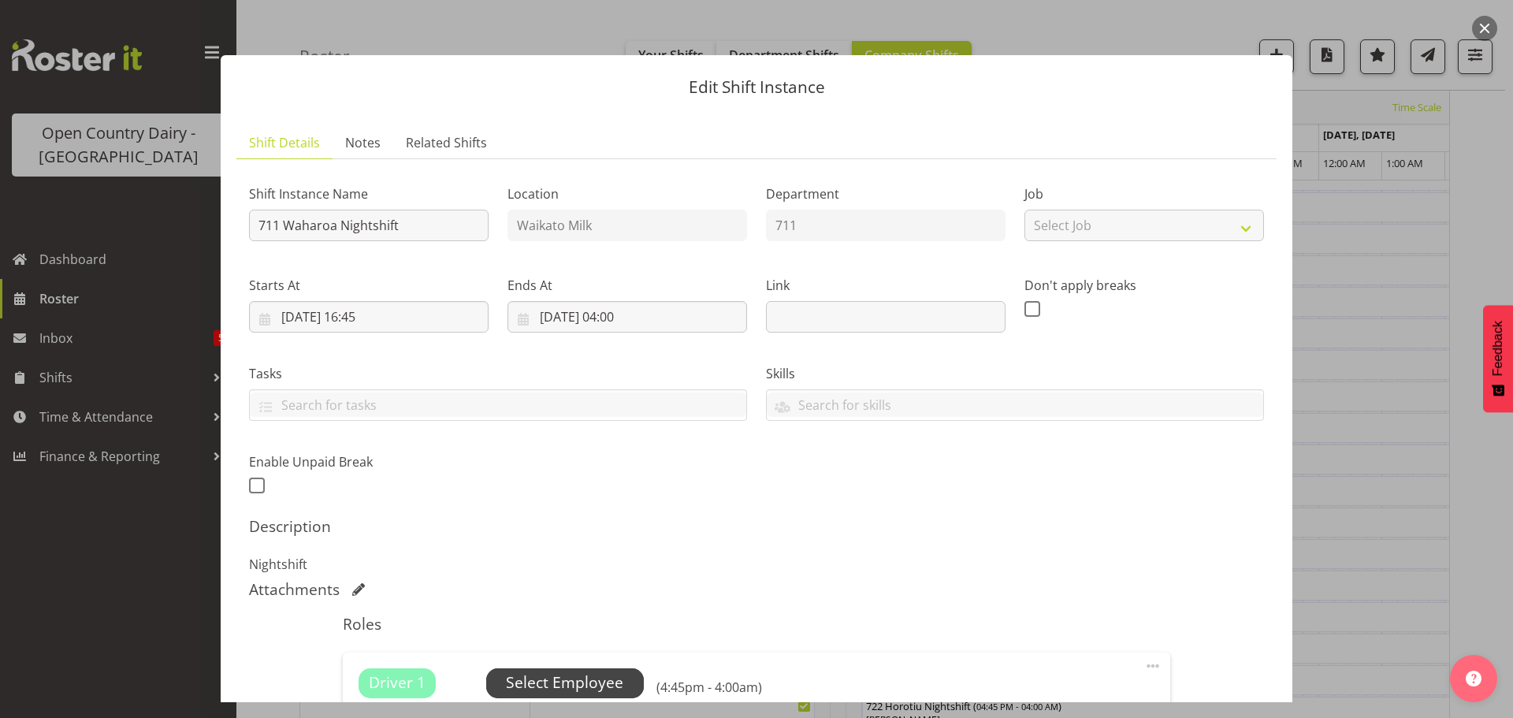
click at [562, 680] on span "Select Employee" at bounding box center [564, 682] width 117 height 23
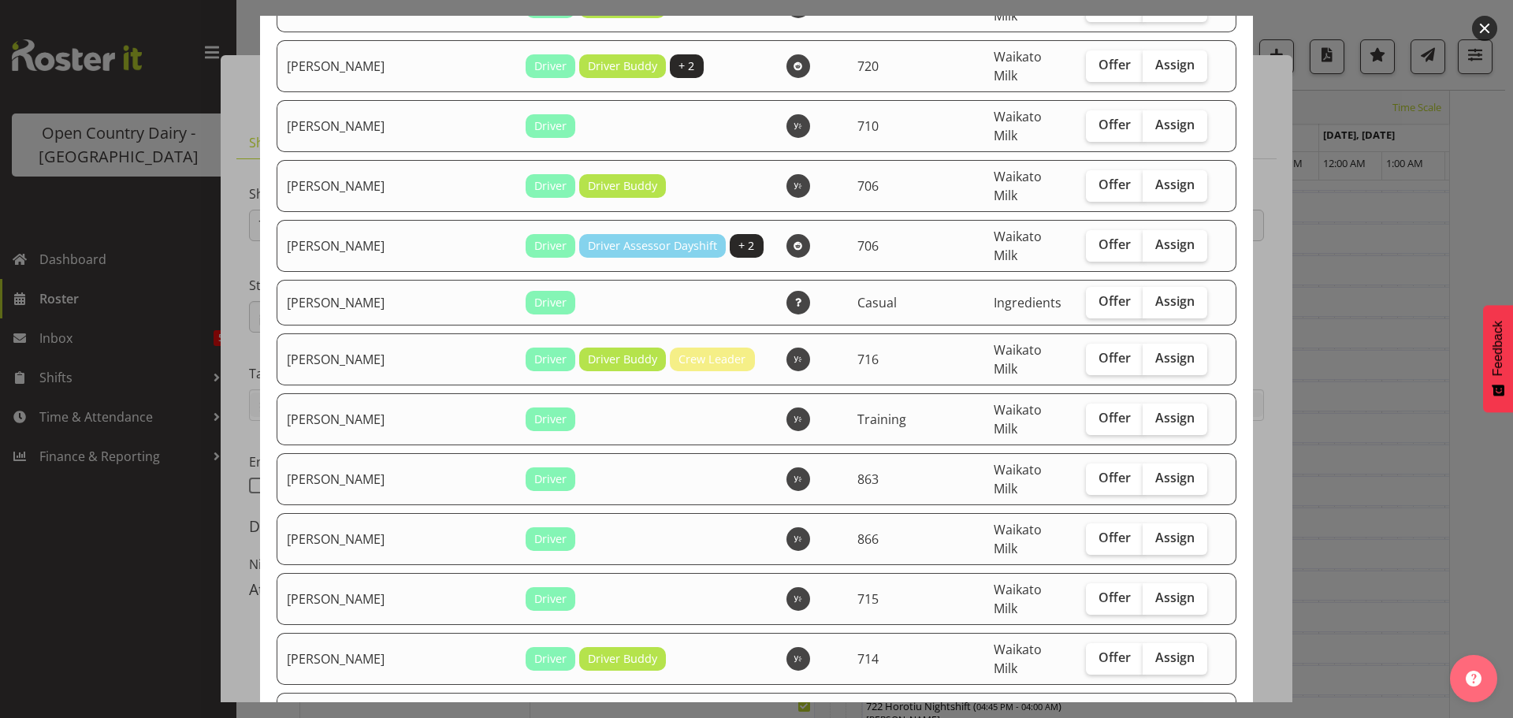
scroll to position [1891, 0]
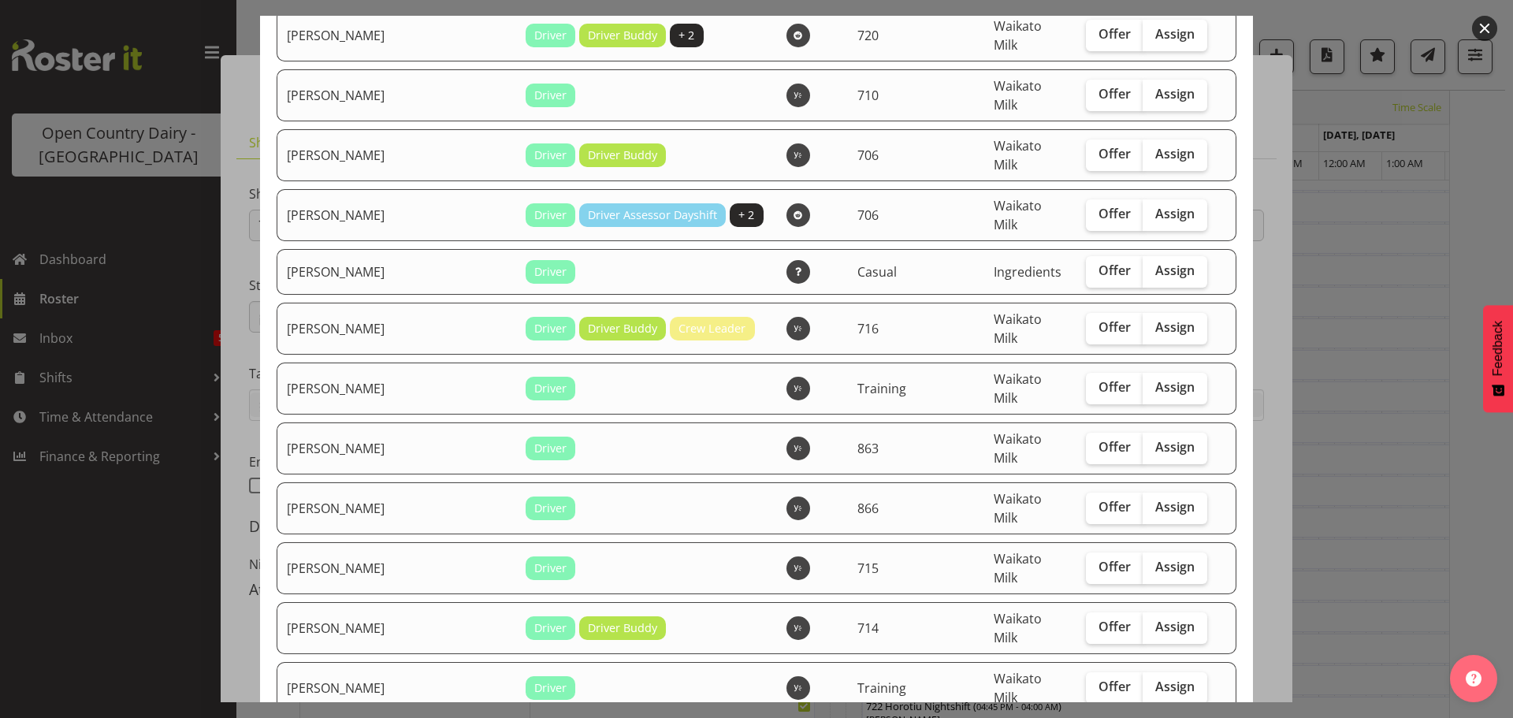
checkbox input "true"
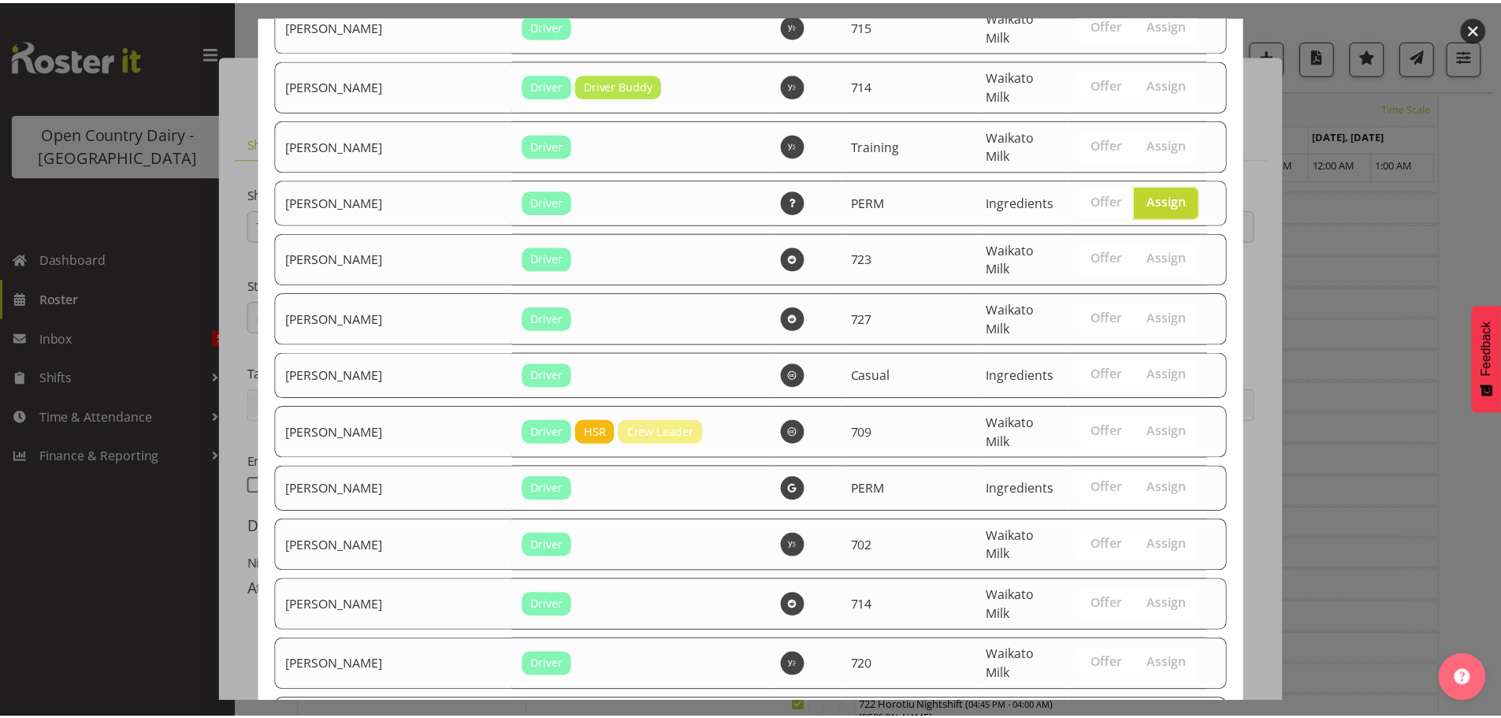
scroll to position [2585, 0]
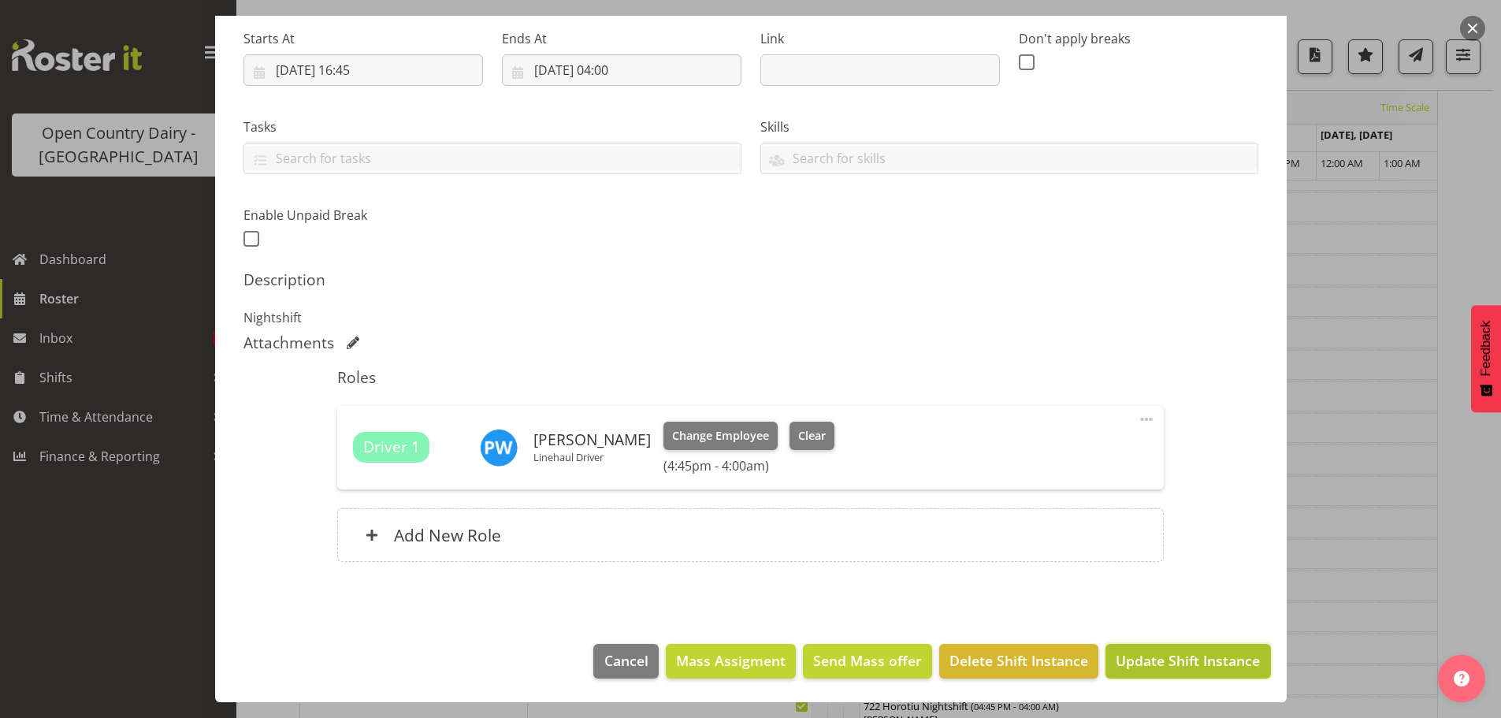
drag, startPoint x: 1186, startPoint y: 654, endPoint x: 1182, endPoint y: 631, distance: 23.2
click at [1186, 655] on span "Update Shift Instance" at bounding box center [1188, 660] width 144 height 20
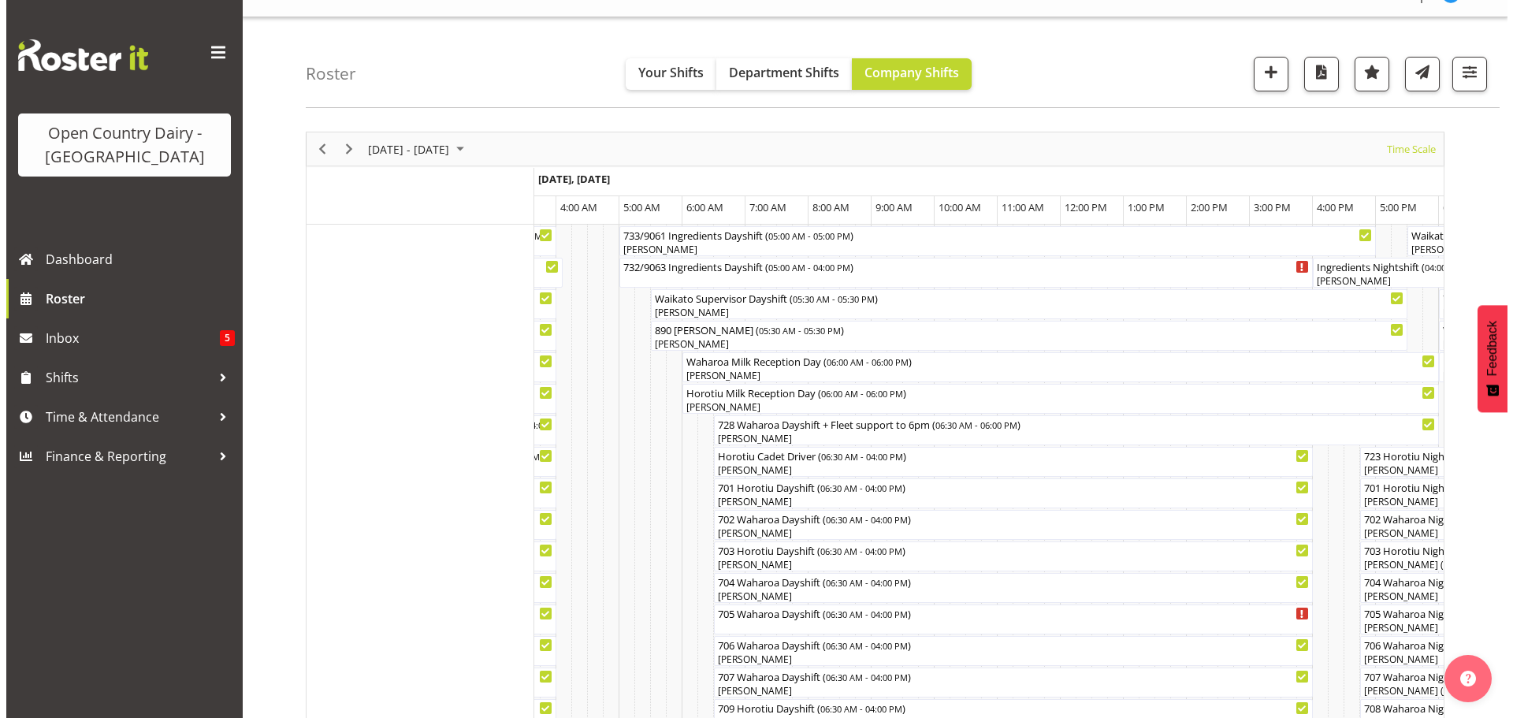
scroll to position [0, 0]
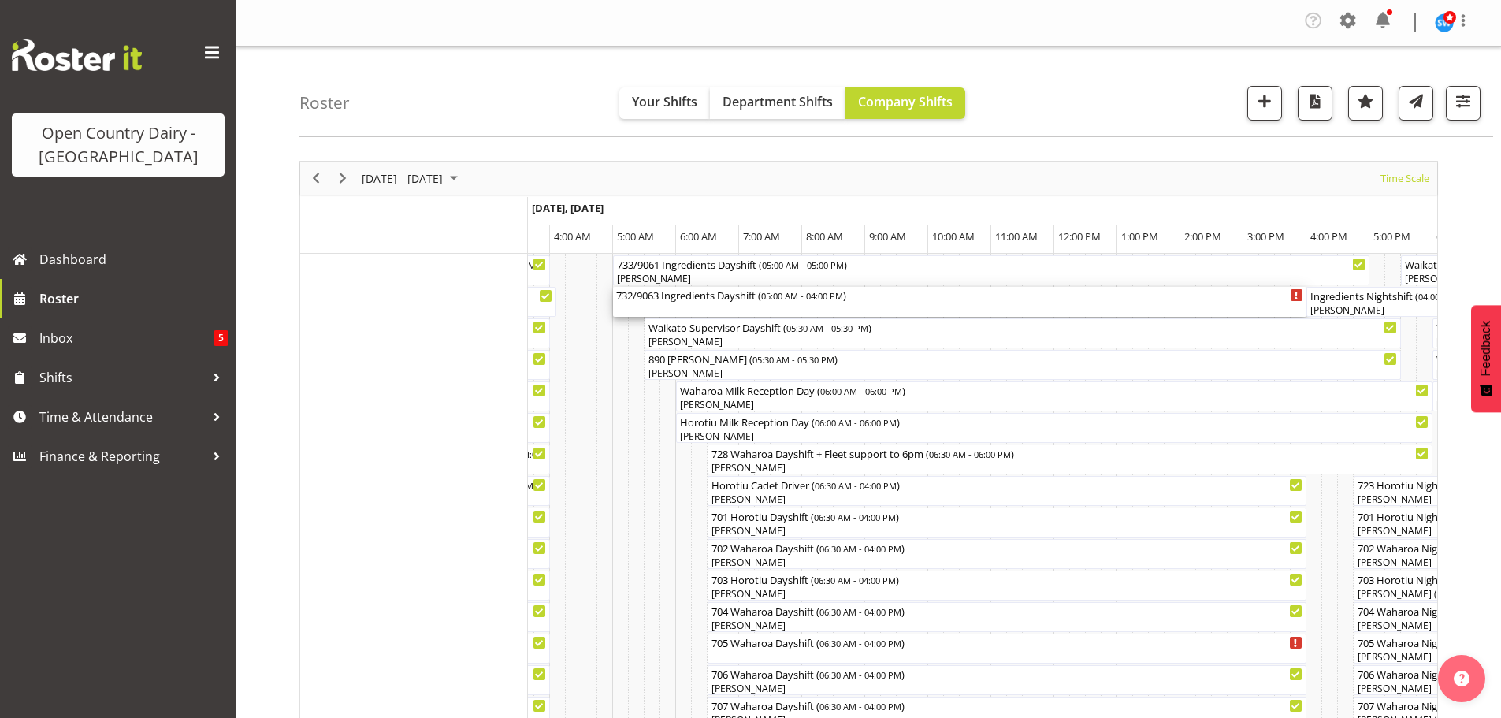
click at [717, 305] on div "732/9063 Ingredients Dayshift ( 05:00 AM - 04:00 PM )" at bounding box center [959, 302] width 687 height 30
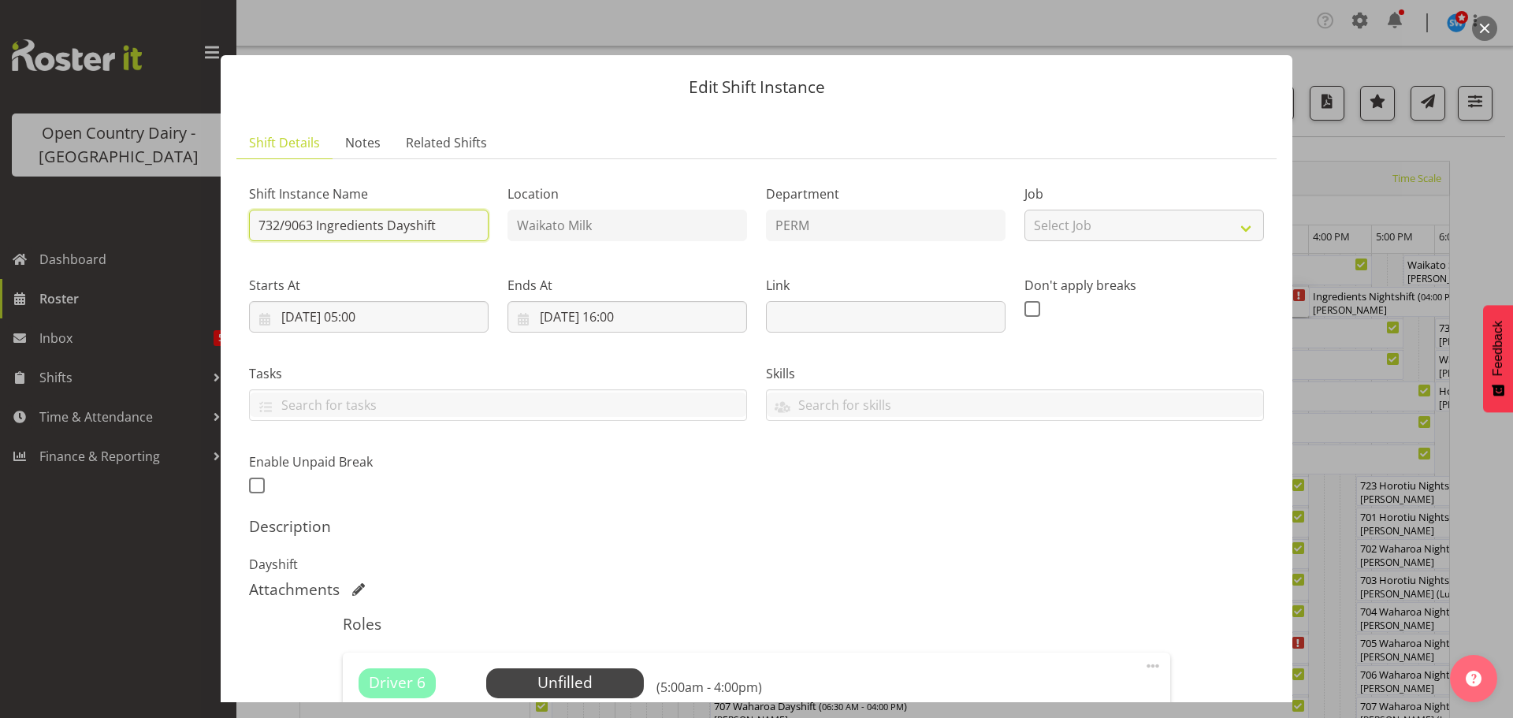
click at [452, 229] on input "732/9063 Ingredients Dayshift" at bounding box center [369, 226] width 240 height 32
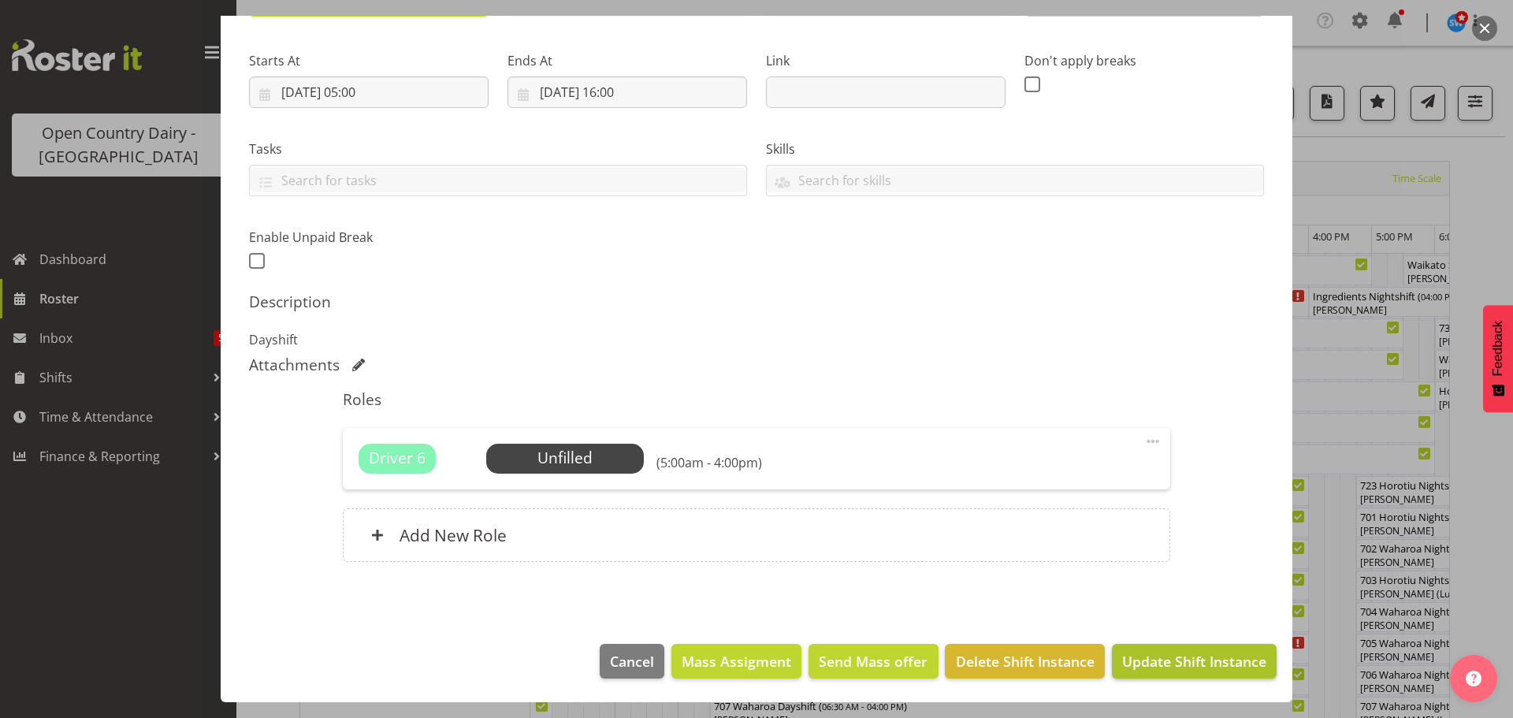
type input "732/9063 OFF ROAD Calibration"
click at [1198, 657] on span "Update Shift Instance" at bounding box center [1194, 661] width 144 height 20
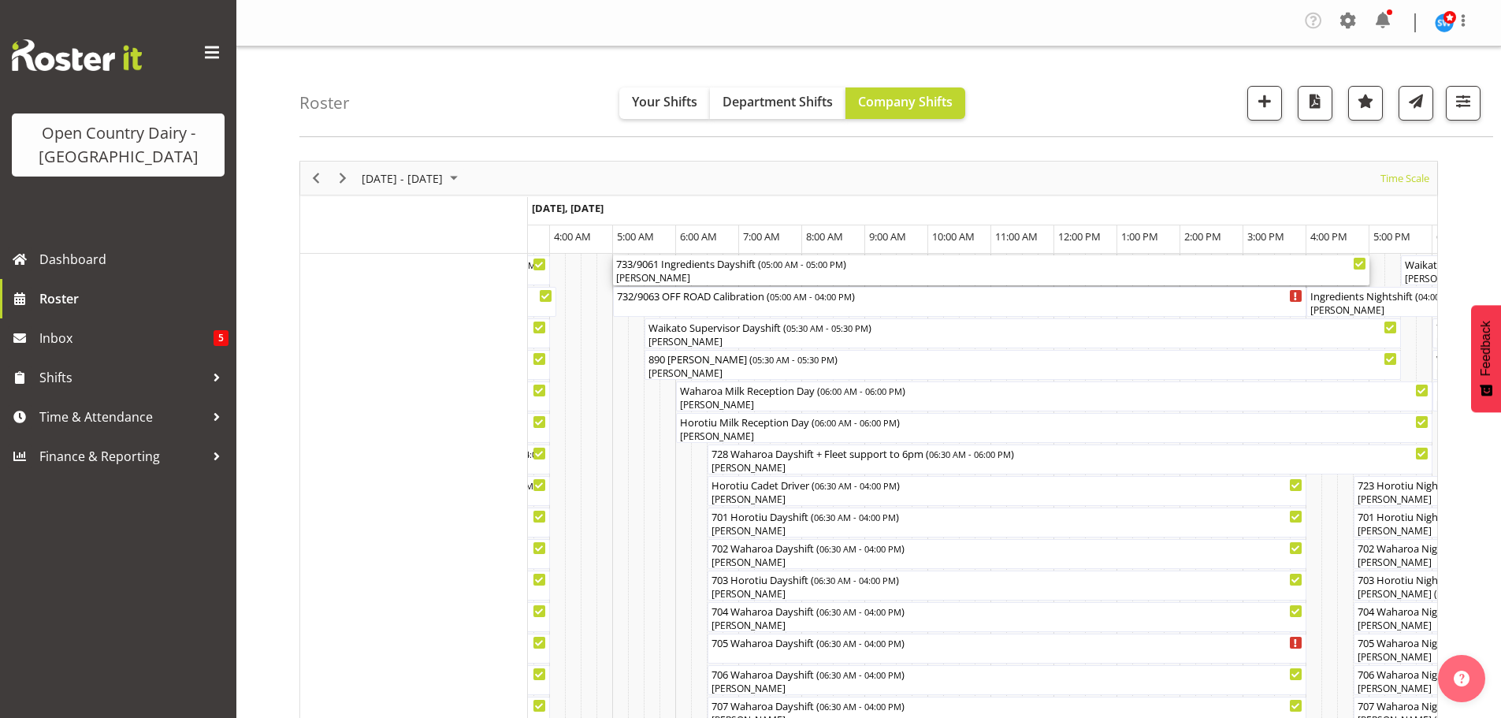
click at [731, 277] on div "[PERSON_NAME]" at bounding box center [991, 278] width 750 height 14
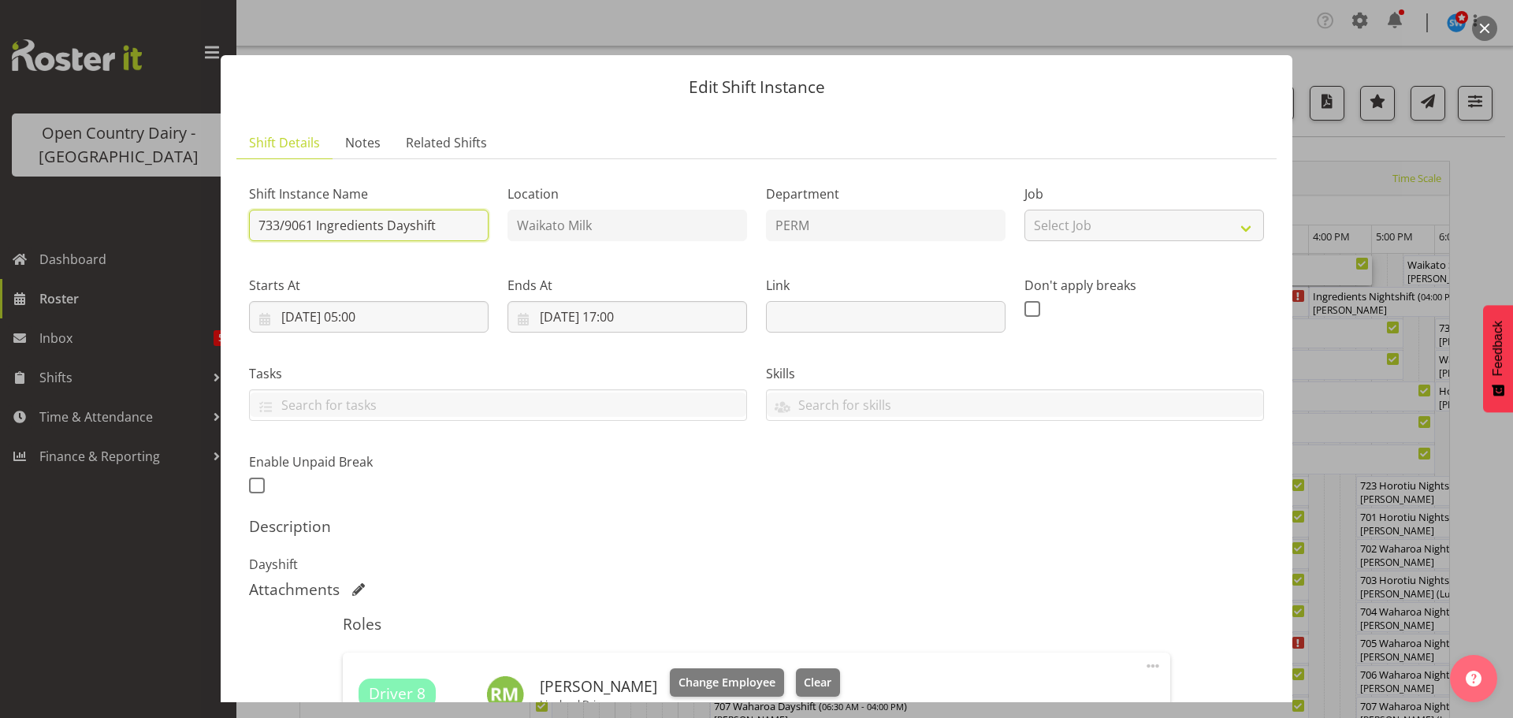
click at [464, 220] on input "733/9061 Ingredients Dayshift" at bounding box center [369, 226] width 240 height 32
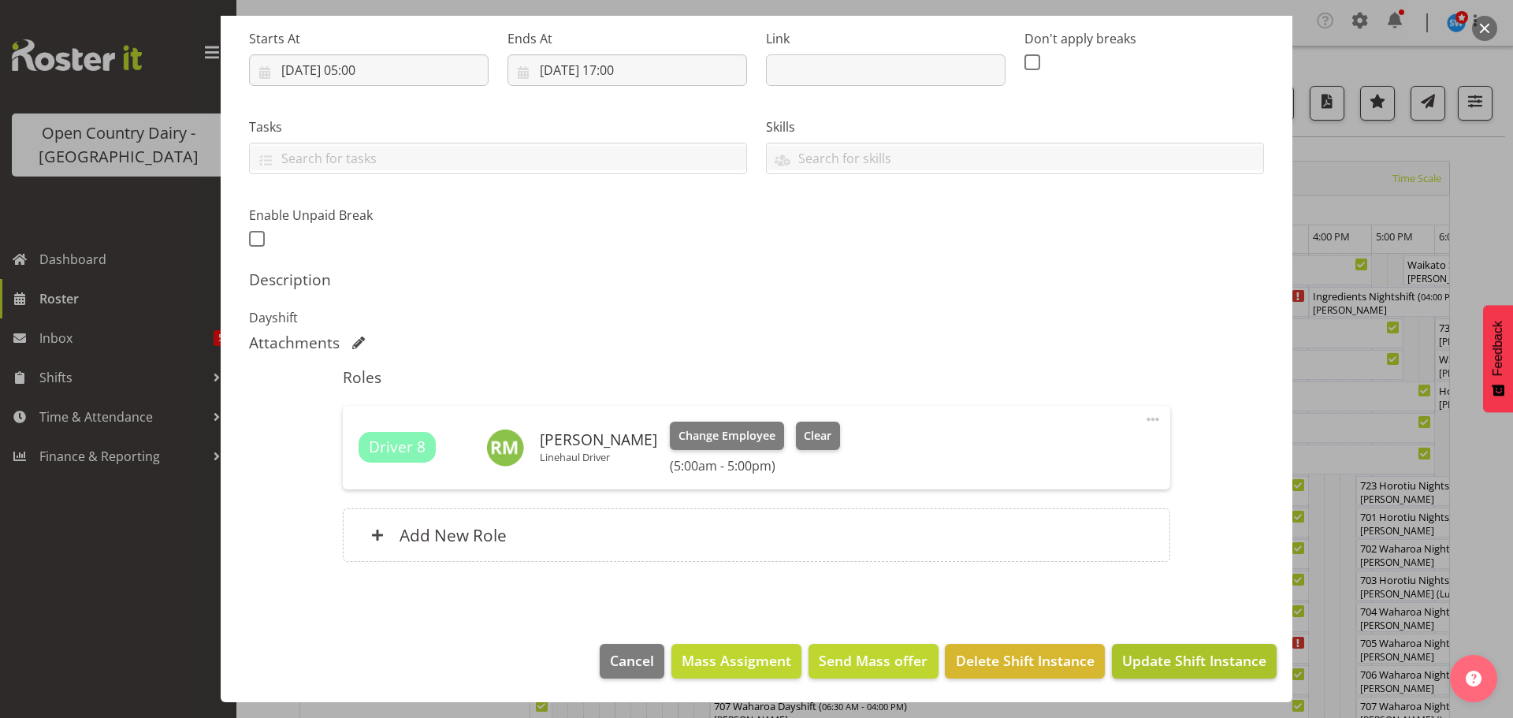
type input "733/9061 OFF ROAD Calibration"
click at [1170, 657] on span "Update Shift Instance" at bounding box center [1194, 660] width 144 height 20
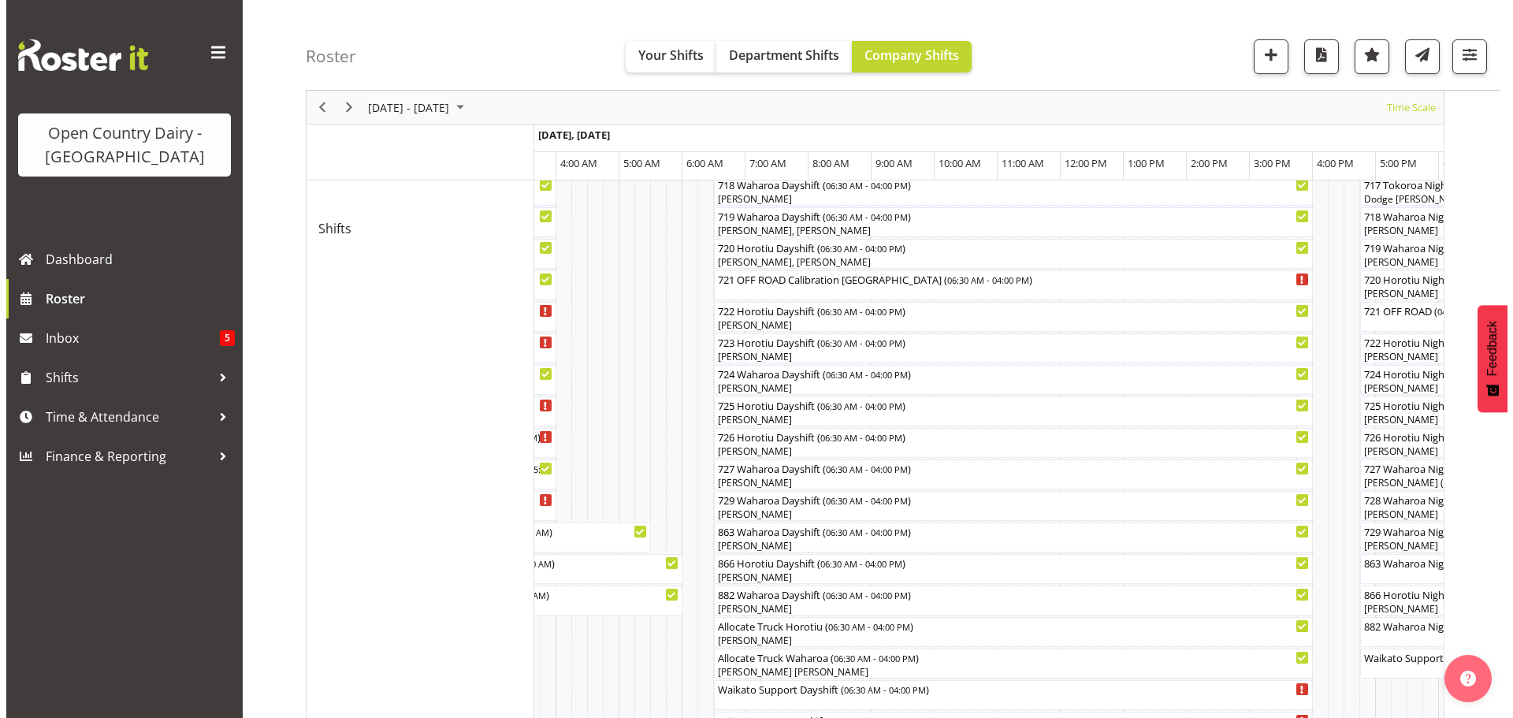
scroll to position [788, 0]
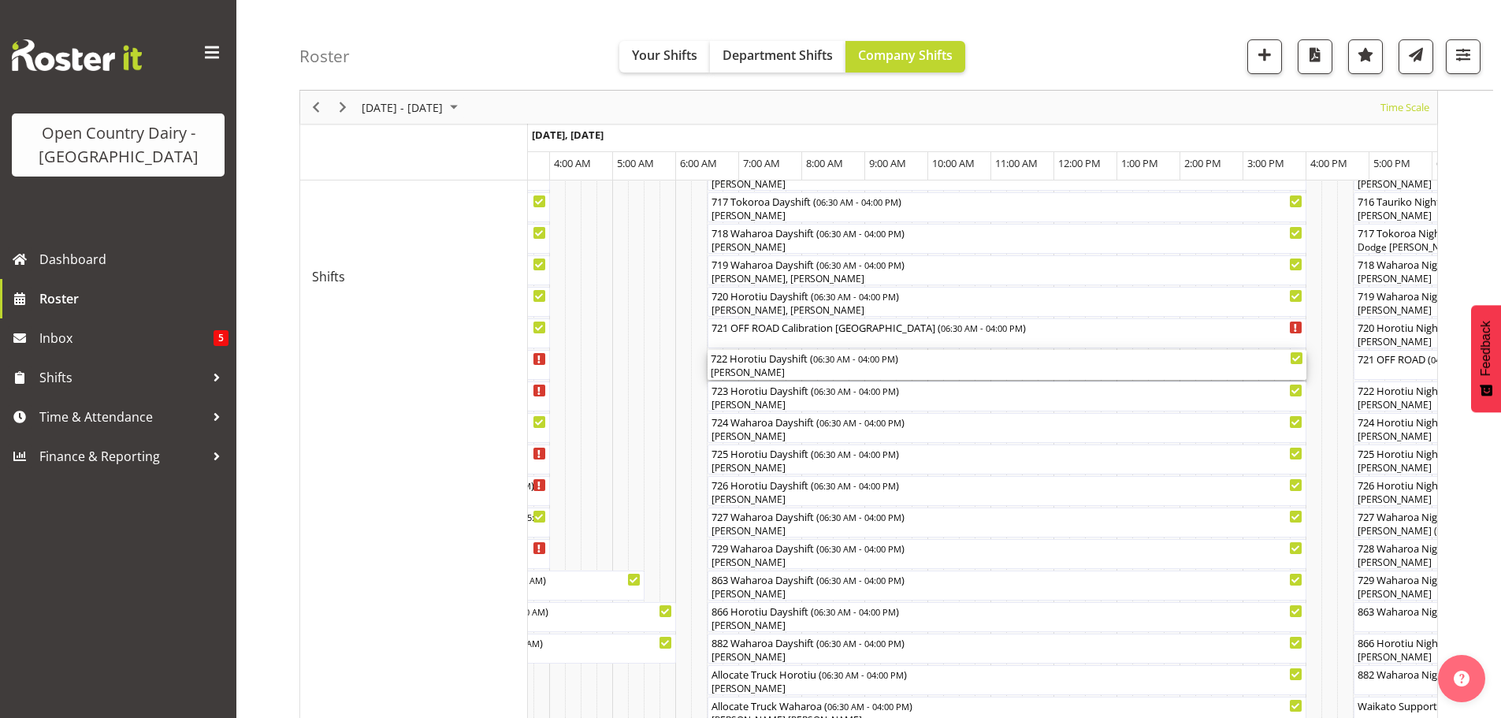
click at [783, 370] on div "[PERSON_NAME]" at bounding box center [1007, 373] width 593 height 14
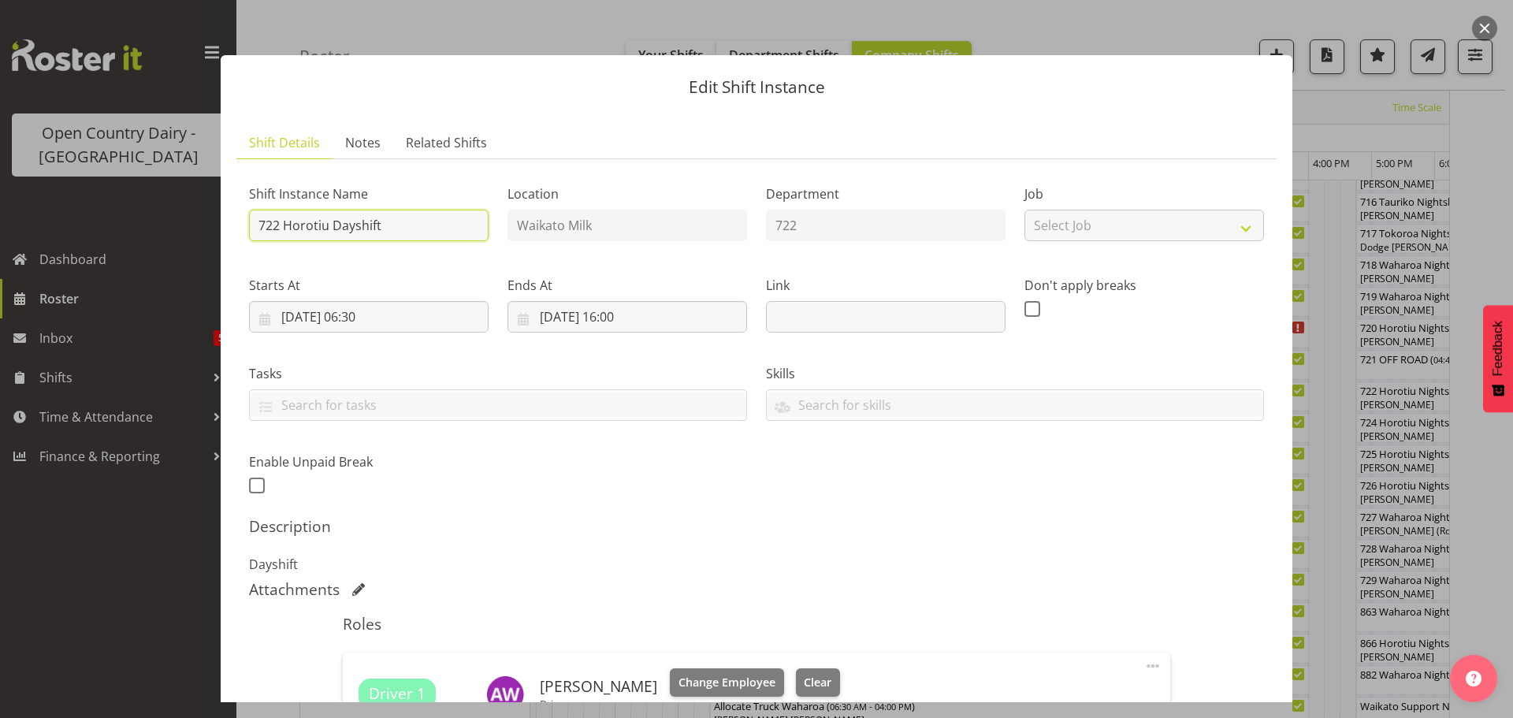
click at [433, 232] on input "722 Horotiu Dayshift" at bounding box center [369, 226] width 240 height 32
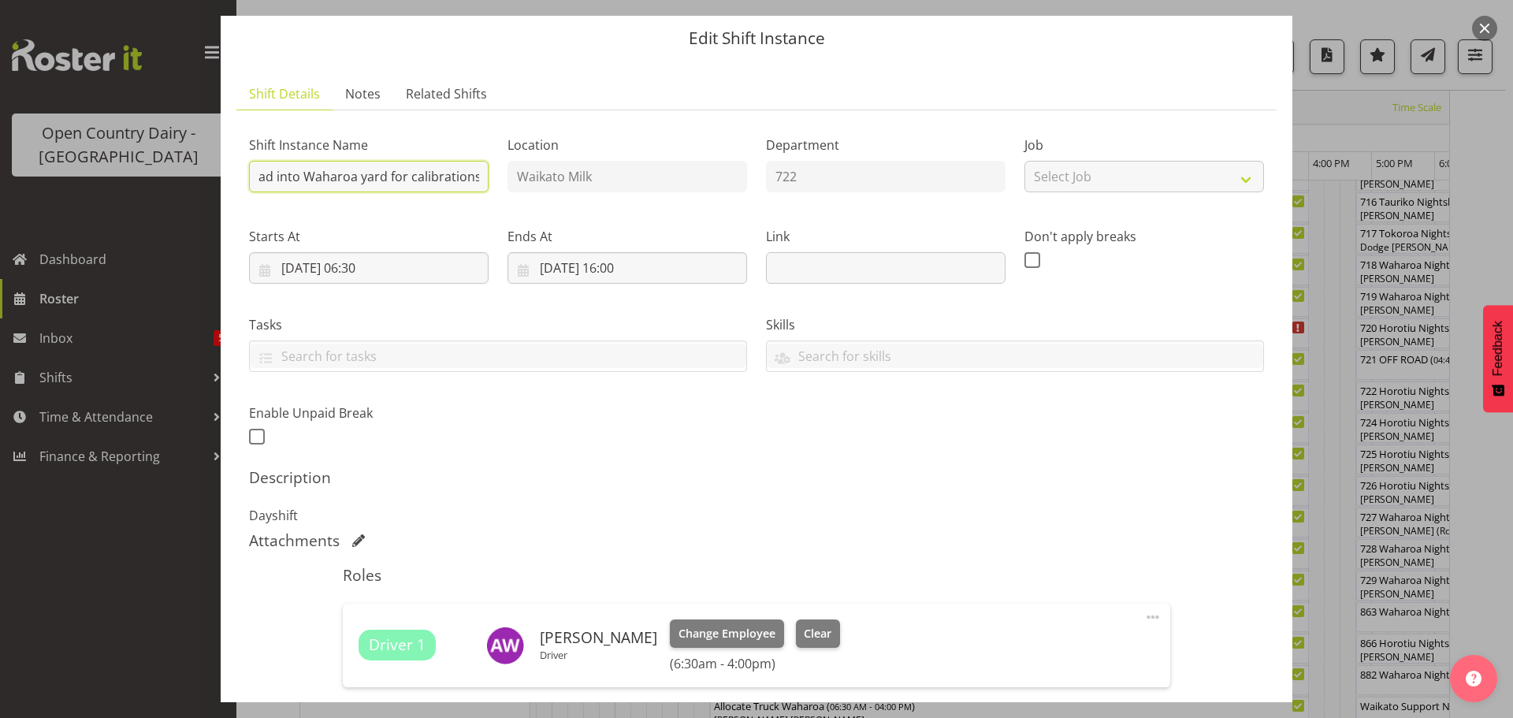
scroll to position [247, 0]
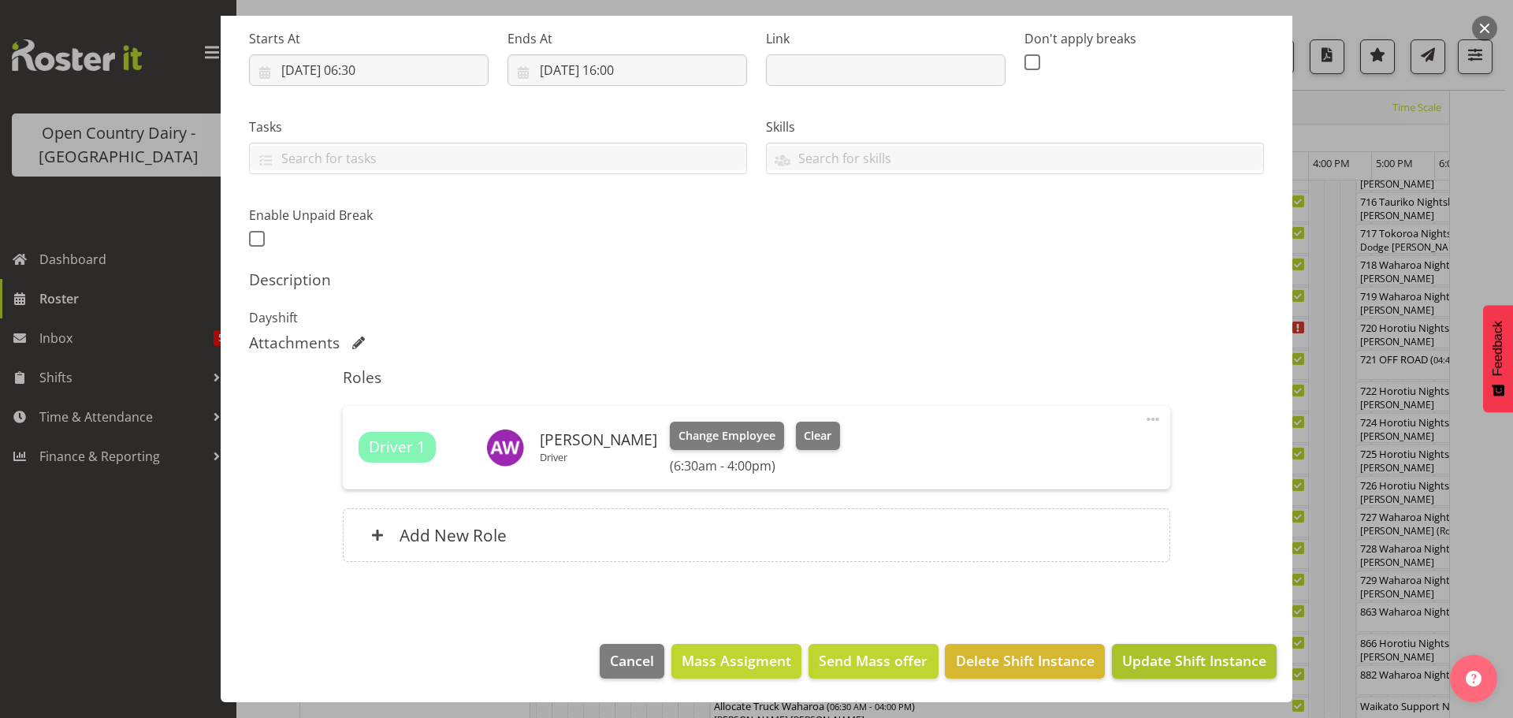
type input "722 Calibration, 1st load into Waharoa yard for calibrations"
click at [1161, 659] on span "Update Shift Instance" at bounding box center [1194, 660] width 144 height 20
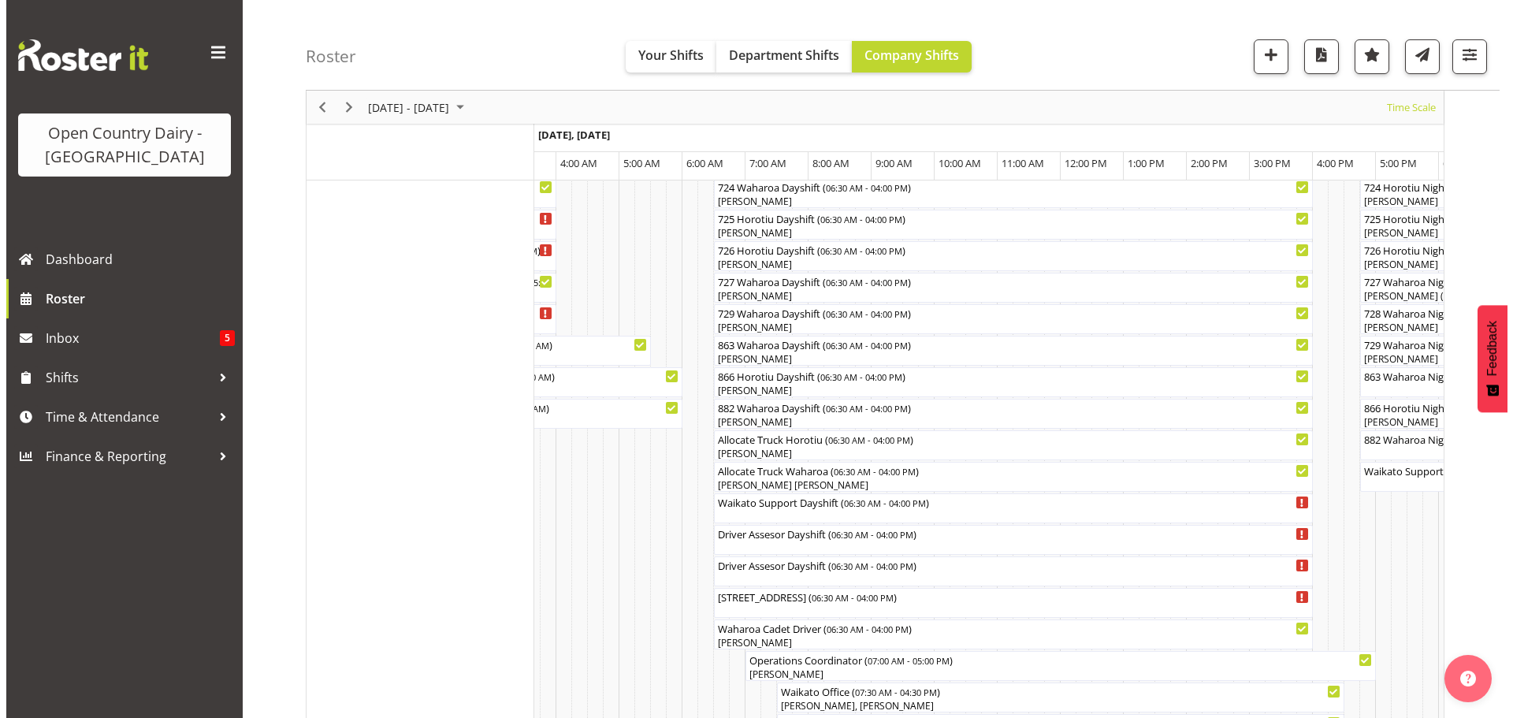
scroll to position [1025, 0]
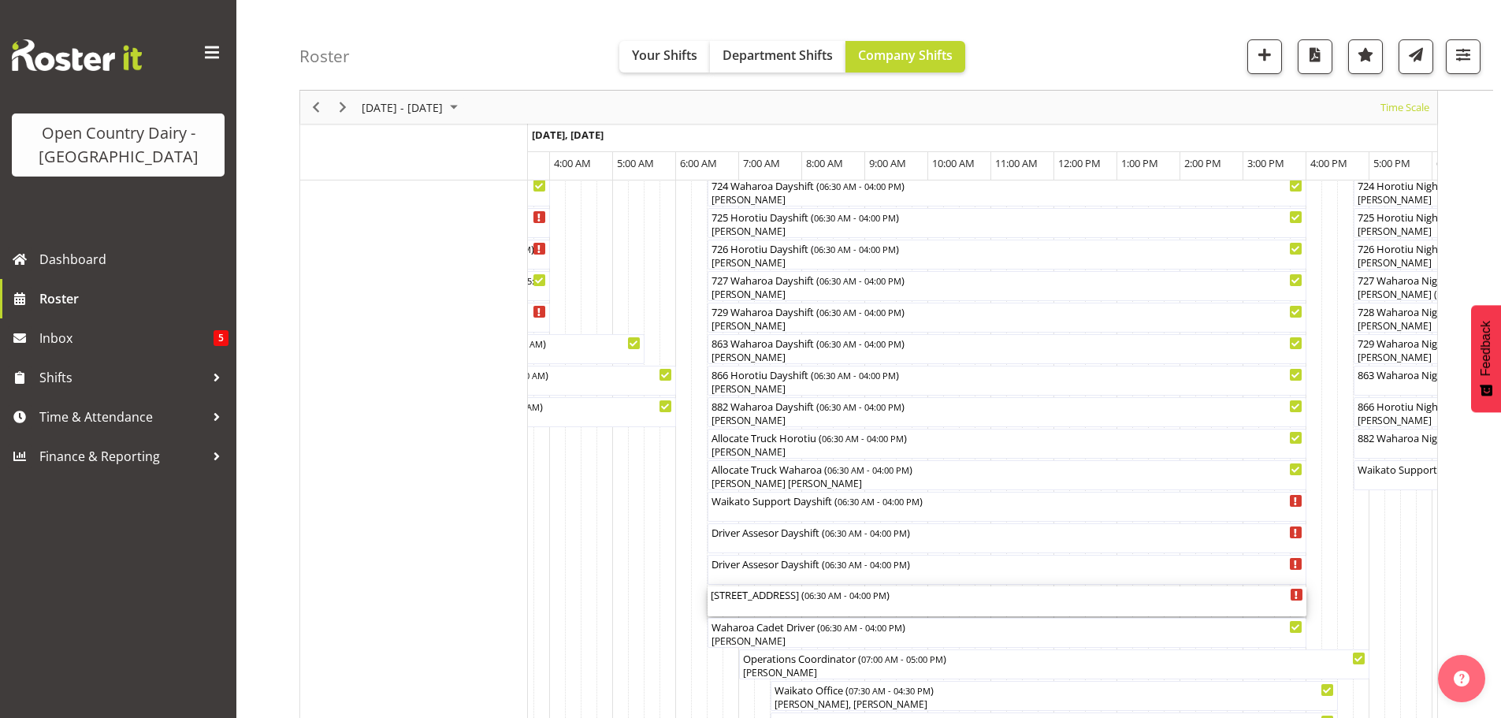
click at [999, 604] on div "[STREET_ADDRESS] ( 06:30 AM - 04:00 PM )" at bounding box center [1007, 601] width 593 height 30
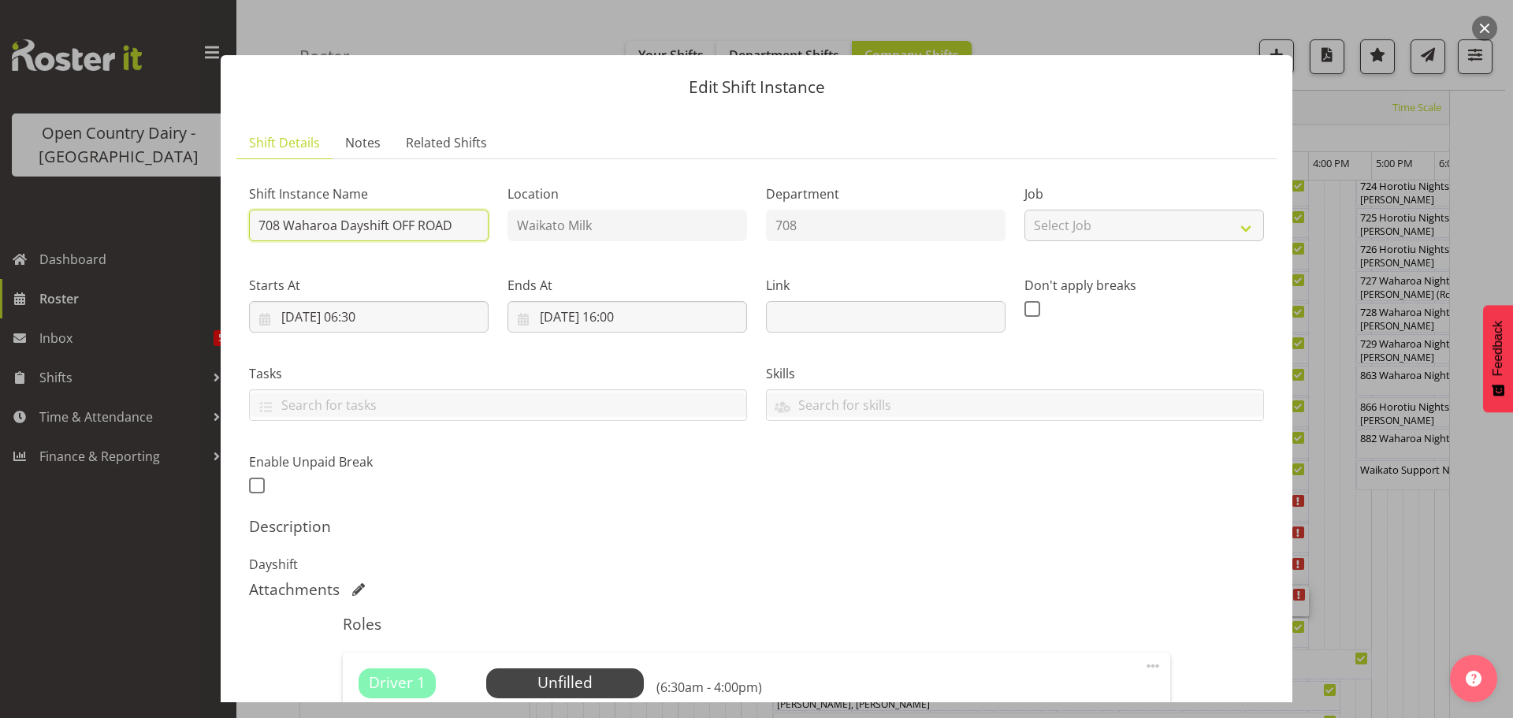
click at [451, 227] on input "708 Waharoa Dayshift OFF ROAD" at bounding box center [369, 226] width 240 height 32
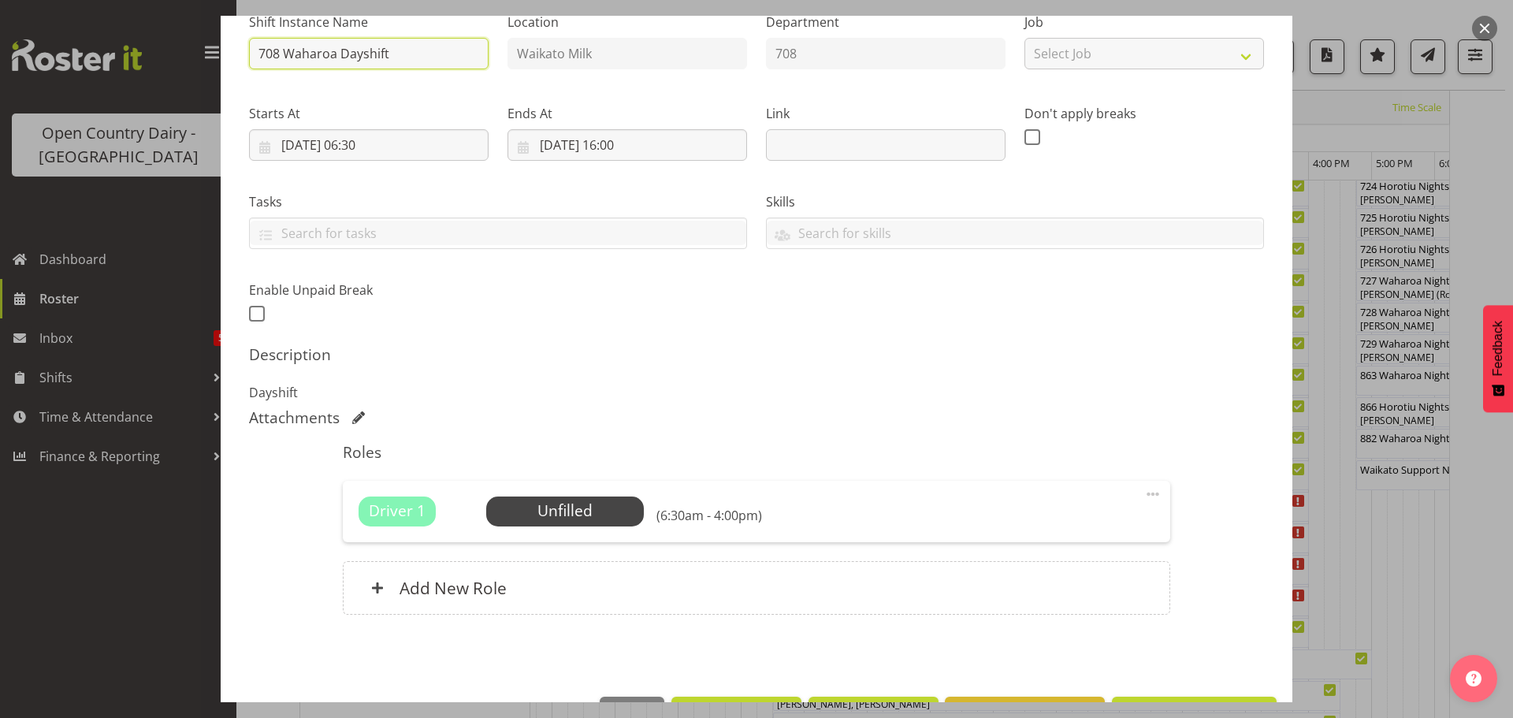
scroll to position [225, 0]
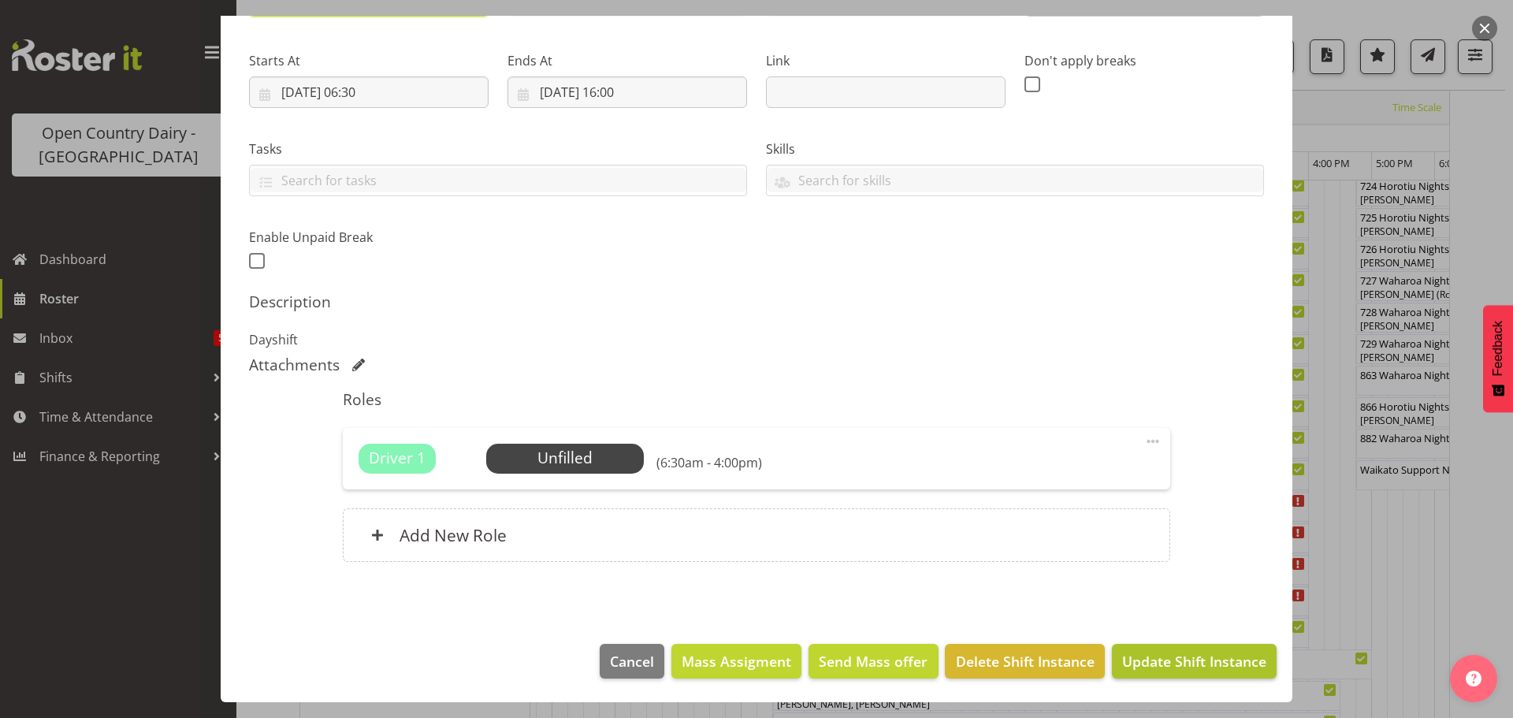
type input "708 Waharoa Dayshift"
click at [1147, 658] on span "Update Shift Instance" at bounding box center [1194, 661] width 144 height 20
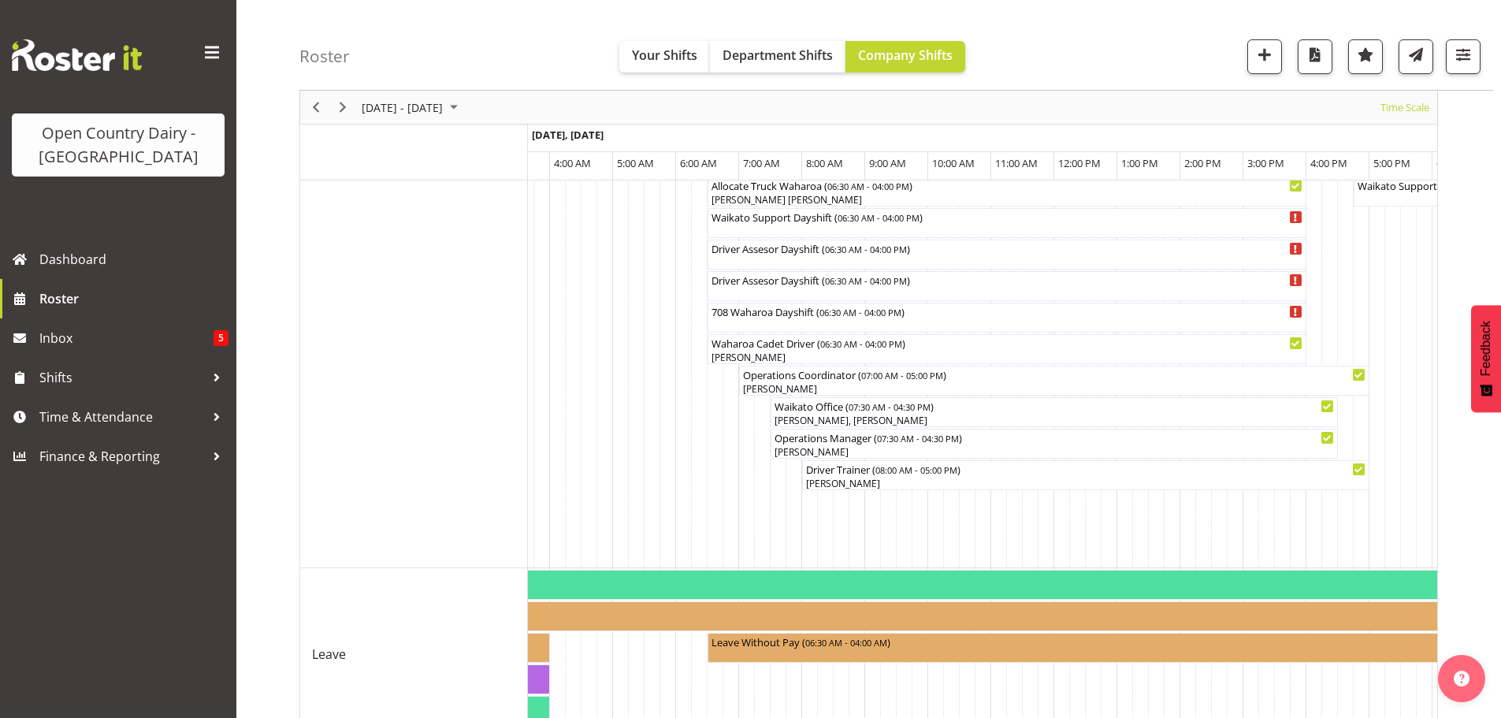
scroll to position [1403, 0]
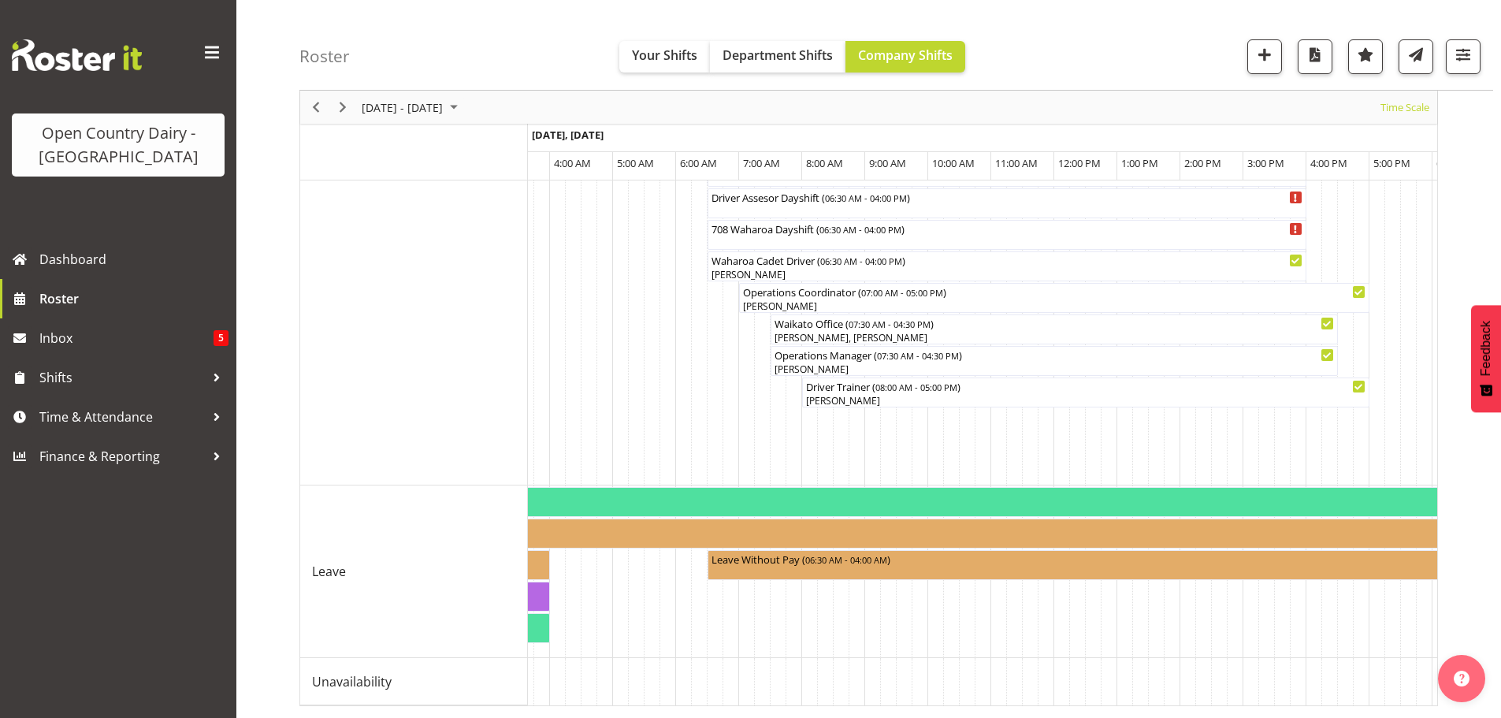
click at [303, 105] on div "Timeline Week of September 5, 2025" at bounding box center [316, 107] width 27 height 33
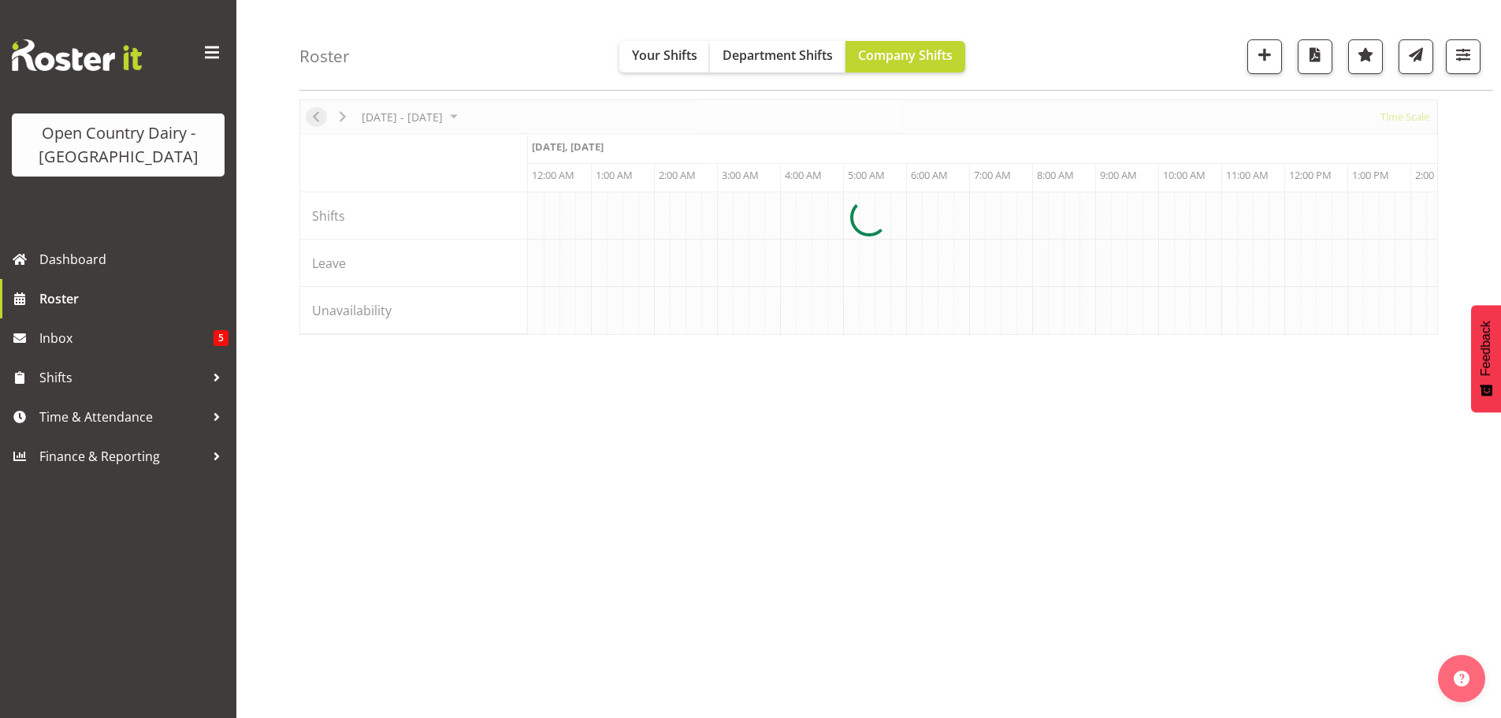
scroll to position [0, 6053]
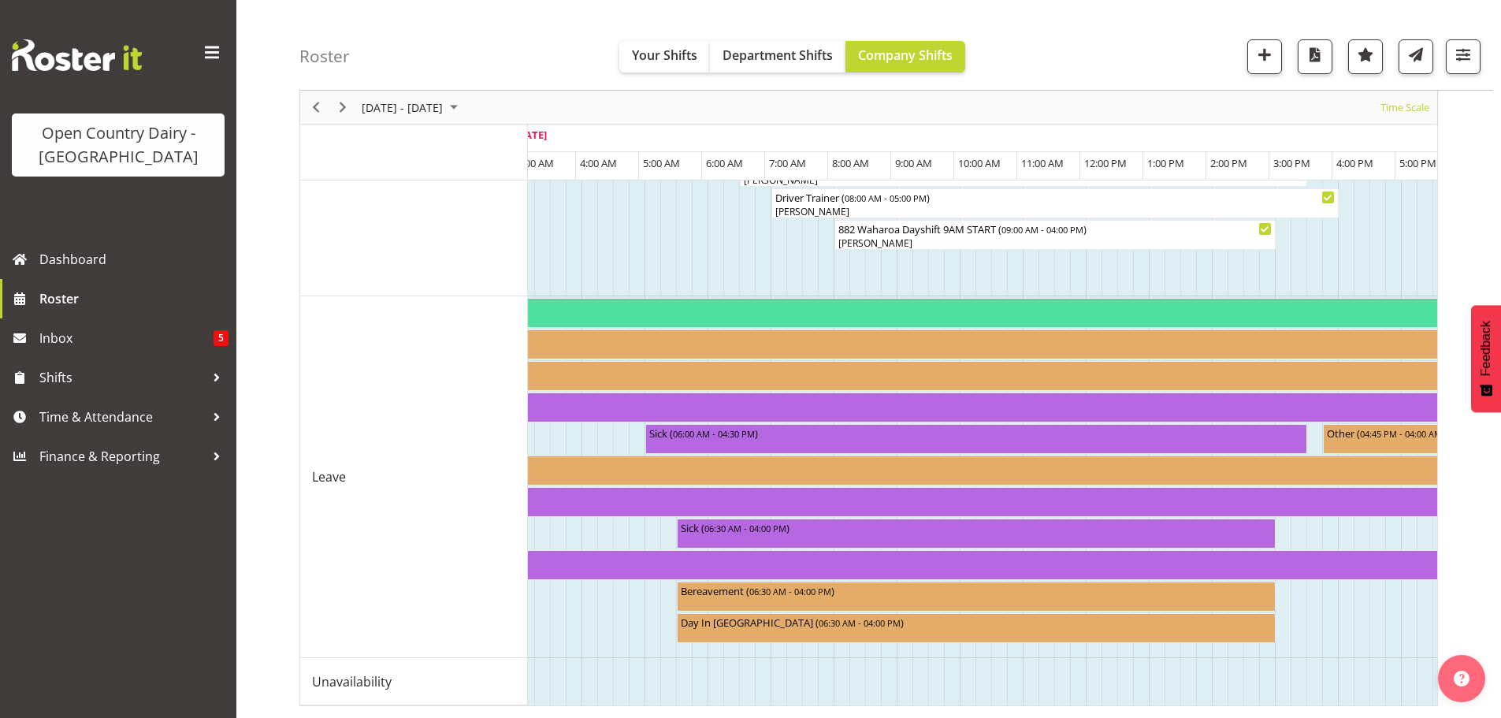
scroll to position [0, 6314]
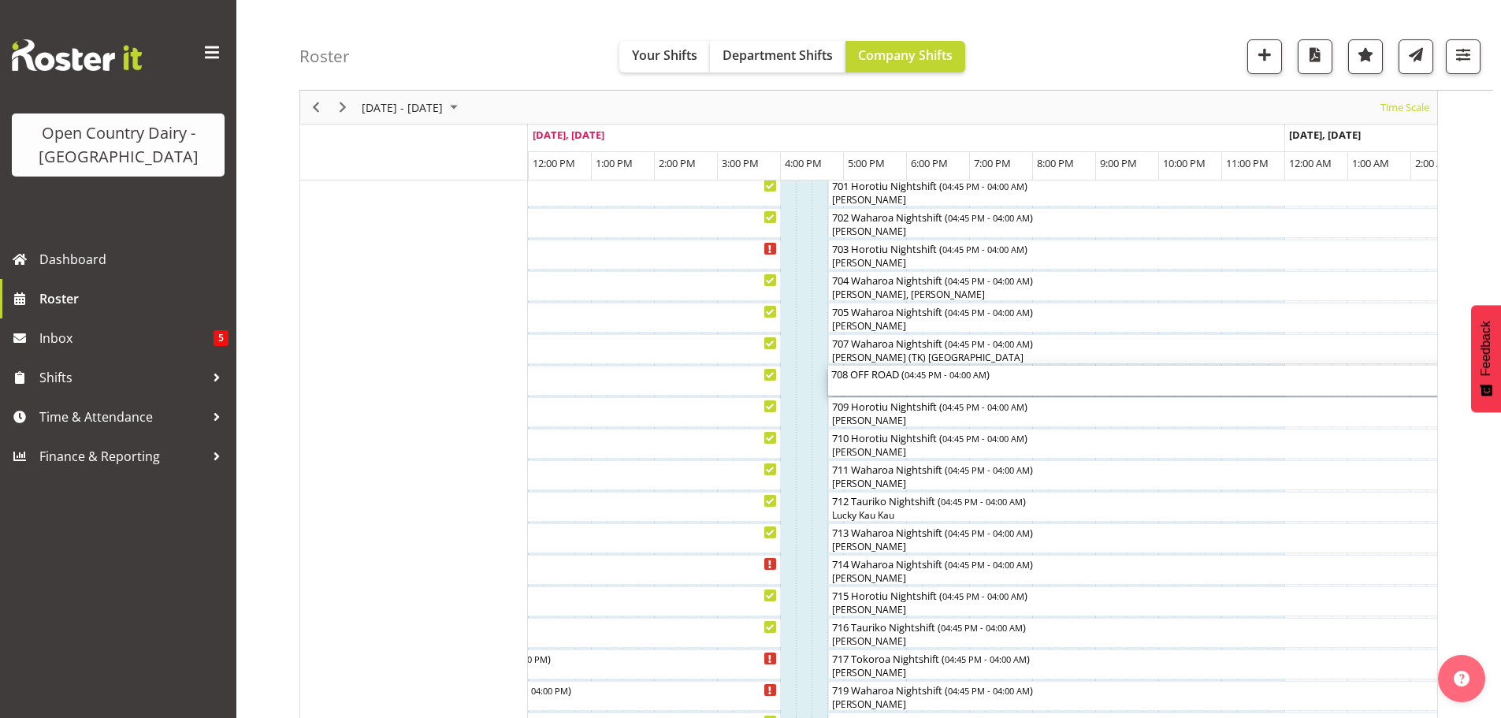
click at [906, 380] on div "708 OFF ROAD ( 04:45 PM - 04:00 AM )" at bounding box center [1182, 374] width 703 height 16
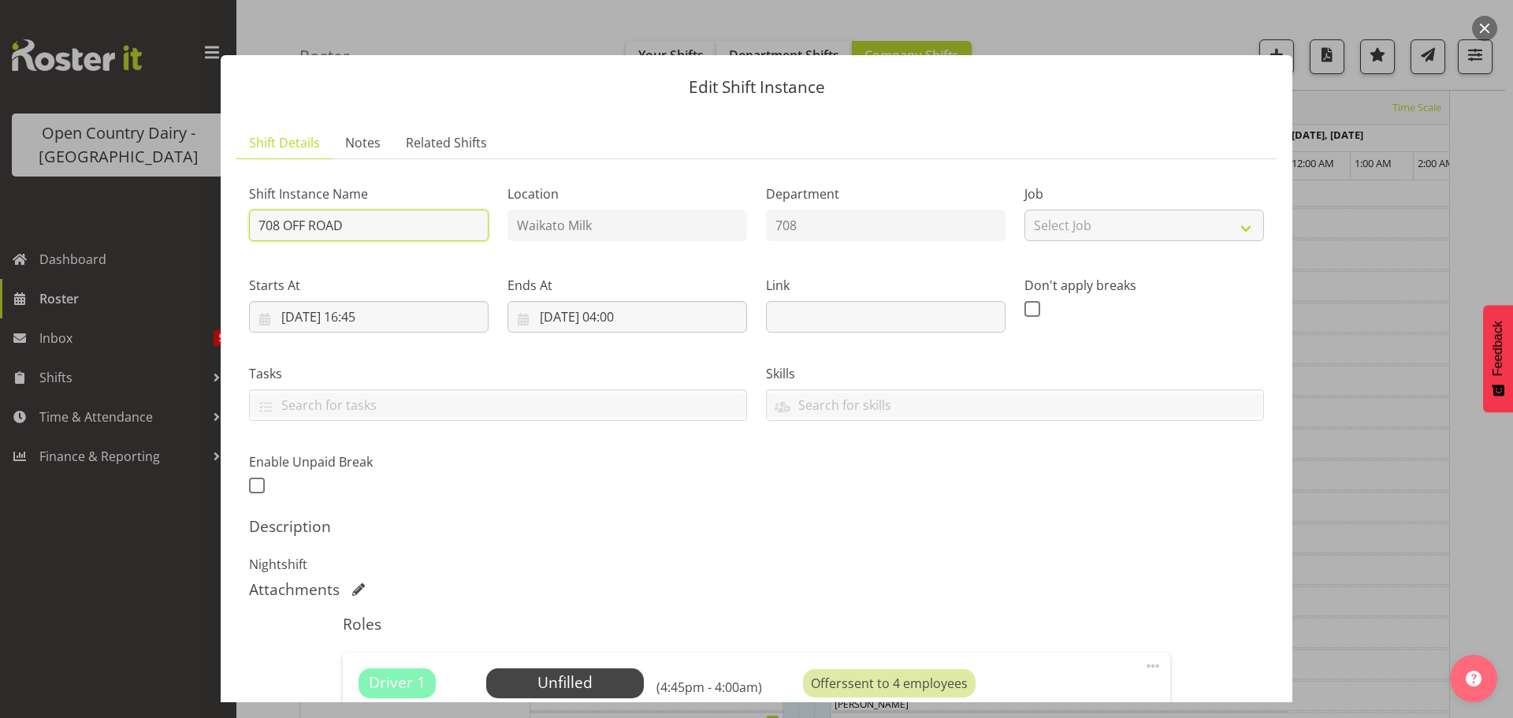
click at [359, 225] on input "708 OFF ROAD" at bounding box center [369, 226] width 240 height 32
type input "708 Waharoa Nightshift"
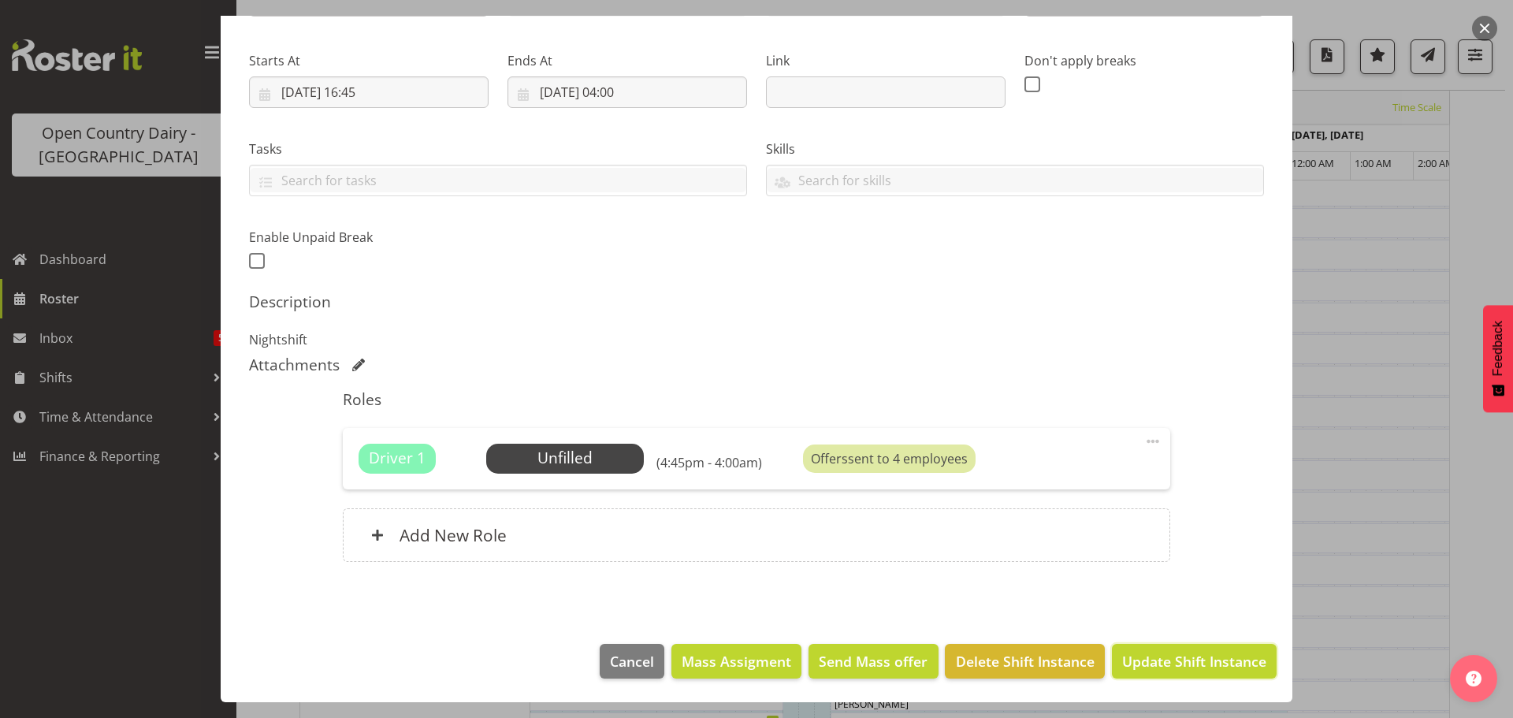
click at [1166, 654] on span "Update Shift Instance" at bounding box center [1194, 661] width 144 height 20
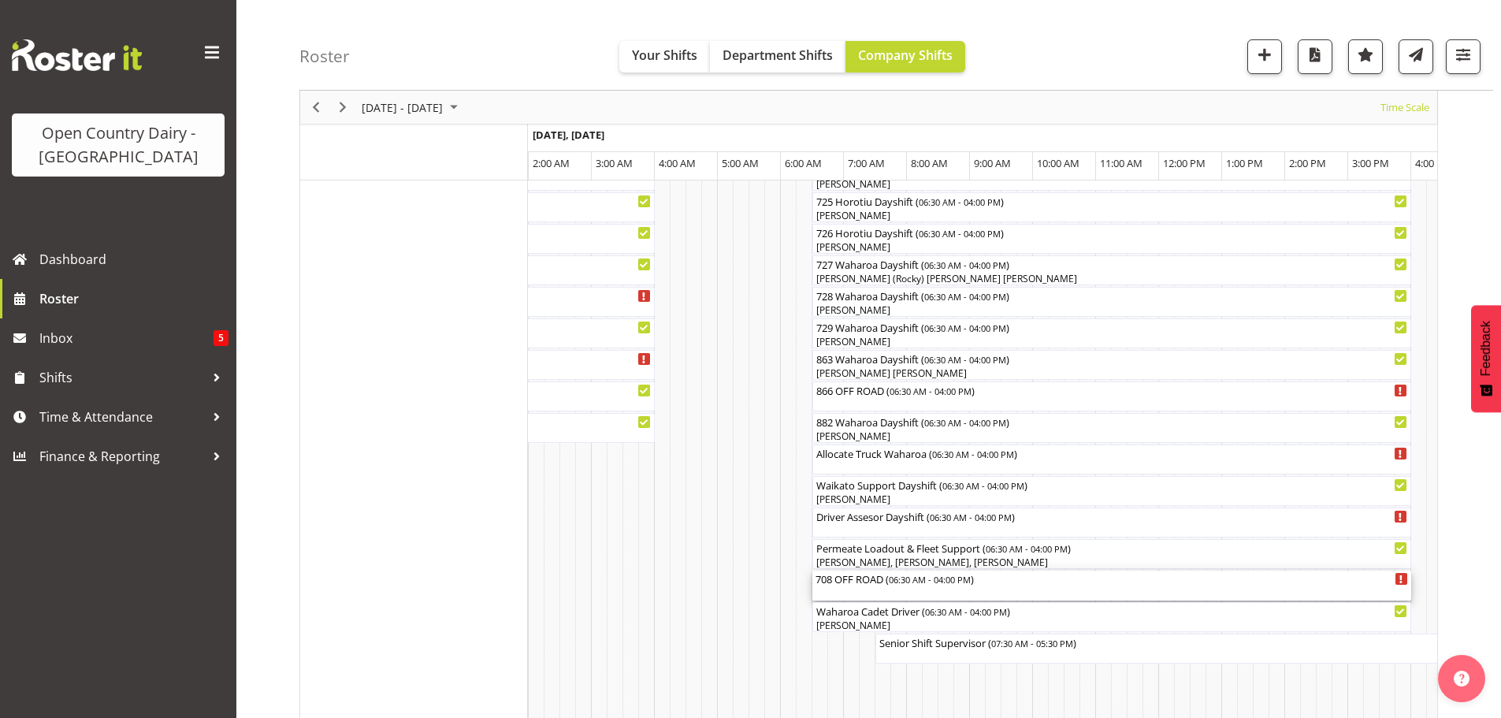
click at [902, 593] on div "708 OFF ROAD ( 06:30 AM - 04:00 PM )" at bounding box center [1112, 586] width 593 height 30
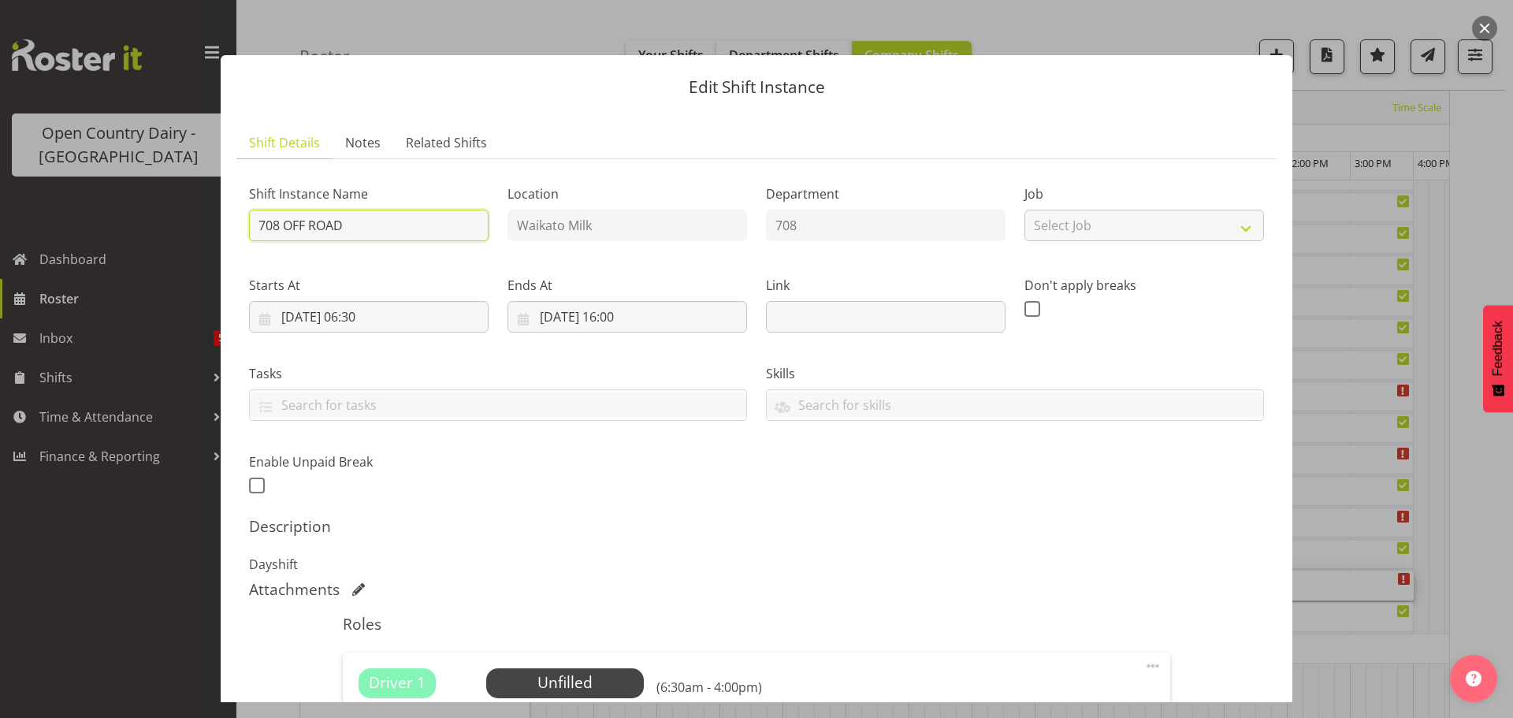
click at [354, 227] on input "708 OFF ROAD" at bounding box center [369, 226] width 240 height 32
type input "708 Waharoa Dayshift"
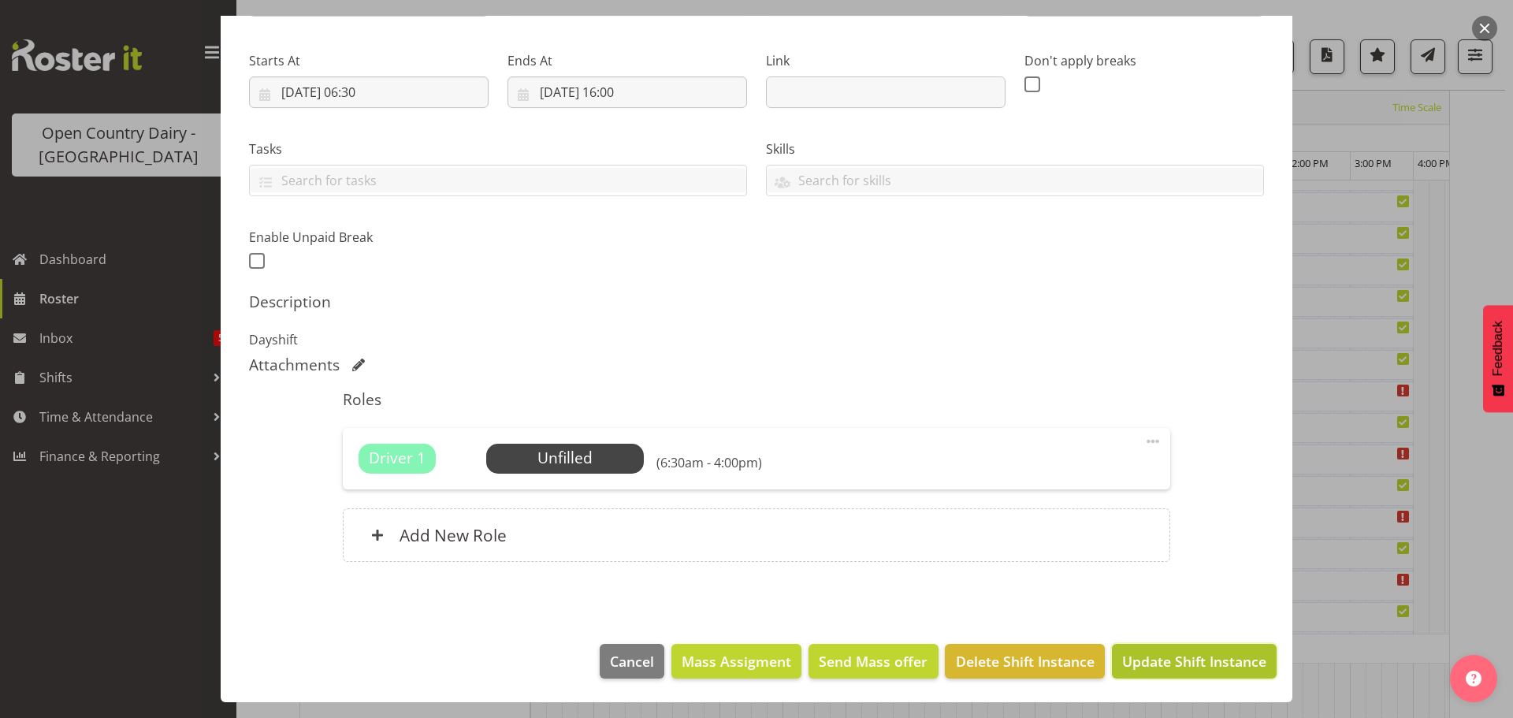
click at [1145, 655] on span "Update Shift Instance" at bounding box center [1194, 661] width 144 height 20
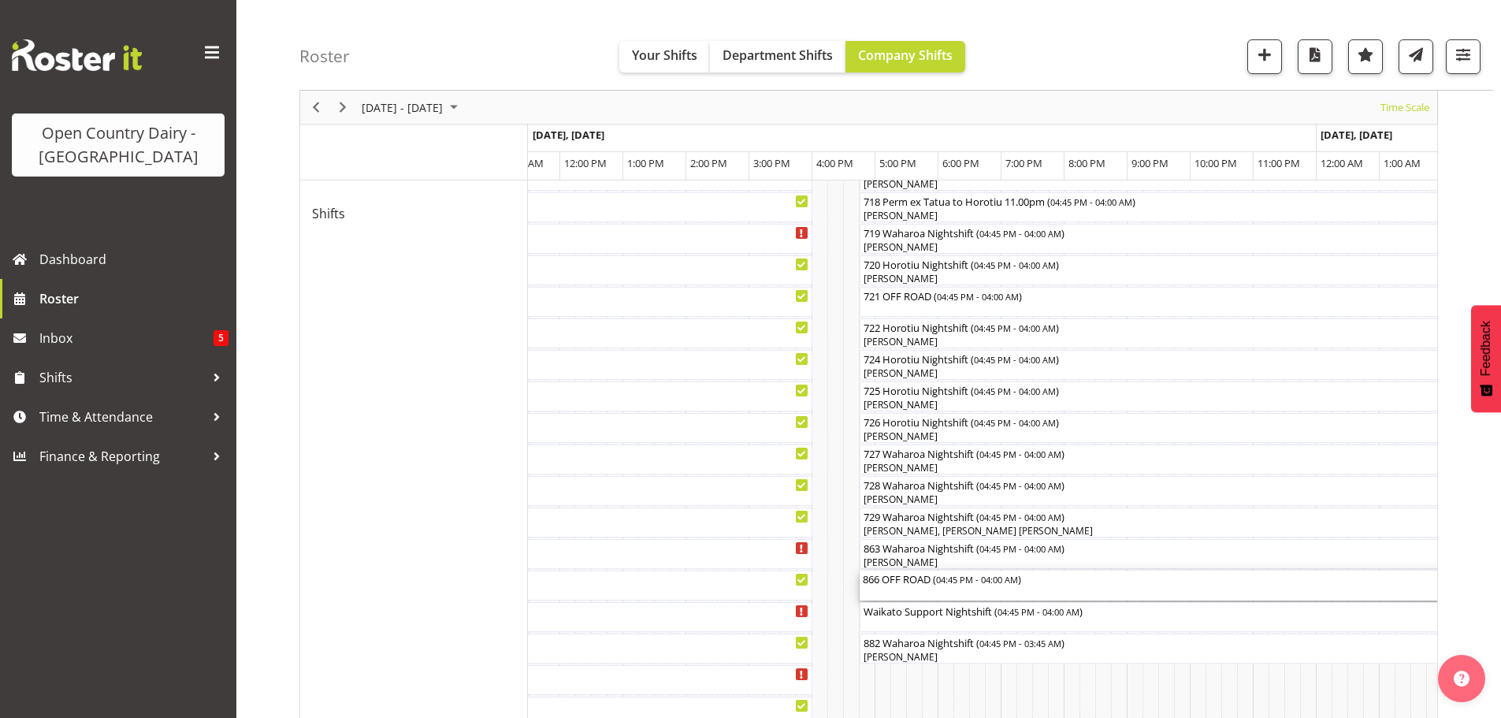
click at [935, 590] on div "866 OFF ROAD ( 04:45 PM - 04:00 AM )" at bounding box center [1214, 586] width 703 height 30
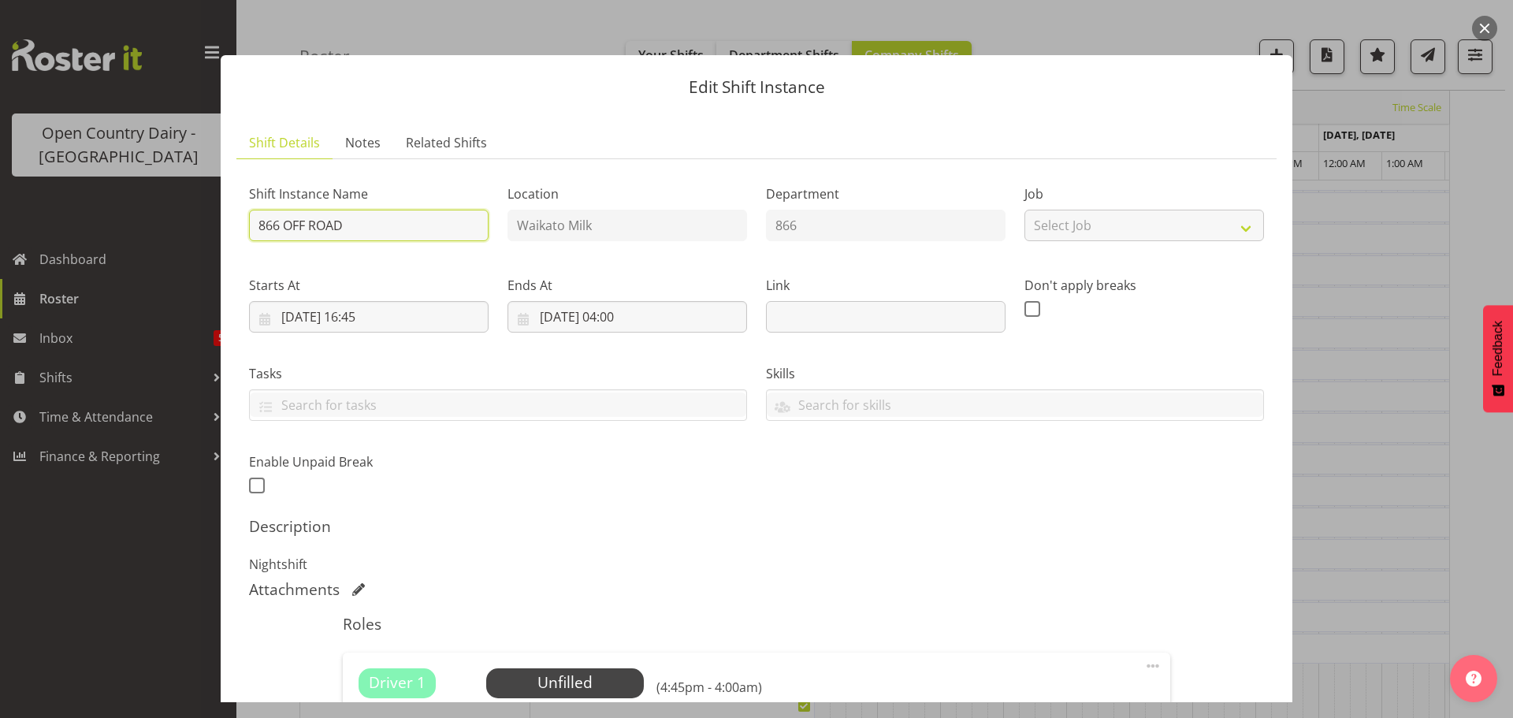
click at [359, 222] on input "866 OFF ROAD" at bounding box center [369, 226] width 240 height 32
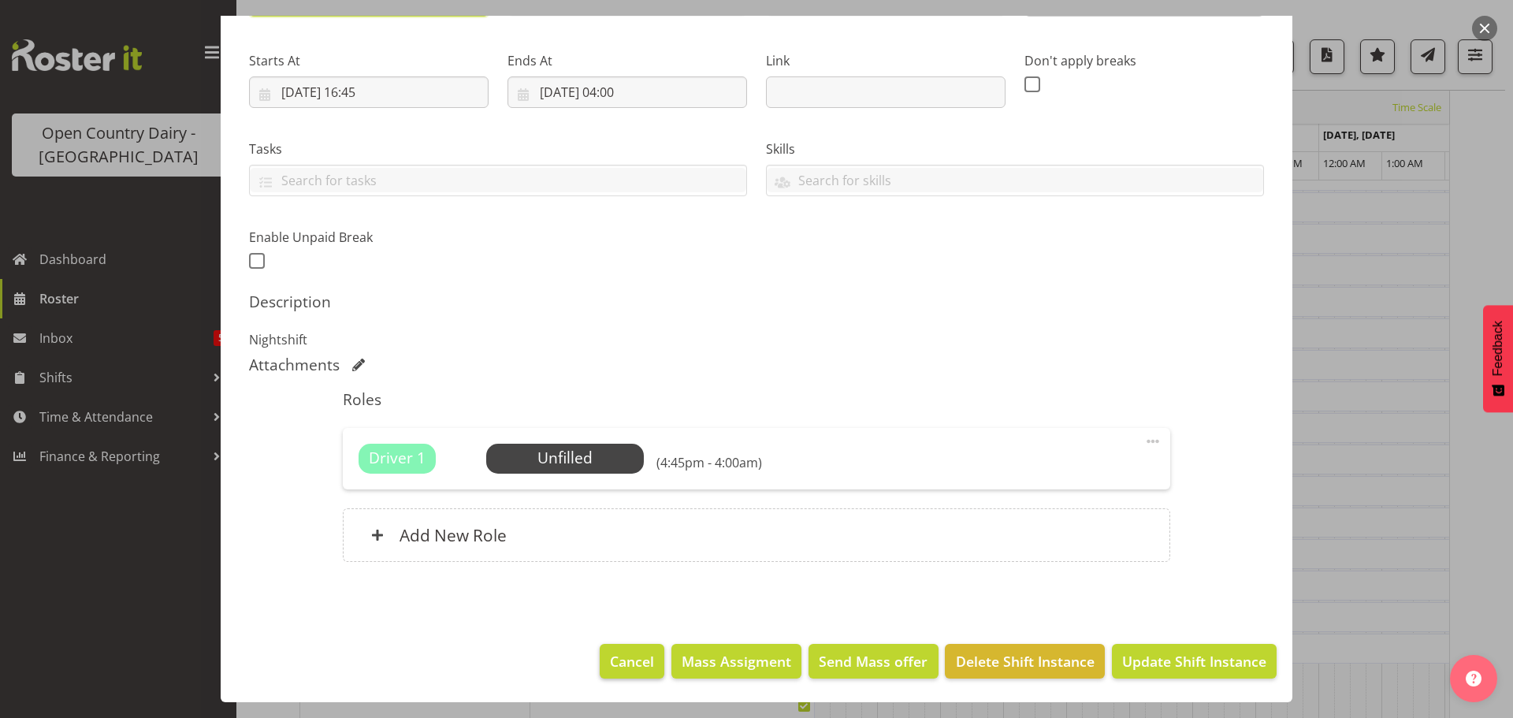
type input "866"
click at [619, 661] on span "Cancel" at bounding box center [632, 661] width 44 height 20
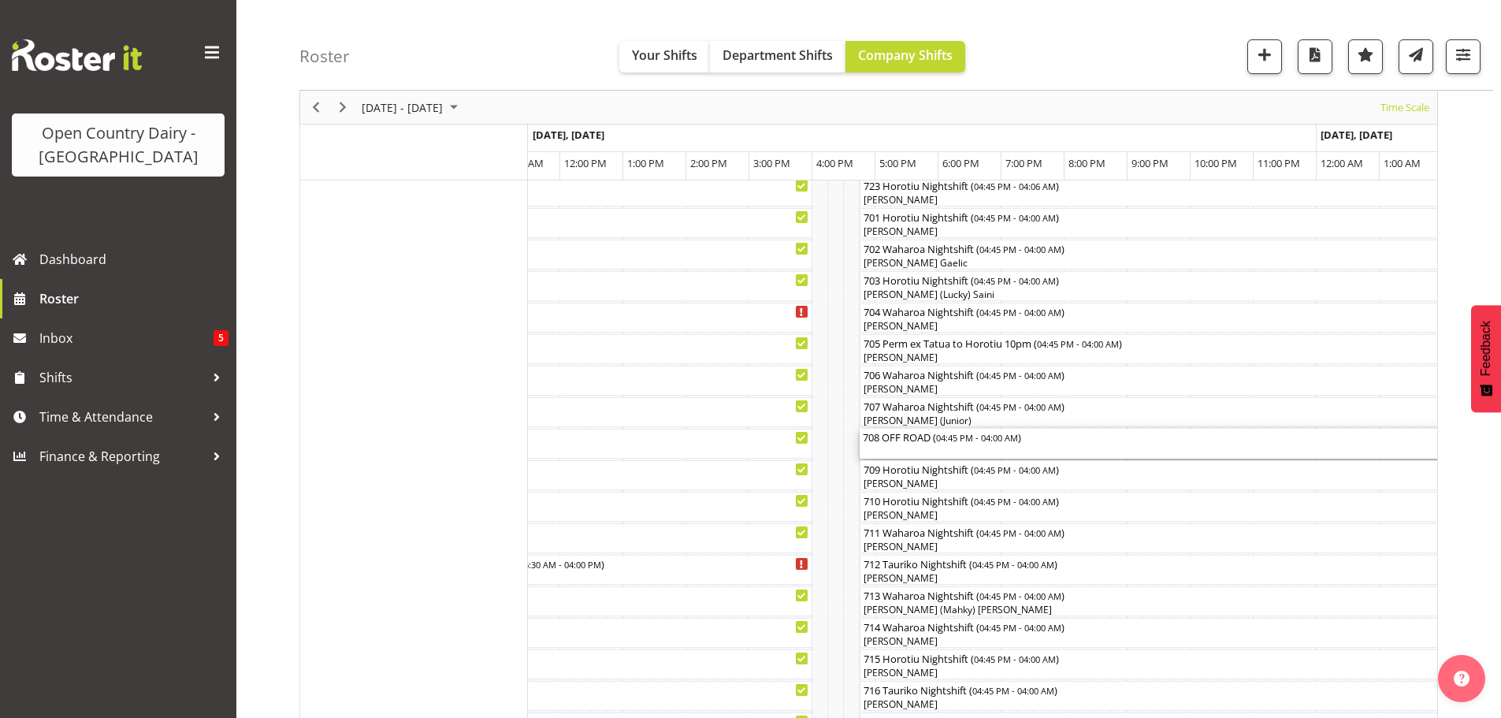
click at [926, 449] on div "708 OFF ROAD ( 04:45 PM - 04:00 AM )" at bounding box center [1214, 444] width 703 height 30
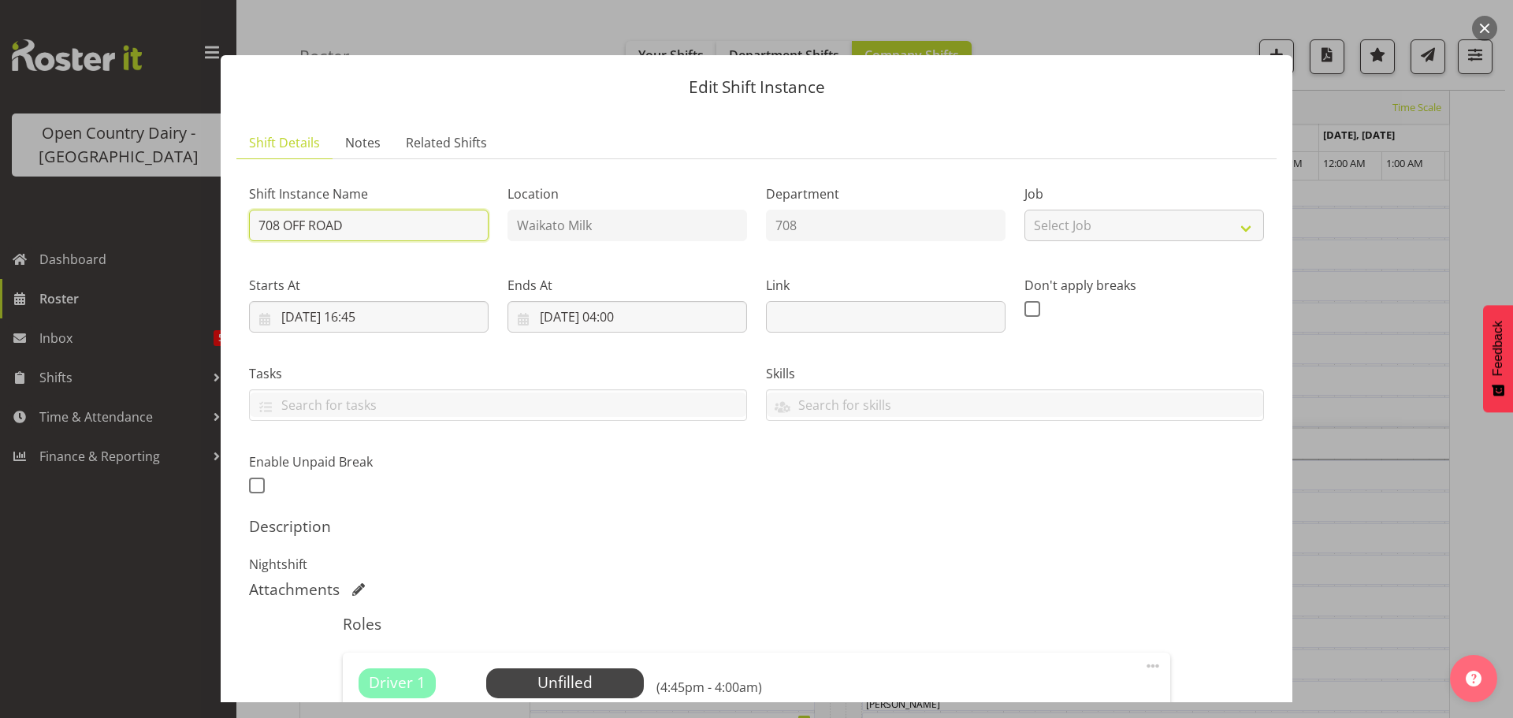
click at [362, 220] on input "708 OFF ROAD" at bounding box center [369, 226] width 240 height 32
type input "708 Waharoa Nightshift"
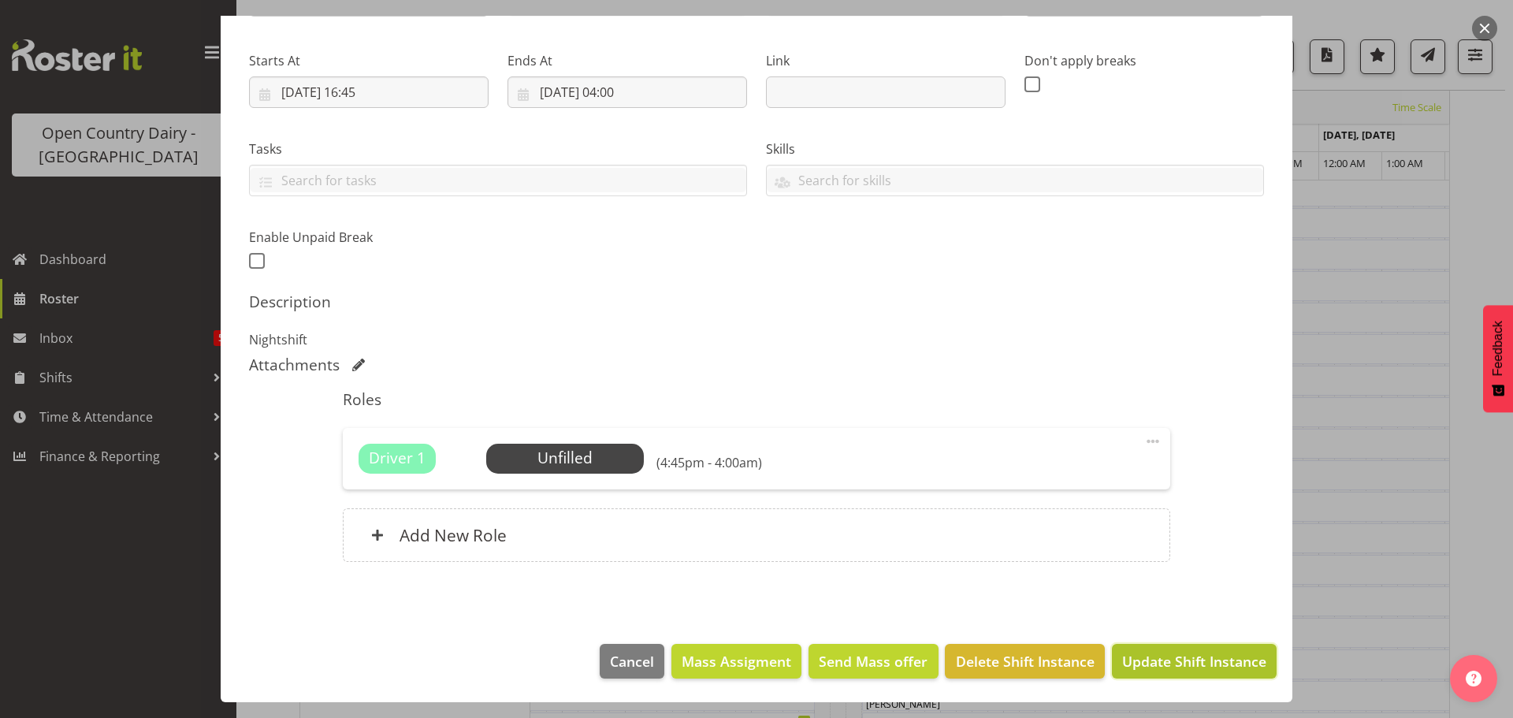
click at [1170, 664] on span "Update Shift Instance" at bounding box center [1194, 661] width 144 height 20
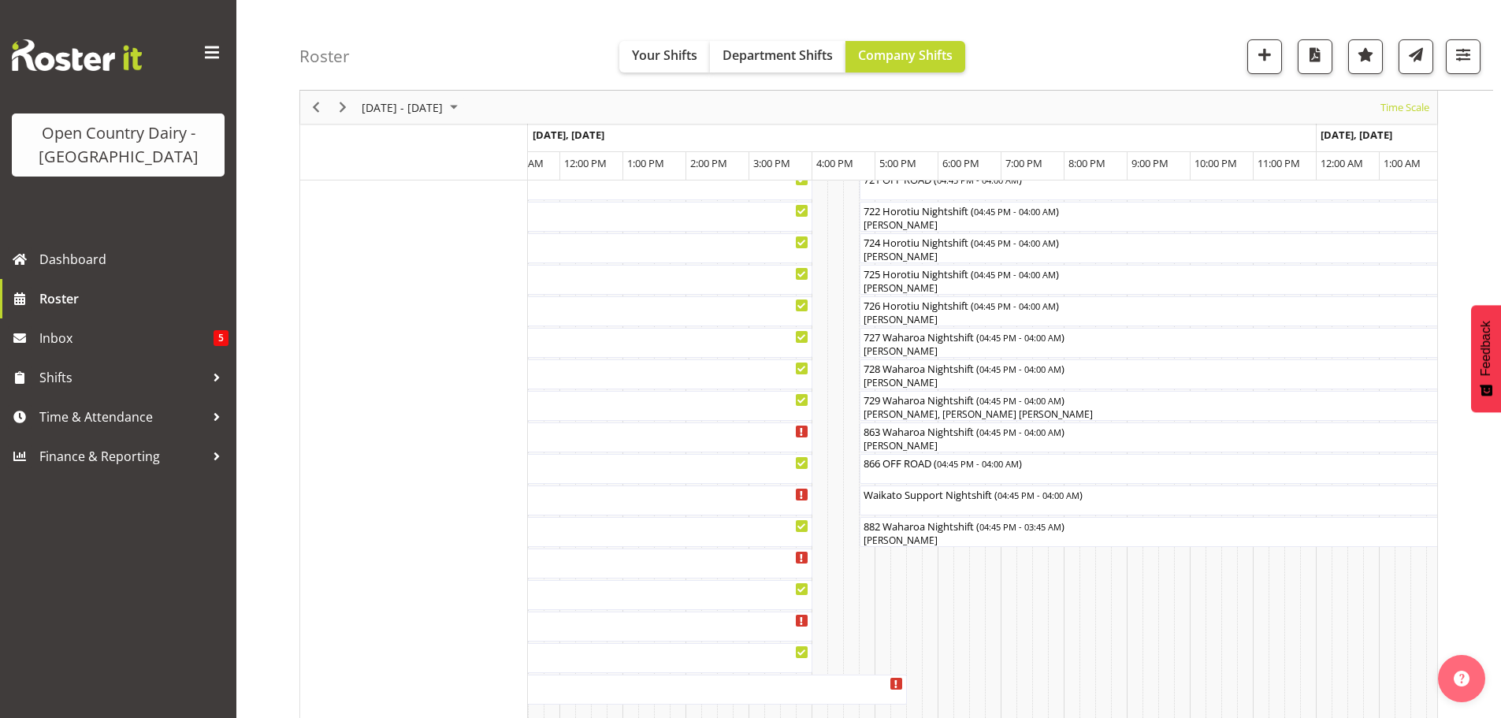
scroll to position [1007, 0]
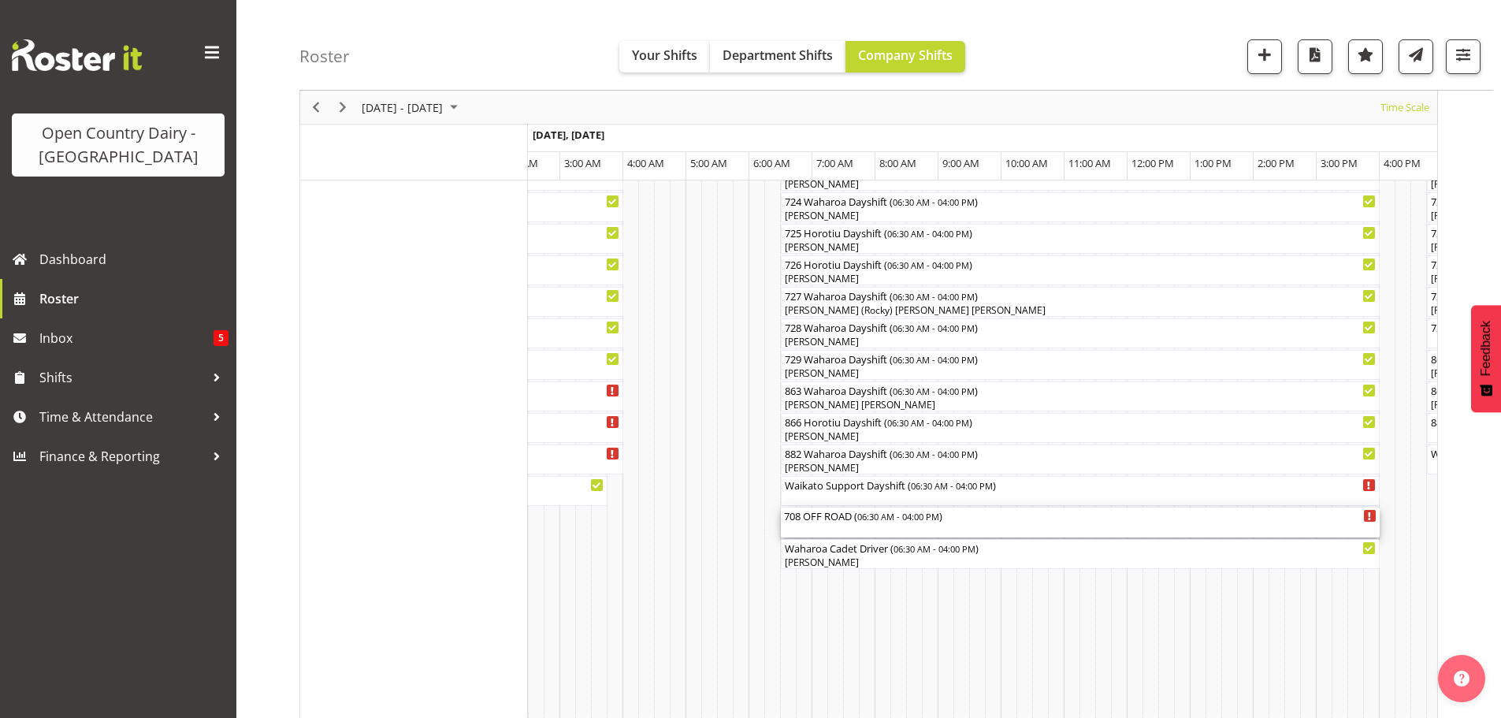
click at [847, 530] on div "708 OFF ROAD ( 06:30 AM - 04:00 PM )" at bounding box center [1080, 523] width 593 height 30
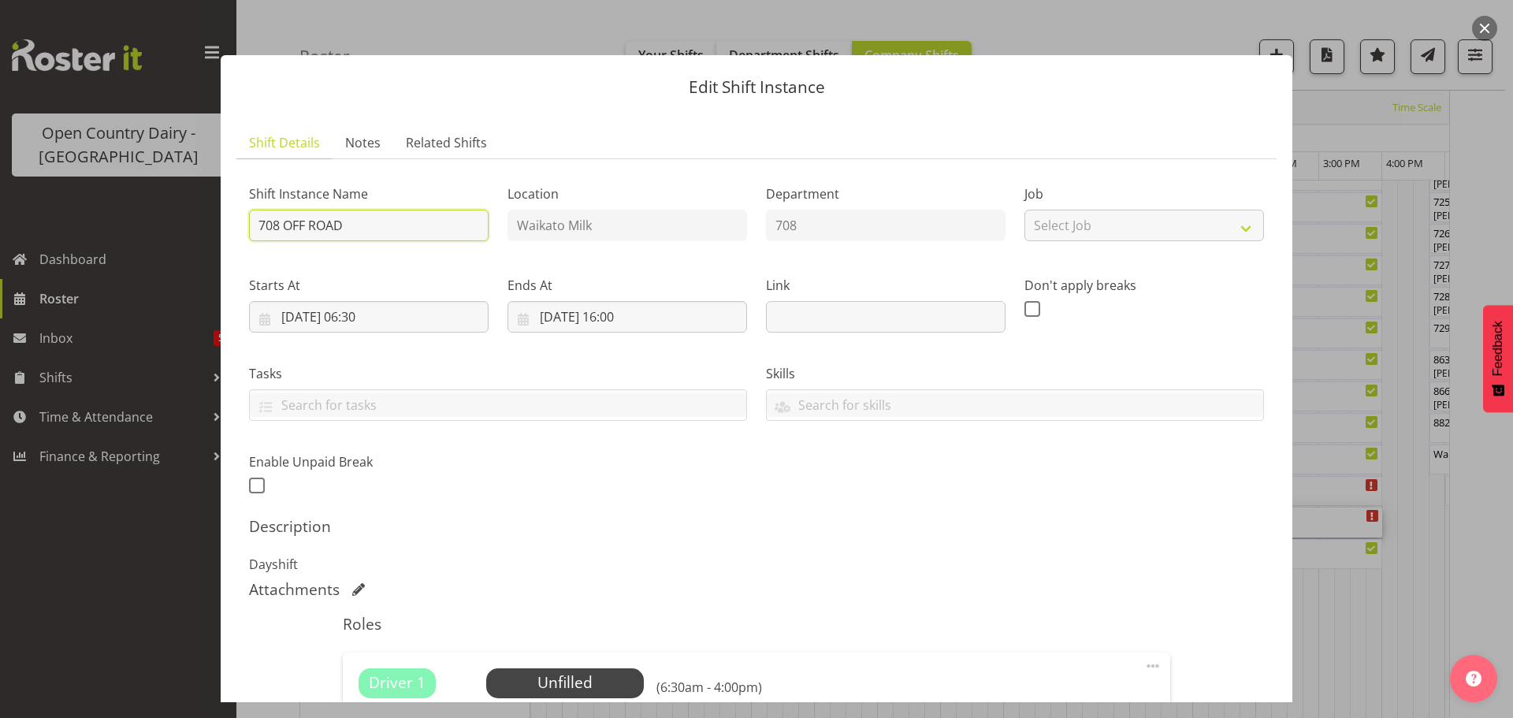
click at [381, 226] on input "708 OFF ROAD" at bounding box center [369, 226] width 240 height 32
type input "708 Waharoa Dayshift"
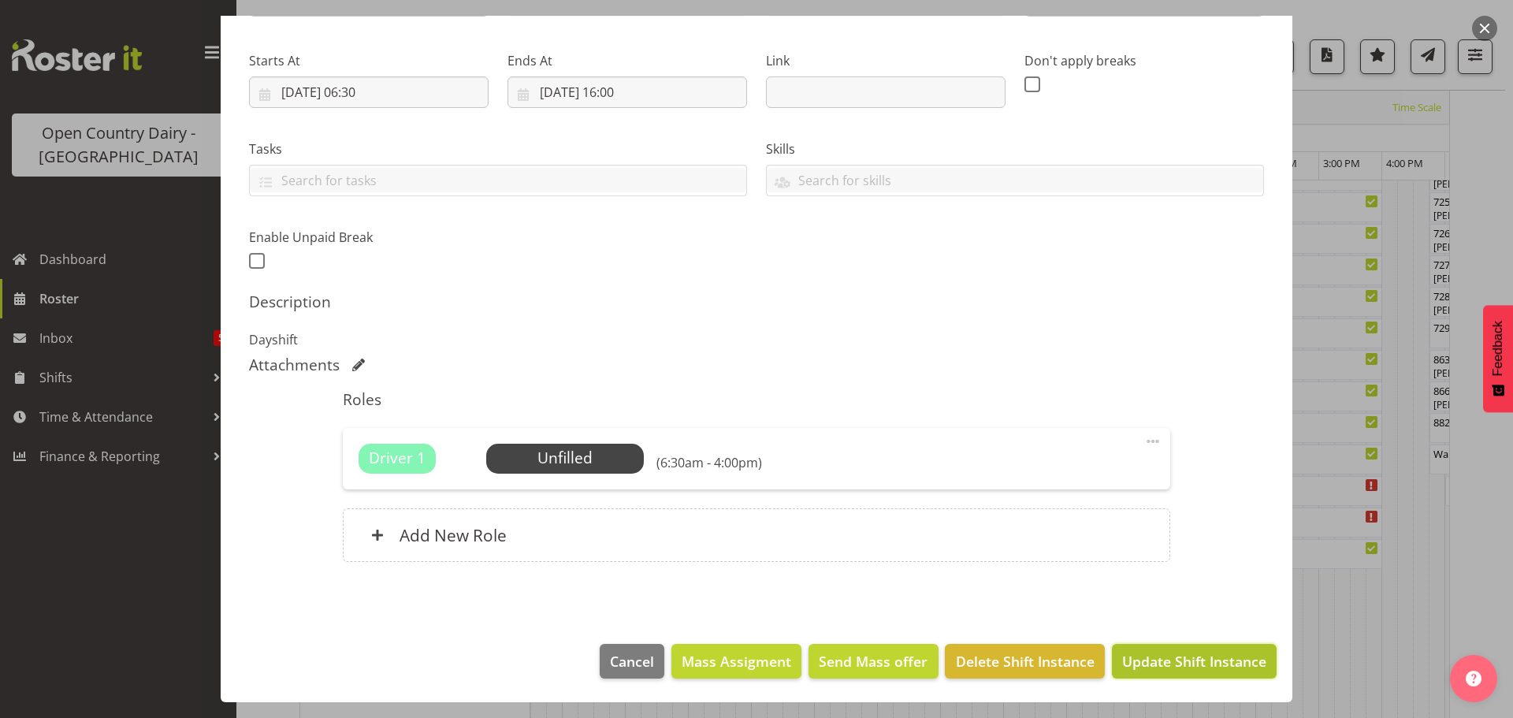
click at [1188, 653] on span "Update Shift Instance" at bounding box center [1194, 661] width 144 height 20
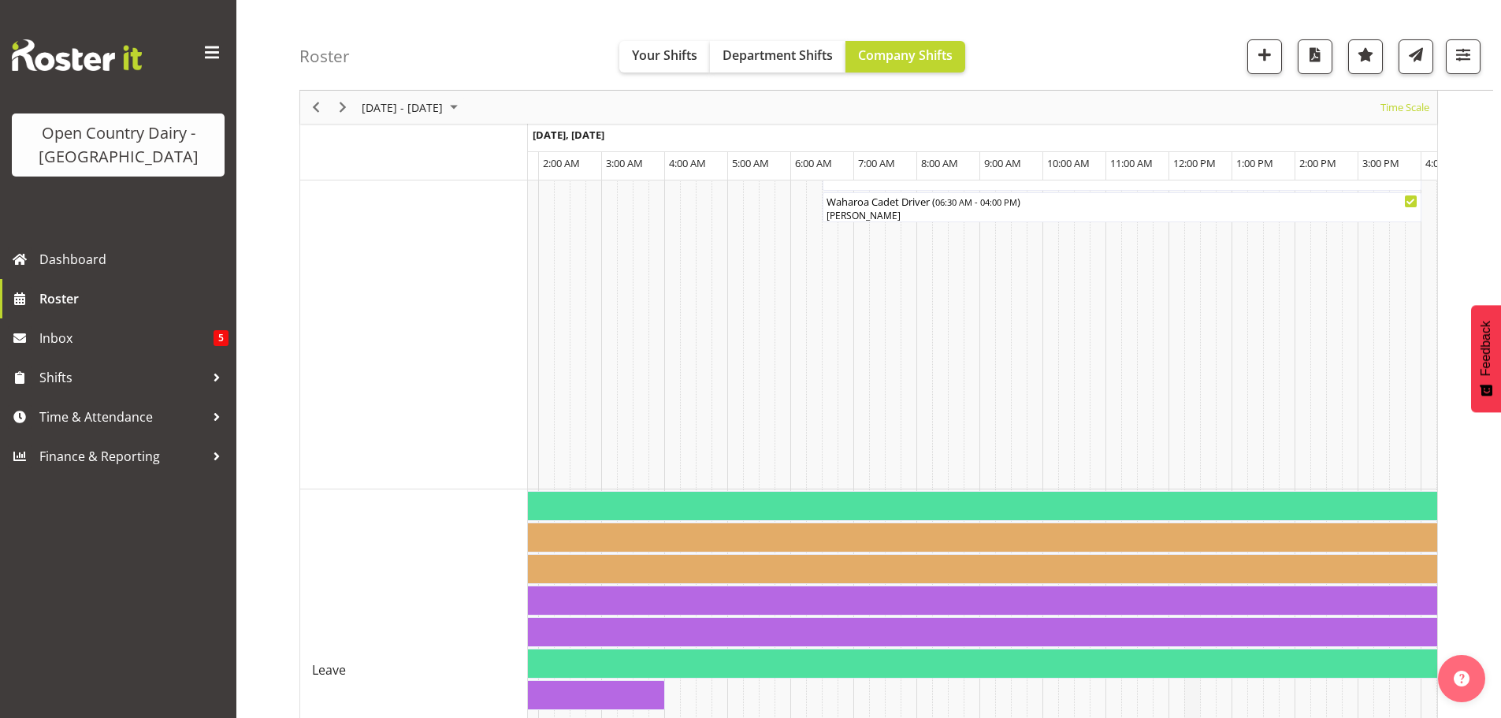
scroll to position [1529, 0]
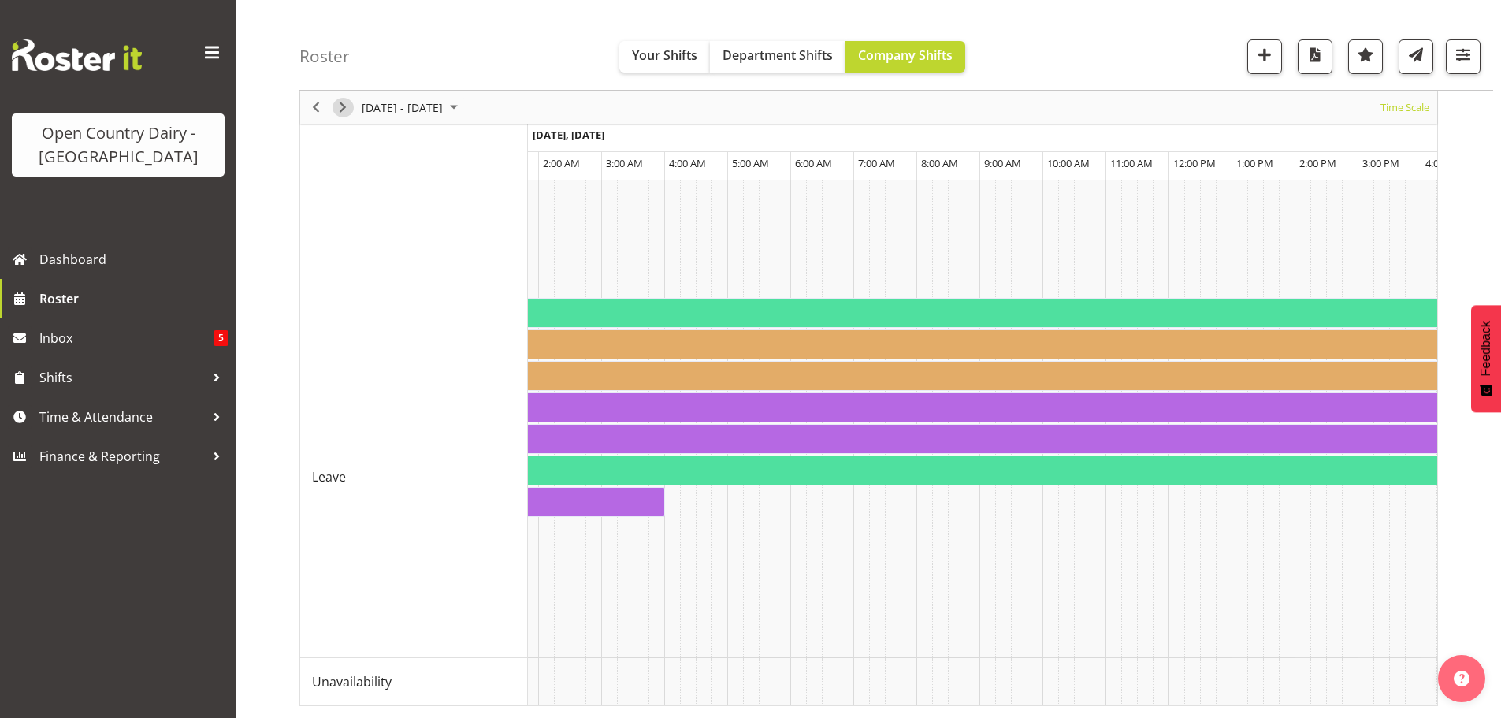
click at [340, 106] on span "Next" at bounding box center [342, 108] width 19 height 20
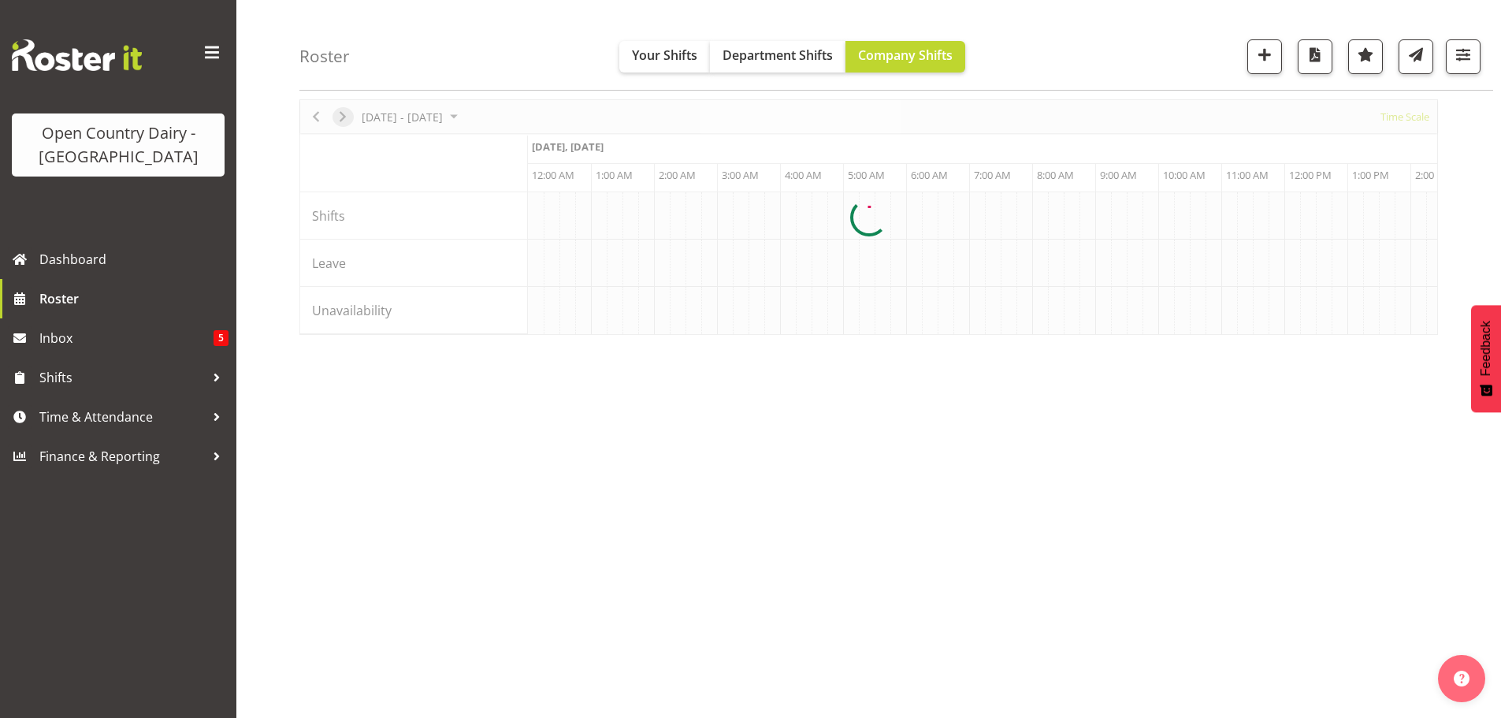
scroll to position [61, 0]
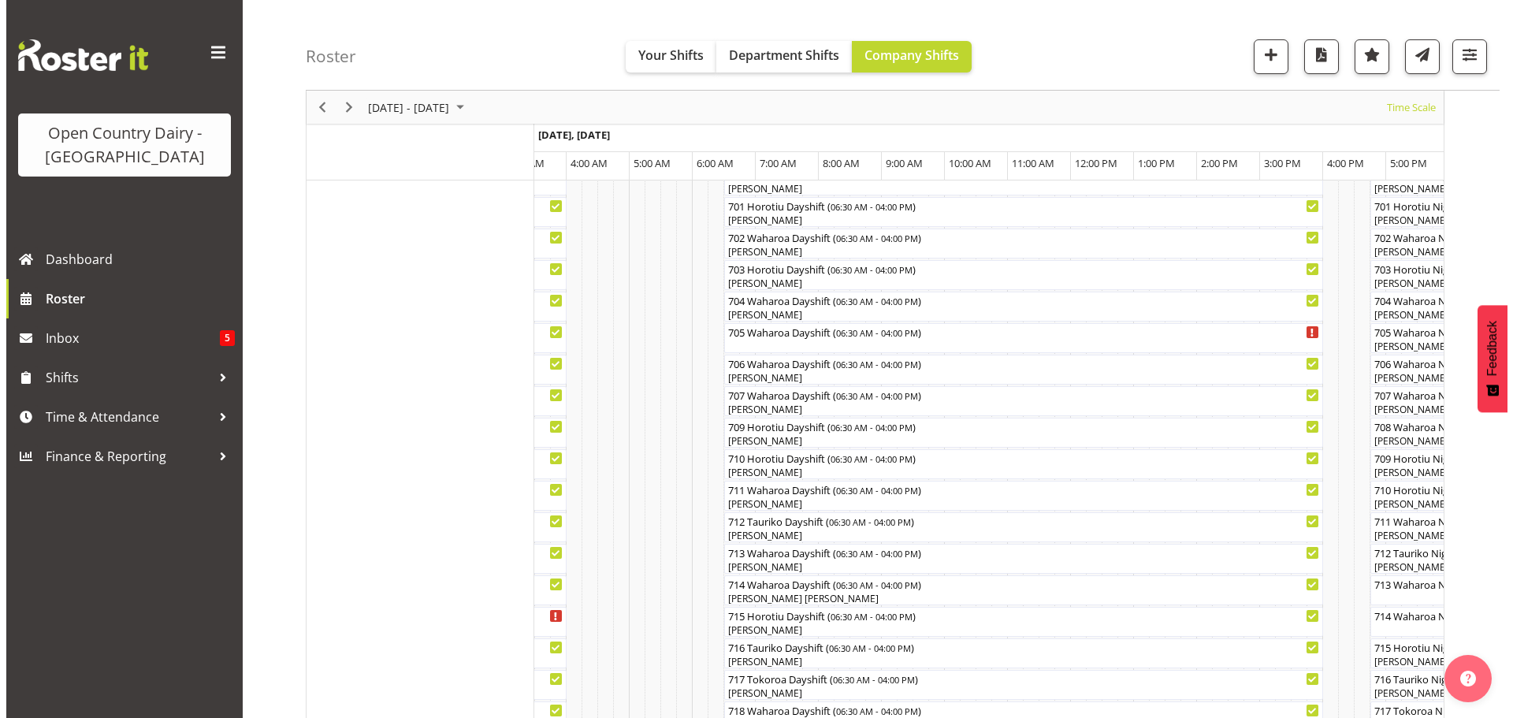
scroll to position [299, 0]
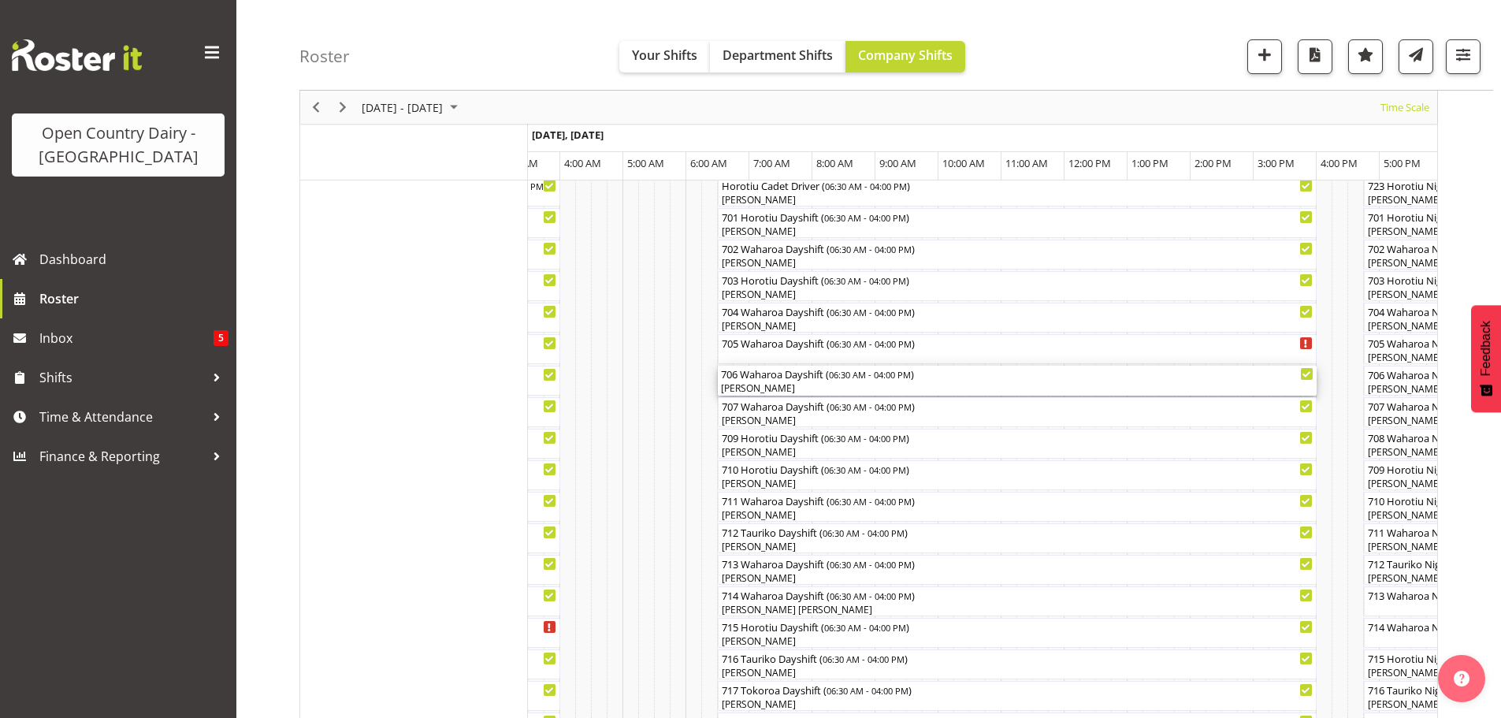
click at [815, 388] on div "[PERSON_NAME]" at bounding box center [1017, 388] width 593 height 14
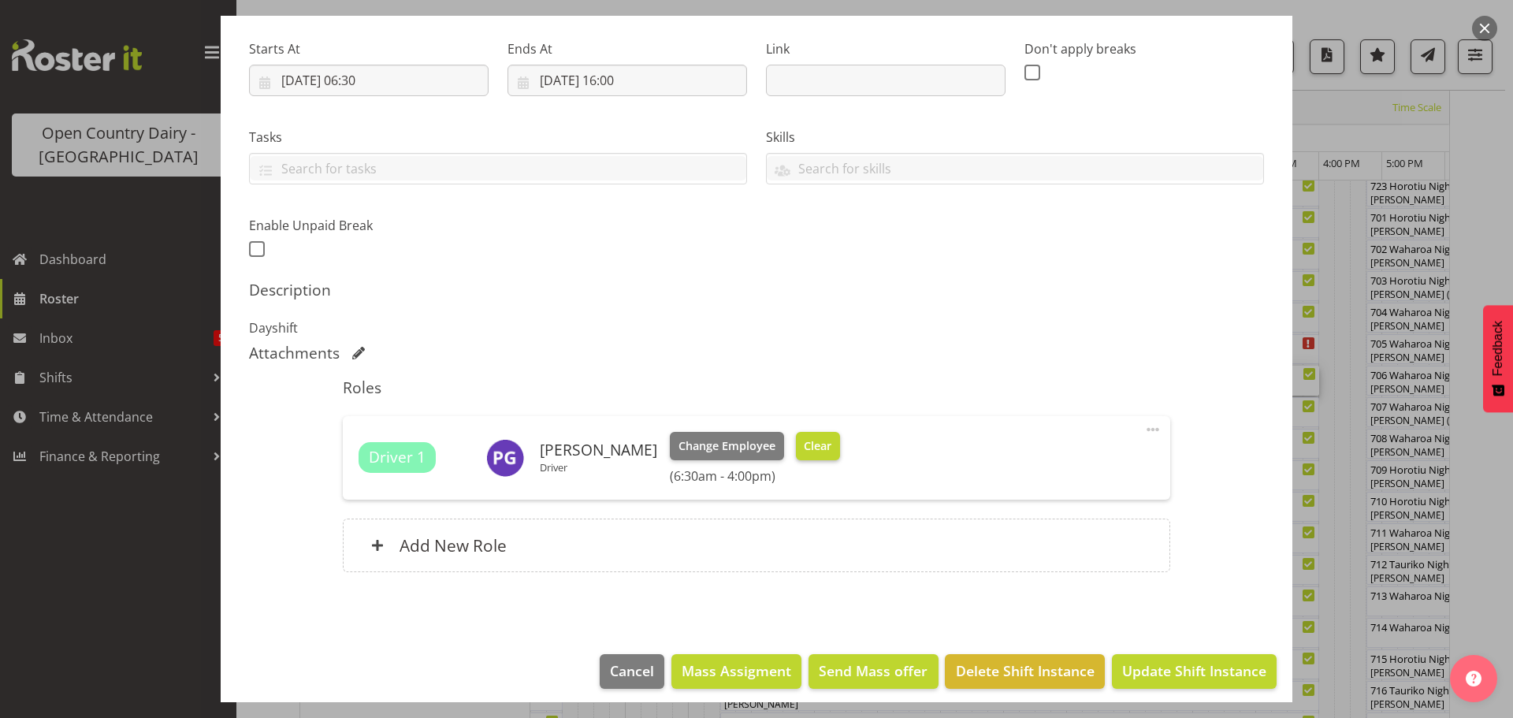
scroll to position [0, 0]
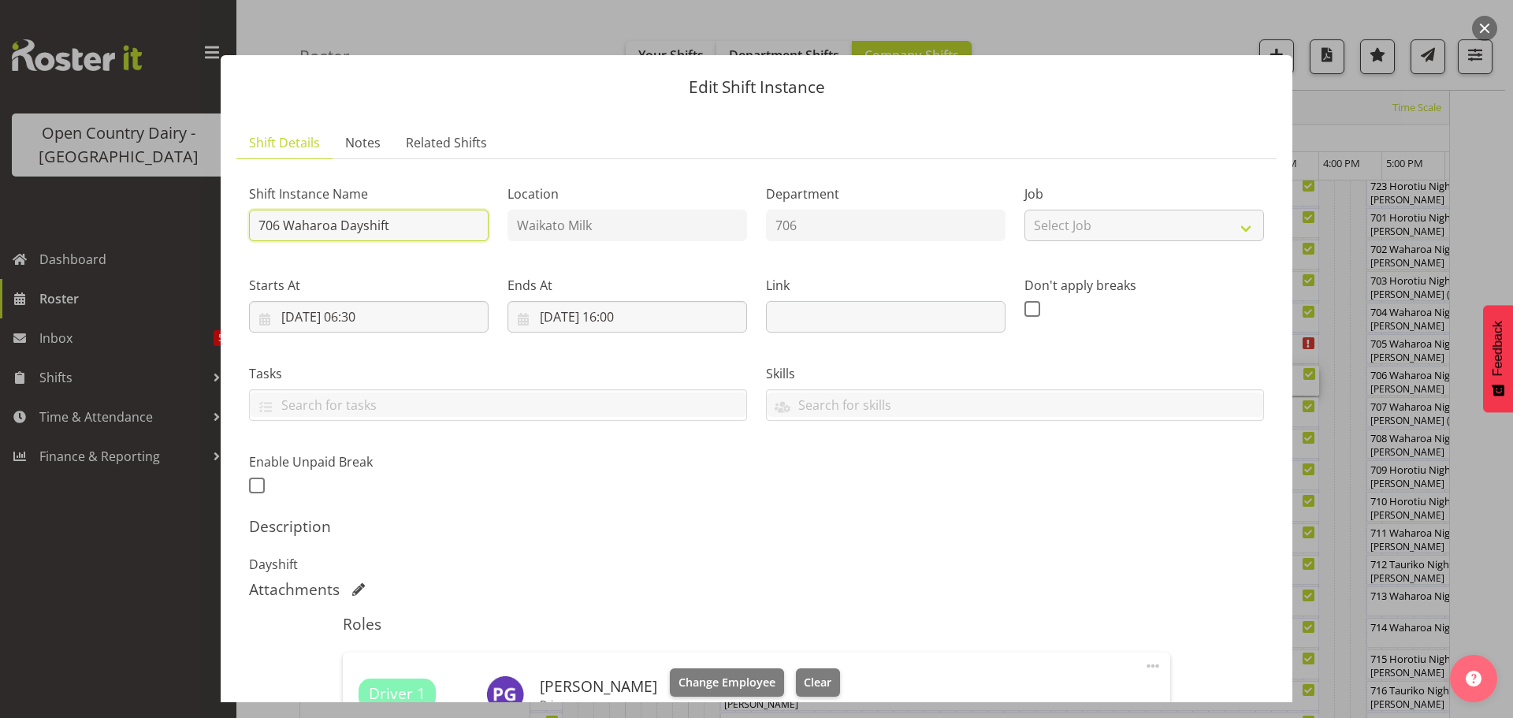
click at [431, 218] on input "706 Waharoa Dayshift" at bounding box center [369, 226] width 240 height 32
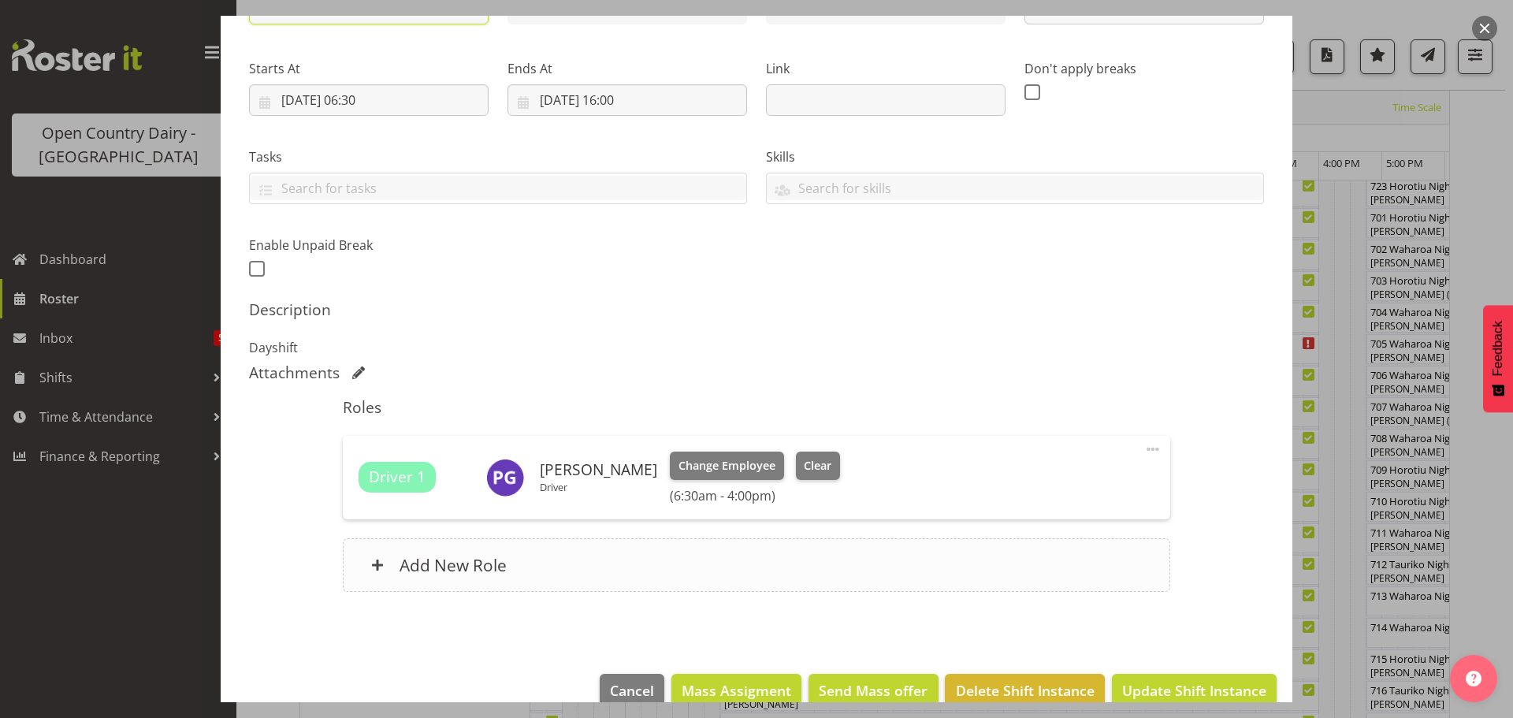
scroll to position [236, 0]
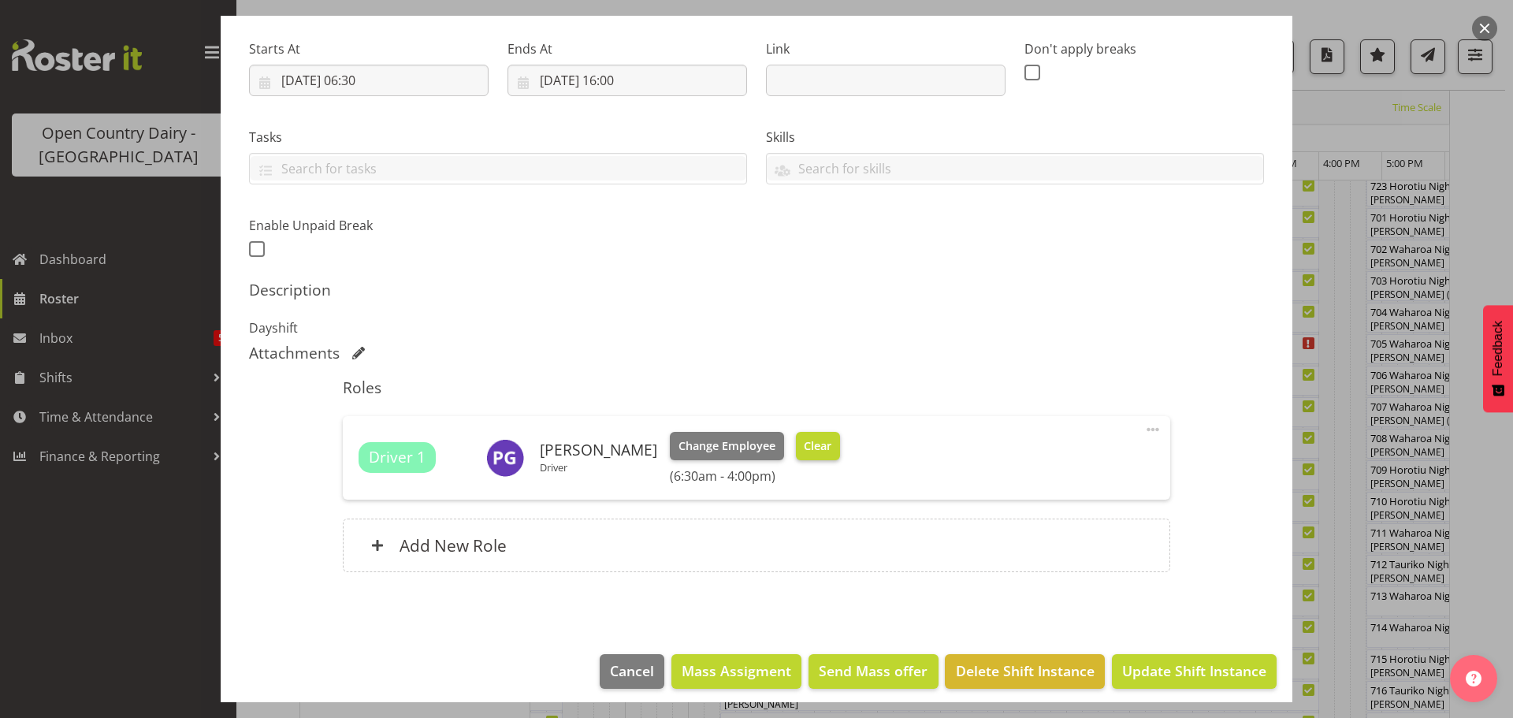
type input "706 OFF ROAD #2719 Service Auto Tech"
click at [804, 441] on span "Clear" at bounding box center [818, 445] width 28 height 17
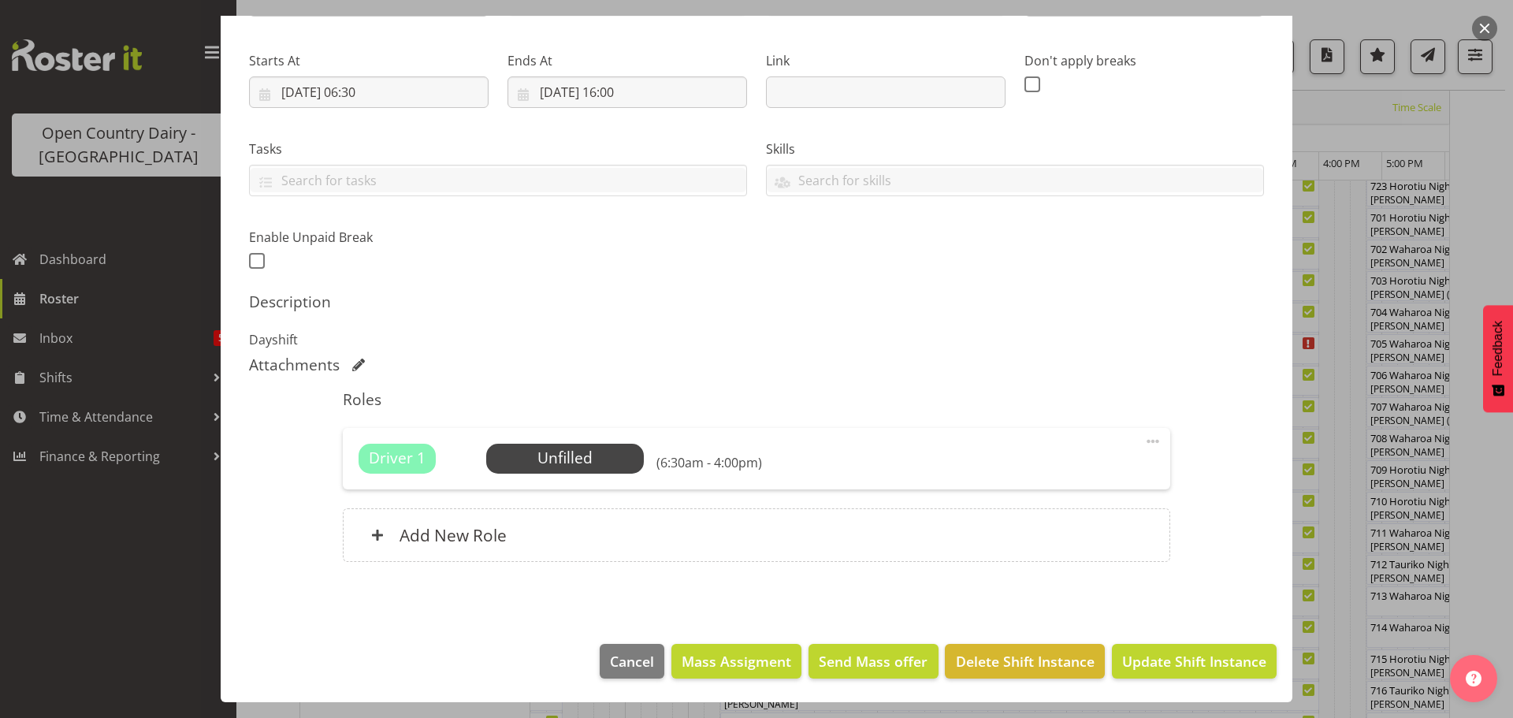
scroll to position [225, 0]
click at [1172, 663] on span "Update Shift Instance" at bounding box center [1194, 661] width 144 height 20
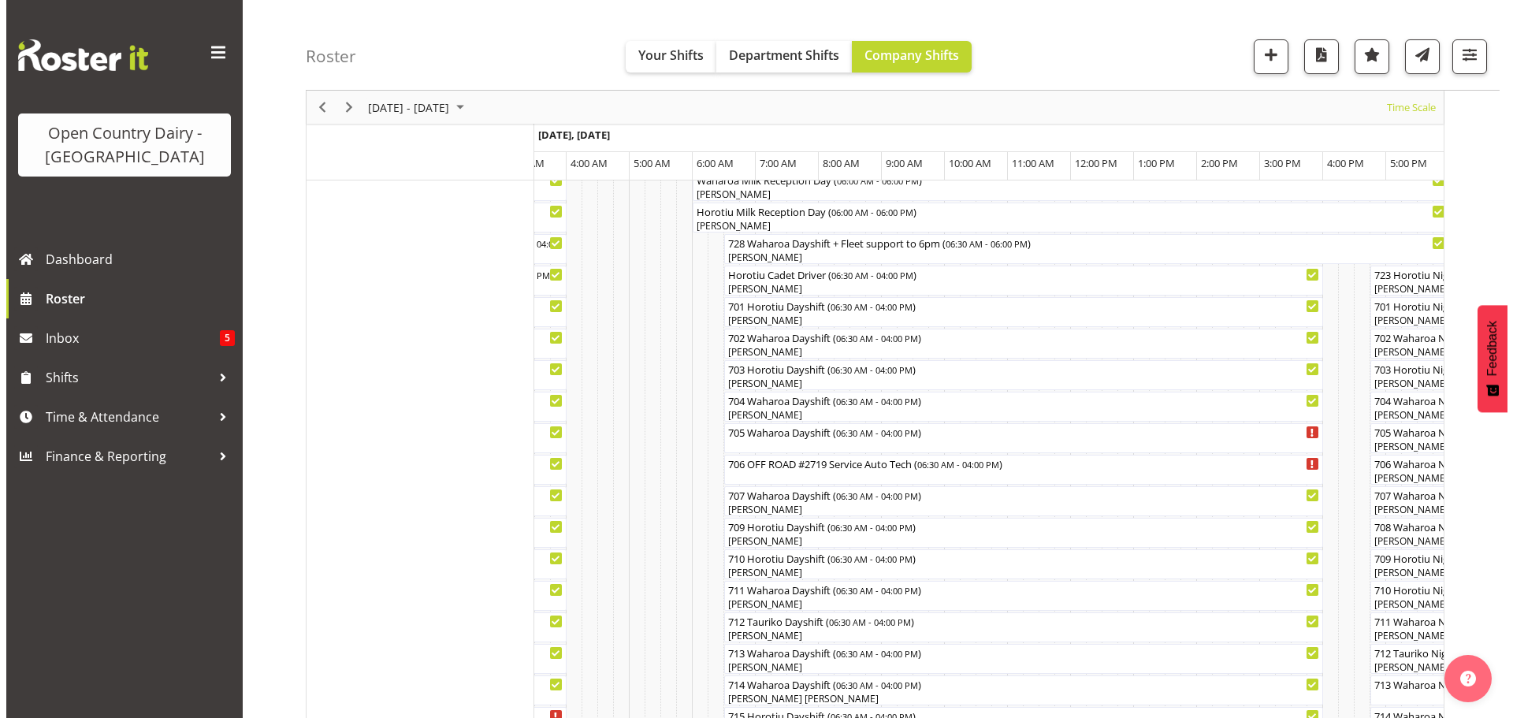
scroll to position [219, 0]
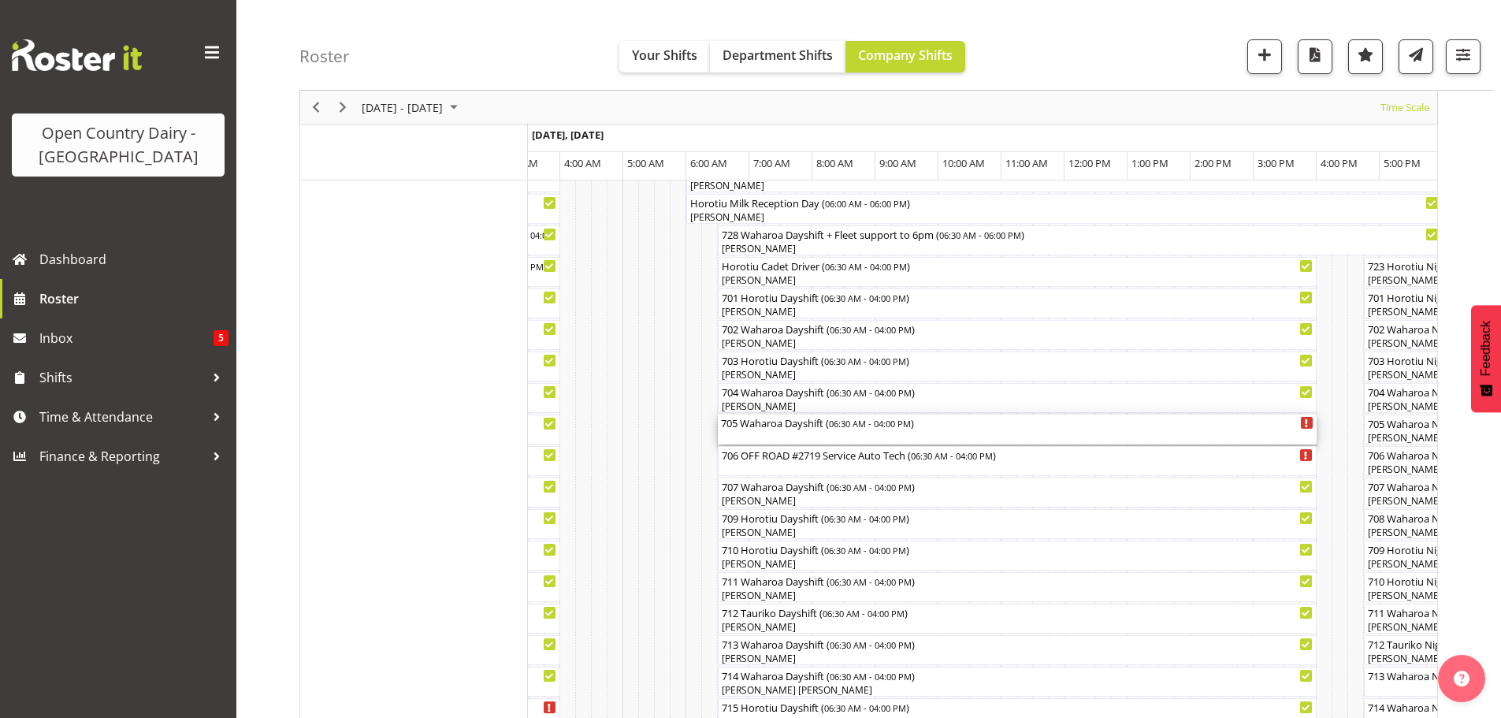
click at [790, 435] on div "705 Waharoa Dayshift ( 06:30 AM - 04:00 PM )" at bounding box center [1017, 430] width 593 height 30
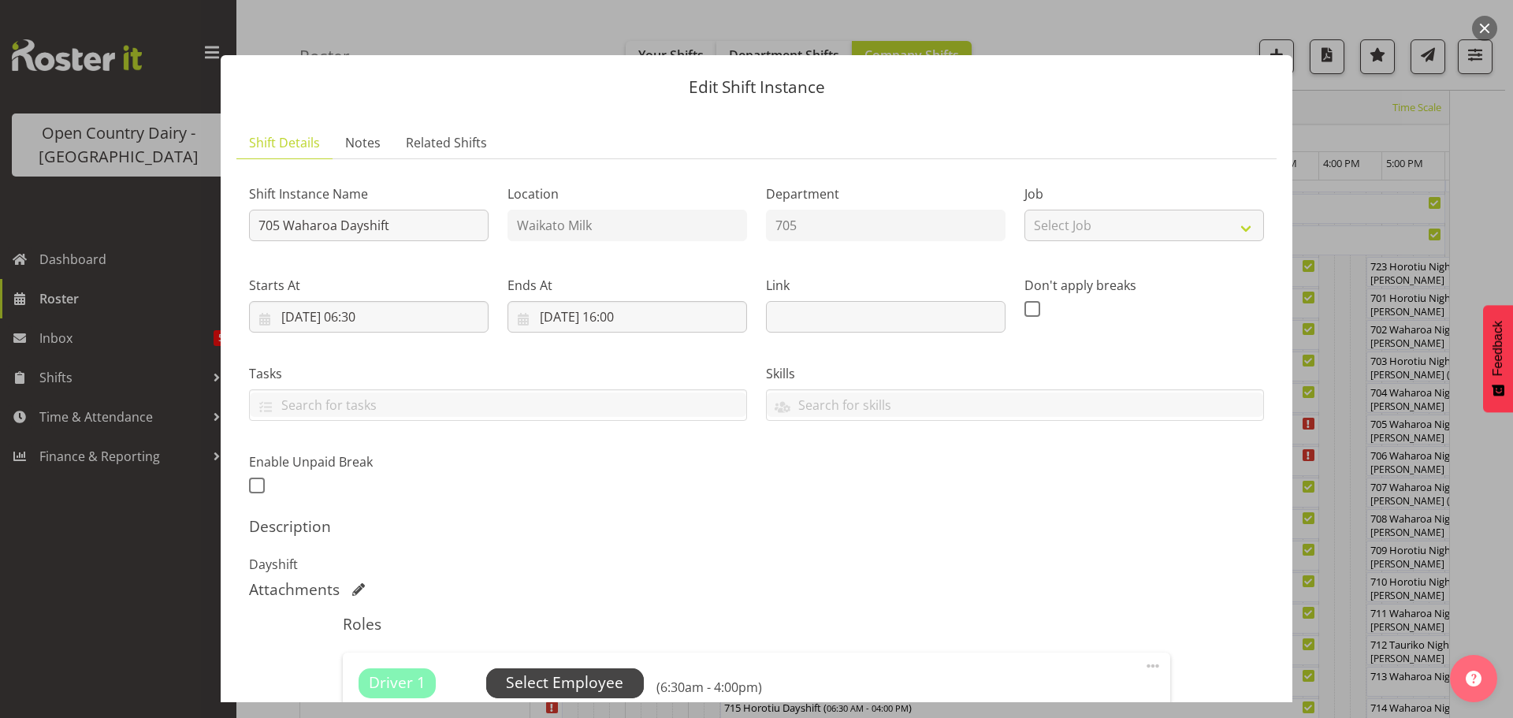
click at [566, 678] on span "Select Employee" at bounding box center [564, 682] width 117 height 23
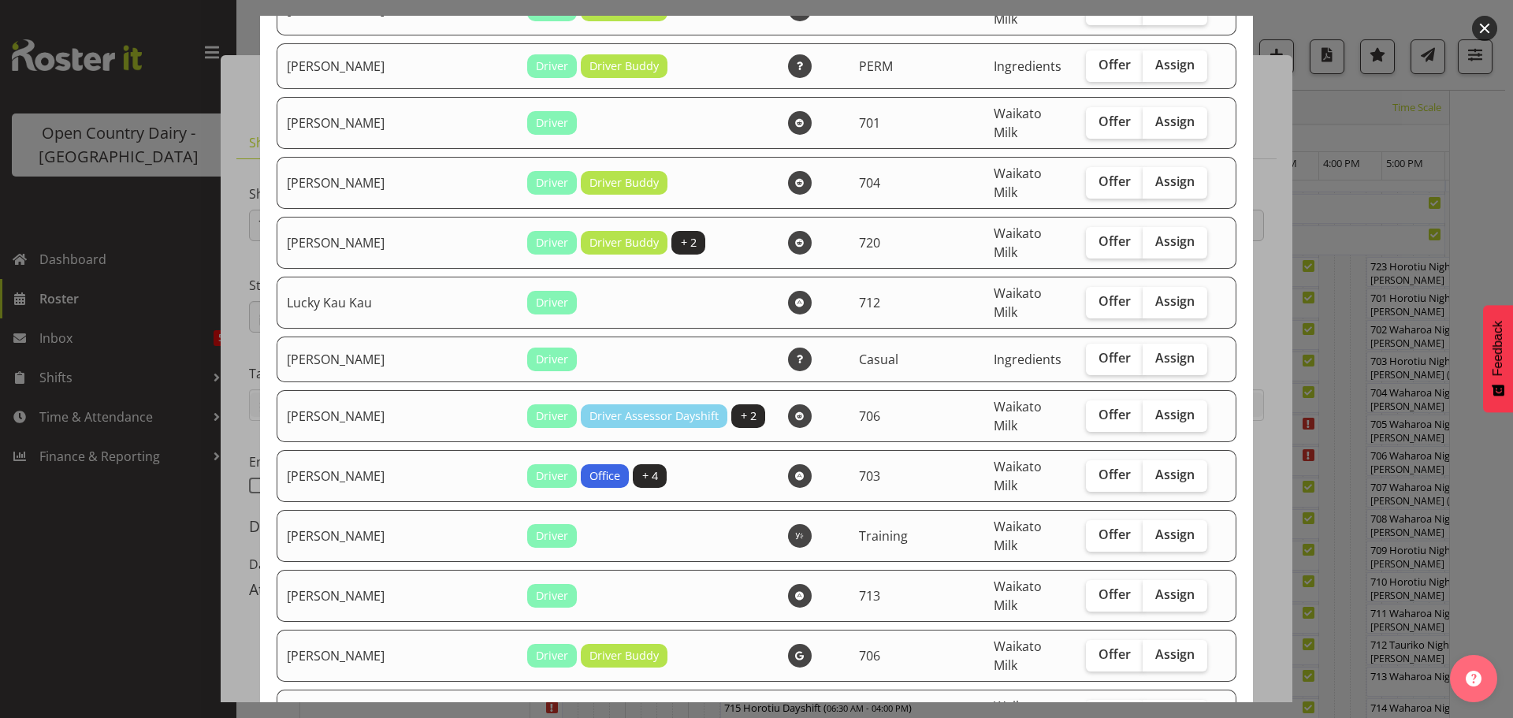
scroll to position [1497, 0]
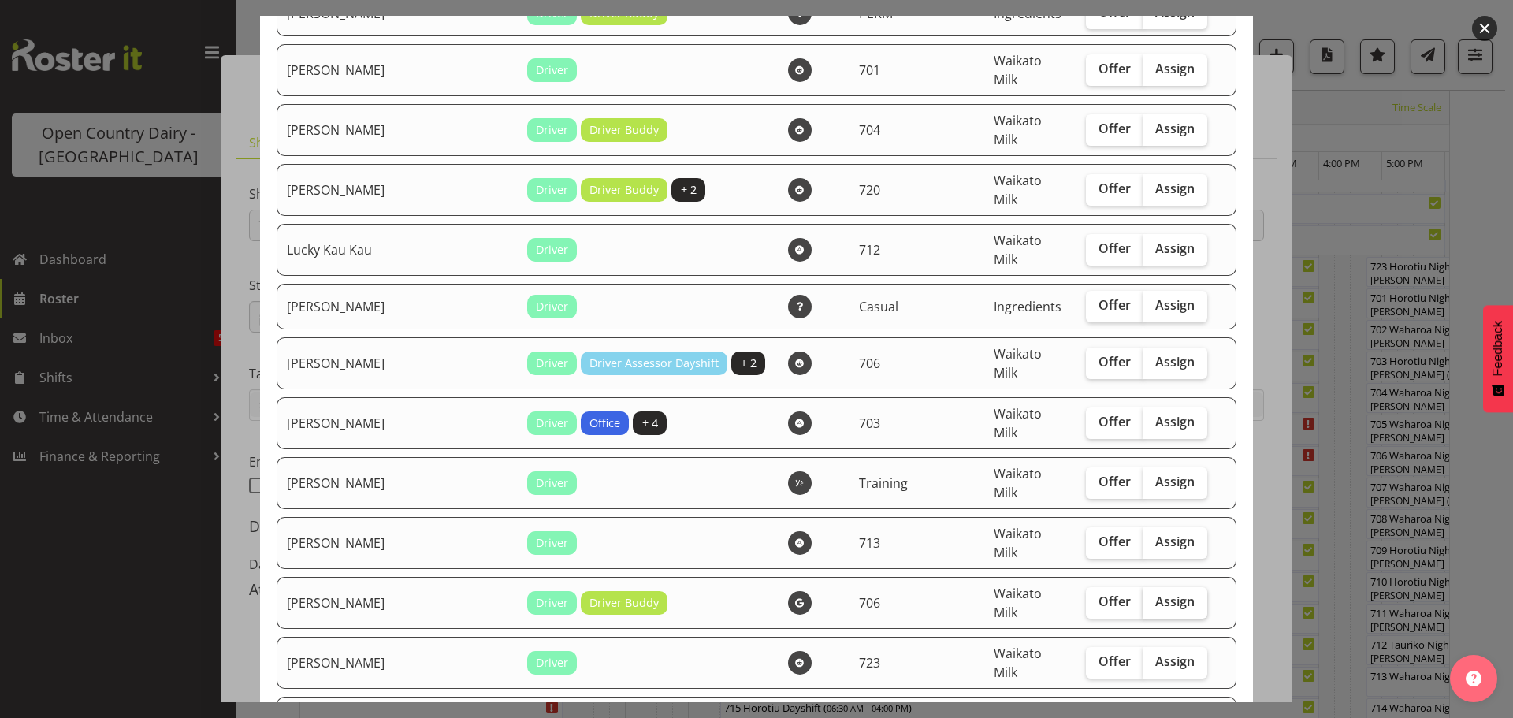
click at [1155, 593] on span "Assign" at bounding box center [1174, 601] width 39 height 16
click at [1143, 597] on input "Assign" at bounding box center [1148, 602] width 10 height 10
checkbox input "true"
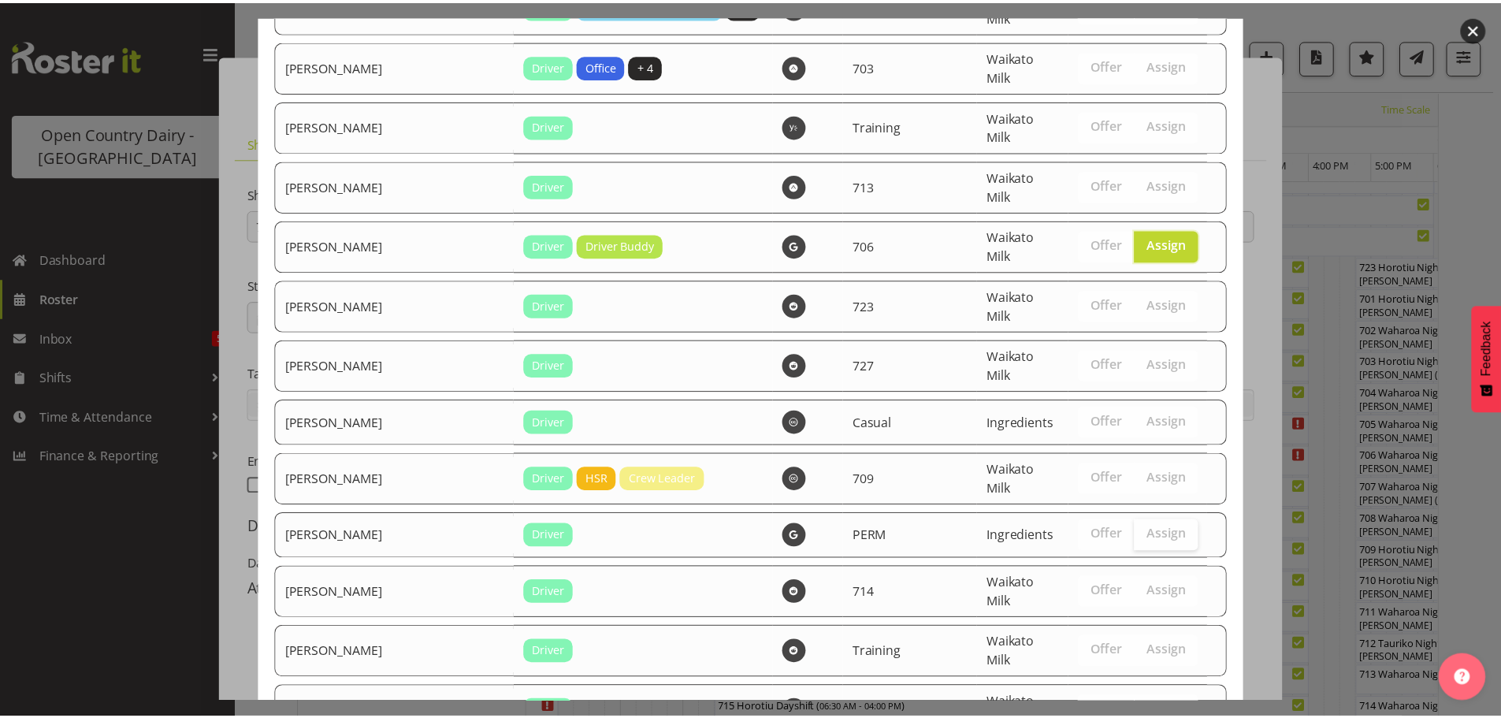
scroll to position [1888, 0]
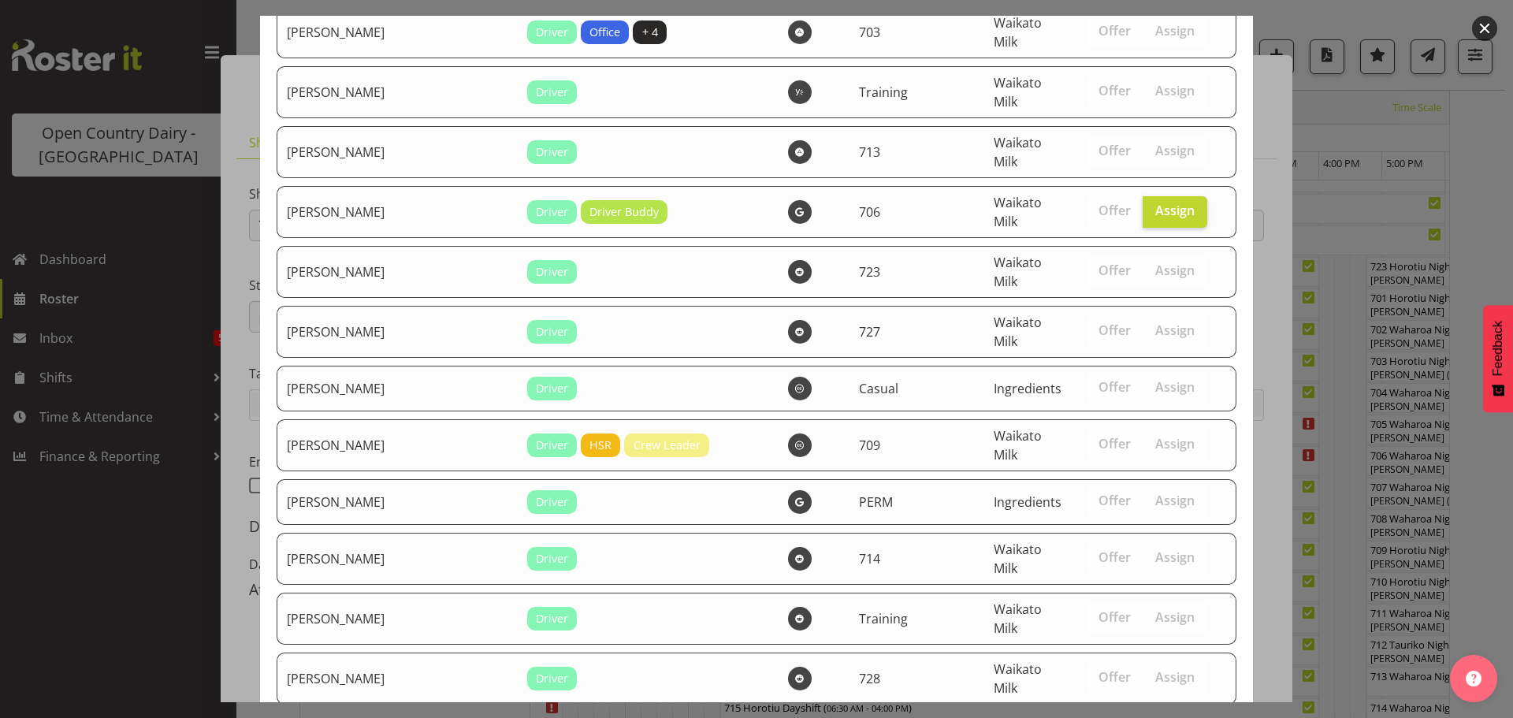
drag, startPoint x: 1151, startPoint y: 653, endPoint x: 1147, endPoint y: 612, distance: 41.2
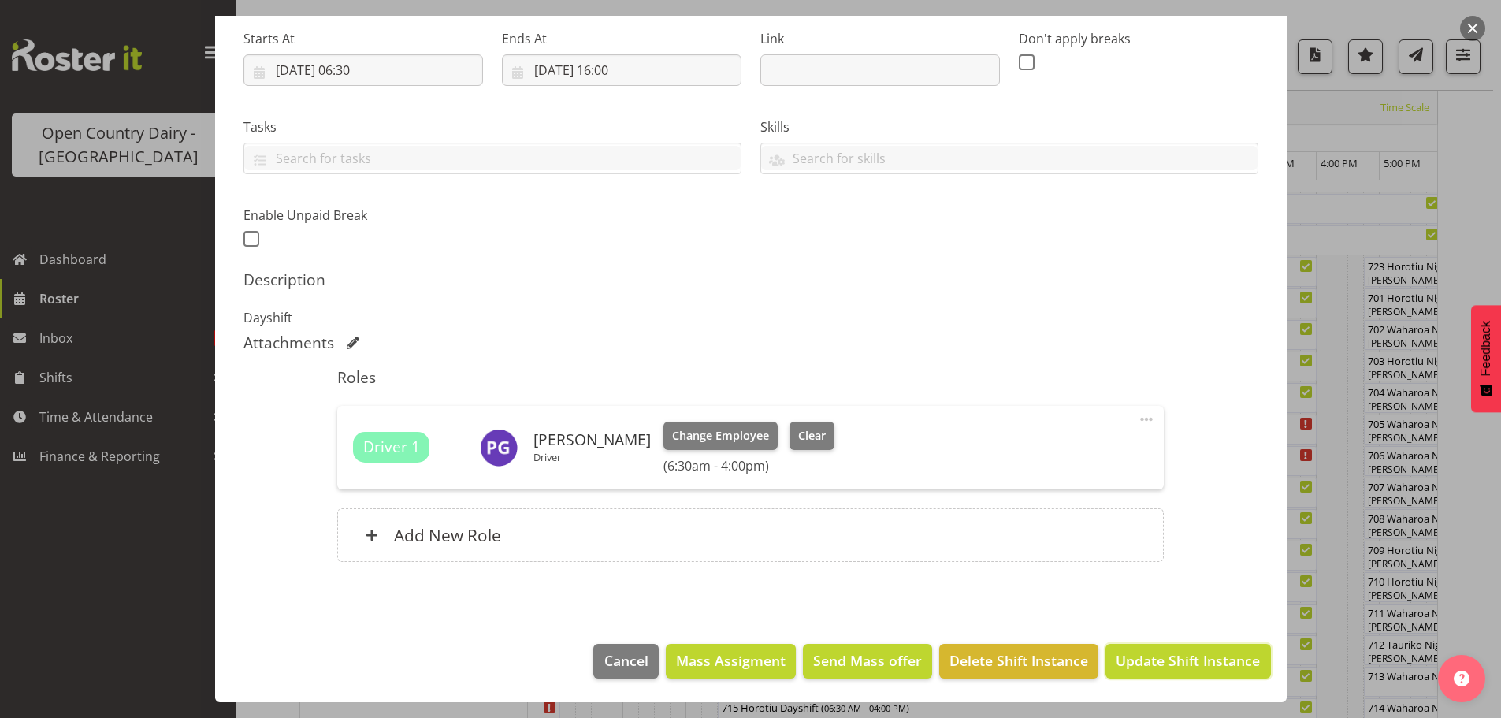
drag, startPoint x: 1166, startPoint y: 658, endPoint x: 1162, endPoint y: 646, distance: 12.5
click at [1166, 657] on span "Update Shift Instance" at bounding box center [1188, 660] width 144 height 20
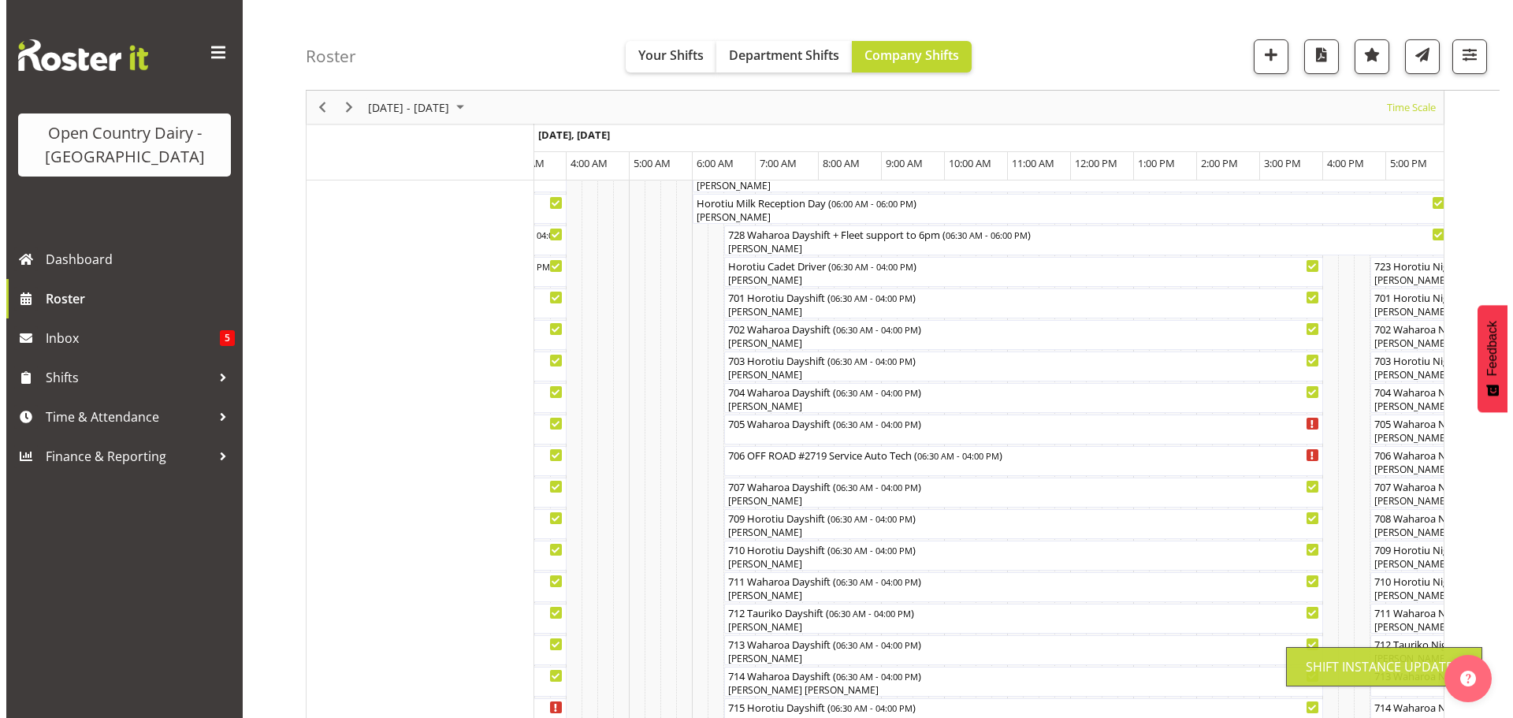
scroll to position [61, 0]
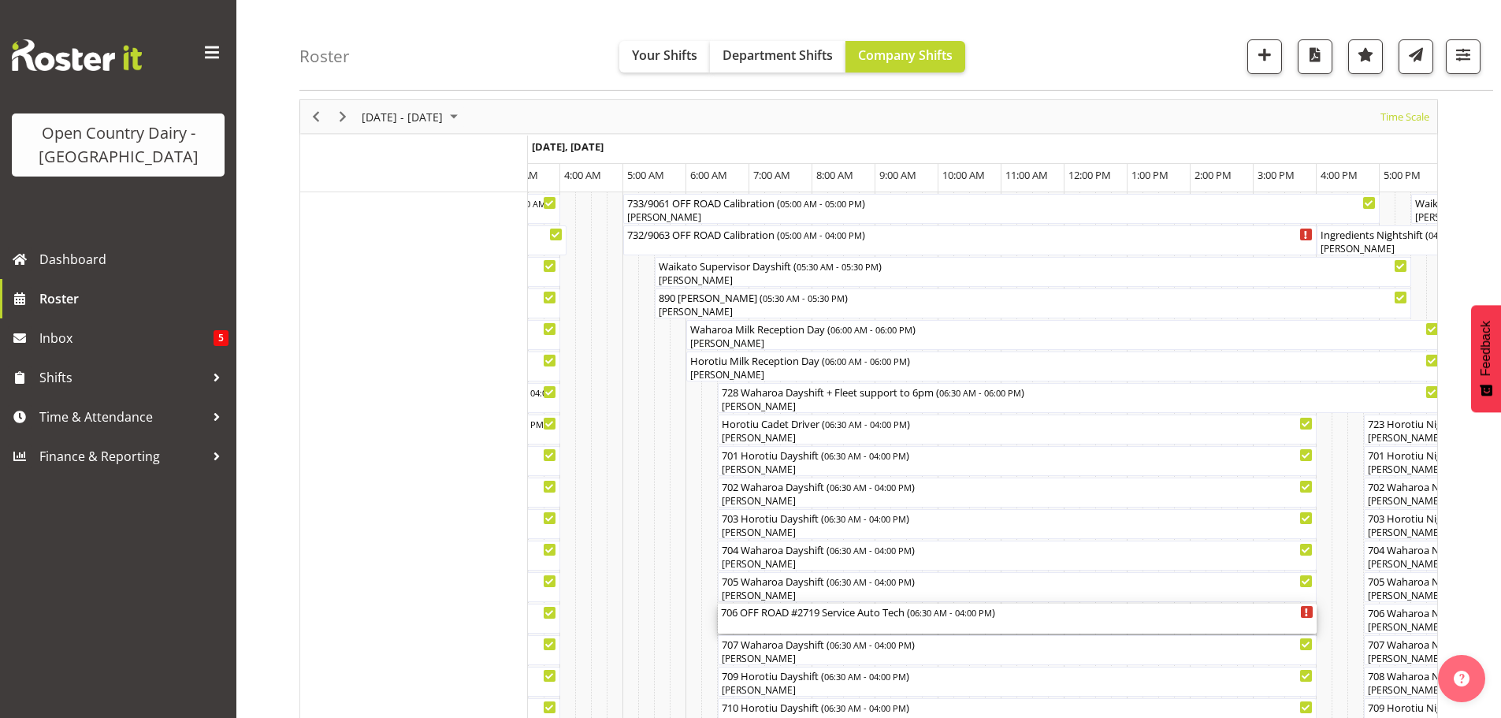
click at [851, 626] on div "[STREET_ADDRESS] Service Auto Tech ( 06:30 AM - 04:00 PM )" at bounding box center [1017, 619] width 593 height 30
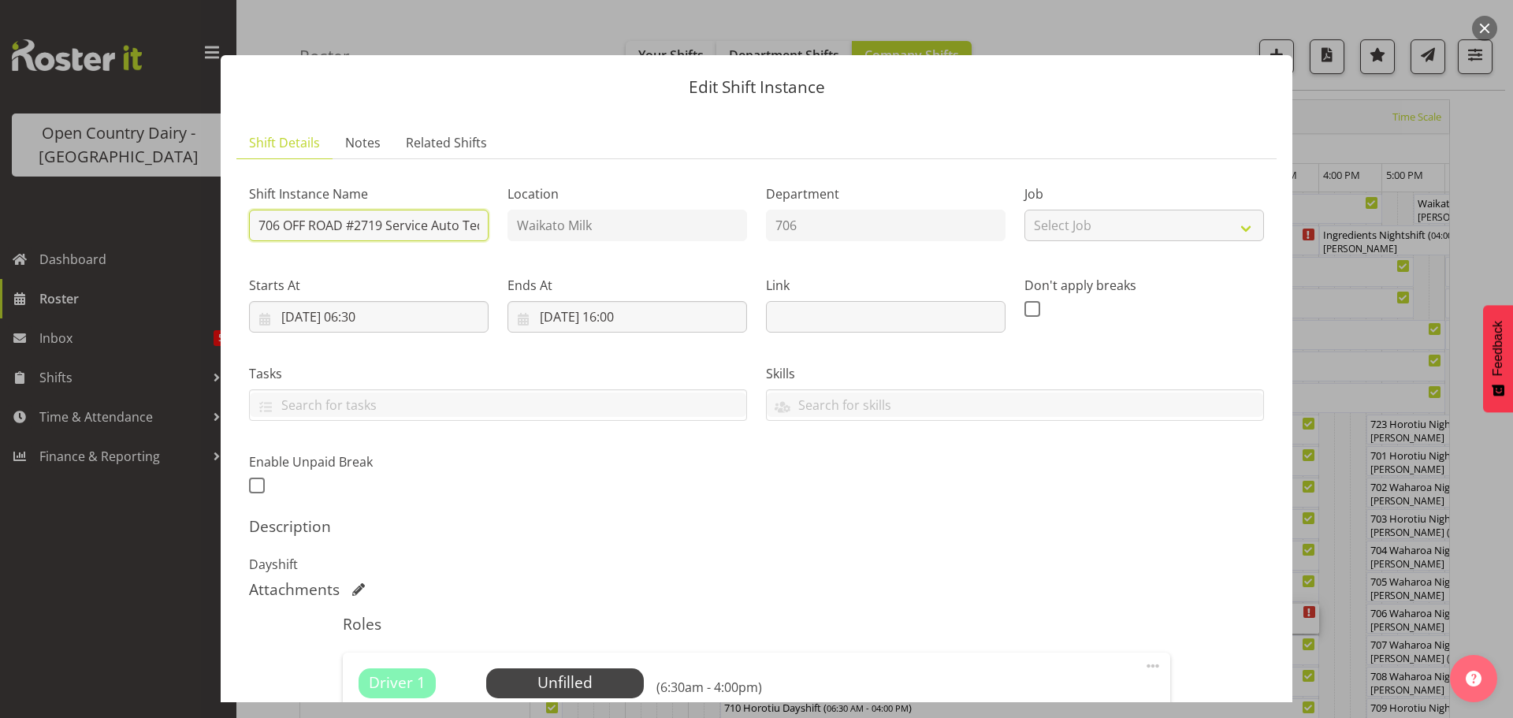
click at [474, 222] on input "706 OFF ROAD #2719 Service Auto Tech" at bounding box center [369, 226] width 240 height 32
click at [468, 226] on input "[STREET_ADDRESS] Service ech" at bounding box center [369, 226] width 240 height 32
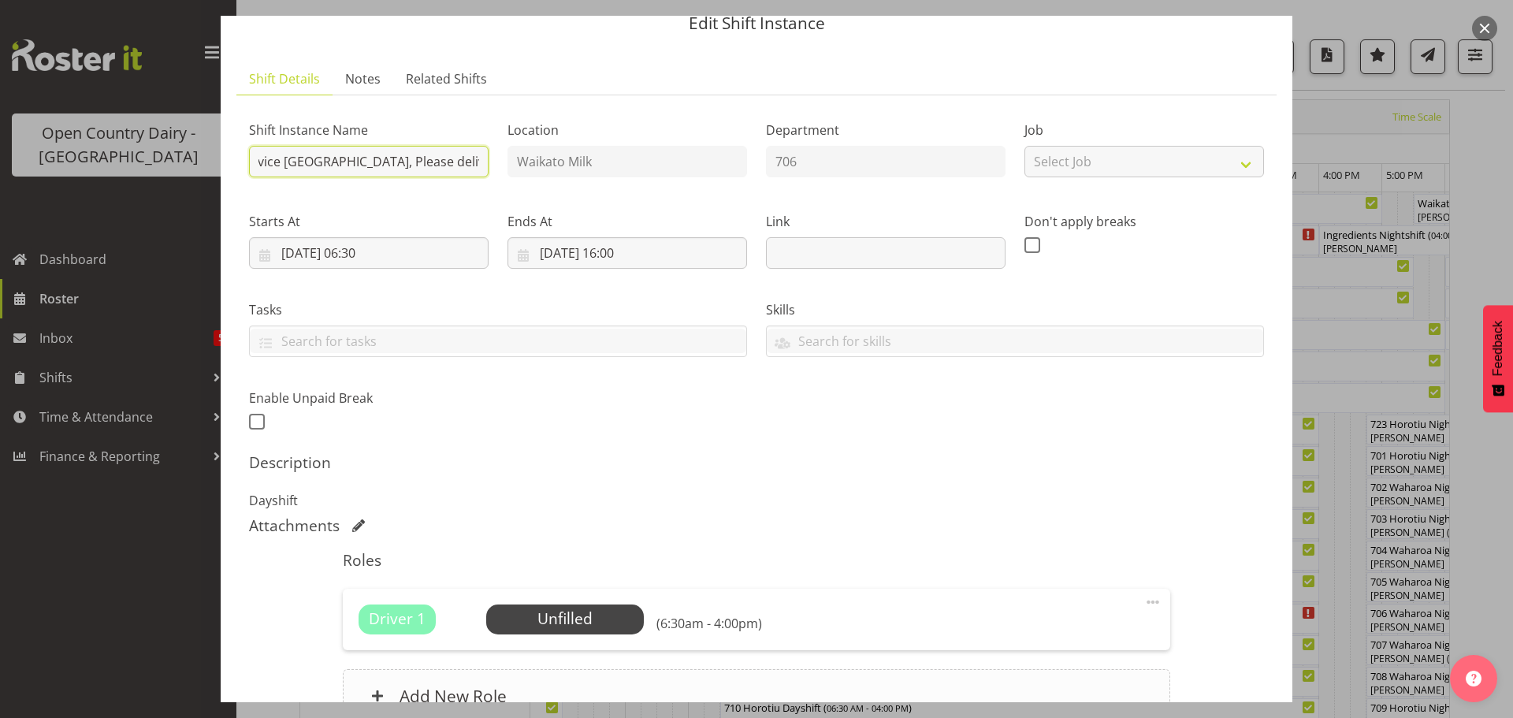
scroll to position [225, 0]
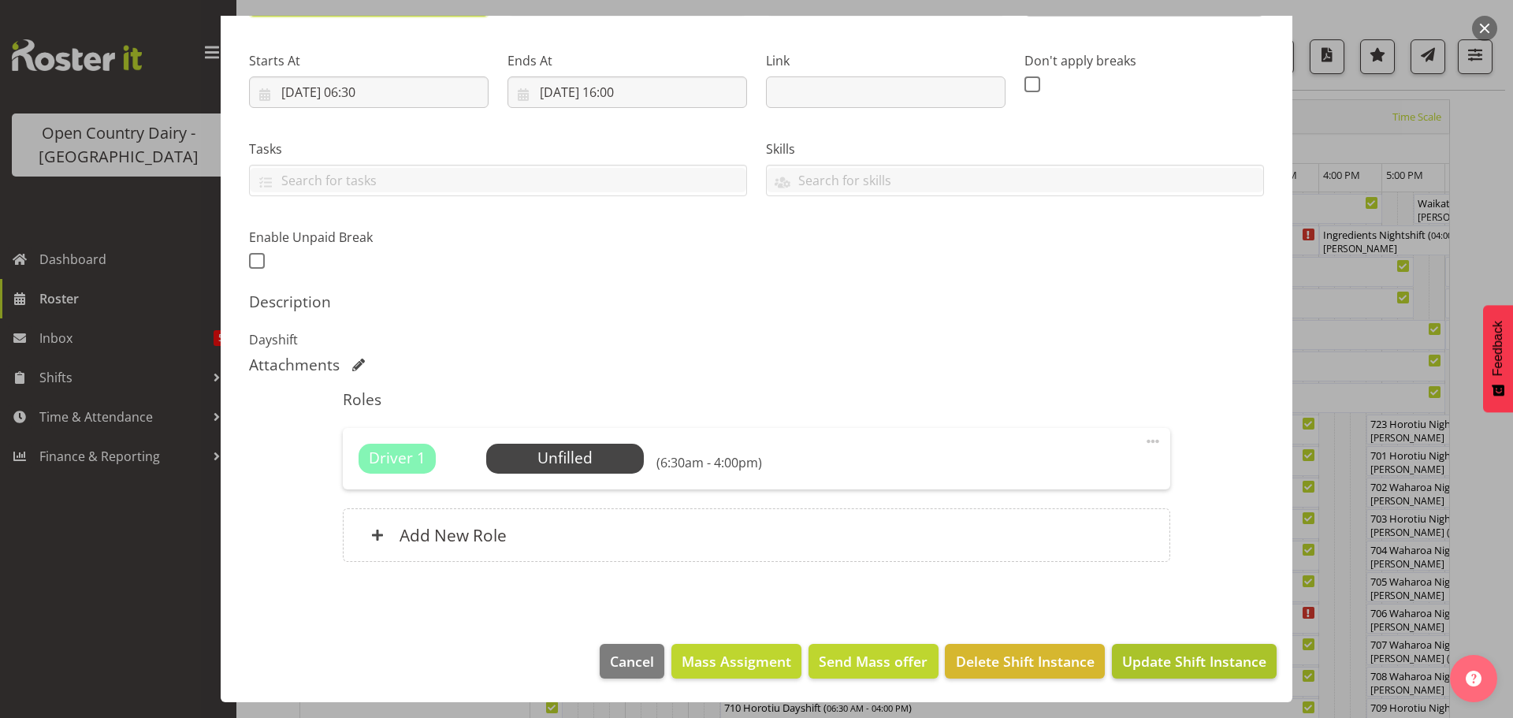
type input "[STREET_ADDRESS] Service [GEOGRAPHIC_DATA], Please deliver"
click at [1158, 657] on span "Update Shift Instance" at bounding box center [1194, 661] width 144 height 20
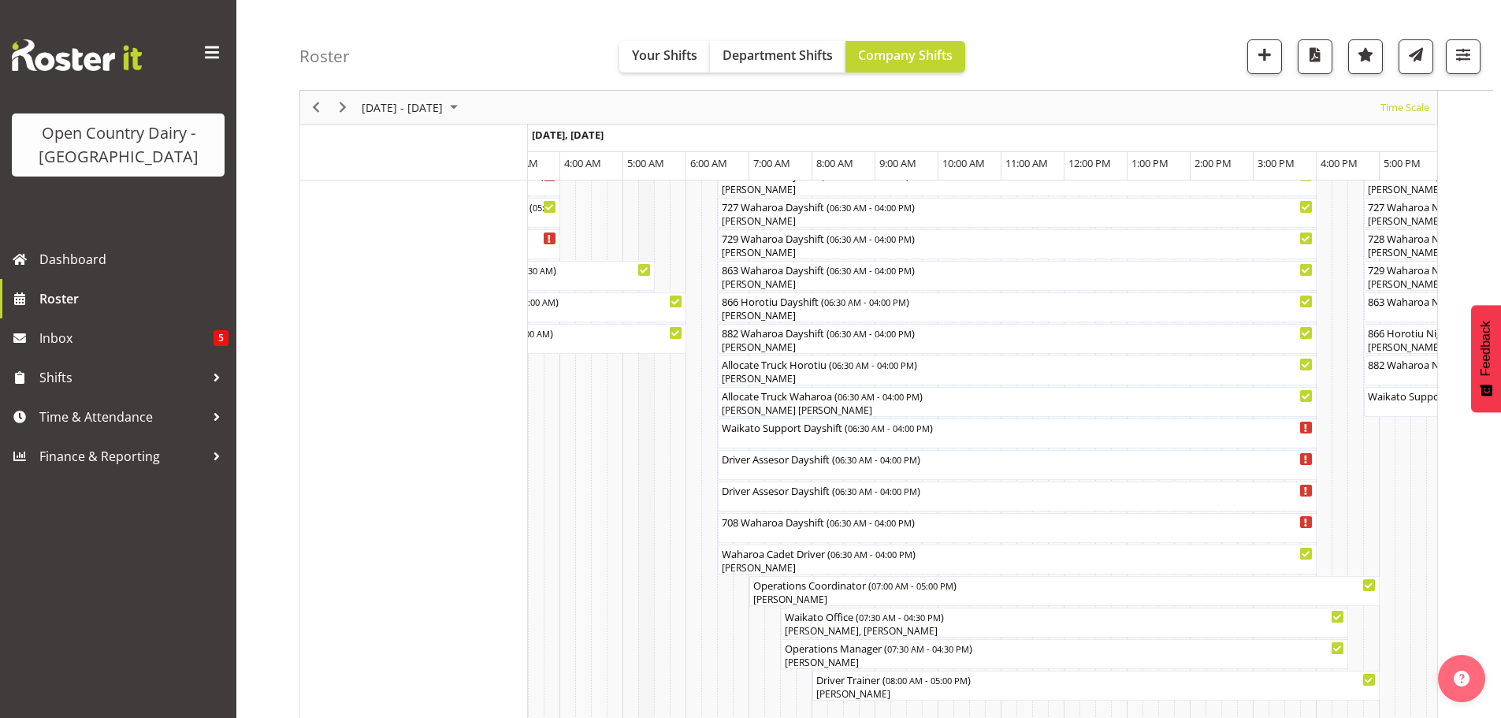
scroll to position [1103, 0]
